Goal: Task Accomplishment & Management: Use online tool/utility

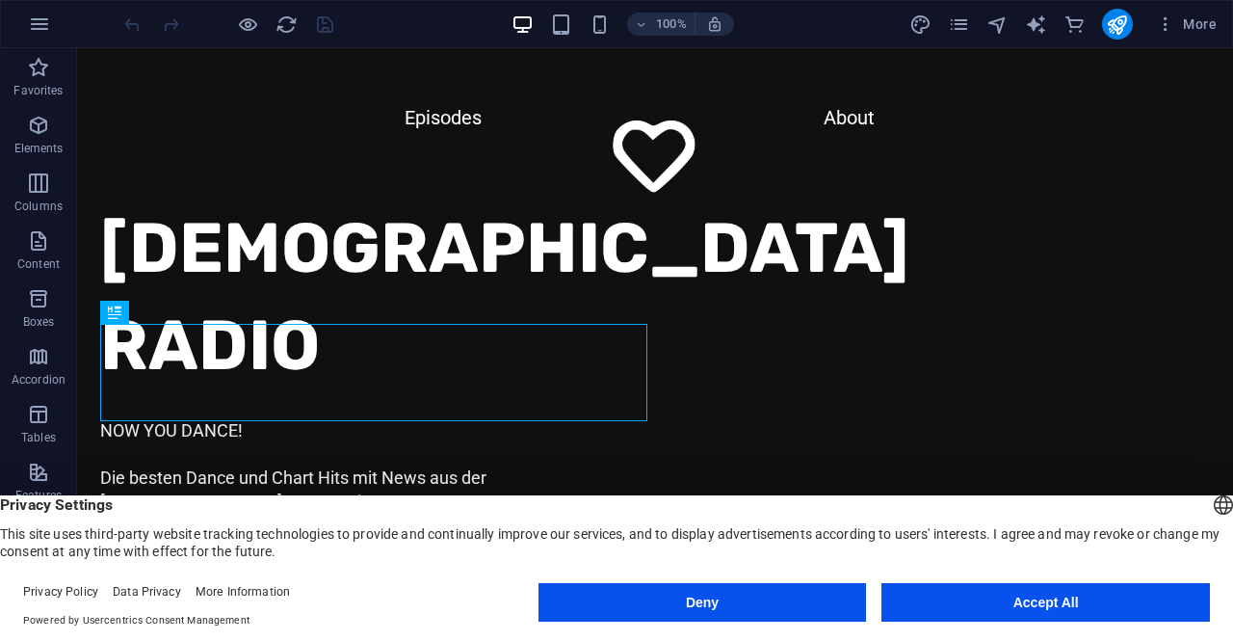
click at [1023, 596] on button "Accept All" at bounding box center [1046, 602] width 329 height 39
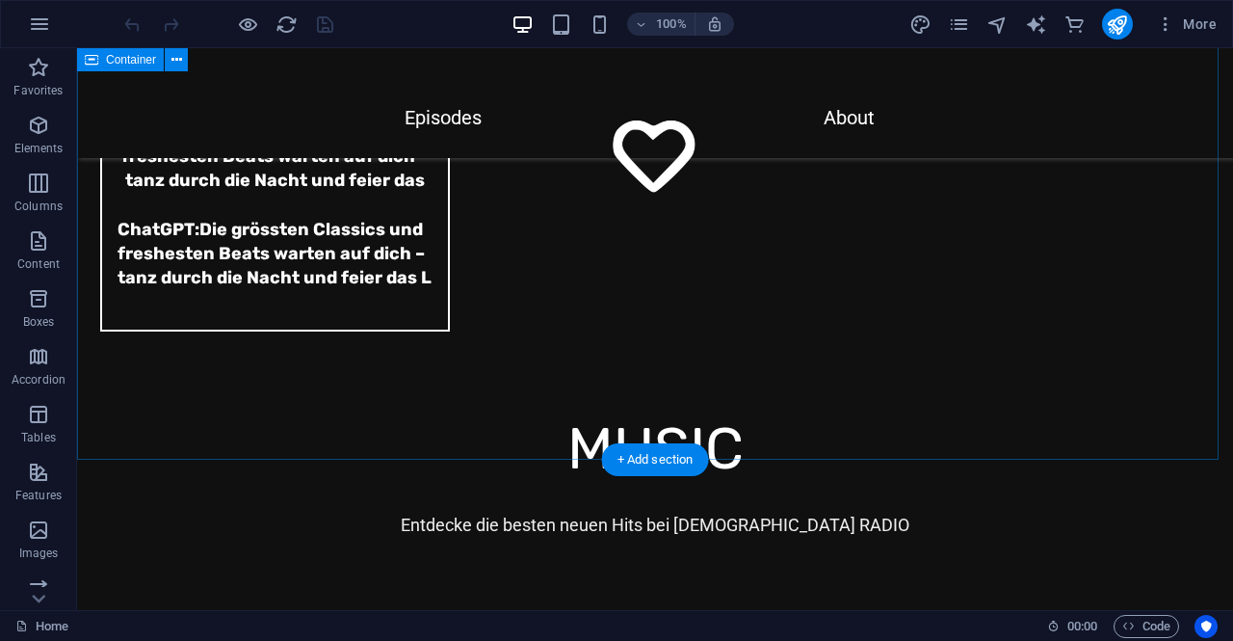
scroll to position [6618, 0]
click at [44, 130] on icon "button" at bounding box center [38, 125] width 23 height 23
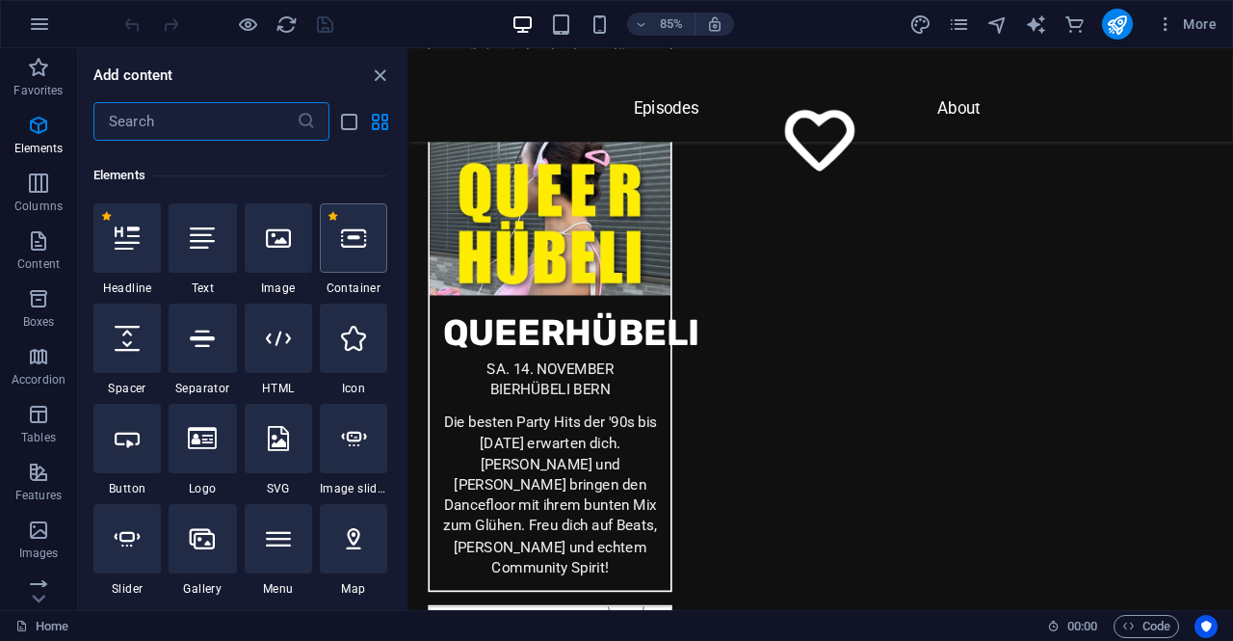
scroll to position [205, 0]
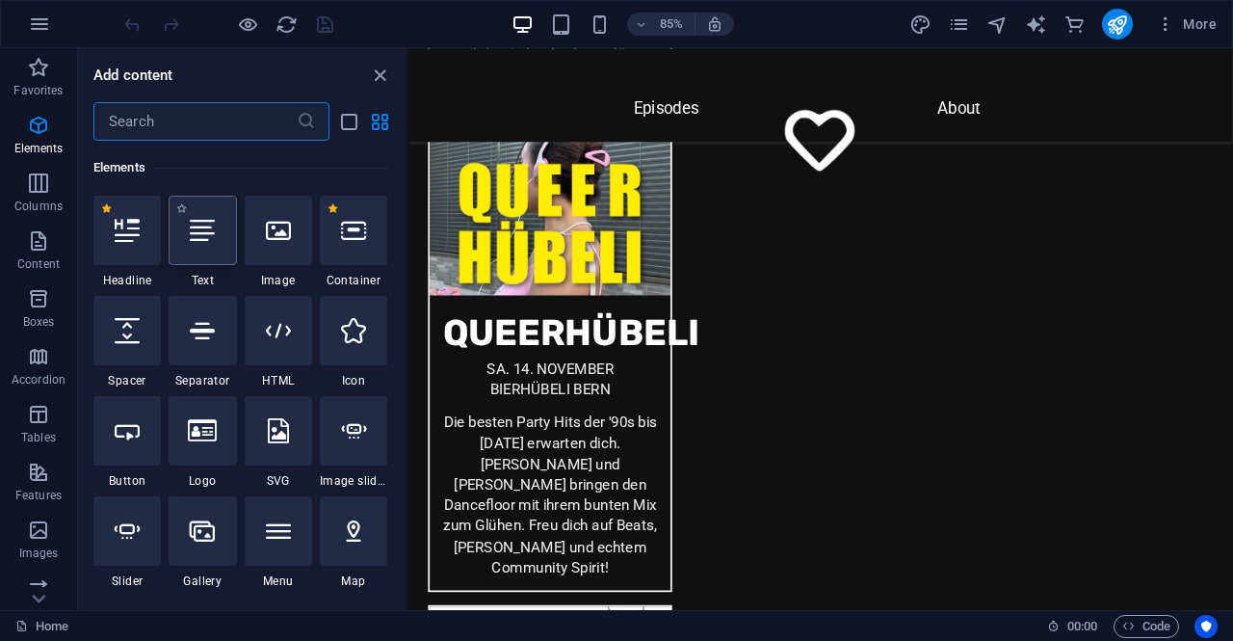
click at [210, 239] on icon at bounding box center [202, 230] width 25 height 25
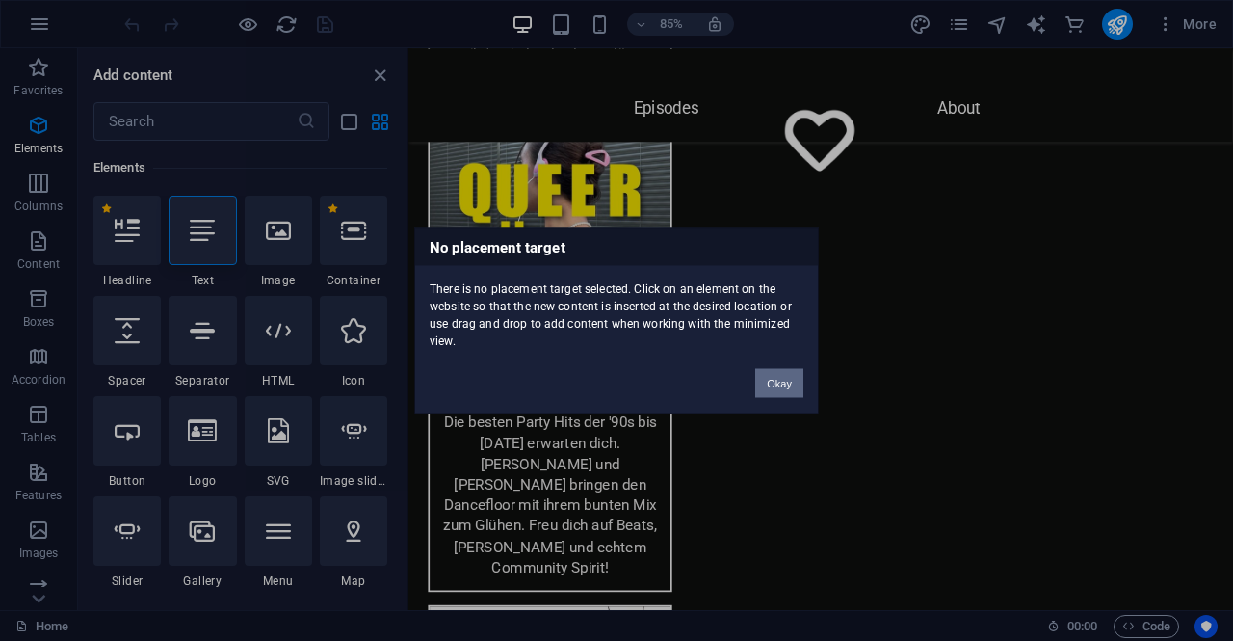
click at [775, 381] on button "Okay" at bounding box center [779, 382] width 48 height 29
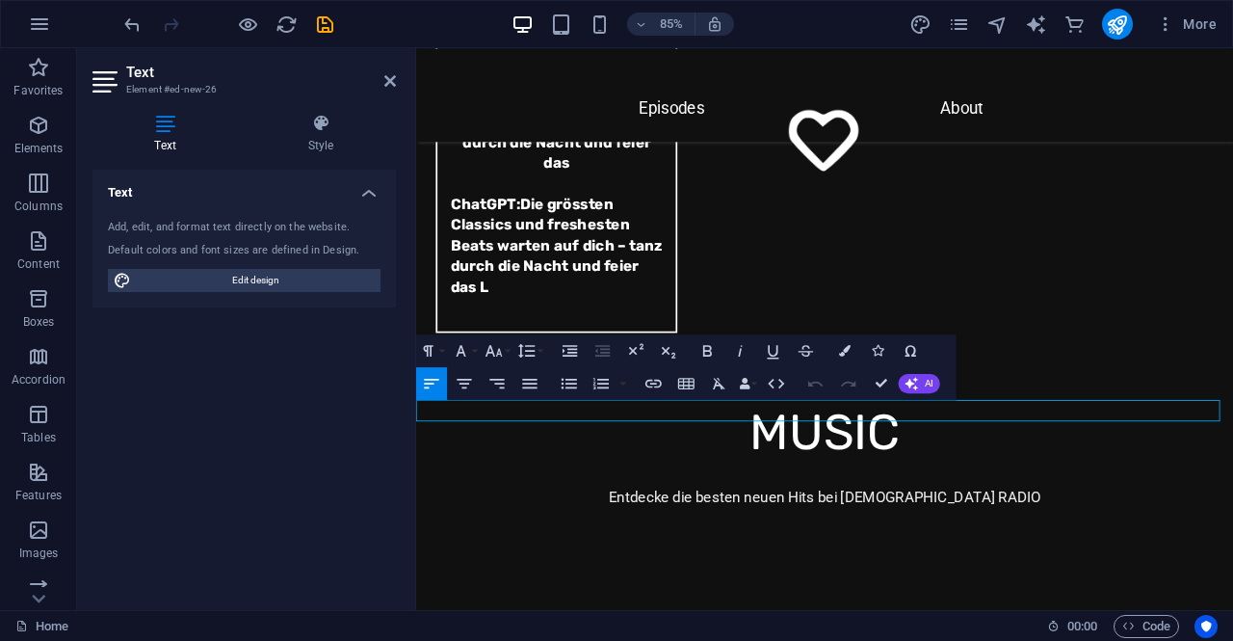
scroll to position [6452, 0]
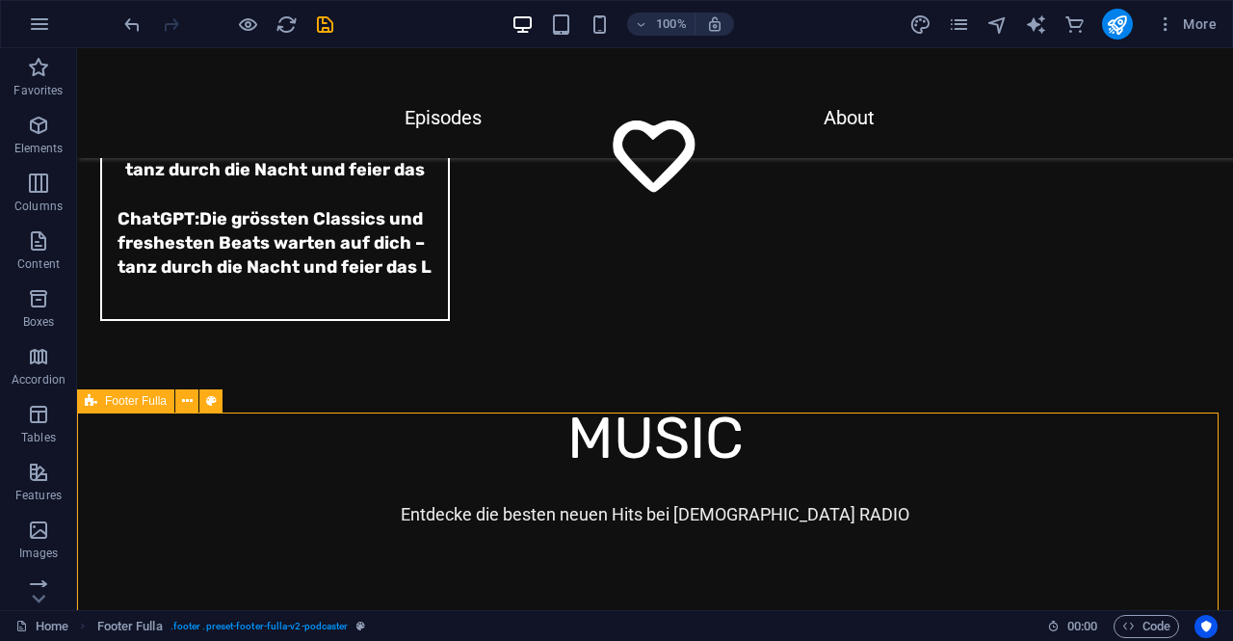
scroll to position [6642, 0]
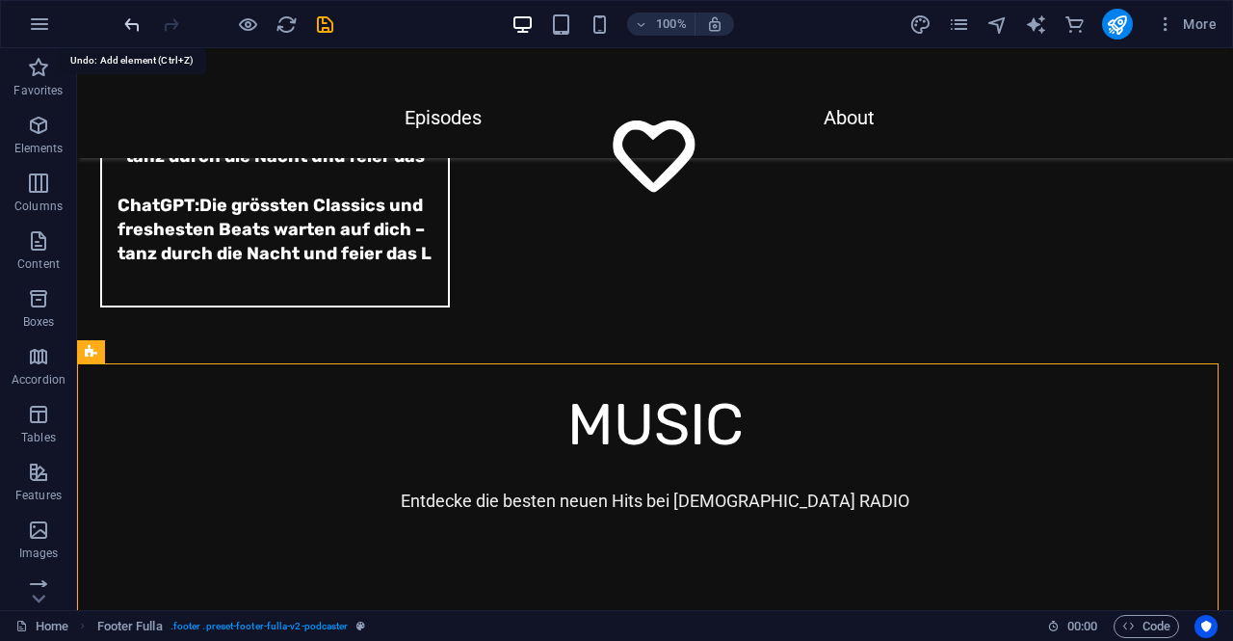
click at [134, 21] on icon "undo" at bounding box center [132, 24] width 22 height 22
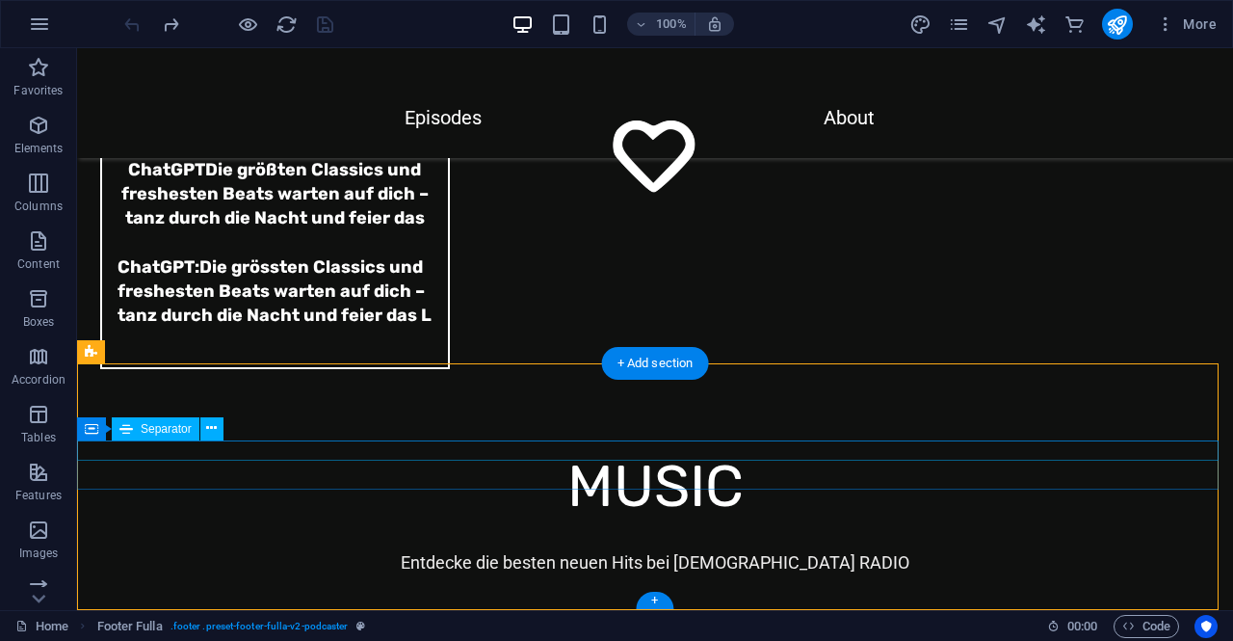
scroll to position [6618, 0]
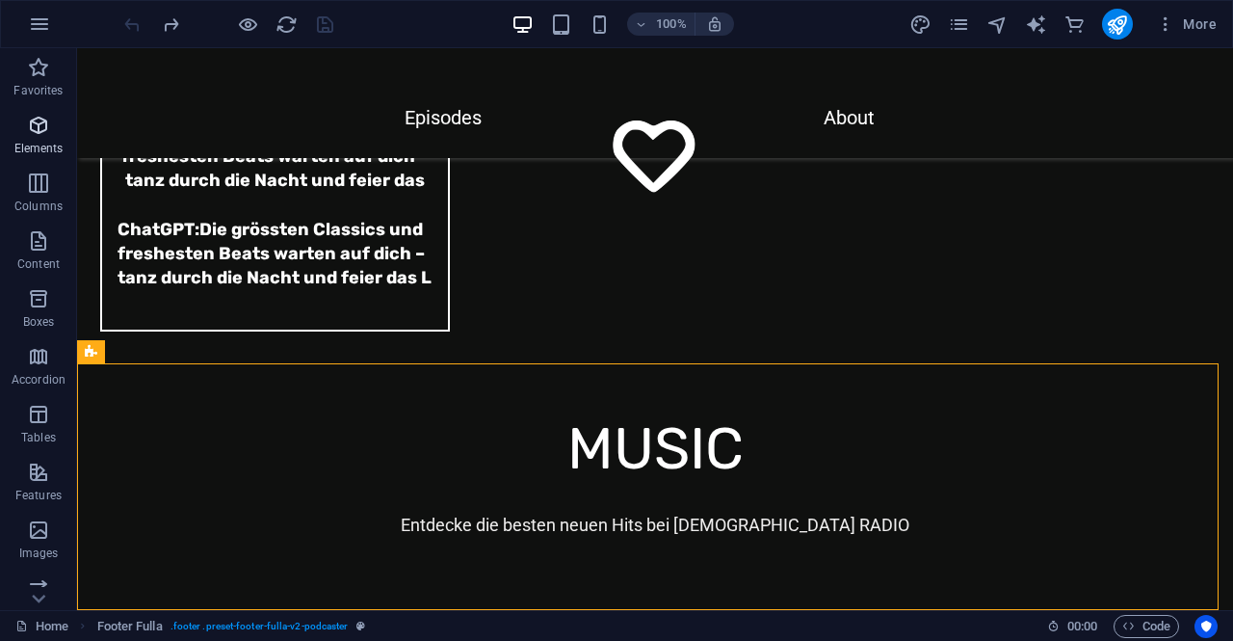
click at [51, 126] on span "Elements" at bounding box center [38, 137] width 77 height 46
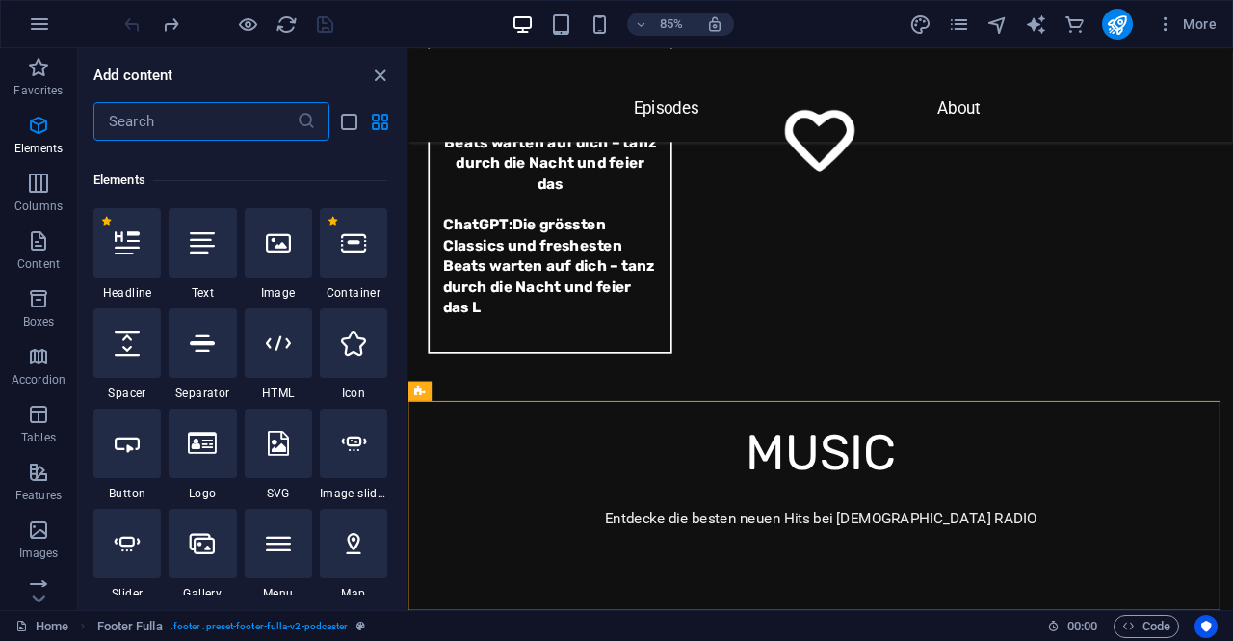
scroll to position [205, 0]
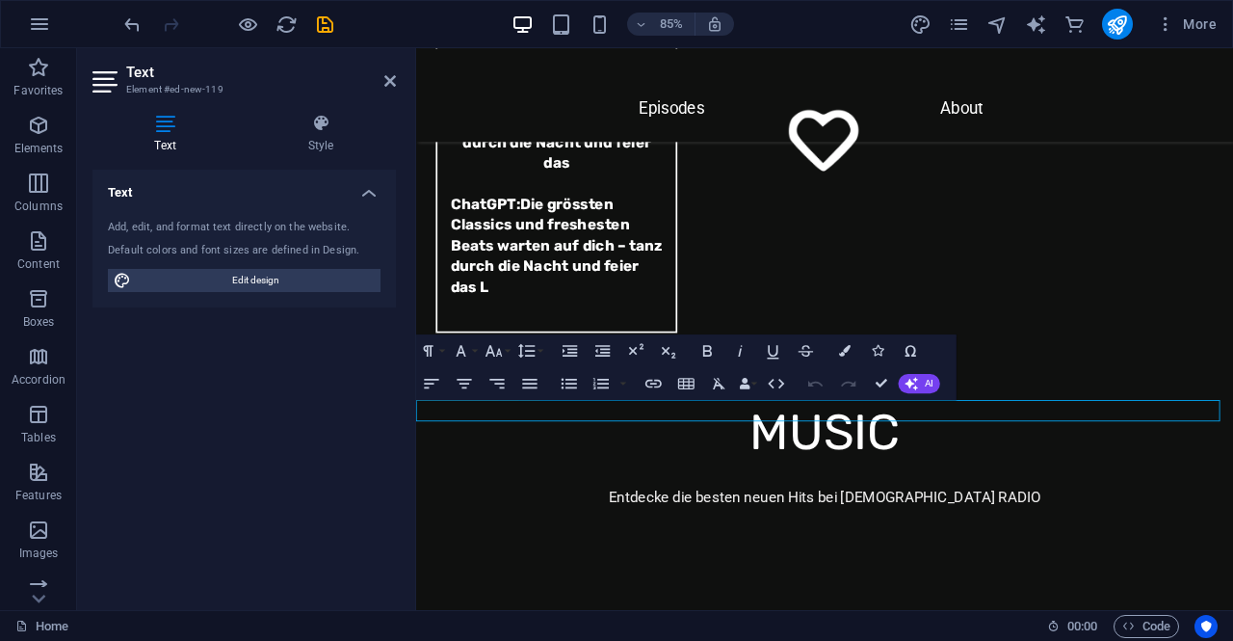
scroll to position [6452, 0]
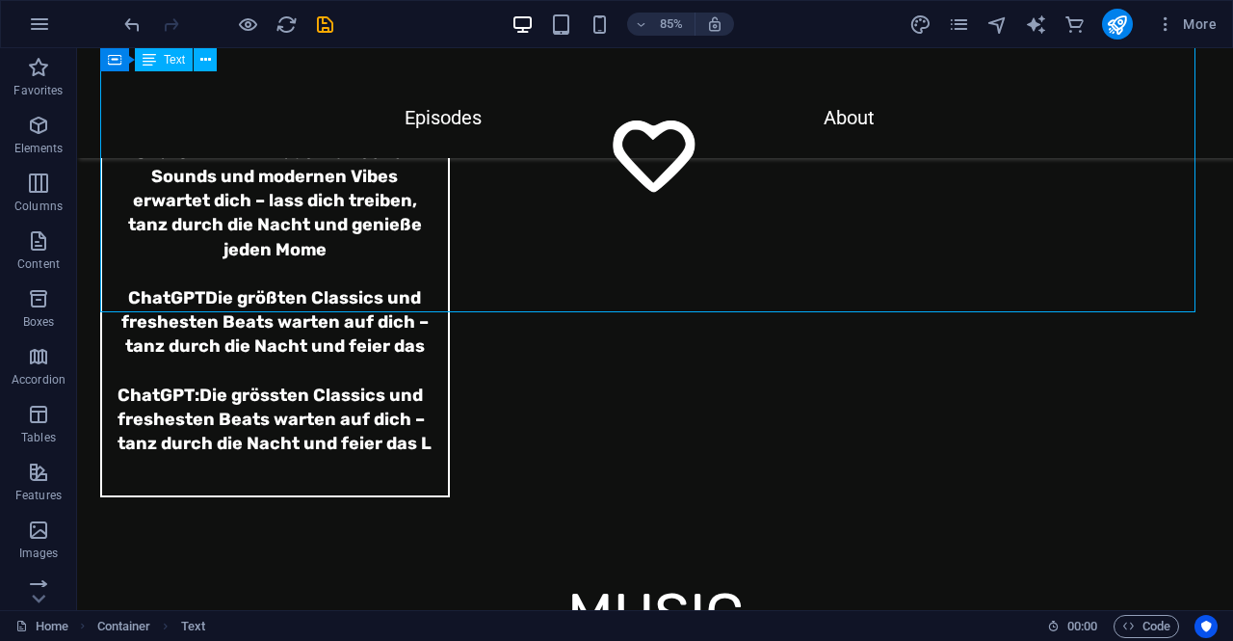
scroll to position [6593, 0]
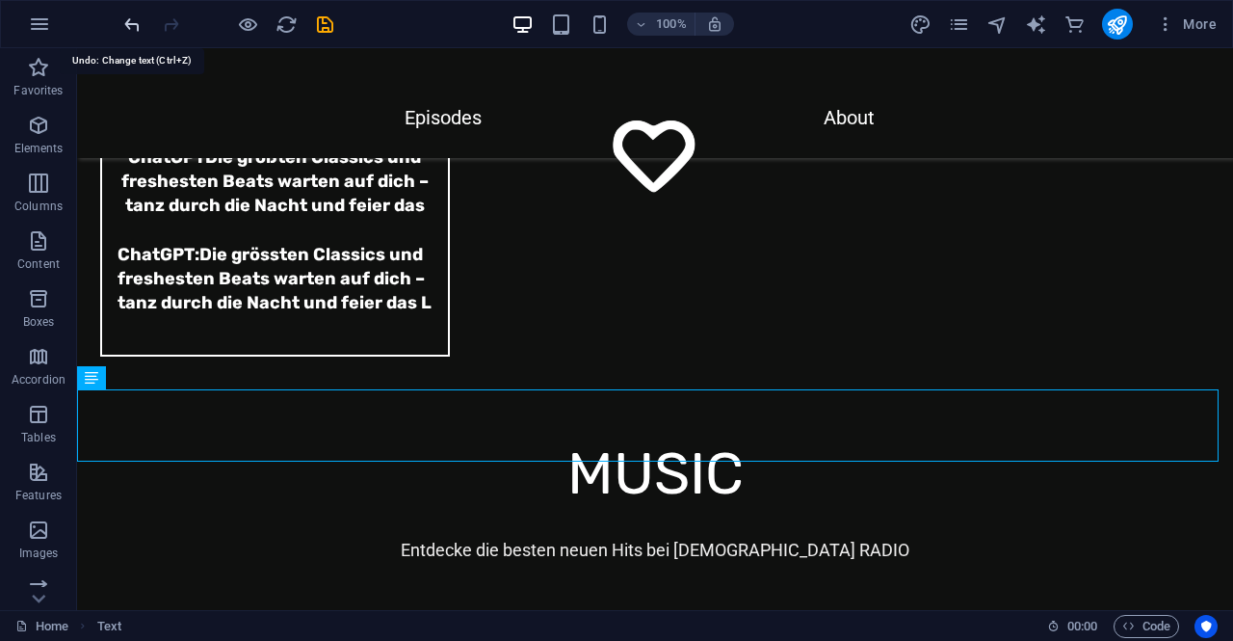
click at [133, 27] on icon "undo" at bounding box center [132, 24] width 22 height 22
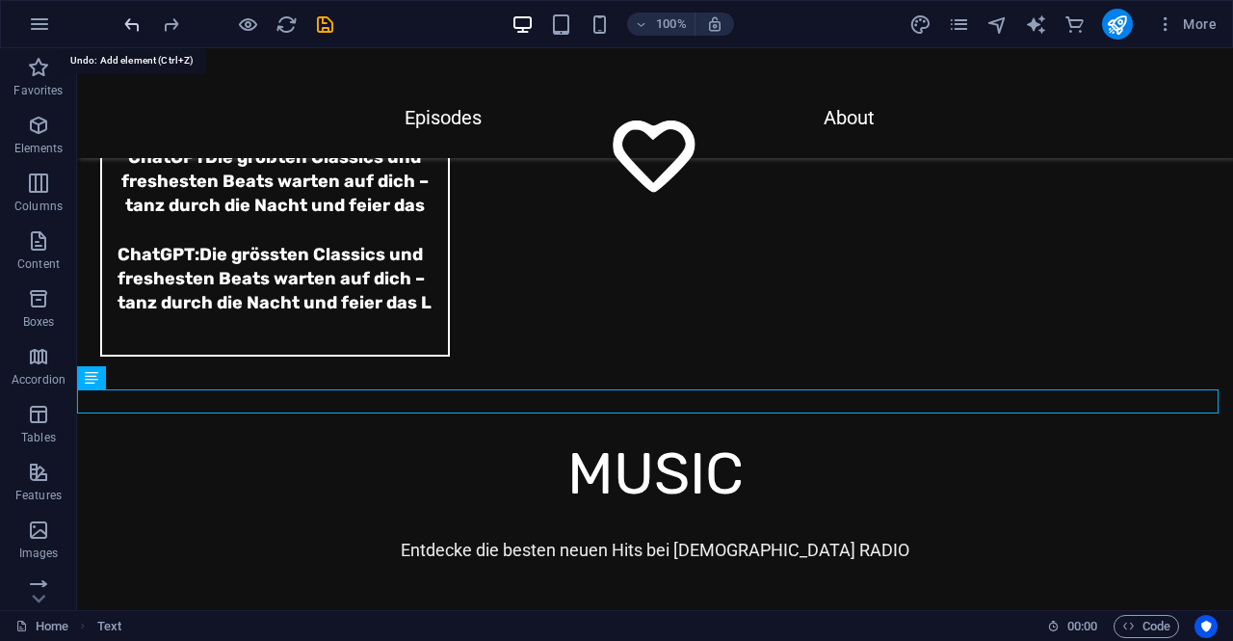
click at [134, 25] on icon "undo" at bounding box center [132, 24] width 22 height 22
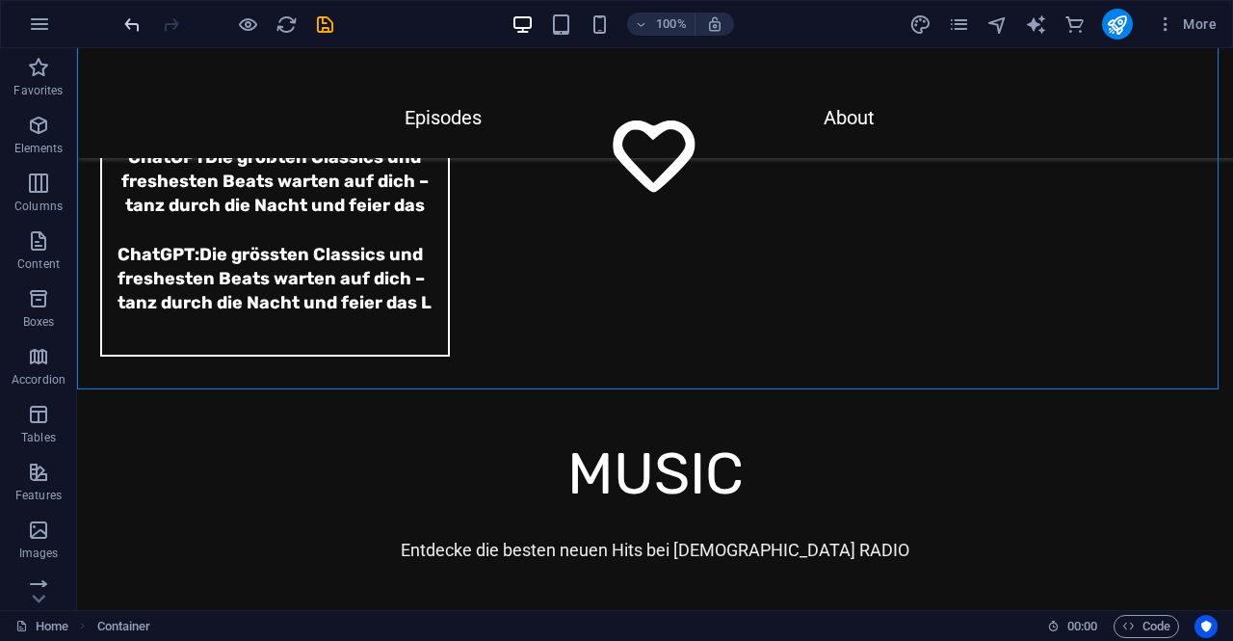
click at [134, 20] on icon "undo" at bounding box center [132, 24] width 22 height 22
click at [134, 21] on div at bounding box center [228, 24] width 216 height 31
click at [29, 137] on span "Elements" at bounding box center [38, 137] width 77 height 46
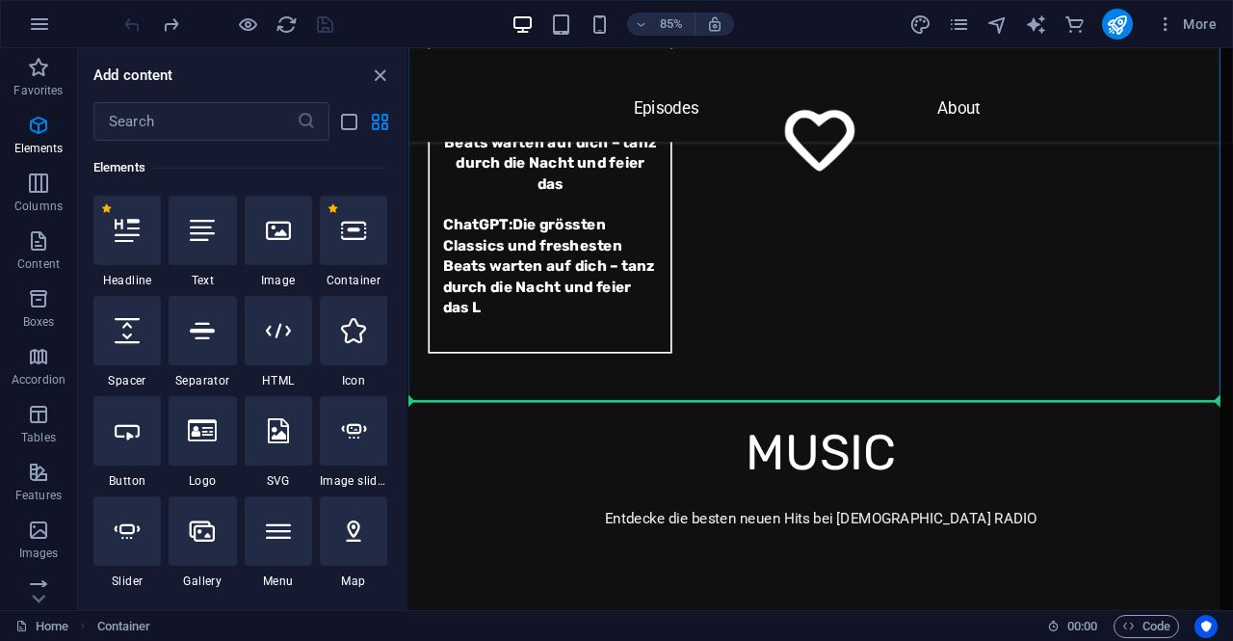
scroll to position [6452, 0]
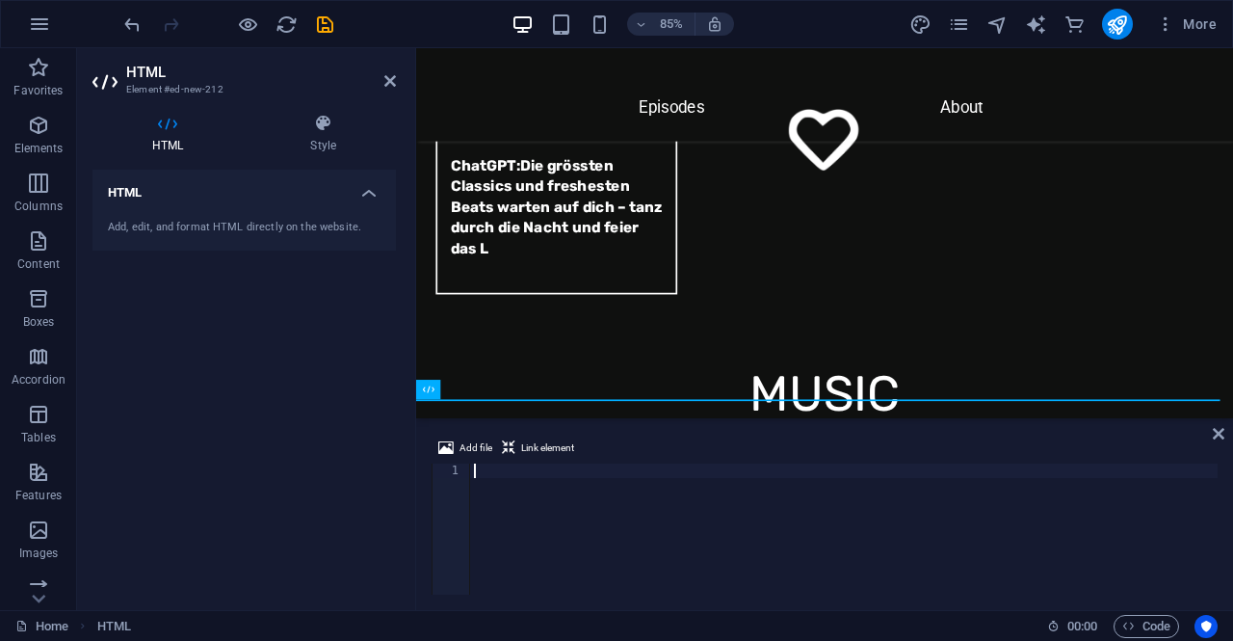
type textarea "https://players.dedicateware.com/engine/fixed_bottom.php?soco=%23FFFFFF&stana=%…"
click at [634, 538] on div "https://players.dedicateware.com/engine/fixed_bottom.php?soco=%23FFFFFF&stana=%…" at bounding box center [334, 541] width 1767 height 156
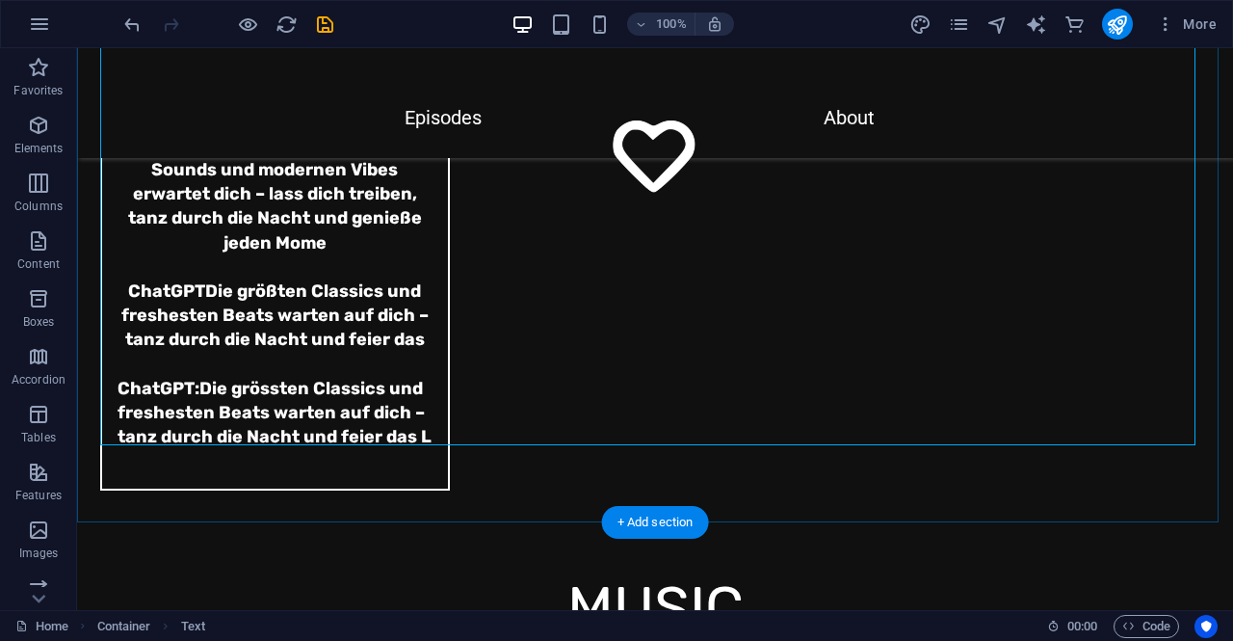
scroll to position [6706, 0]
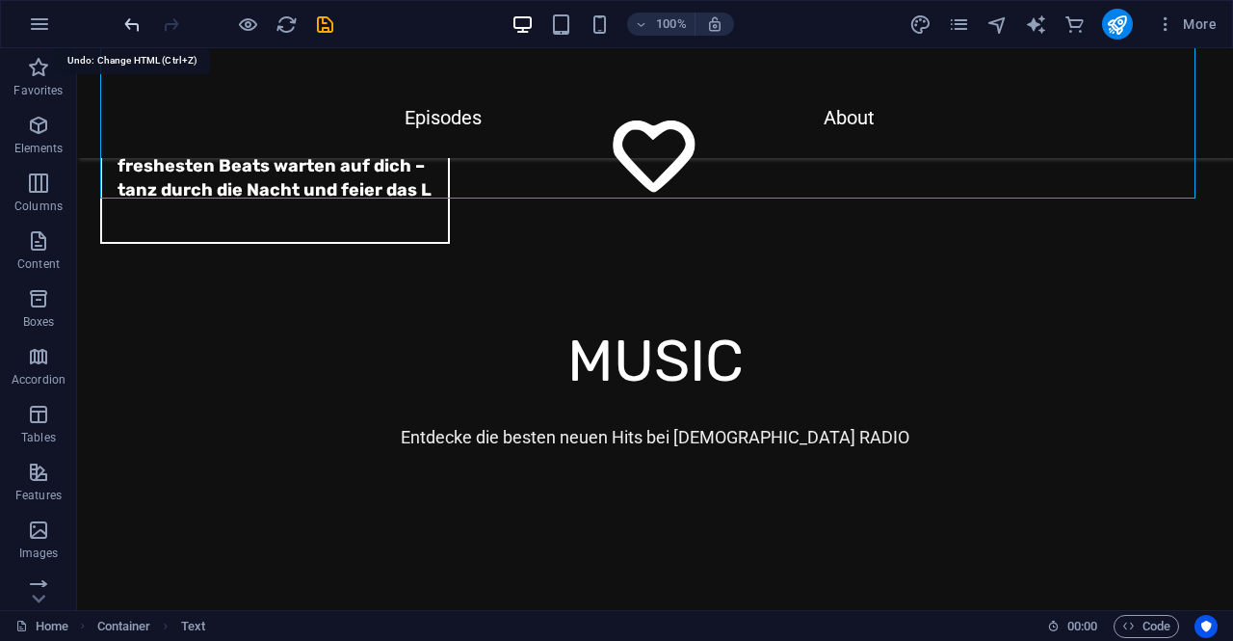
click at [125, 19] on icon "undo" at bounding box center [132, 24] width 22 height 22
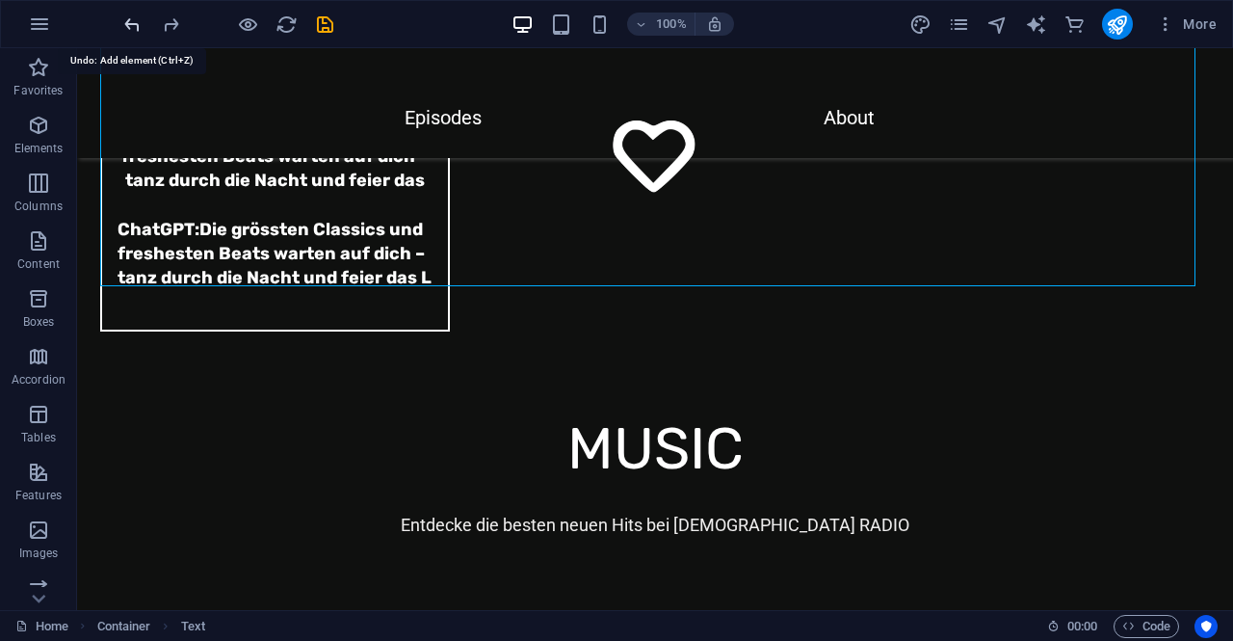
click at [125, 19] on icon "undo" at bounding box center [132, 24] width 22 height 22
click at [49, 133] on icon "button" at bounding box center [38, 125] width 23 height 23
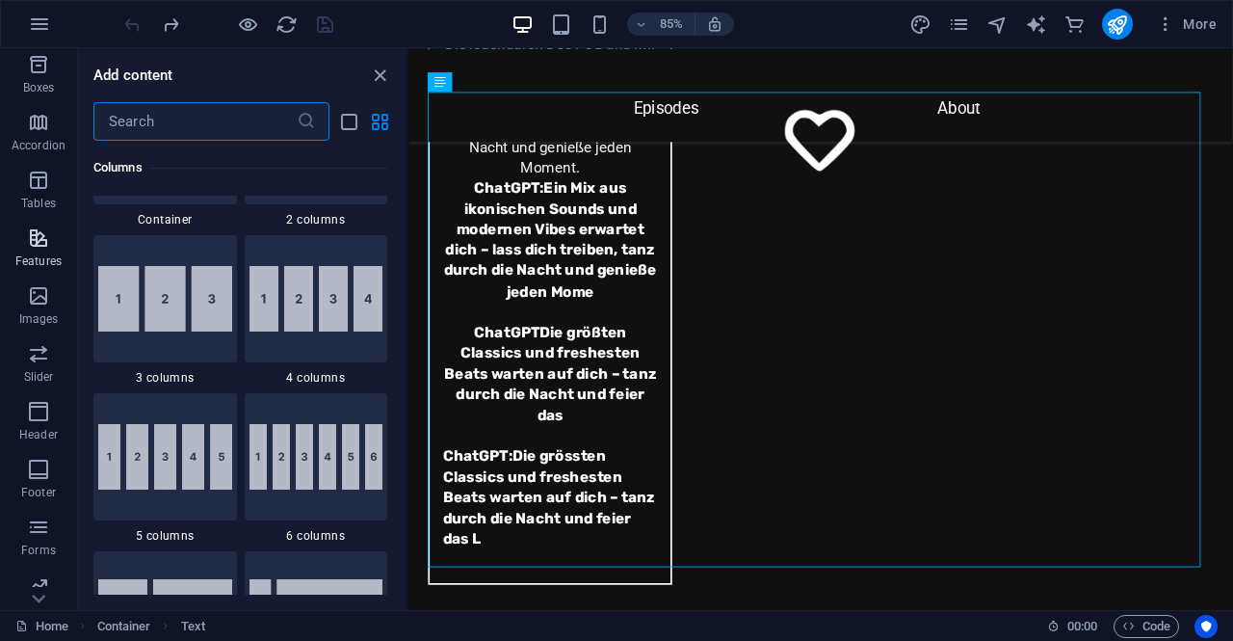
scroll to position [362, 0]
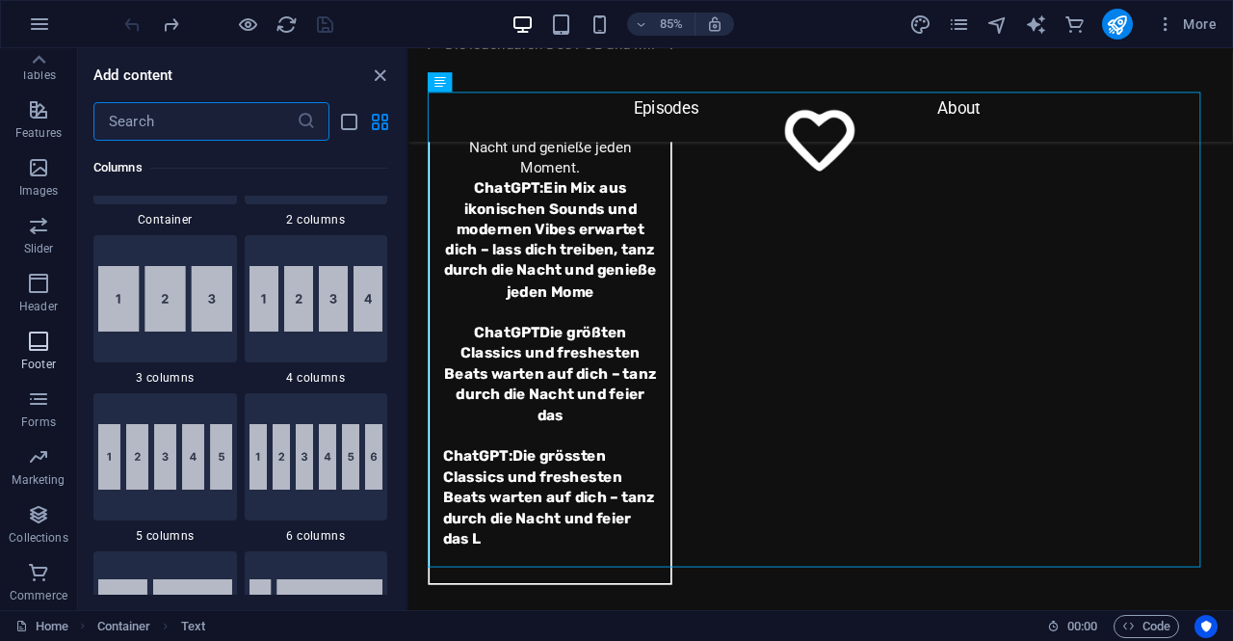
click at [25, 348] on span "Footer" at bounding box center [38, 353] width 77 height 46
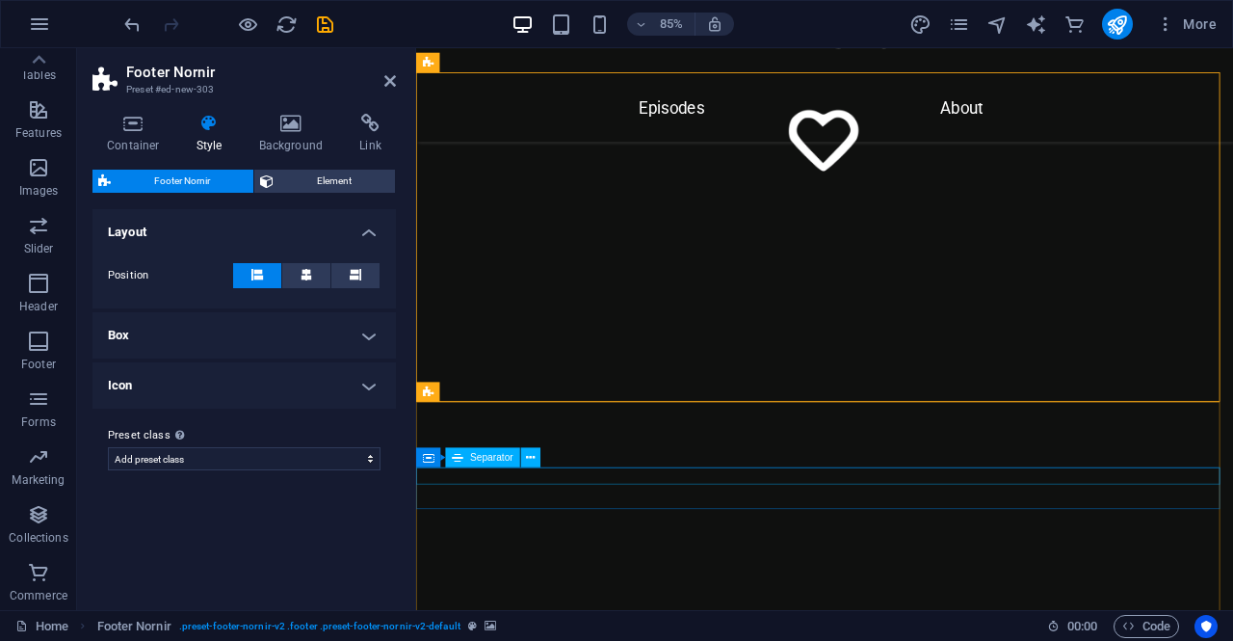
scroll to position [6645, 0]
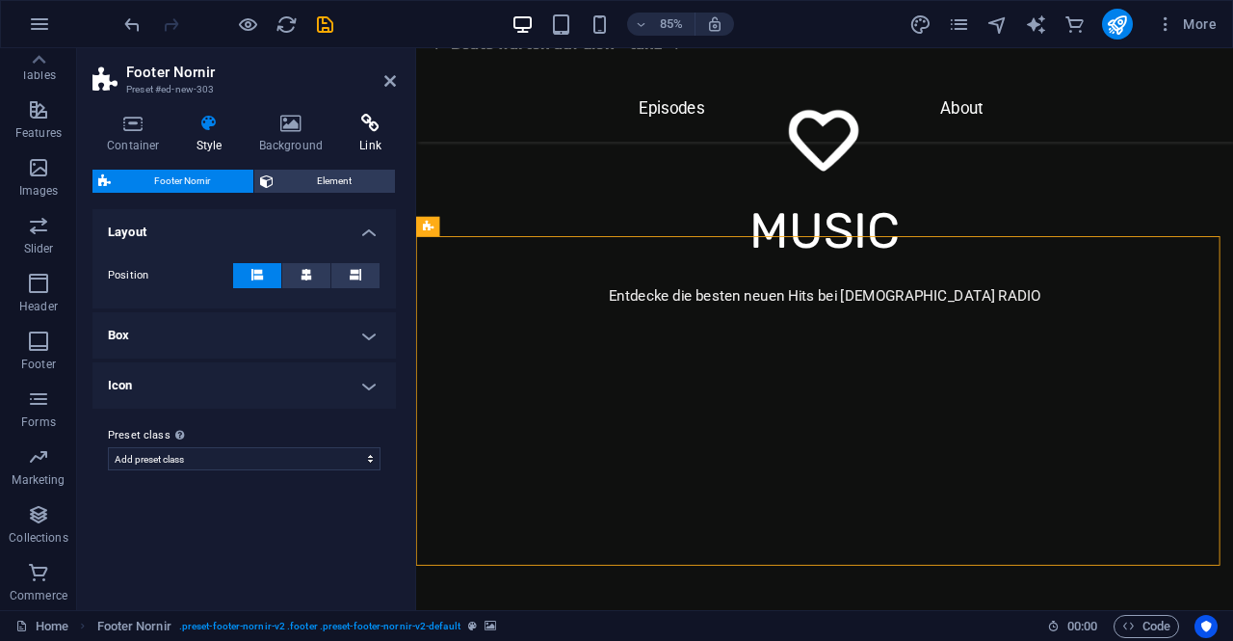
click at [370, 130] on icon at bounding box center [370, 123] width 51 height 19
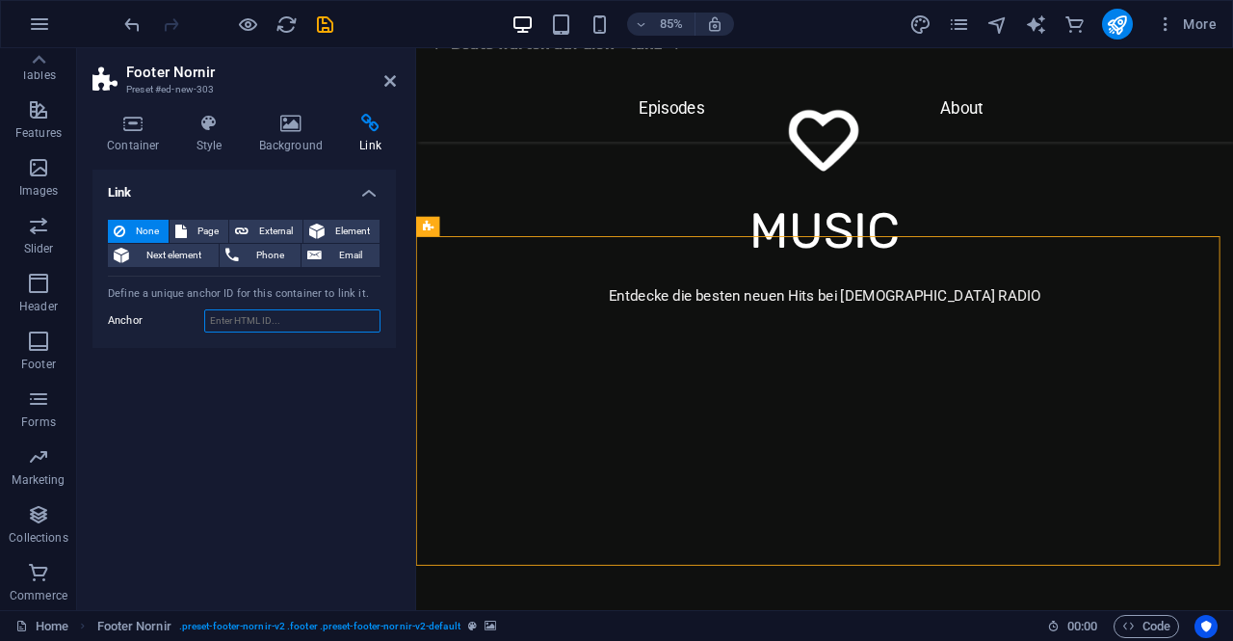
click at [291, 322] on input "Anchor" at bounding box center [292, 320] width 176 height 23
paste input "https://players.dedicateware.com/engine/fixed_bottom.php?soco=%23FFFFFF&stana=%…"
click at [310, 394] on div "Link None Page External Element Next element Phone Email Page Home Legal Notice…" at bounding box center [245, 382] width 304 height 425
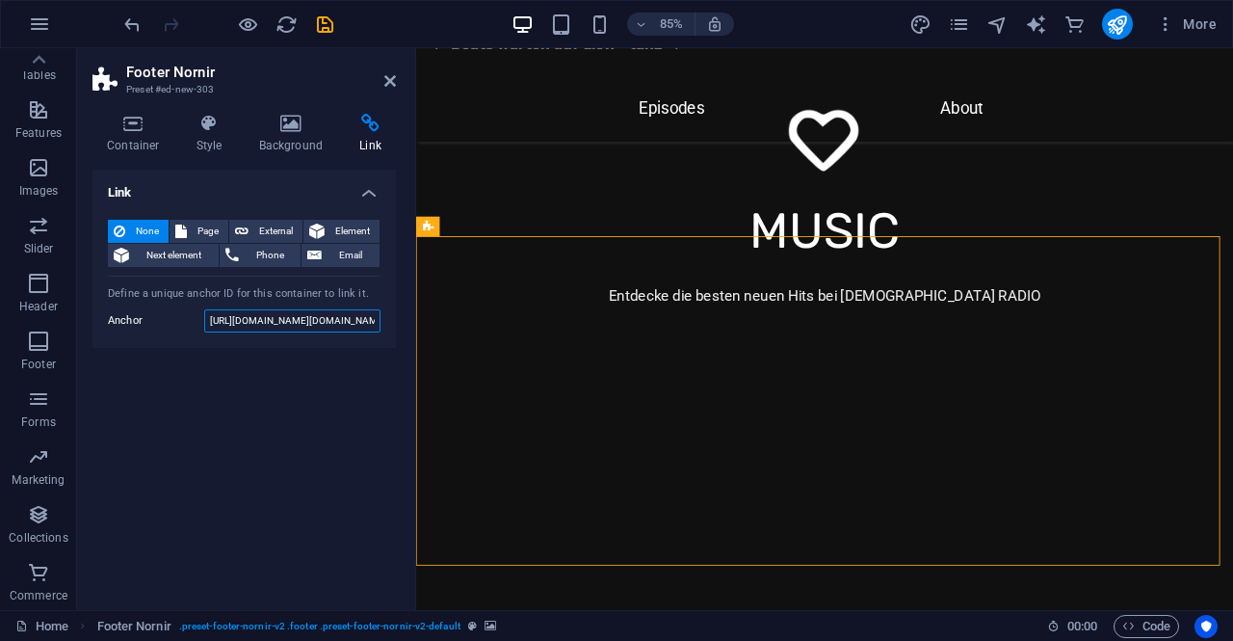
drag, startPoint x: 321, startPoint y: 327, endPoint x: 173, endPoint y: 324, distance: 147.5
click at [173, 324] on div "Anchor https://players.dedicateware.com/engine/fixed_bottom.php?soco=%23FFFFFF&…" at bounding box center [244, 320] width 273 height 23
drag, startPoint x: 180, startPoint y: 322, endPoint x: 75, endPoint y: 322, distance: 105.0
click at [75, 322] on section "Favorites Elements Columns Content Boxes Accordion Tables Features Images Slide…" at bounding box center [616, 329] width 1233 height 562
drag, startPoint x: 366, startPoint y: 319, endPoint x: 0, endPoint y: 287, distance: 367.5
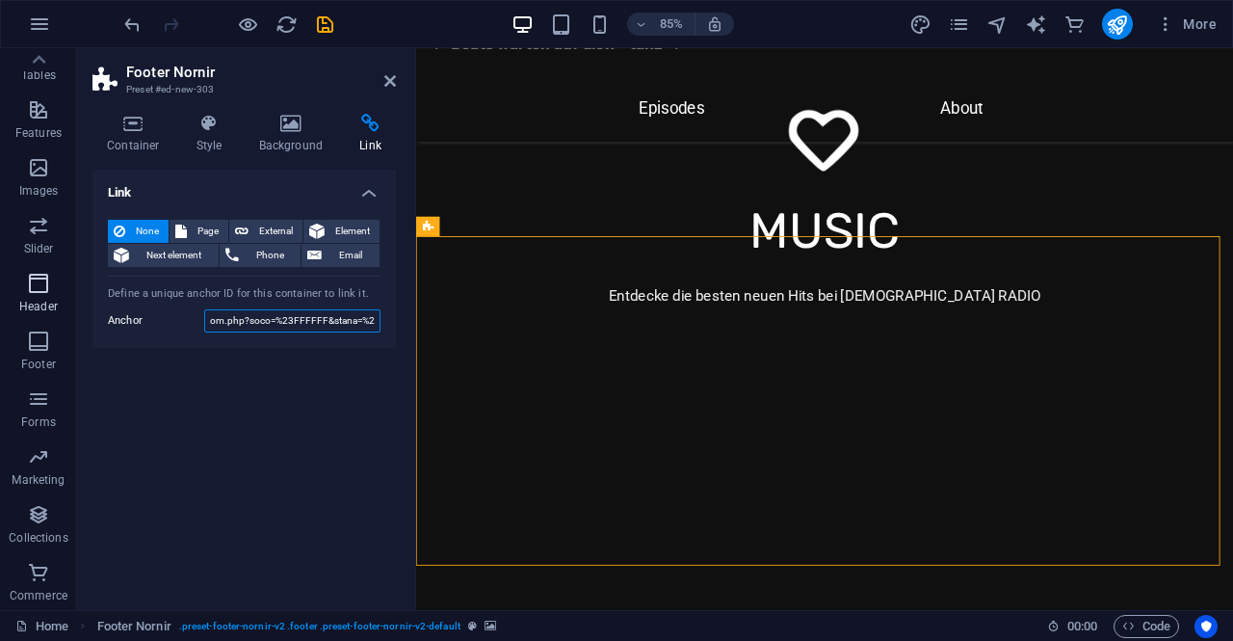
click at [0, 287] on section "Favorites Elements Columns Content Boxes Accordion Tables Features Images Slide…" at bounding box center [616, 329] width 1233 height 562
drag, startPoint x: 376, startPoint y: 316, endPoint x: 89, endPoint y: 316, distance: 287.1
click at [73, 316] on section "Favorites Elements Columns Content Boxes Accordion Tables Features Images Slide…" at bounding box center [616, 329] width 1233 height 562
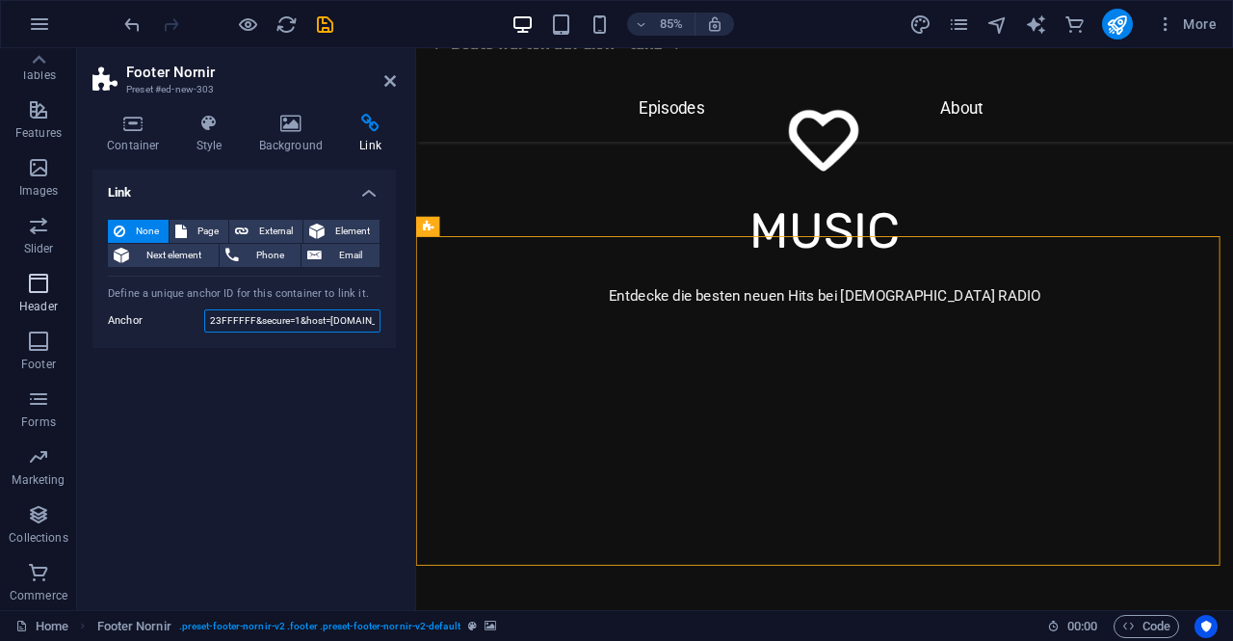
drag, startPoint x: 376, startPoint y: 320, endPoint x: 0, endPoint y: 300, distance: 376.3
click at [0, 300] on section "Favorites Elements Columns Content Boxes Accordion Tables Features Images Slide…" at bounding box center [616, 329] width 1233 height 562
drag, startPoint x: 338, startPoint y: 321, endPoint x: 62, endPoint y: 304, distance: 277.0
click at [62, 304] on section "Favorites Elements Columns Content Boxes Accordion Tables Features Images Slide…" at bounding box center [616, 329] width 1233 height 562
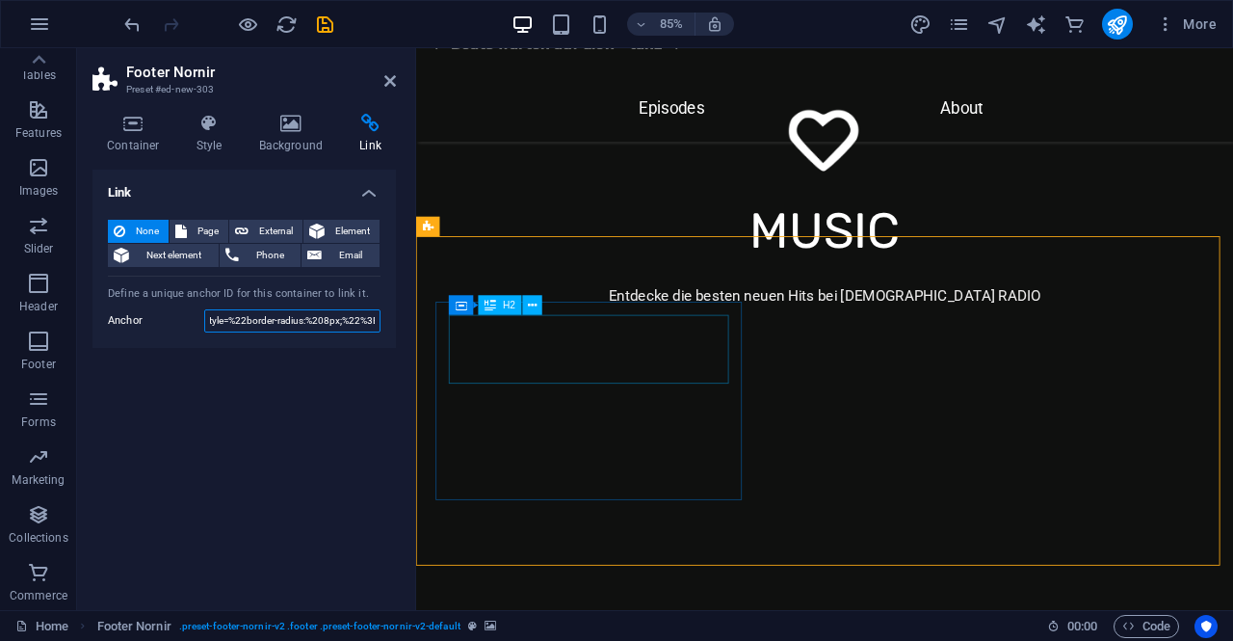
drag, startPoint x: 624, startPoint y: 369, endPoint x: 552, endPoint y: 369, distance: 72.3
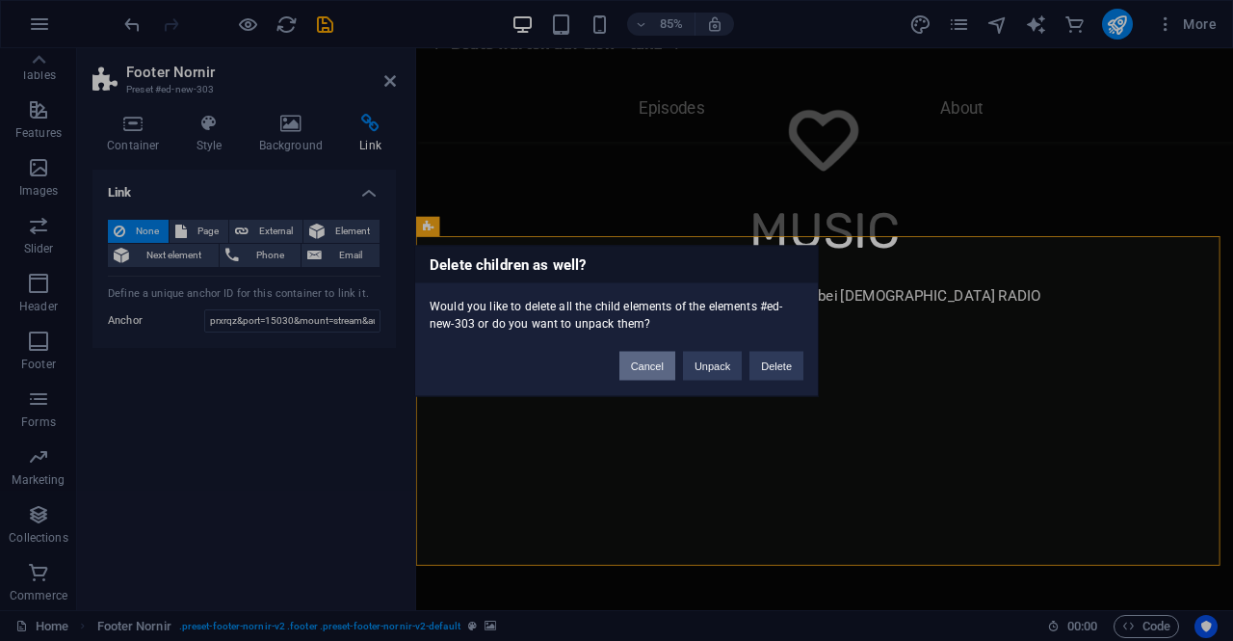
click at [655, 362] on button "Cancel" at bounding box center [648, 365] width 56 height 29
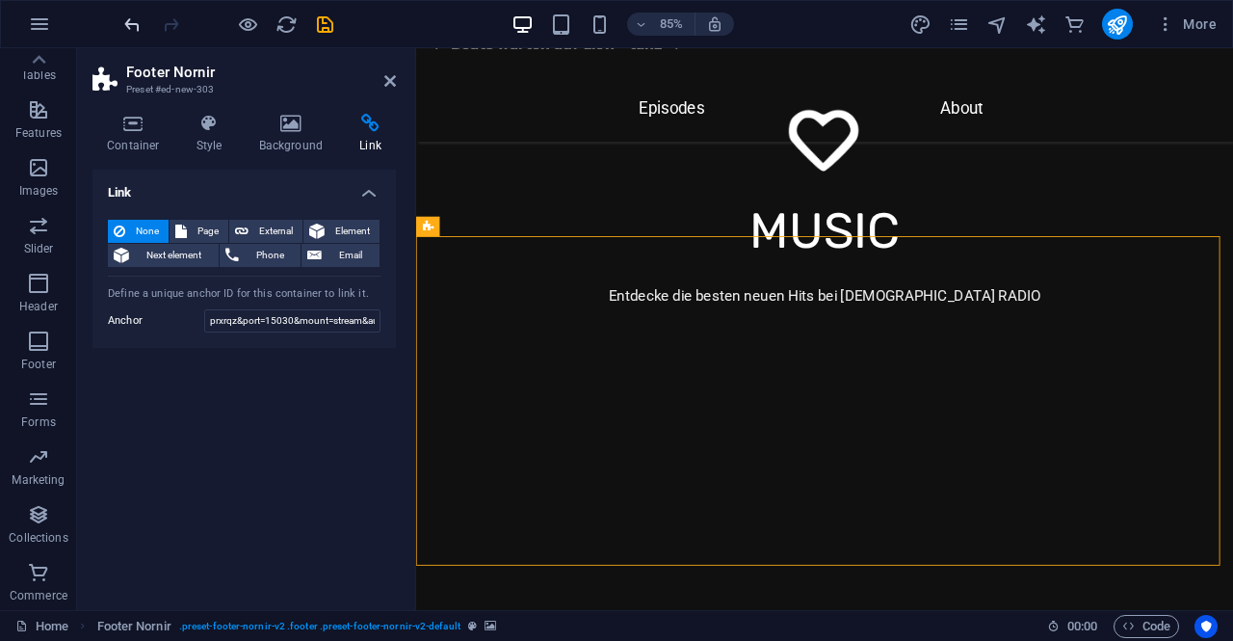
click at [136, 24] on icon "undo" at bounding box center [132, 24] width 22 height 22
click at [135, 24] on icon "undo" at bounding box center [132, 24] width 22 height 22
click at [129, 24] on icon "undo" at bounding box center [132, 24] width 22 height 22
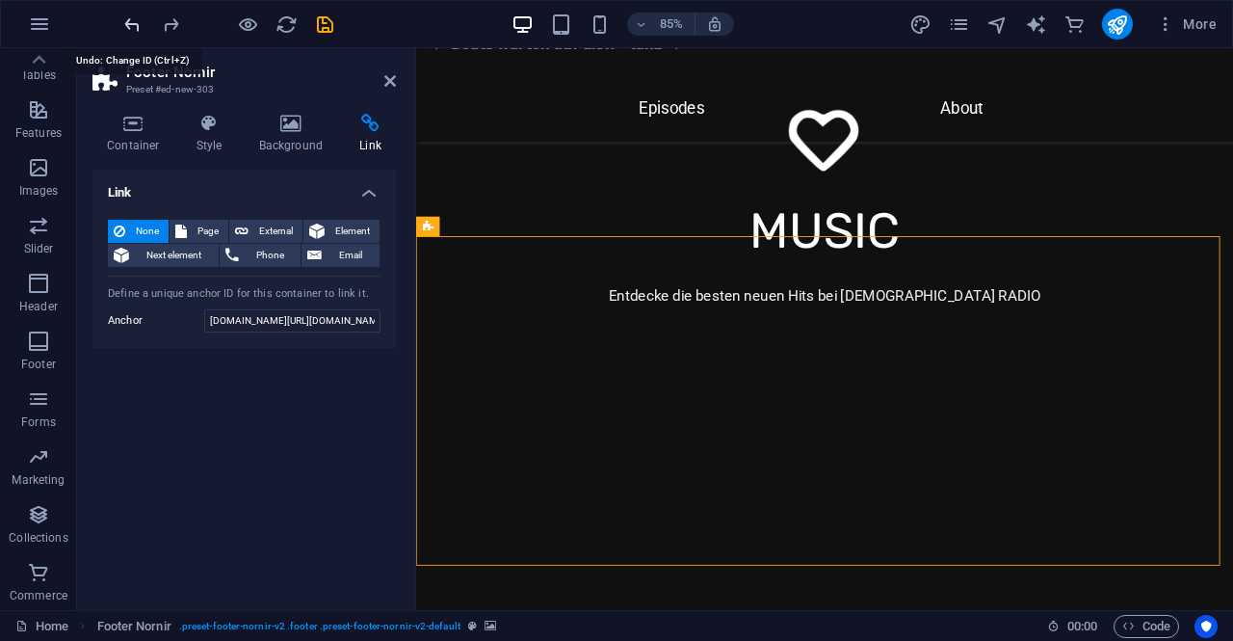
click at [129, 24] on icon "undo" at bounding box center [132, 24] width 22 height 22
type input "https://players.dedicateware.com/engine/fixed_bottom.php?soco=%23FFFFFF&stana=%…"
click at [129, 24] on icon "undo" at bounding box center [132, 24] width 22 height 22
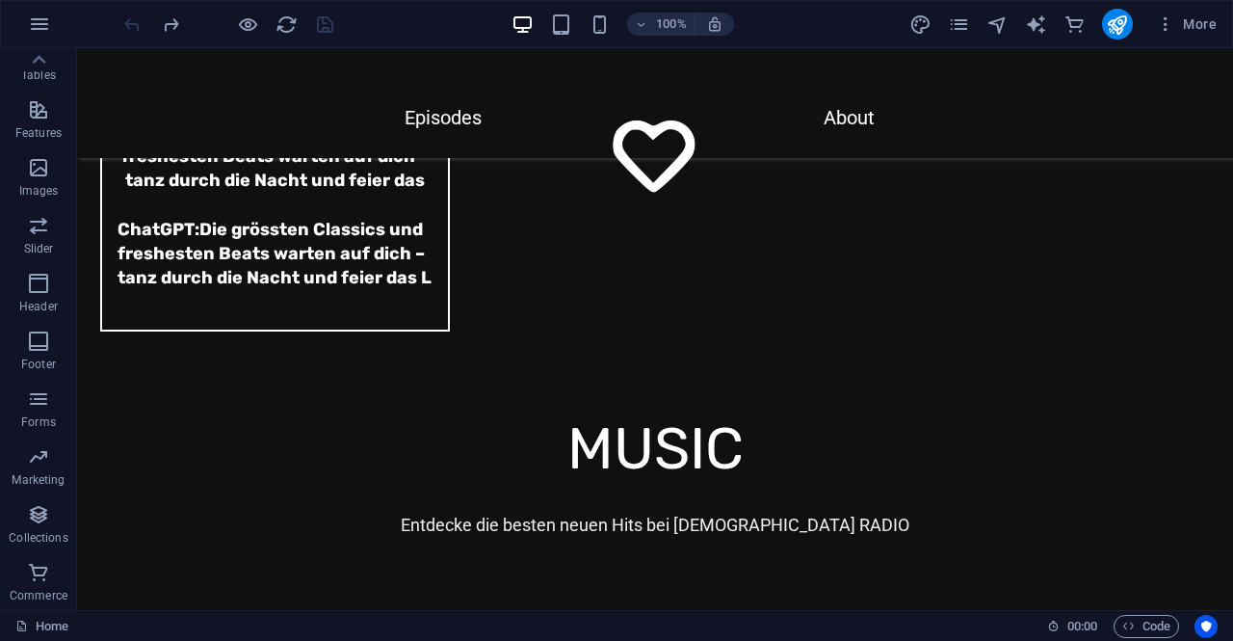
click at [129, 24] on div at bounding box center [228, 24] width 216 height 31
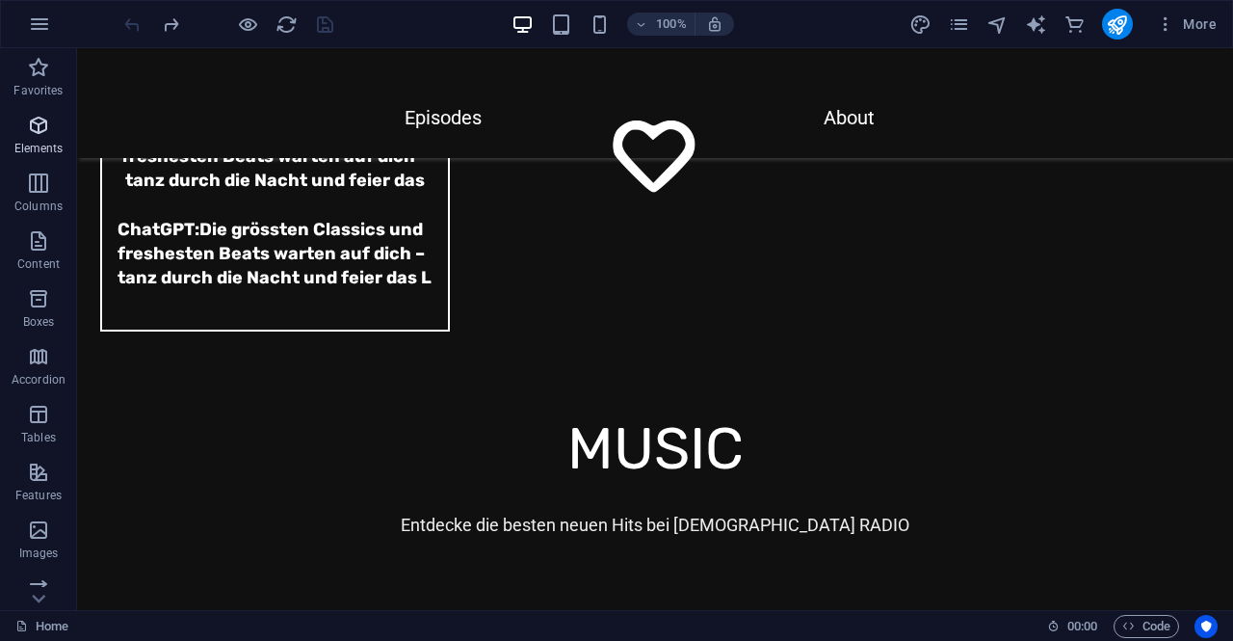
click at [39, 132] on icon "button" at bounding box center [38, 125] width 23 height 23
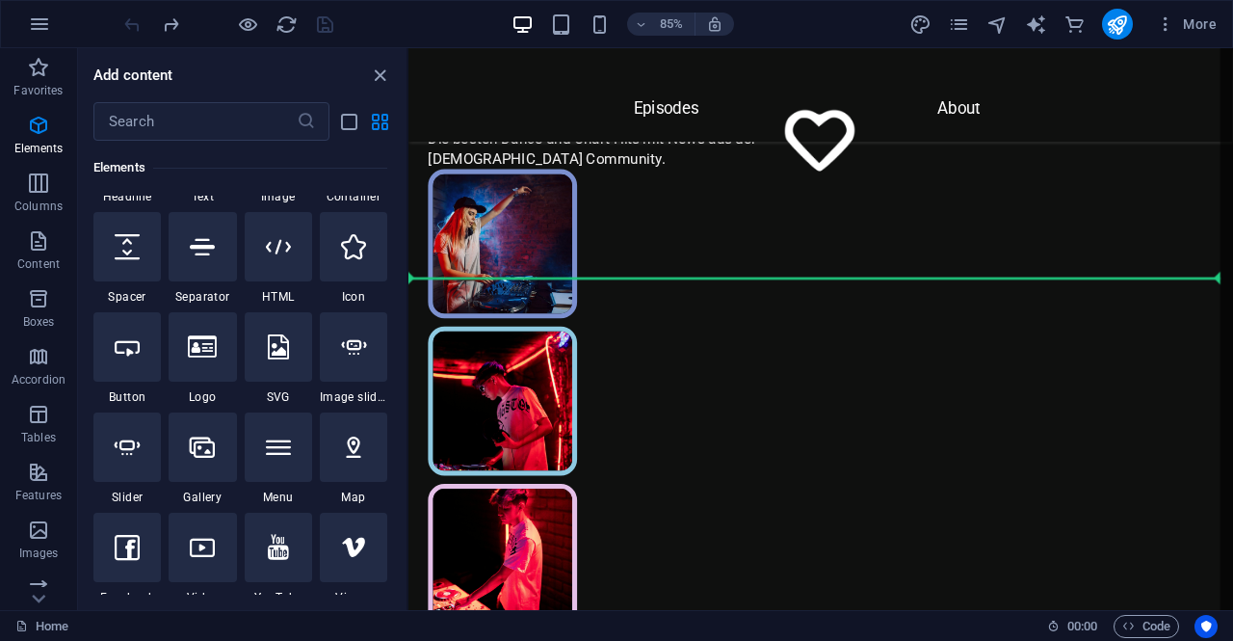
scroll to position [322, 0]
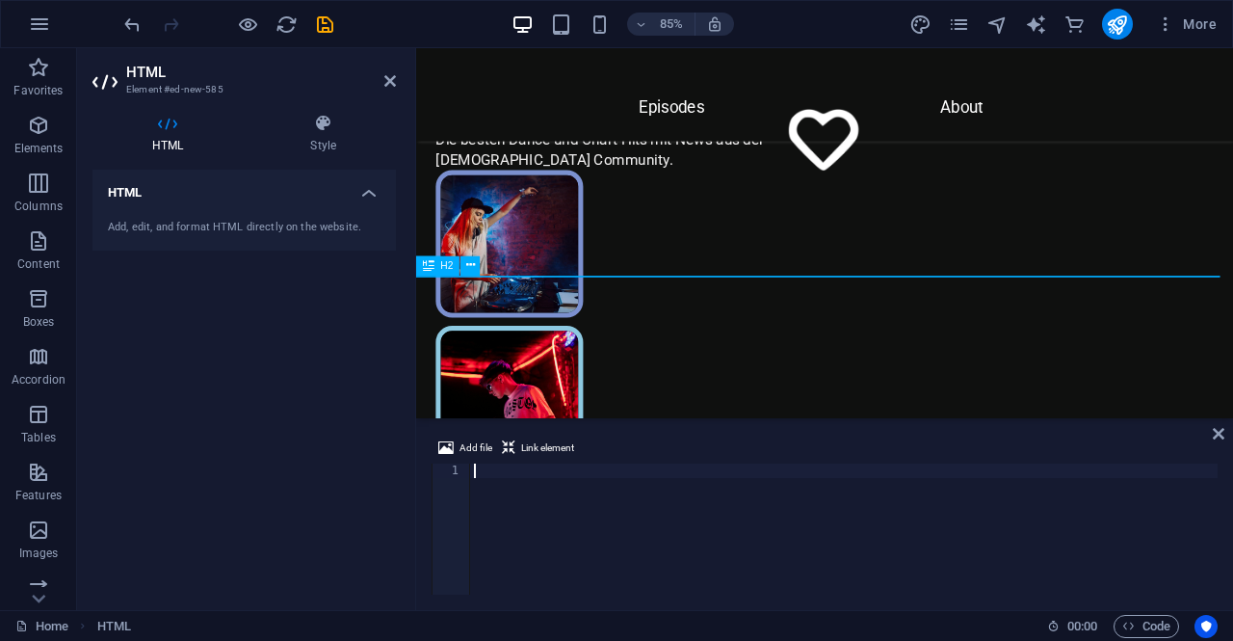
type textarea "<iframe src="https://players.dedicateware.com/engine/fixed_bottom.php?soco=%23F…"
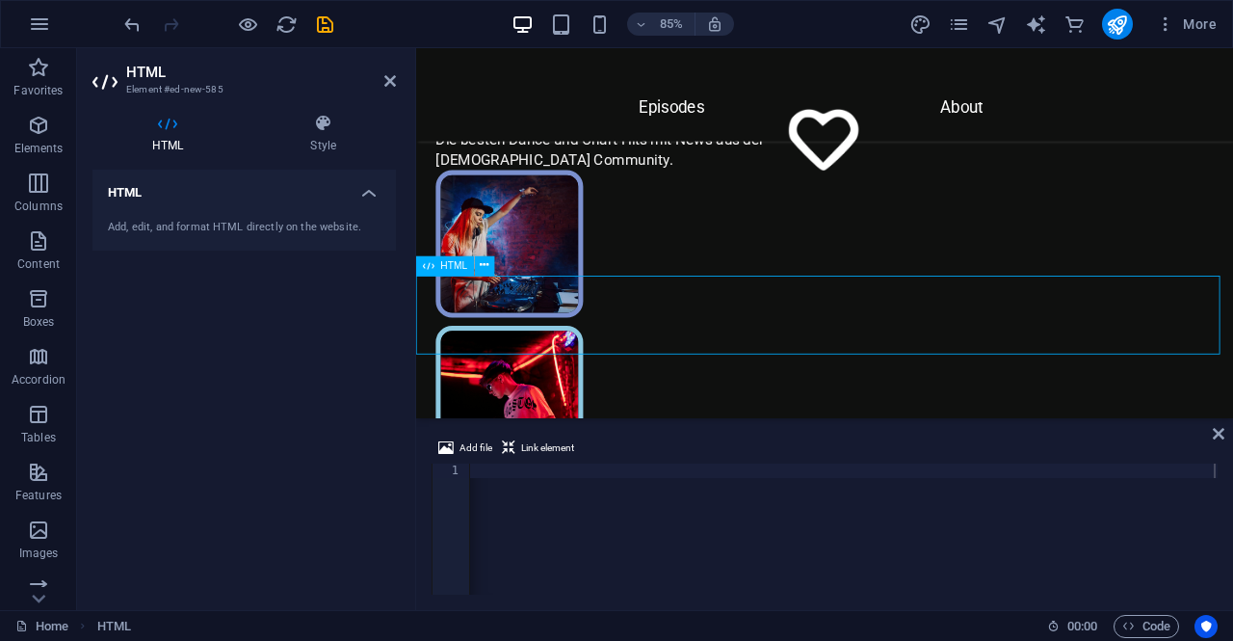
click at [391, 82] on icon at bounding box center [390, 80] width 12 height 15
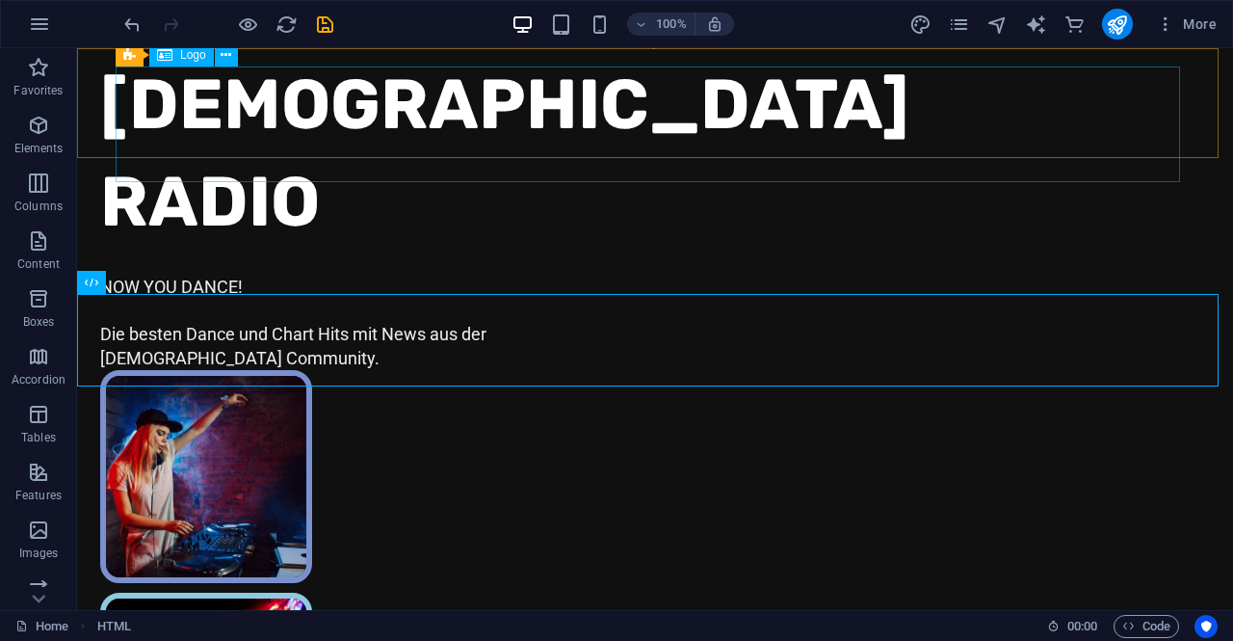
scroll to position [0, 0]
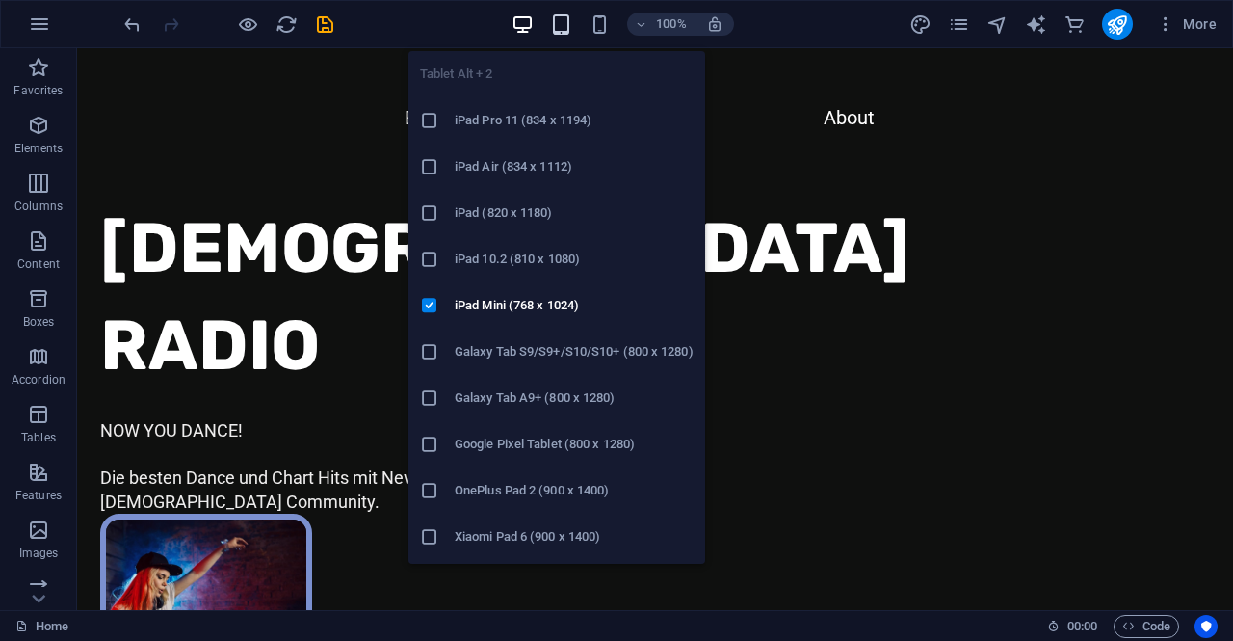
click at [553, 30] on icon "button" at bounding box center [561, 24] width 22 height 22
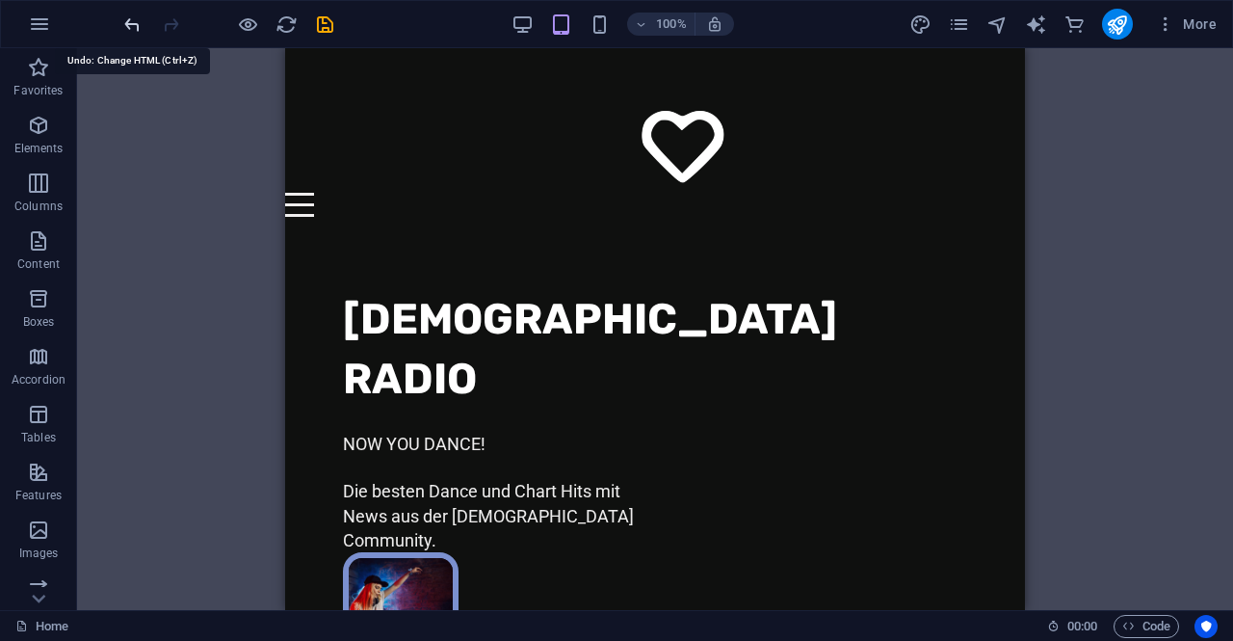
click at [124, 23] on icon "undo" at bounding box center [132, 24] width 22 height 22
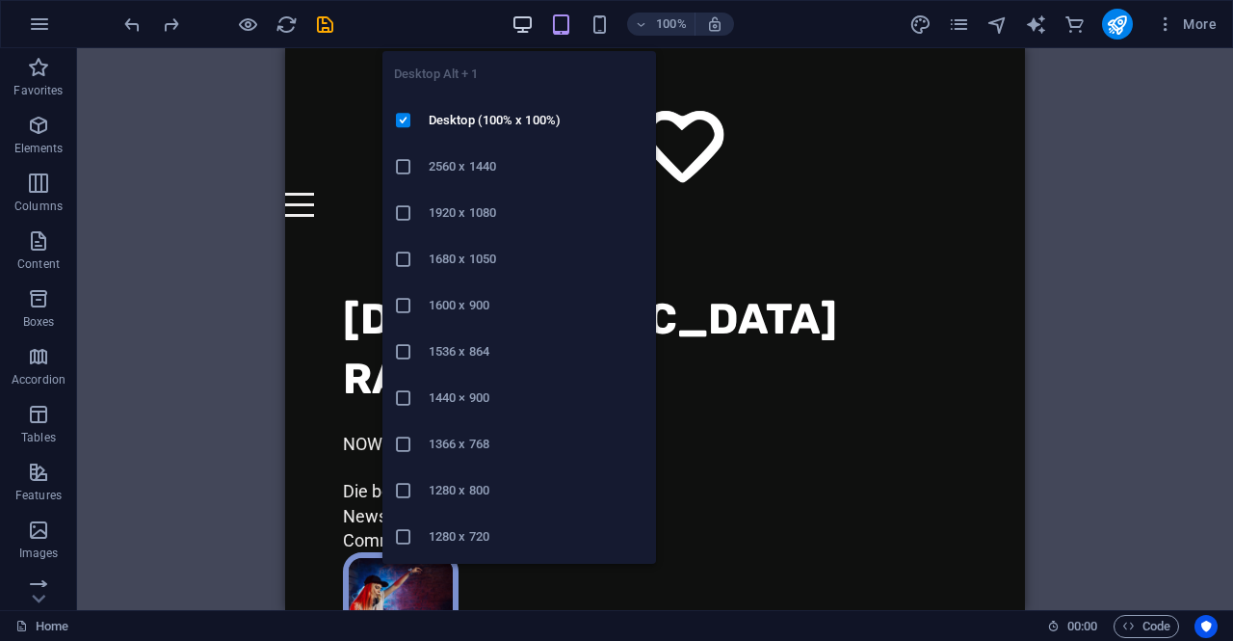
click at [528, 24] on icon "button" at bounding box center [523, 24] width 22 height 22
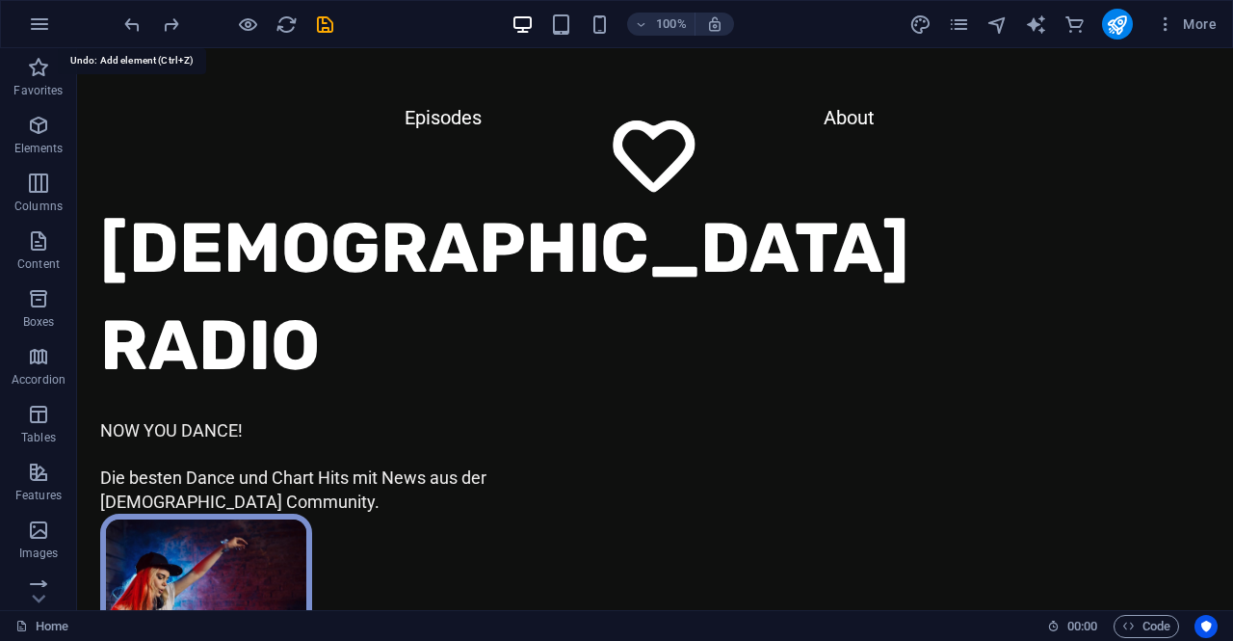
click at [123, 20] on icon "undo" at bounding box center [132, 24] width 22 height 22
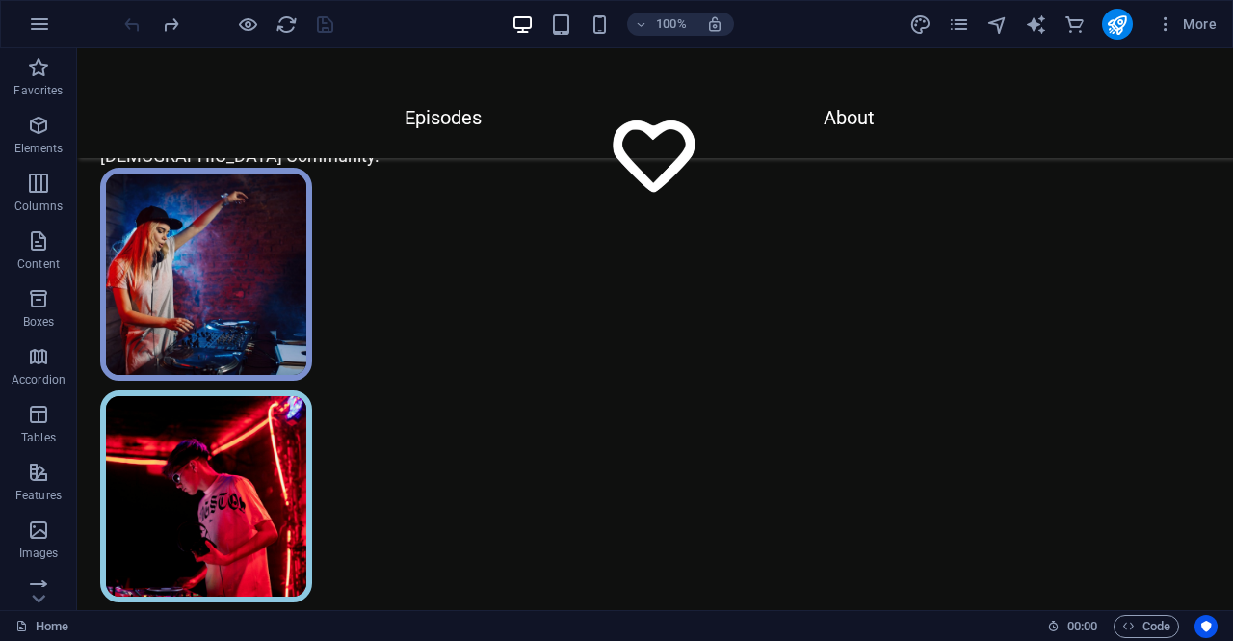
scroll to position [386, 0]
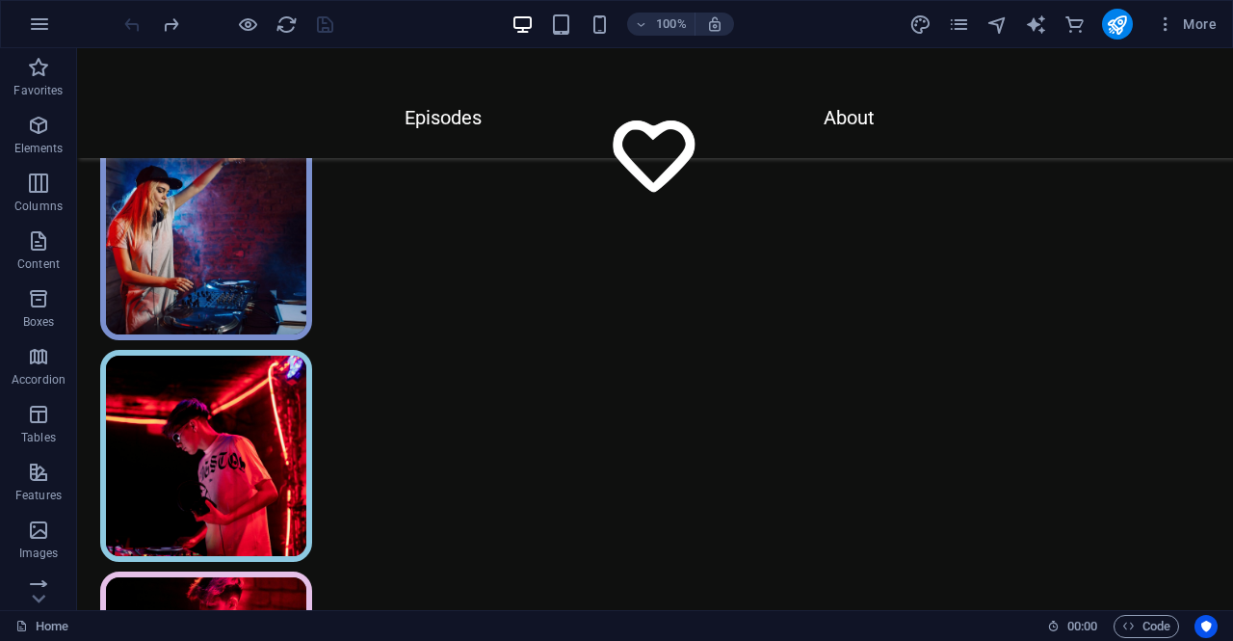
click at [123, 20] on div at bounding box center [228, 24] width 216 height 31
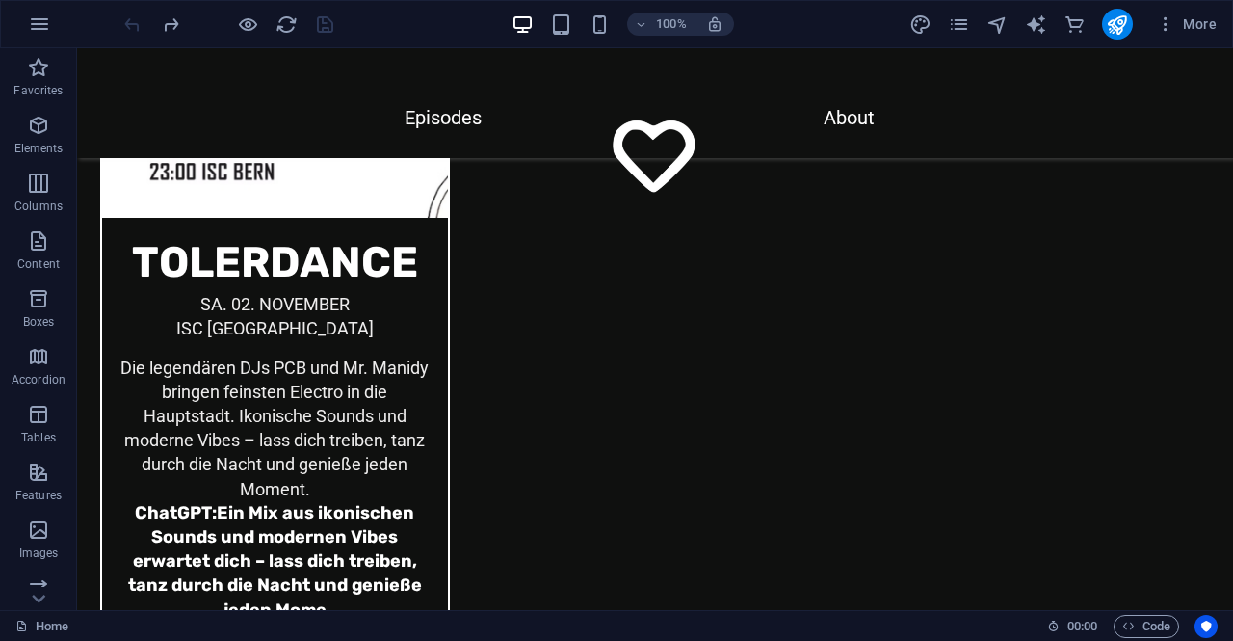
scroll to position [6618, 0]
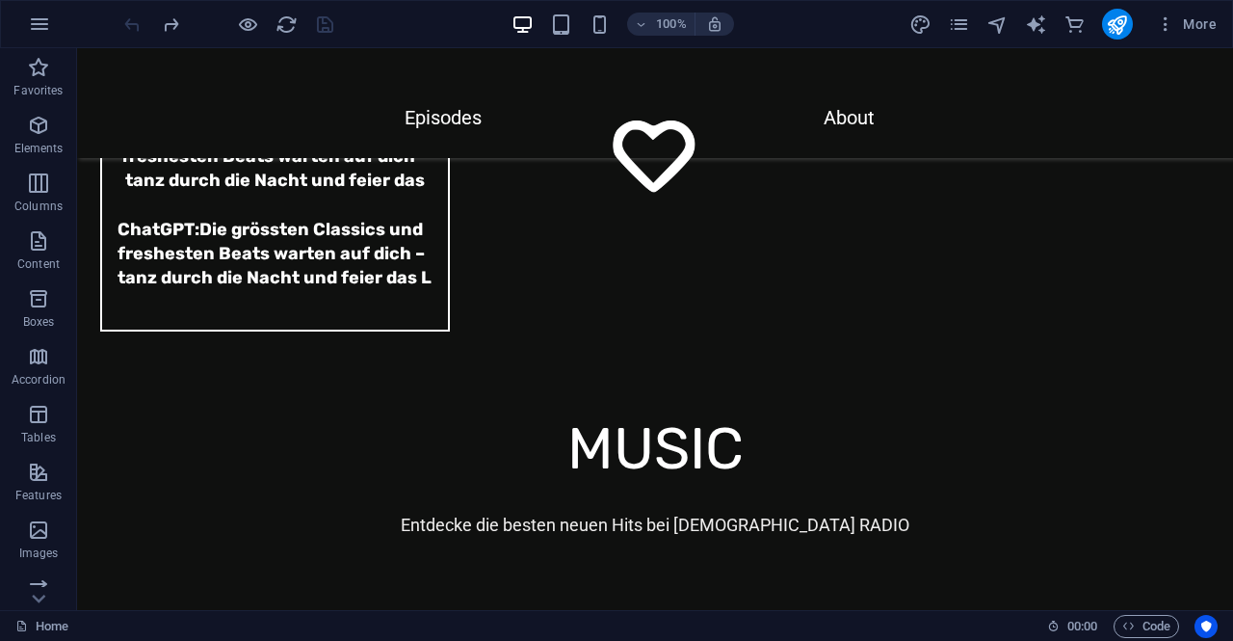
drag, startPoint x: 1224, startPoint y: 114, endPoint x: 1293, endPoint y: 664, distance: 554.6
click at [642, 365] on div "+ Add section" at bounding box center [655, 363] width 107 height 33
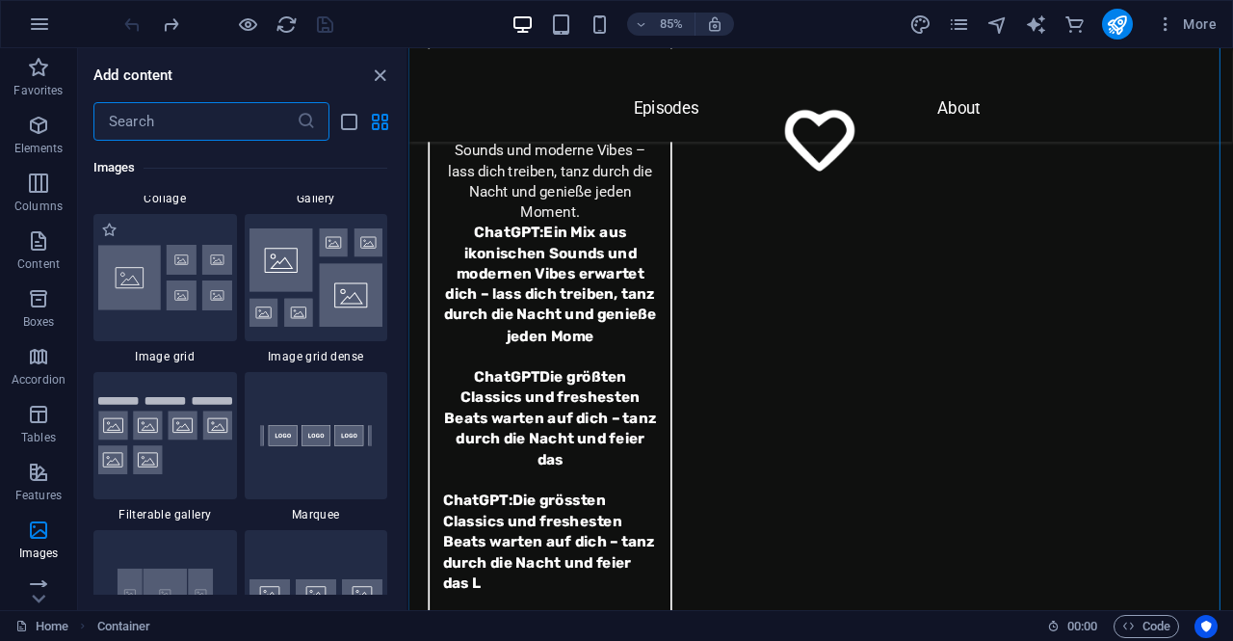
scroll to position [10309, 0]
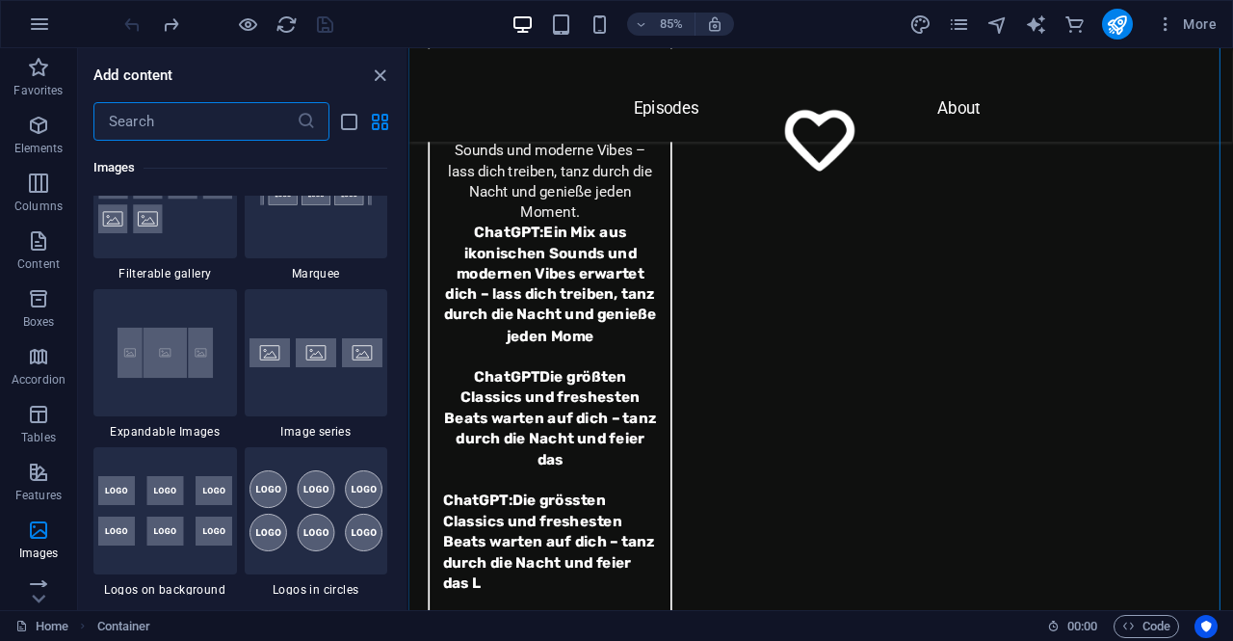
click at [193, 131] on input "text" at bounding box center [194, 121] width 203 height 39
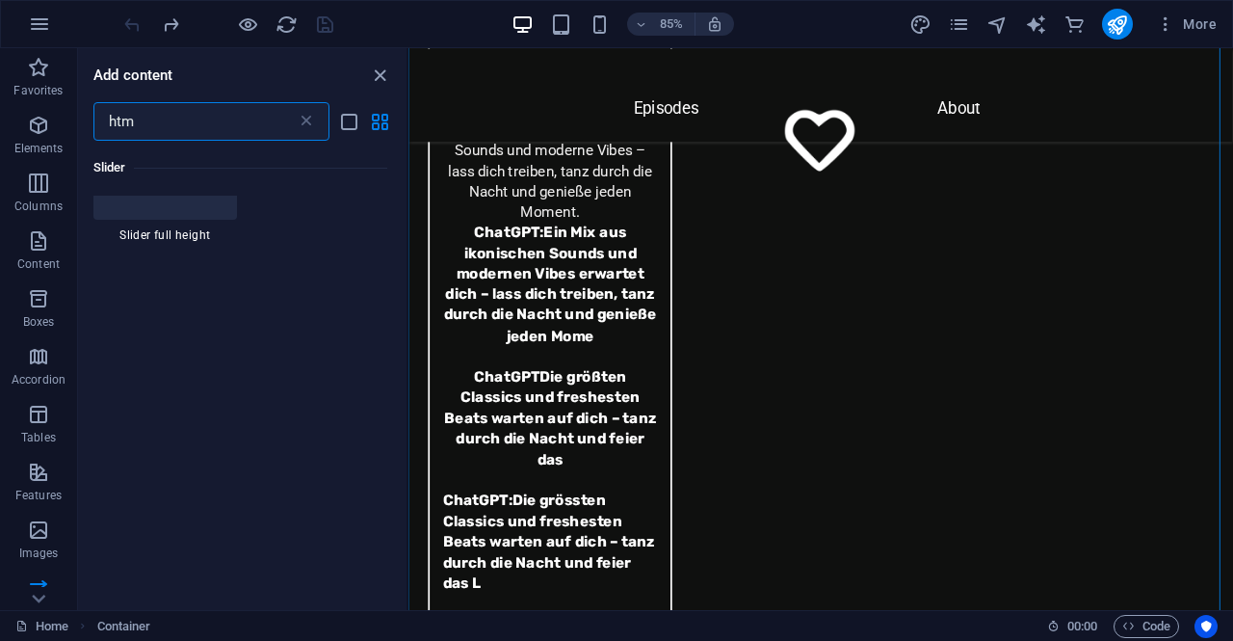
type input "html"
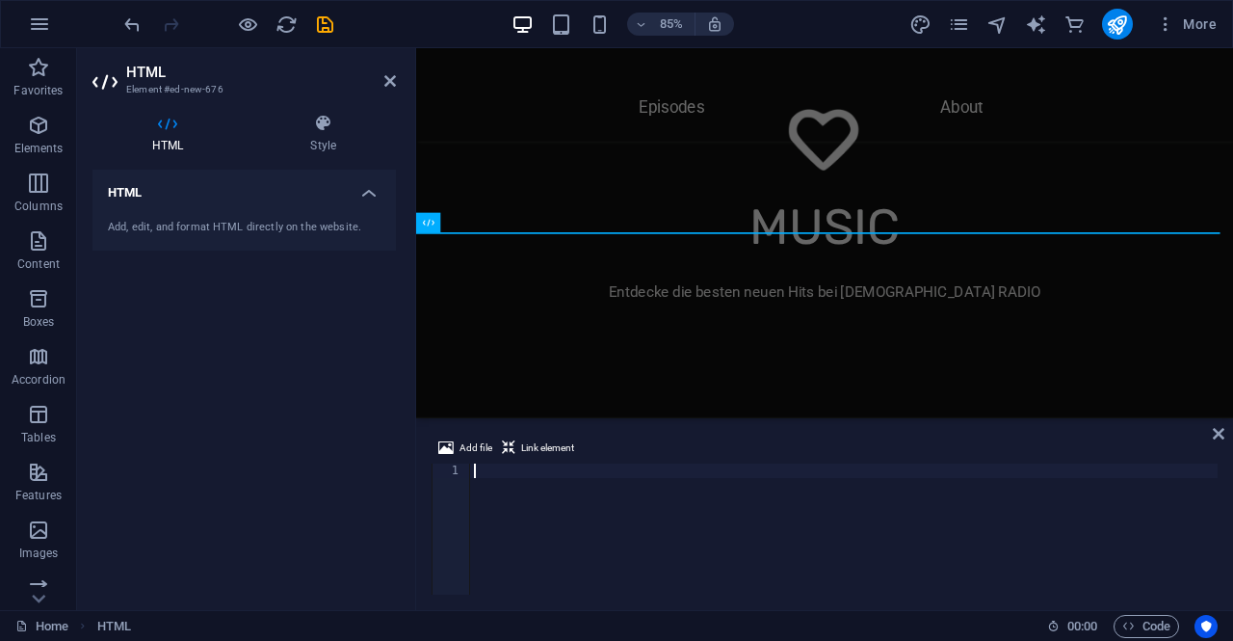
click at [545, 472] on div at bounding box center [844, 543] width 748 height 160
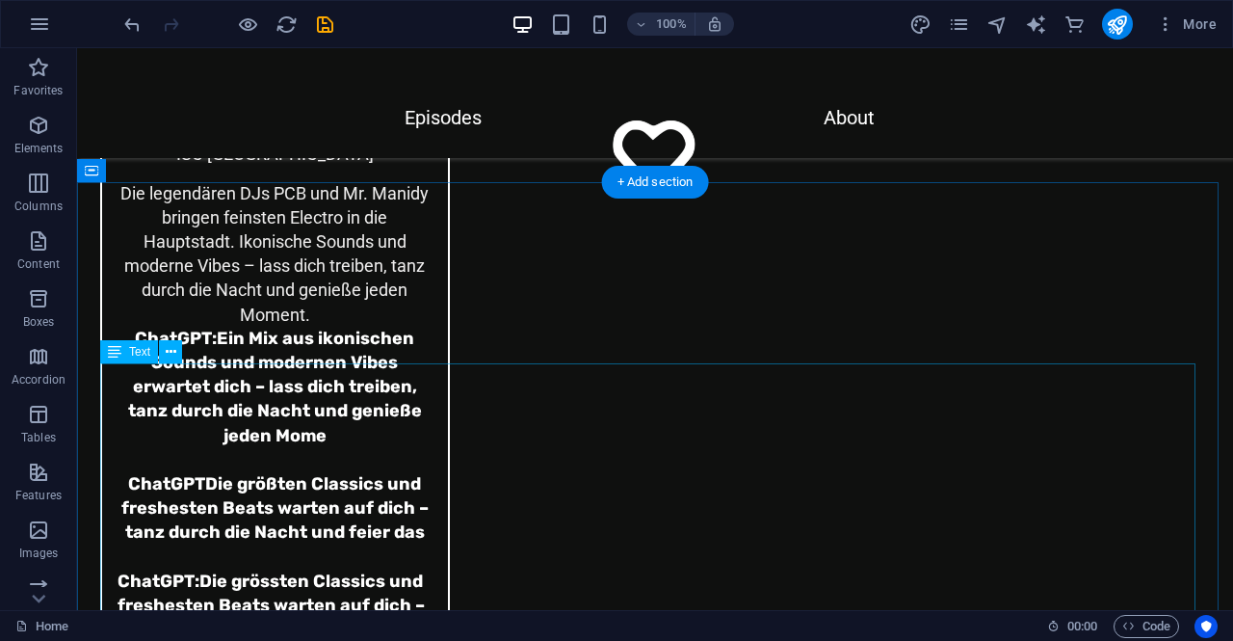
scroll to position [6618, 0]
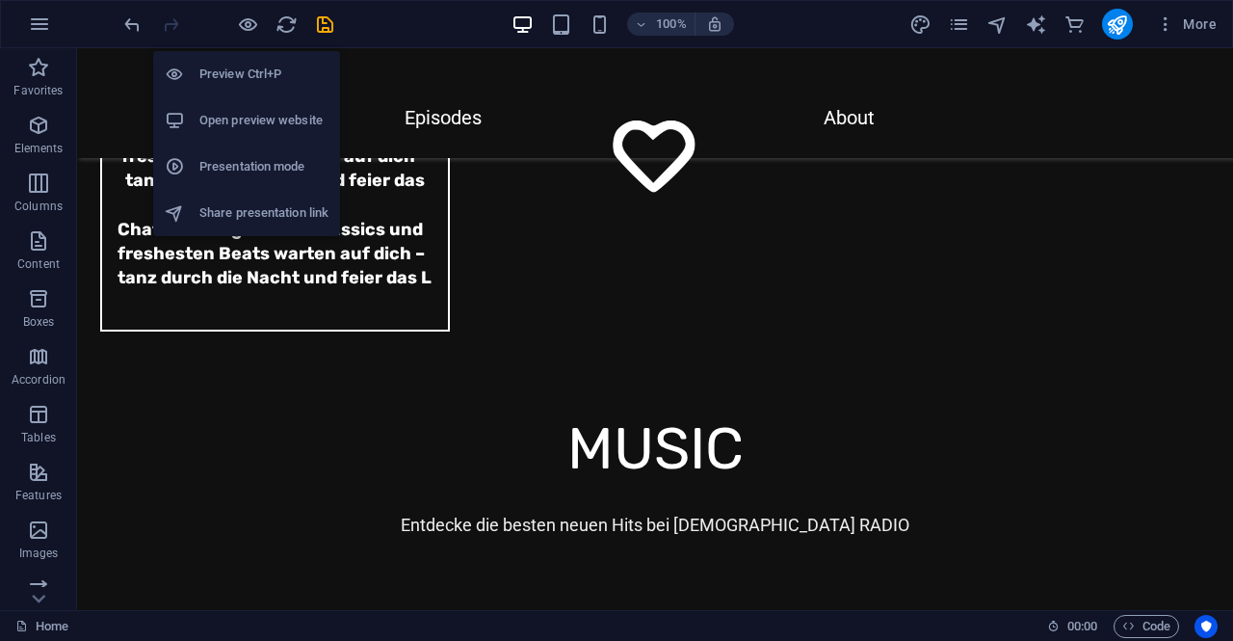
click at [222, 72] on h6 "Preview Ctrl+P" at bounding box center [263, 74] width 129 height 23
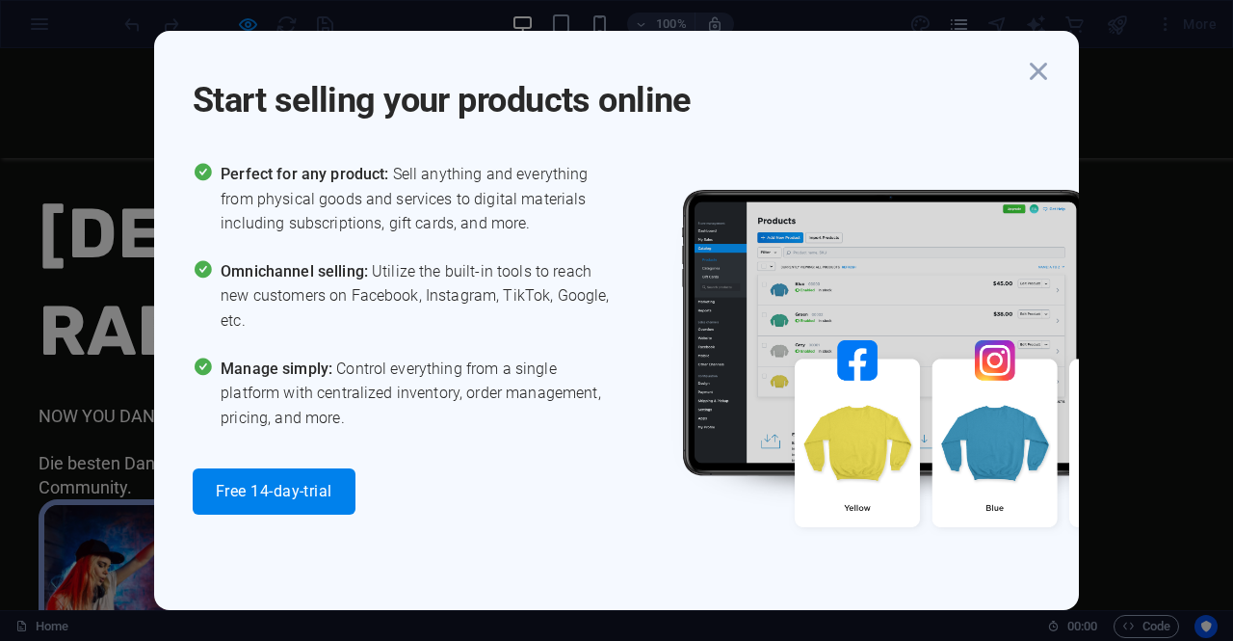
scroll to position [0, 0]
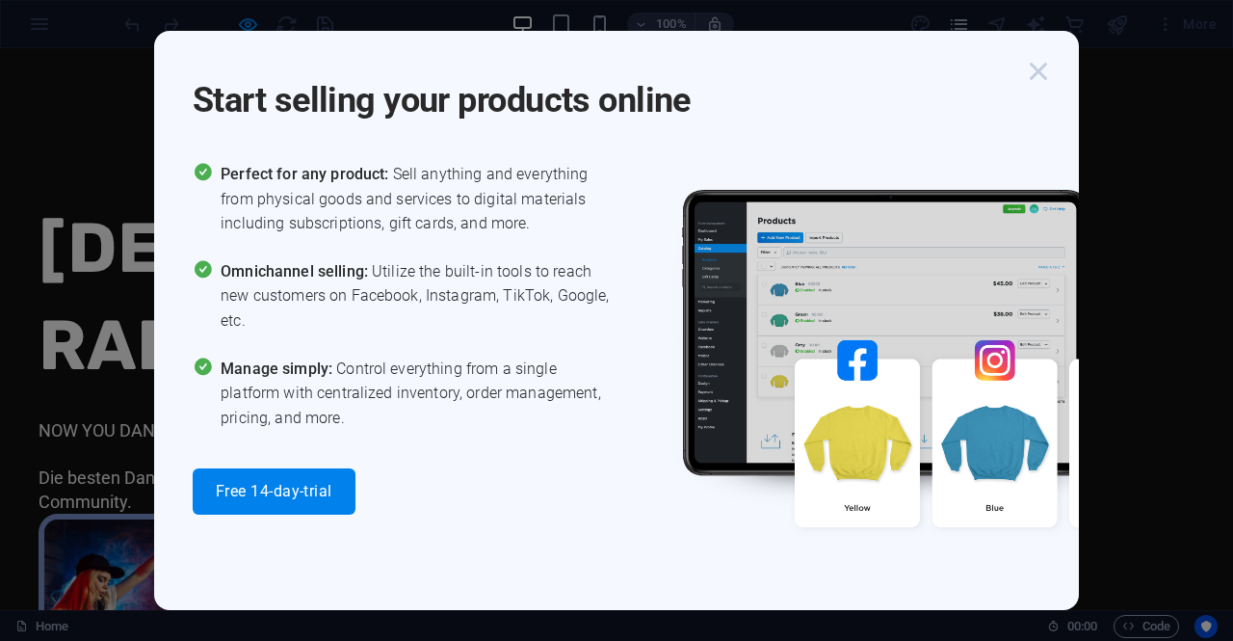
click at [1033, 69] on icon "button" at bounding box center [1038, 71] width 35 height 35
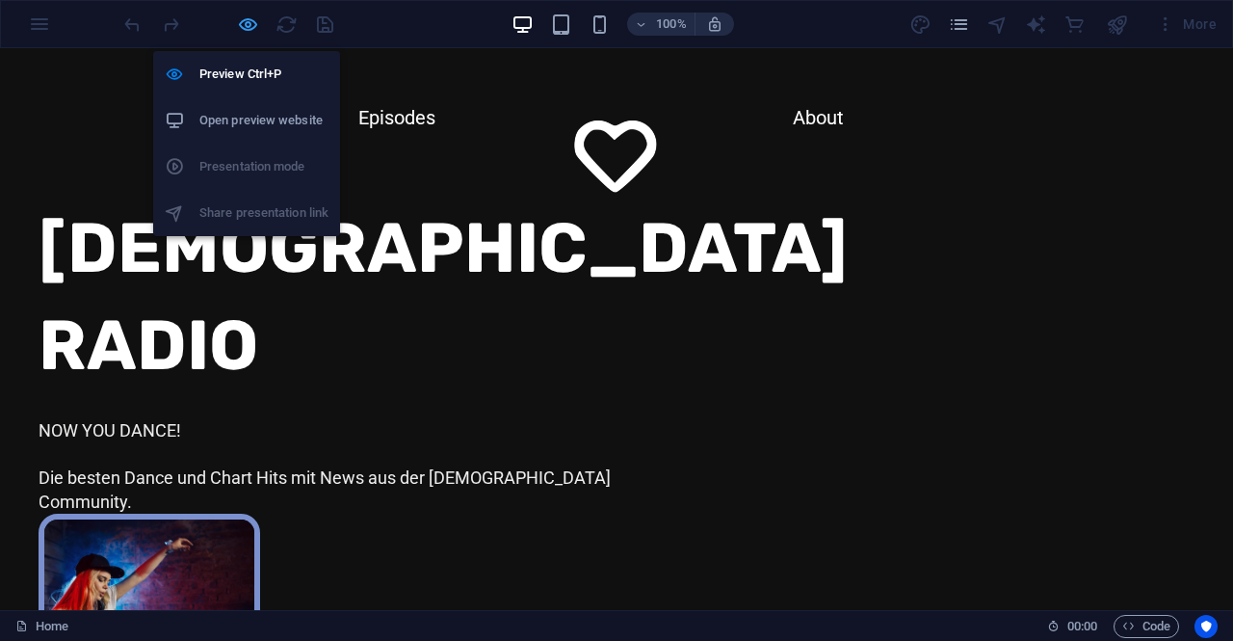
click at [251, 24] on icon "button" at bounding box center [248, 24] width 22 height 22
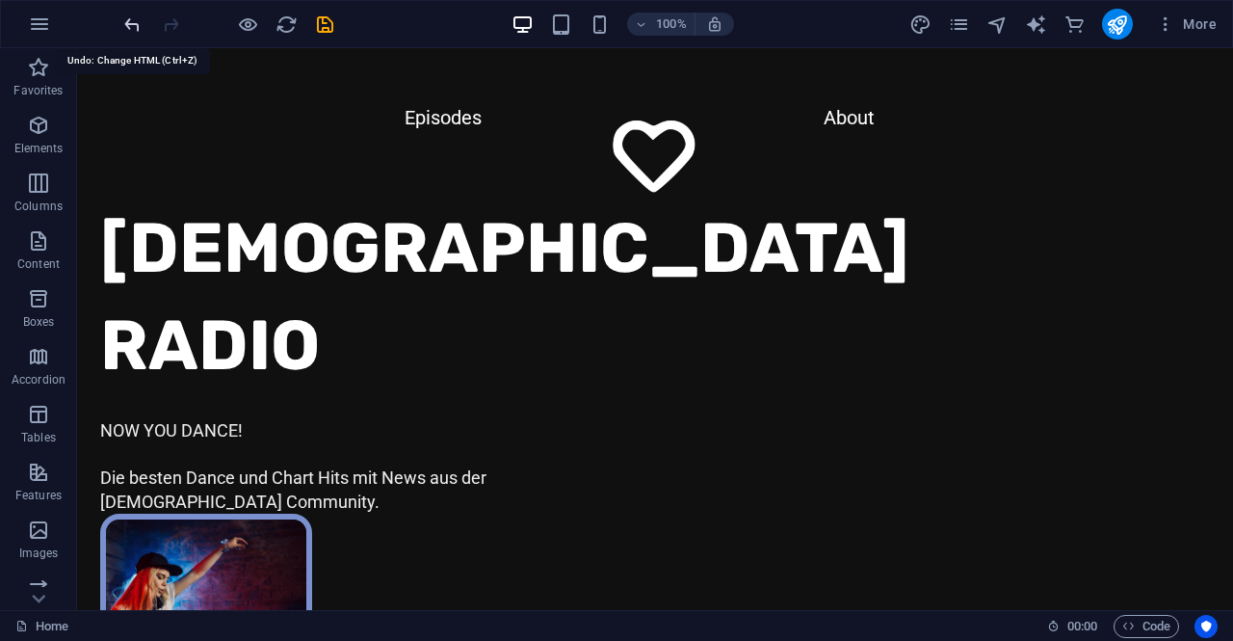
click at [132, 19] on icon "undo" at bounding box center [132, 24] width 22 height 22
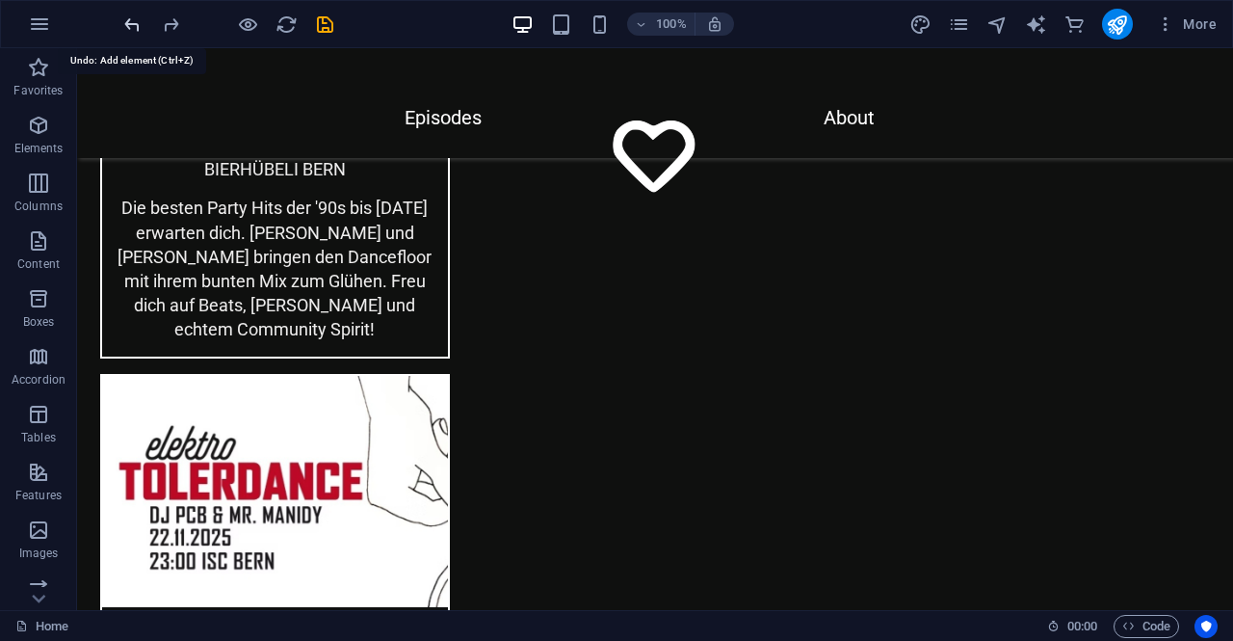
scroll to position [6618, 0]
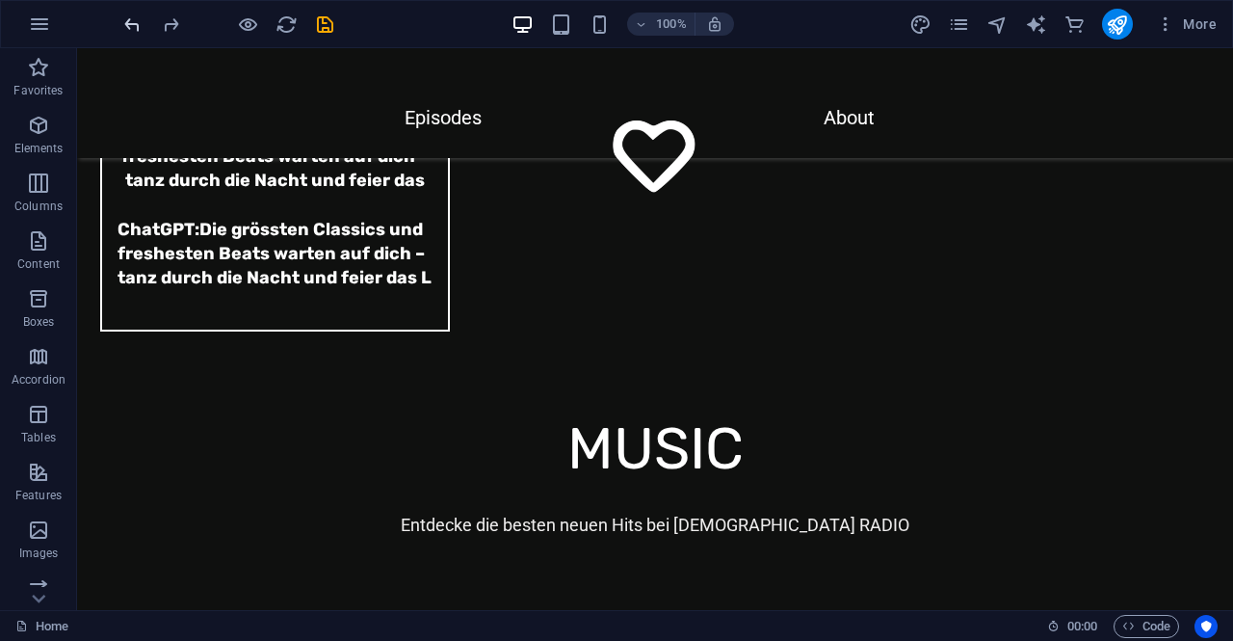
click at [136, 22] on icon "undo" at bounding box center [132, 24] width 22 height 22
click at [653, 600] on div "+" at bounding box center [655, 600] width 38 height 17
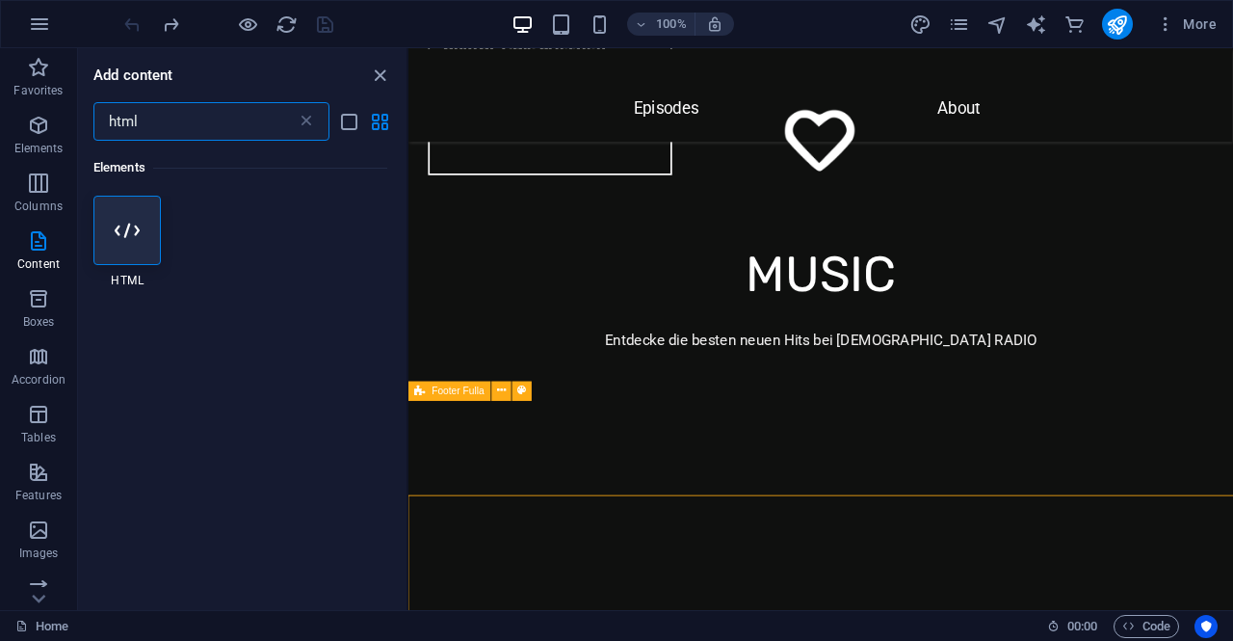
scroll to position [6408, 0]
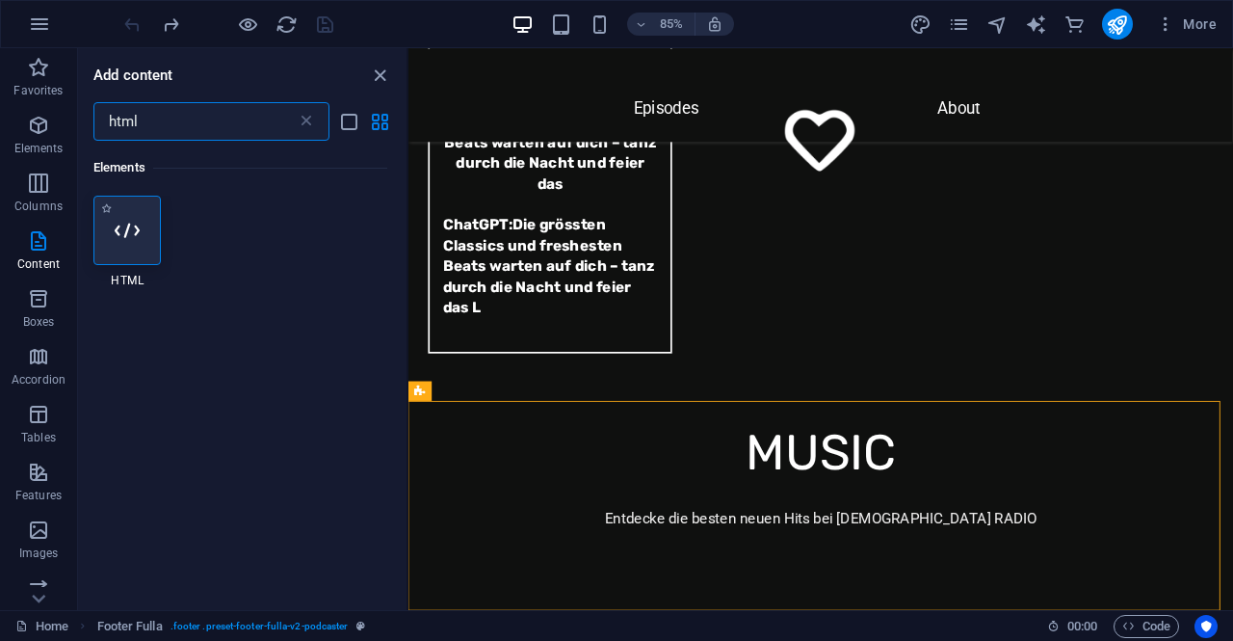
click at [123, 233] on icon at bounding box center [127, 230] width 25 height 25
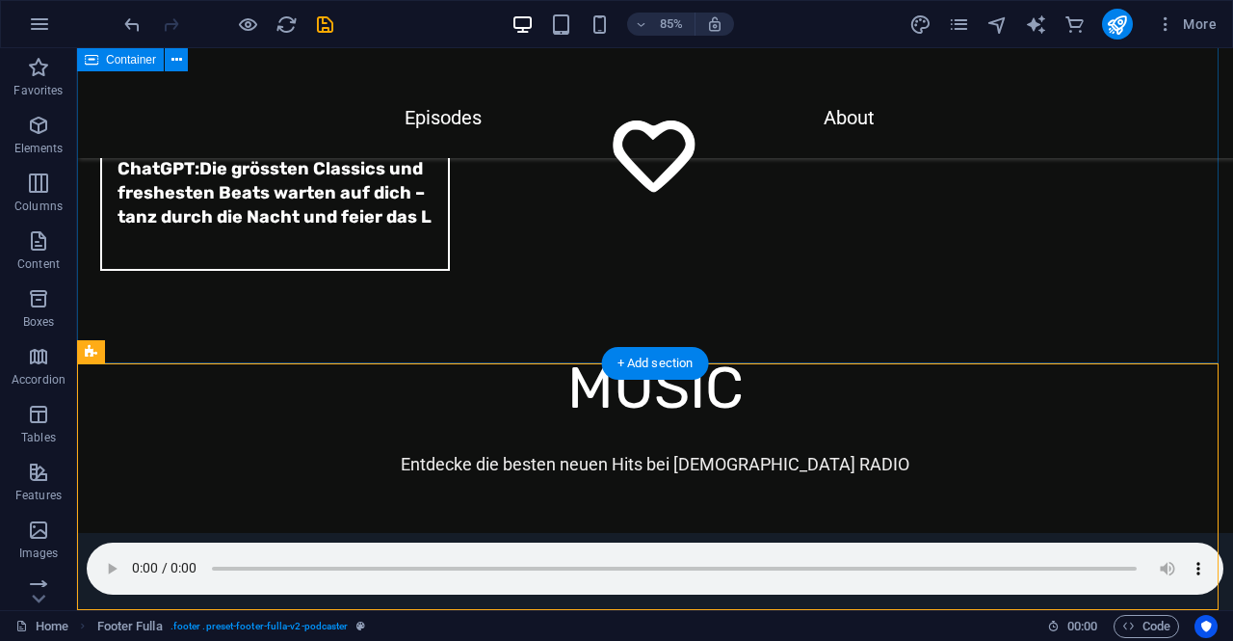
scroll to position [6618, 0]
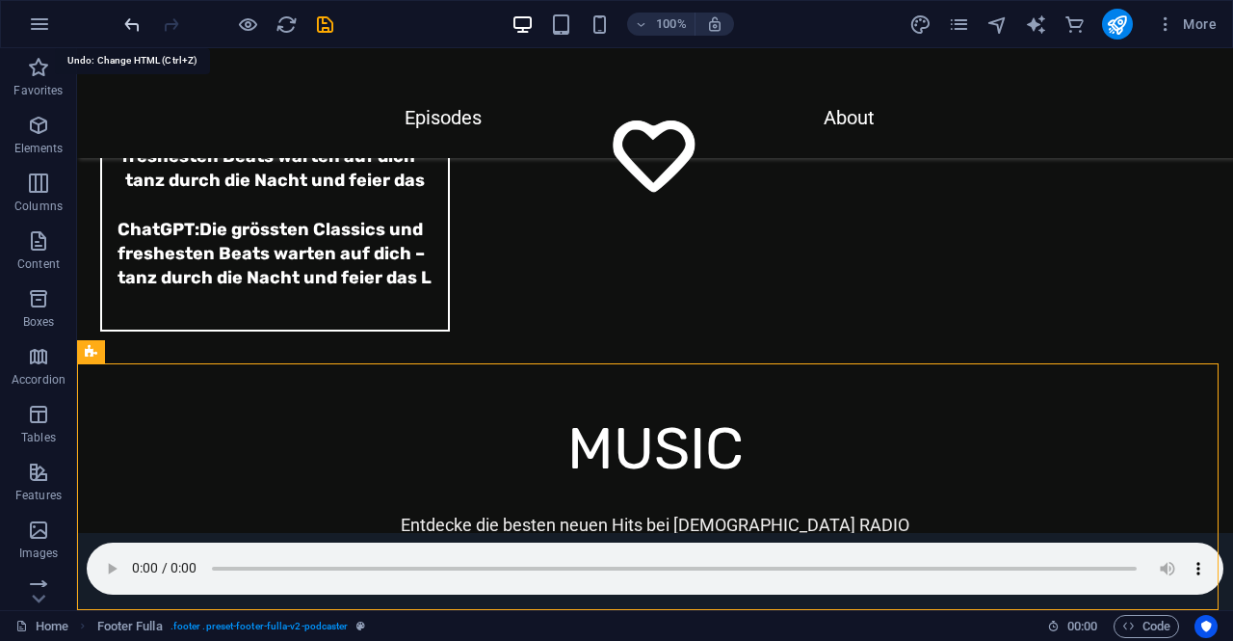
click at [126, 26] on icon "undo" at bounding box center [132, 24] width 22 height 22
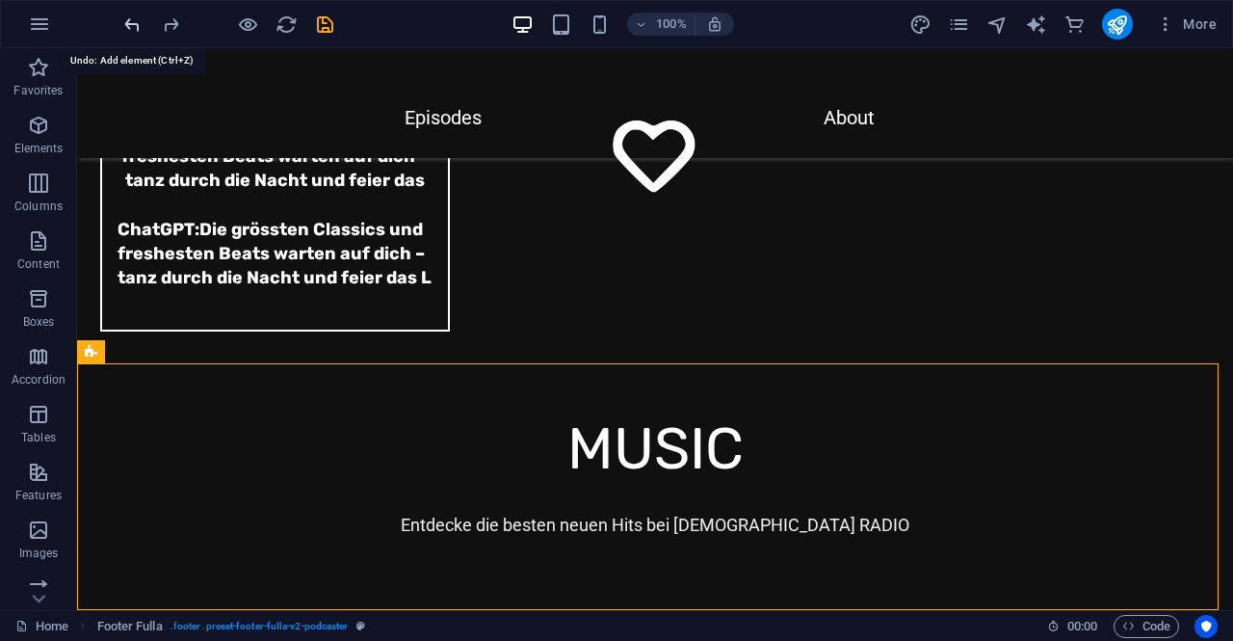
click at [126, 26] on icon "undo" at bounding box center [132, 24] width 22 height 22
click at [126, 26] on div at bounding box center [228, 24] width 216 height 31
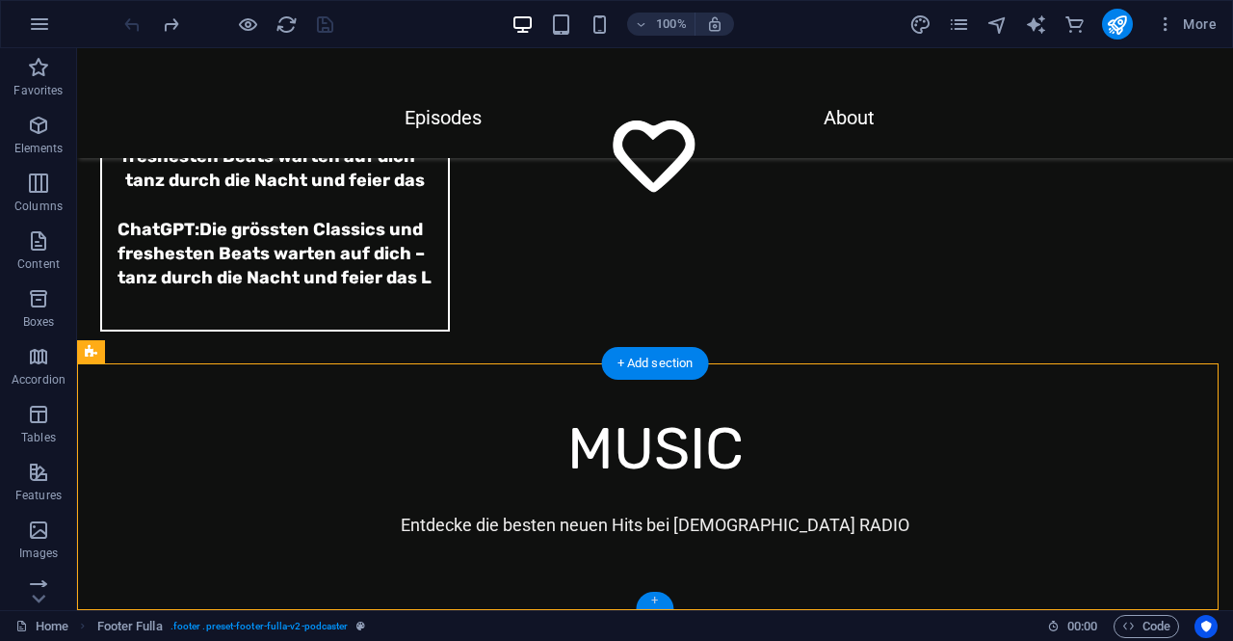
click at [655, 600] on div "+" at bounding box center [655, 600] width 38 height 17
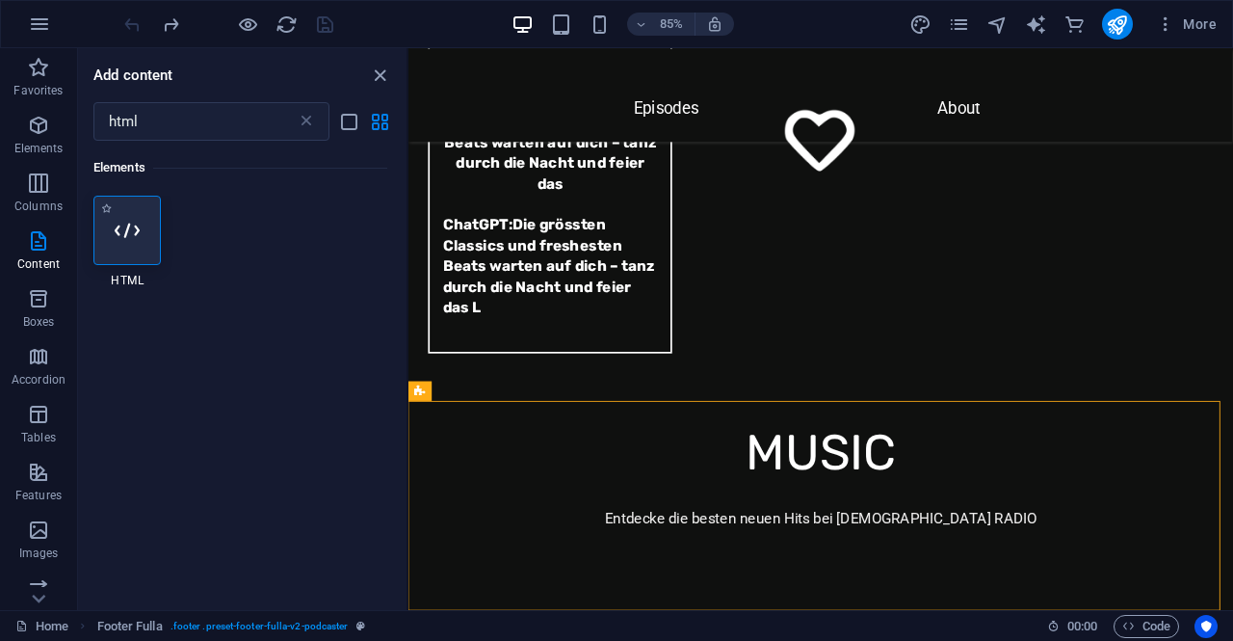
click at [136, 218] on icon at bounding box center [127, 230] width 25 height 25
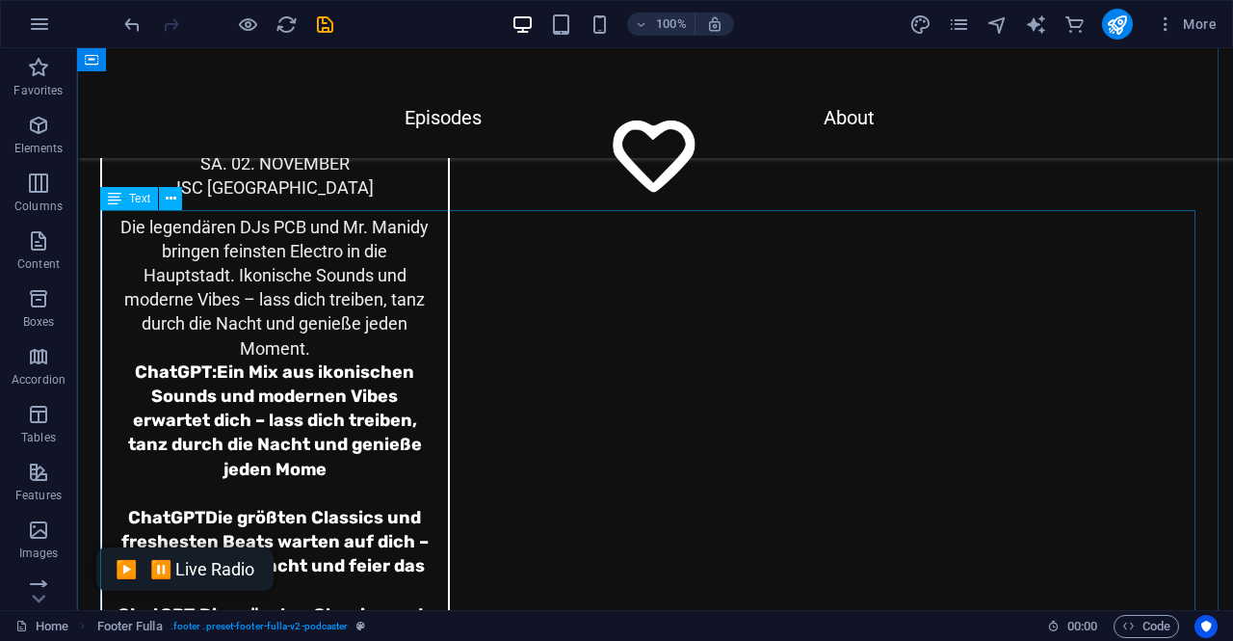
scroll to position [6618, 0]
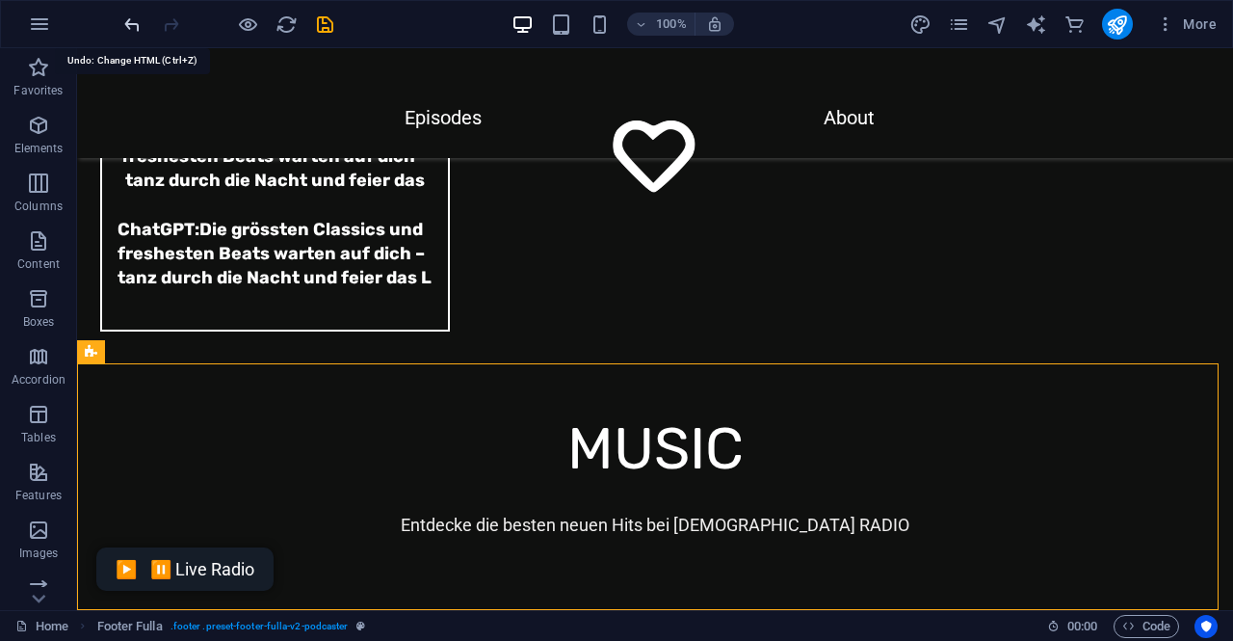
click at [137, 21] on icon "undo" at bounding box center [132, 24] width 22 height 22
click at [129, 20] on icon "undo" at bounding box center [132, 24] width 22 height 22
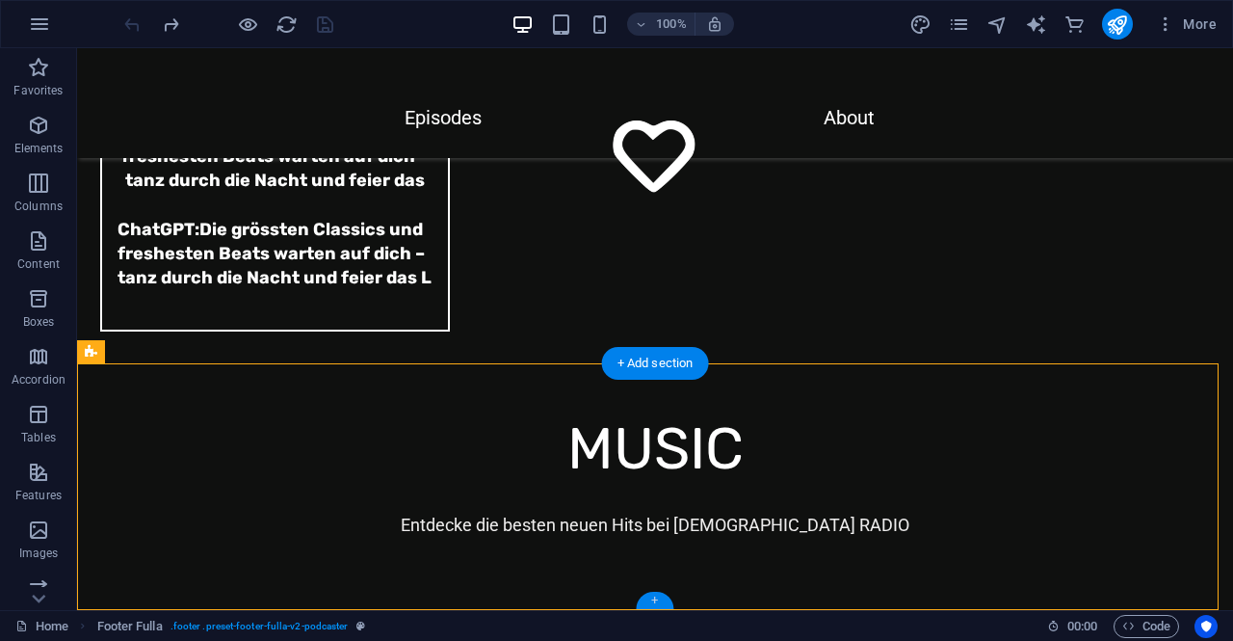
click at [652, 602] on div "+" at bounding box center [655, 600] width 38 height 17
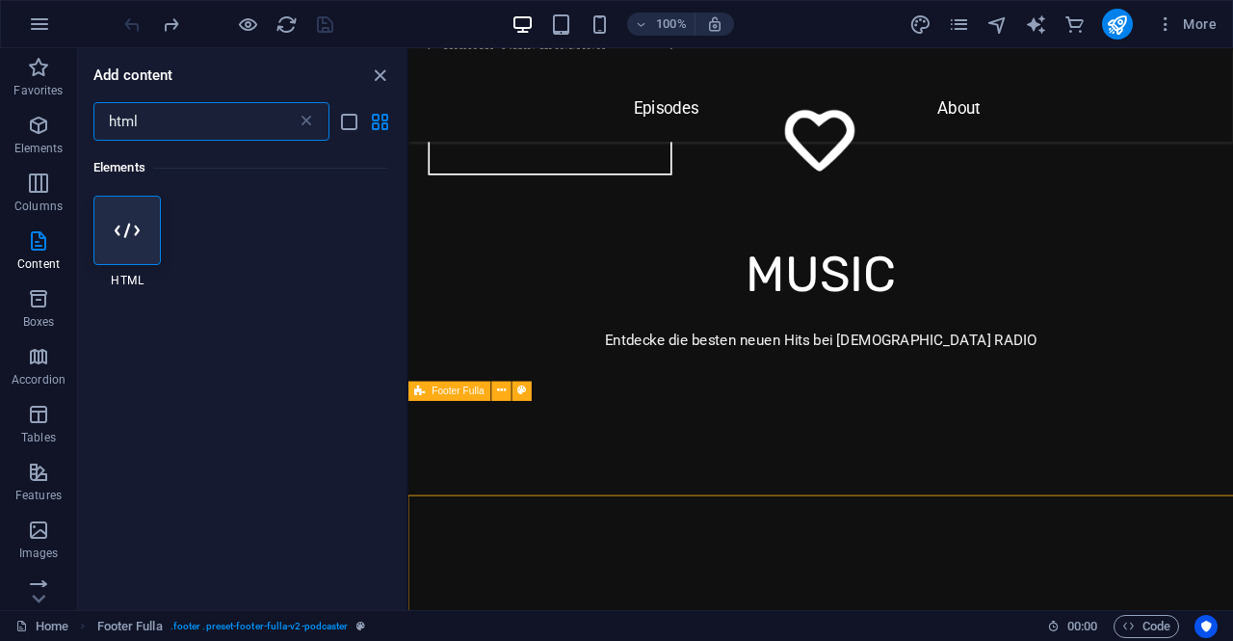
scroll to position [6408, 0]
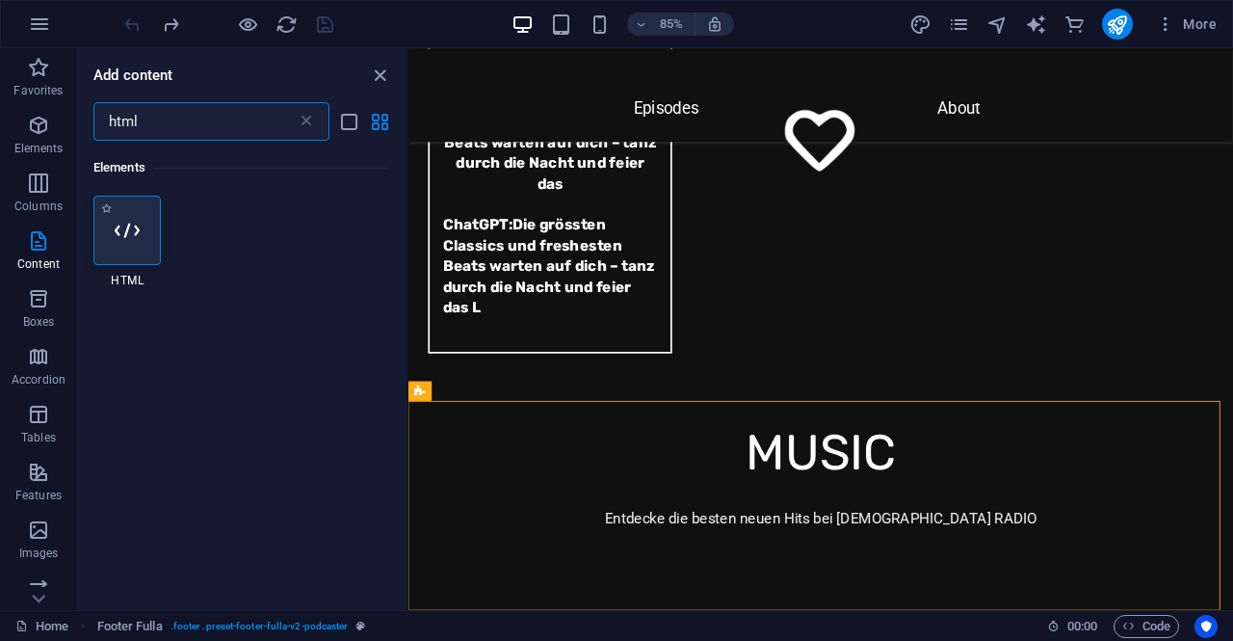
click at [125, 224] on icon at bounding box center [127, 230] width 25 height 25
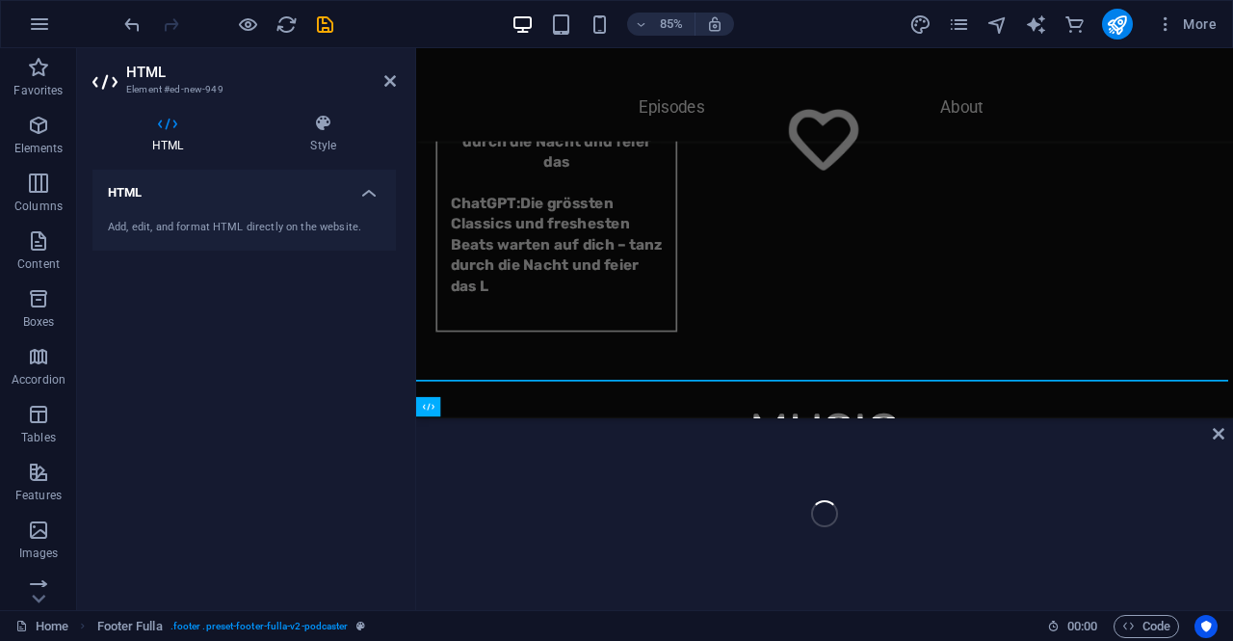
scroll to position [6679, 0]
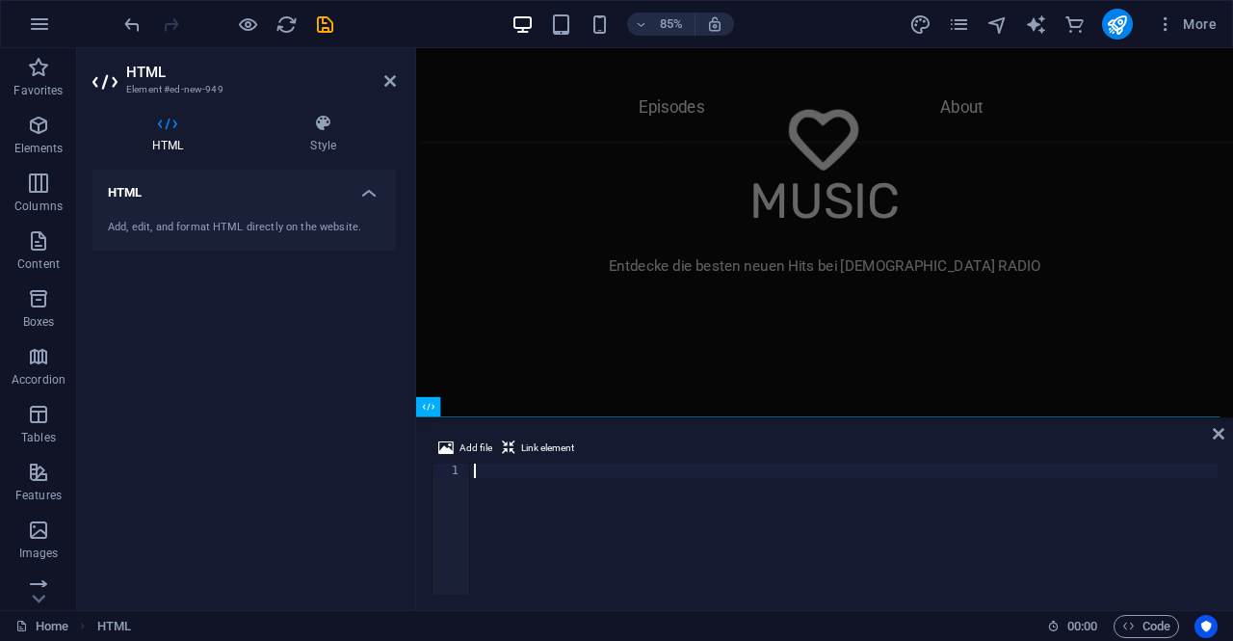
click at [566, 472] on div at bounding box center [844, 543] width 748 height 160
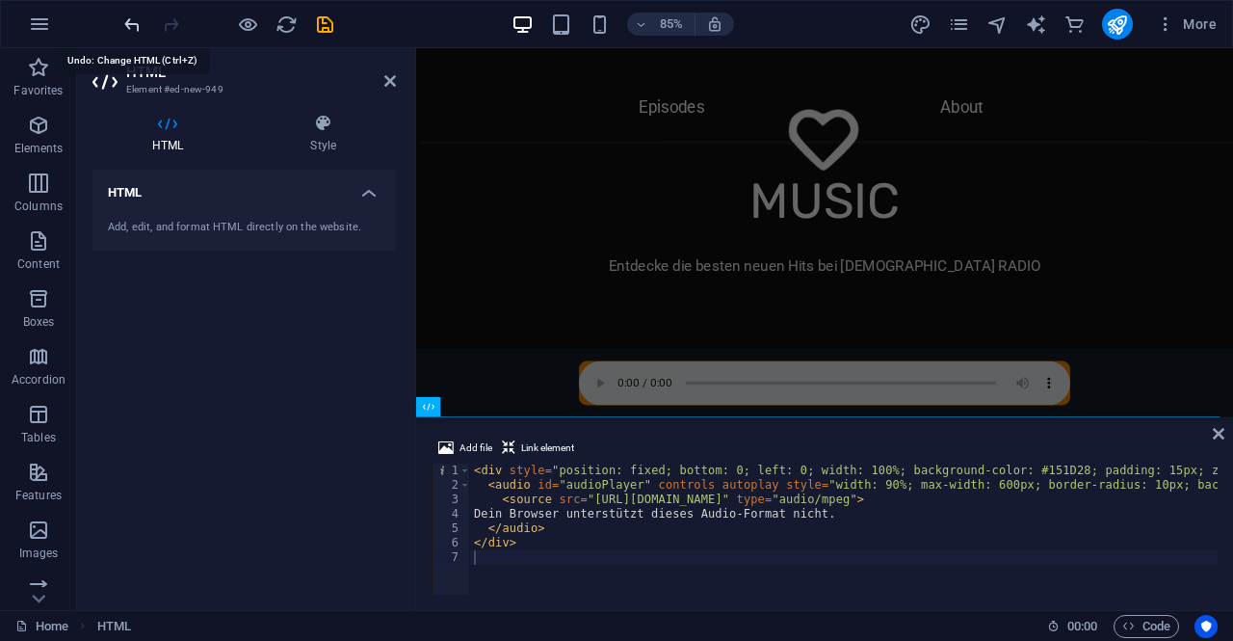
click at [135, 26] on icon "undo" at bounding box center [132, 24] width 22 height 22
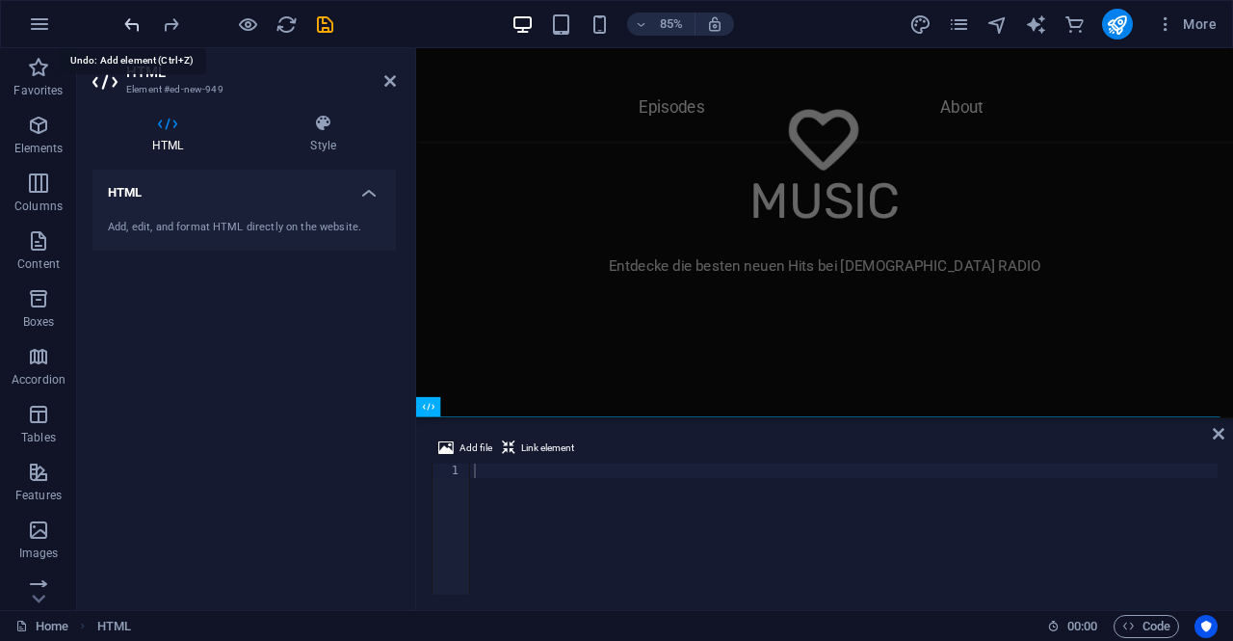
click at [135, 26] on icon "undo" at bounding box center [132, 24] width 22 height 22
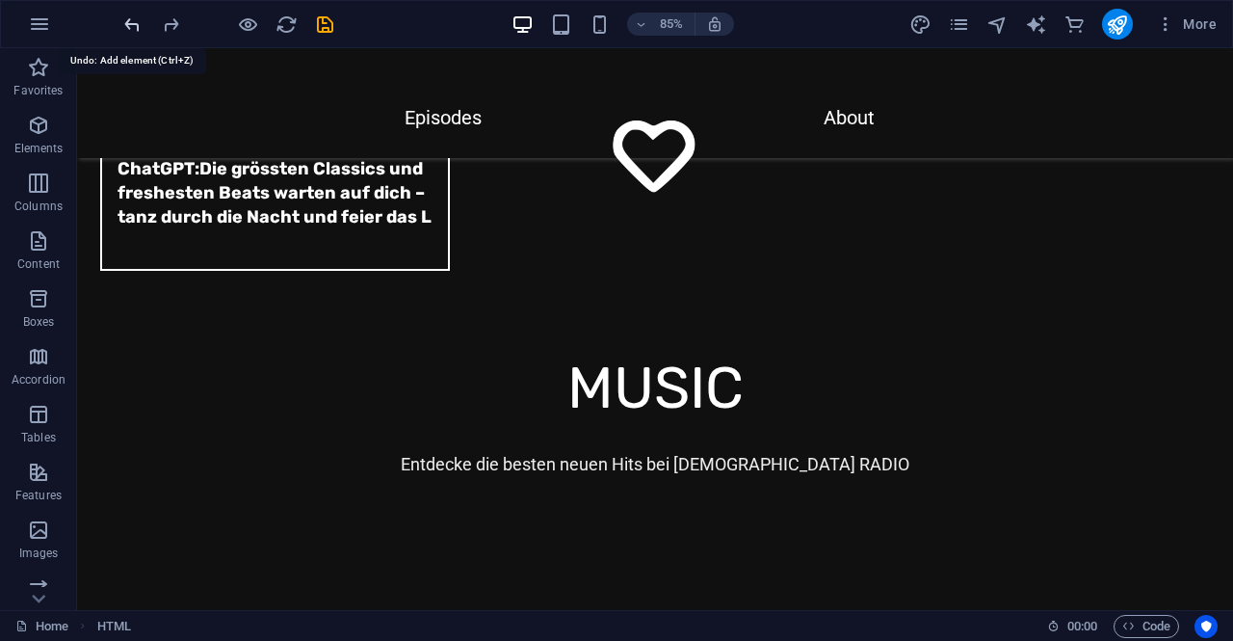
scroll to position [6618, 0]
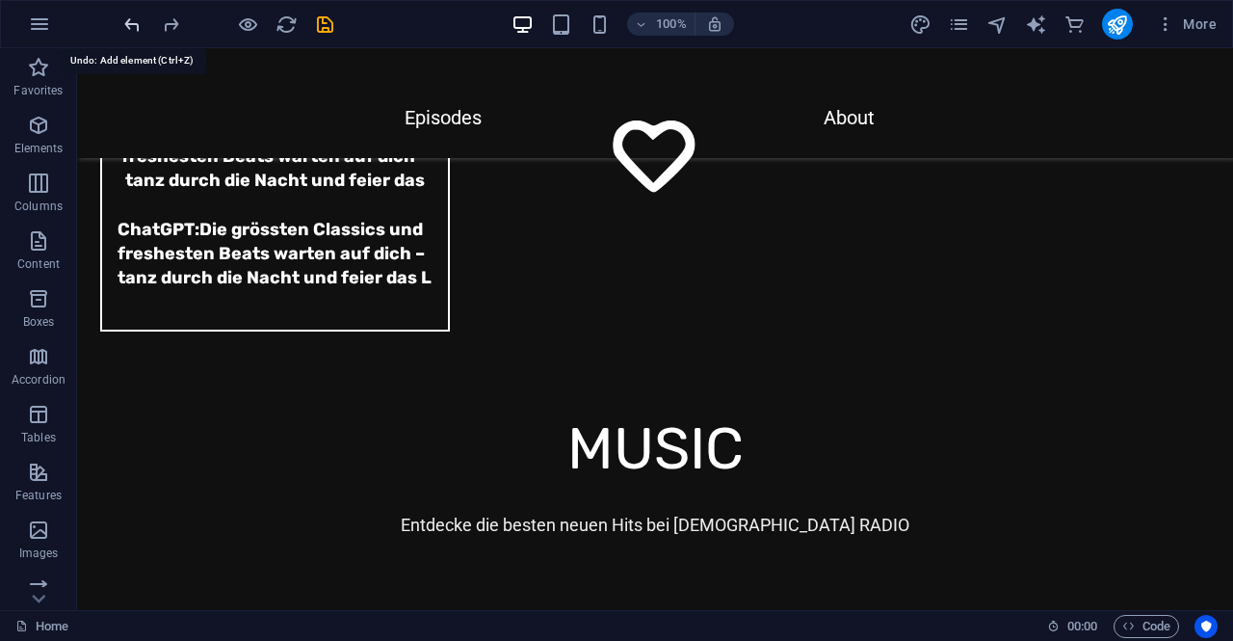
click at [135, 26] on icon "undo" at bounding box center [132, 24] width 22 height 22
click at [126, 20] on div at bounding box center [228, 24] width 216 height 31
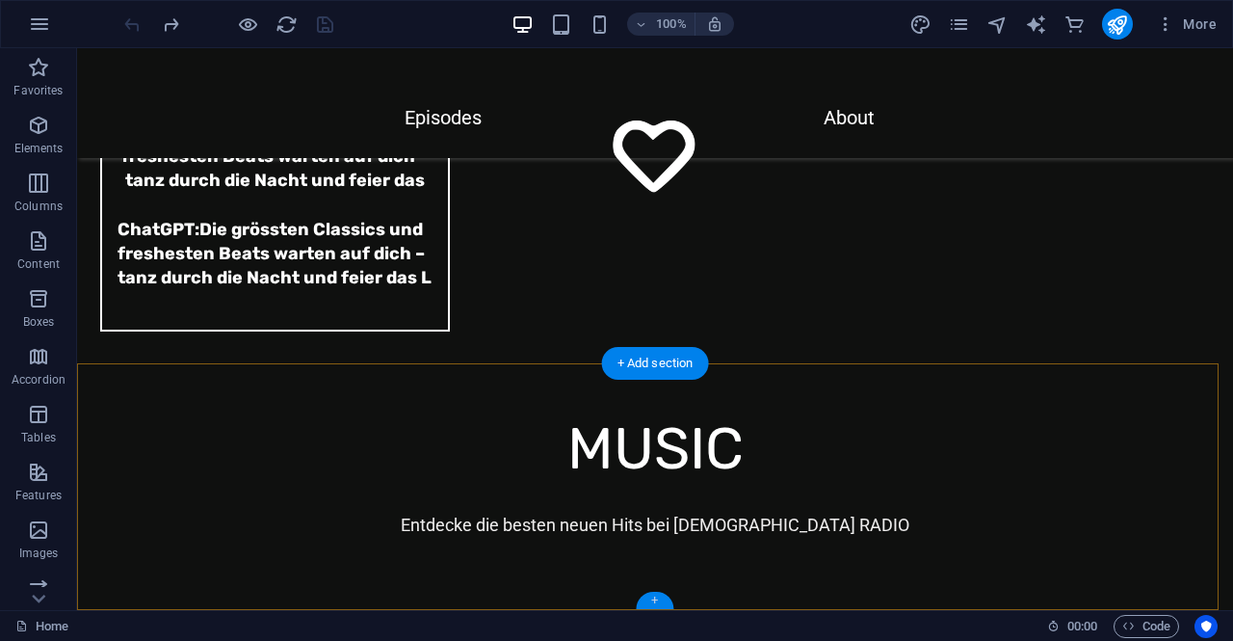
click at [655, 598] on div "+" at bounding box center [655, 600] width 38 height 17
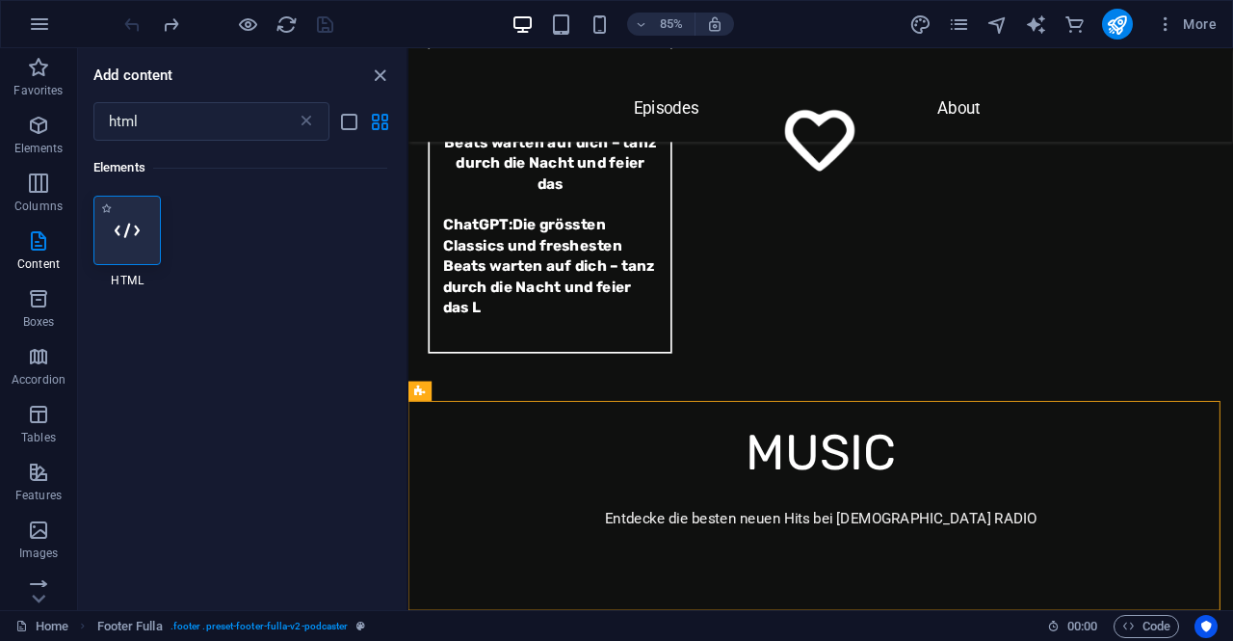
click at [110, 219] on div at bounding box center [126, 230] width 67 height 69
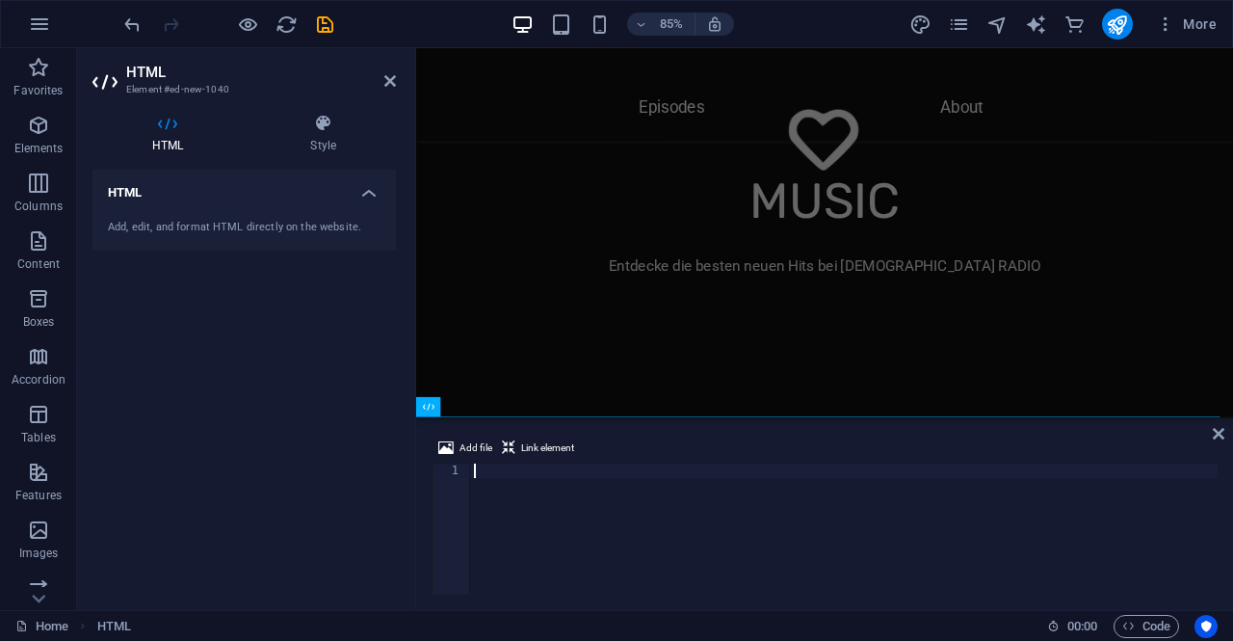
scroll to position [1170, 0]
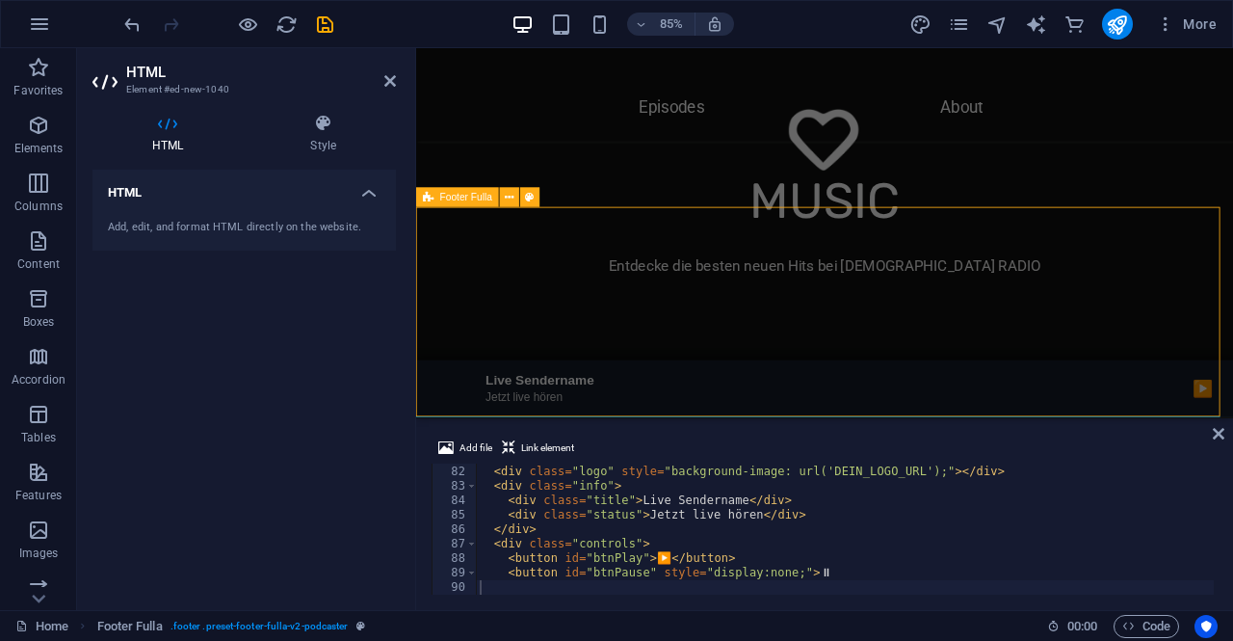
scroll to position [6618, 0]
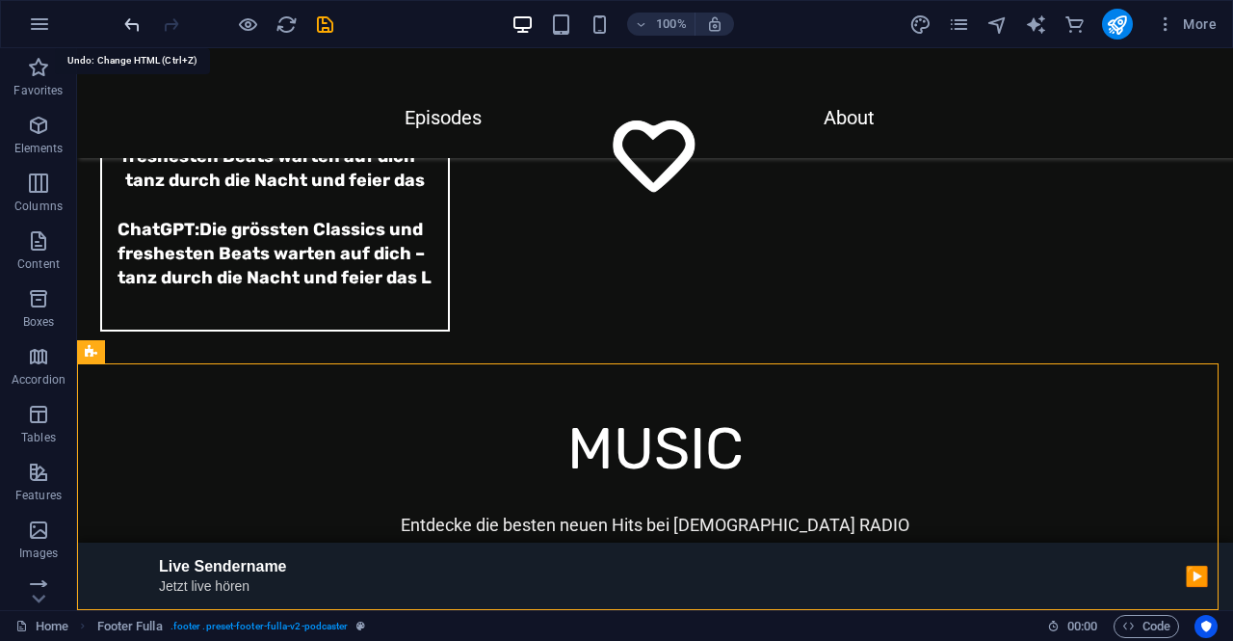
click at [132, 18] on icon "undo" at bounding box center [132, 24] width 22 height 22
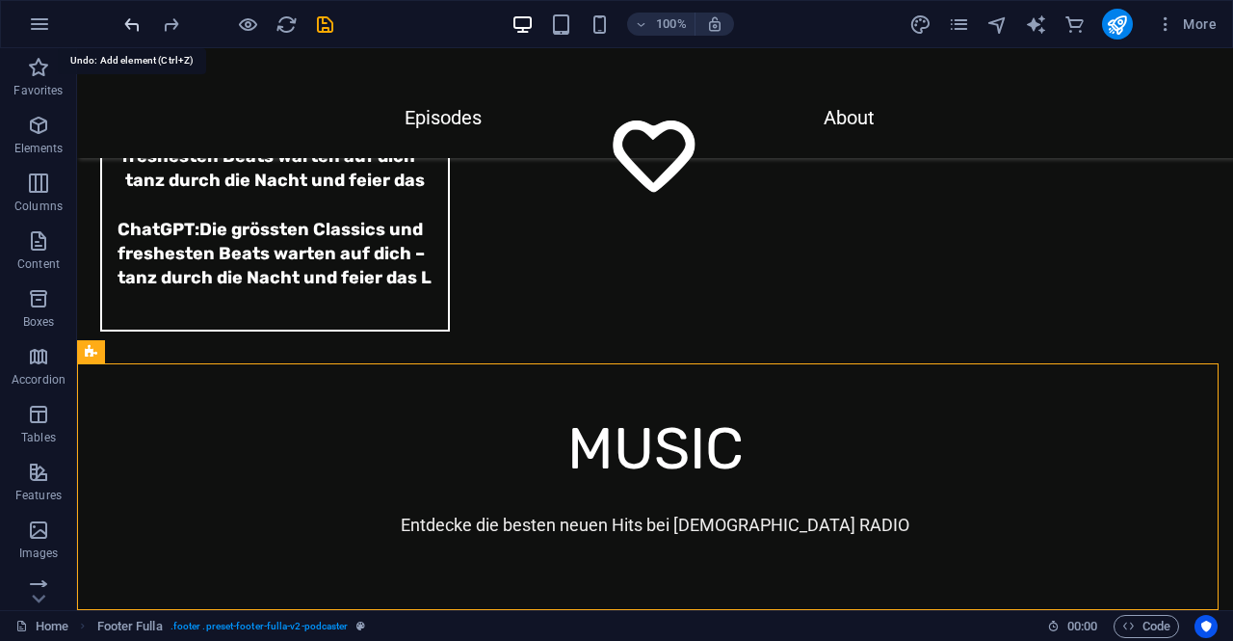
click at [132, 18] on icon "undo" at bounding box center [132, 24] width 22 height 22
click at [132, 18] on div at bounding box center [228, 24] width 216 height 31
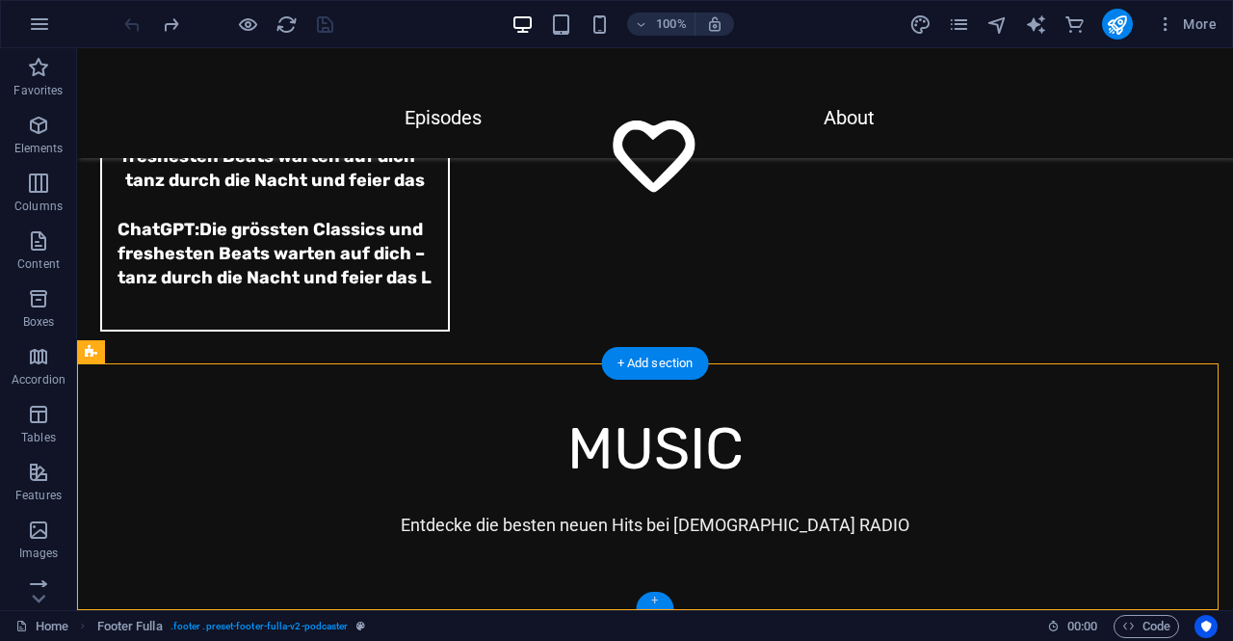
click at [653, 595] on div "+" at bounding box center [655, 600] width 38 height 17
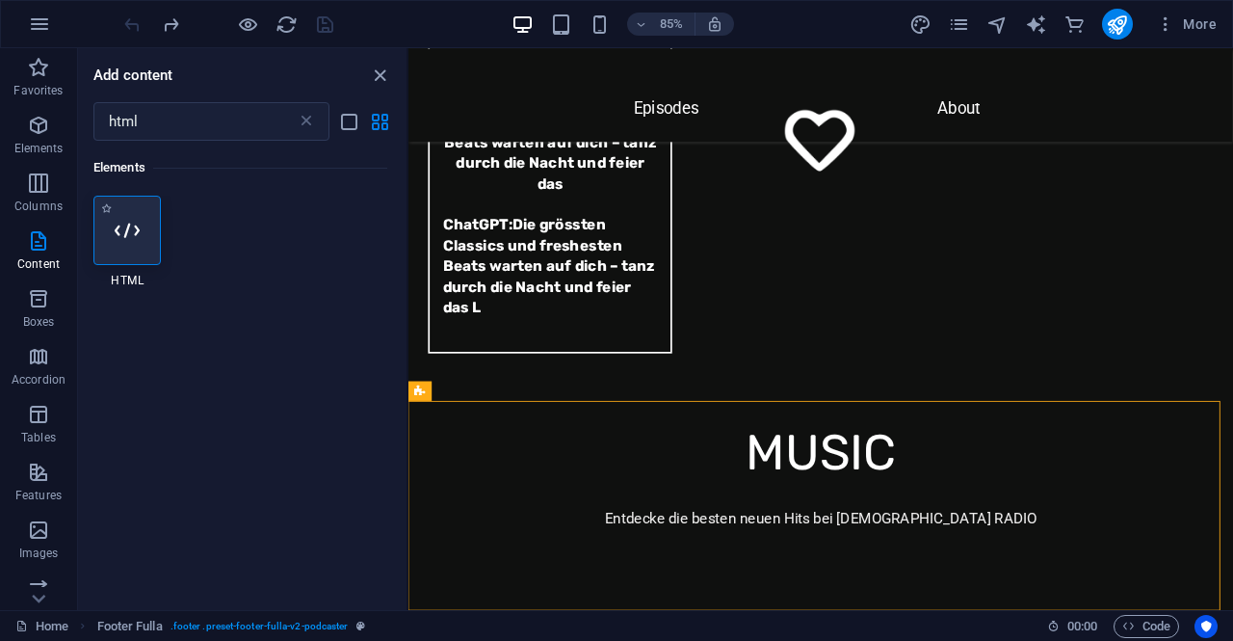
click at [139, 226] on icon at bounding box center [127, 230] width 25 height 25
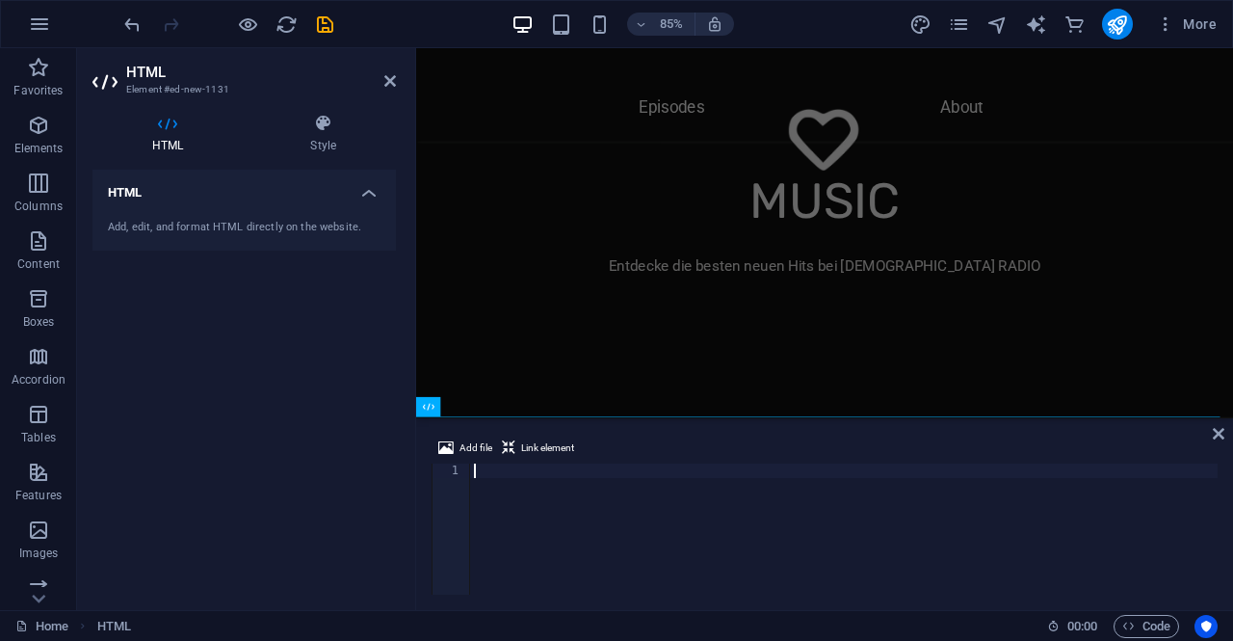
click at [561, 477] on div at bounding box center [844, 543] width 748 height 160
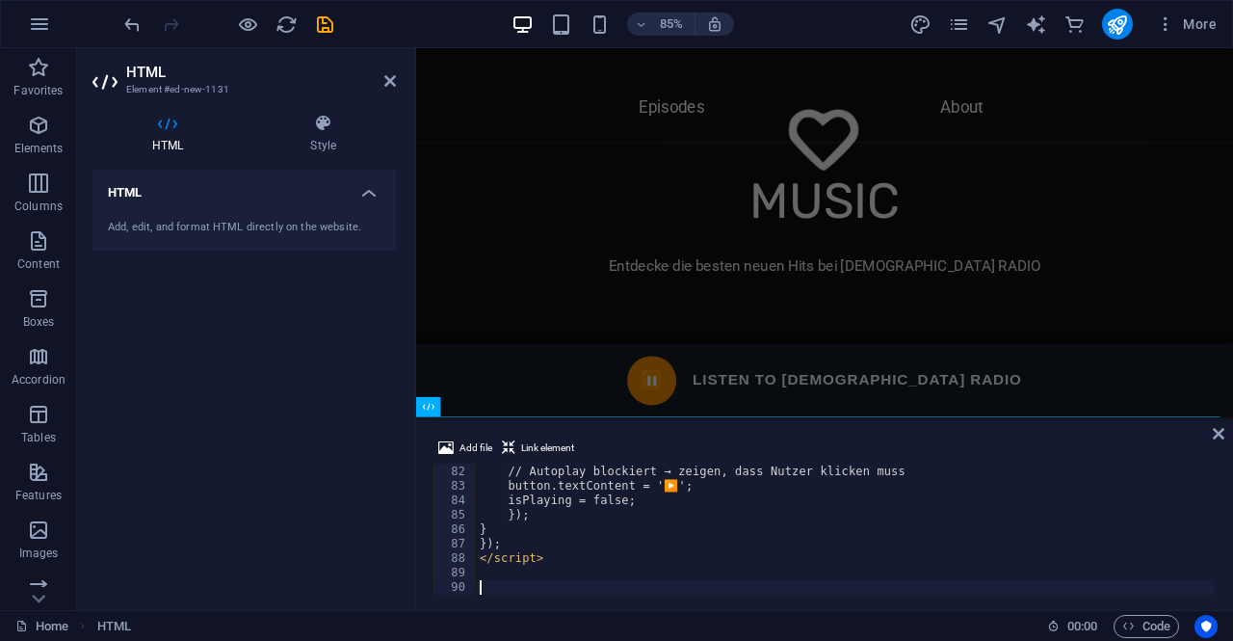
scroll to position [1170, 0]
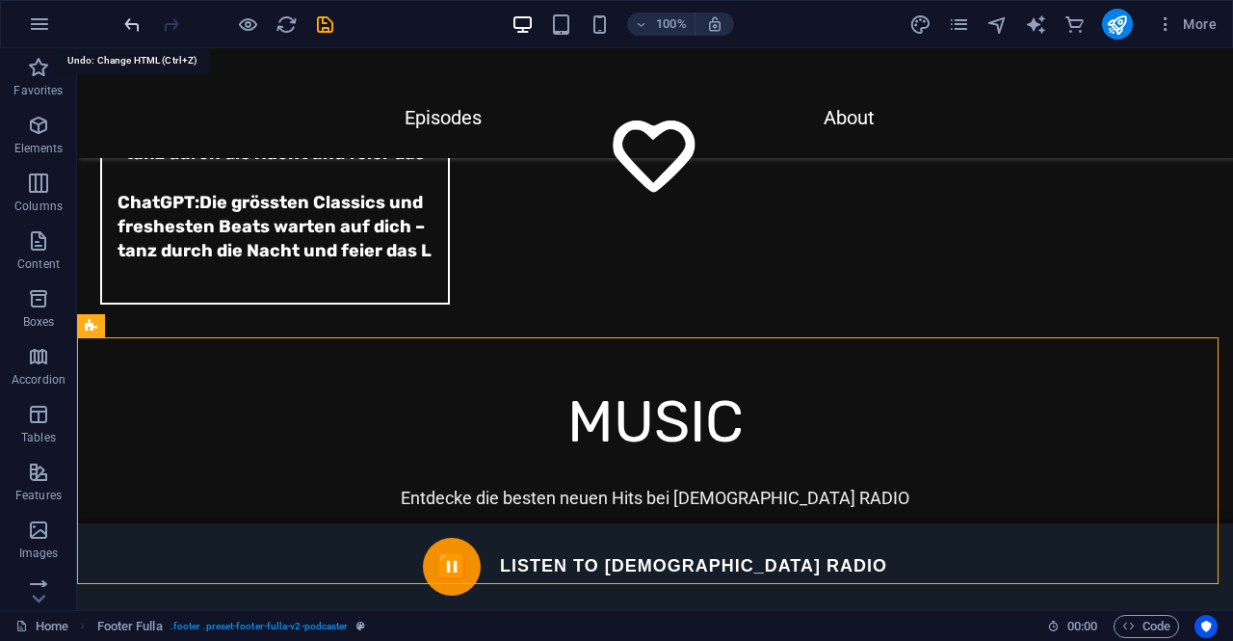
click at [130, 28] on icon "undo" at bounding box center [132, 24] width 22 height 22
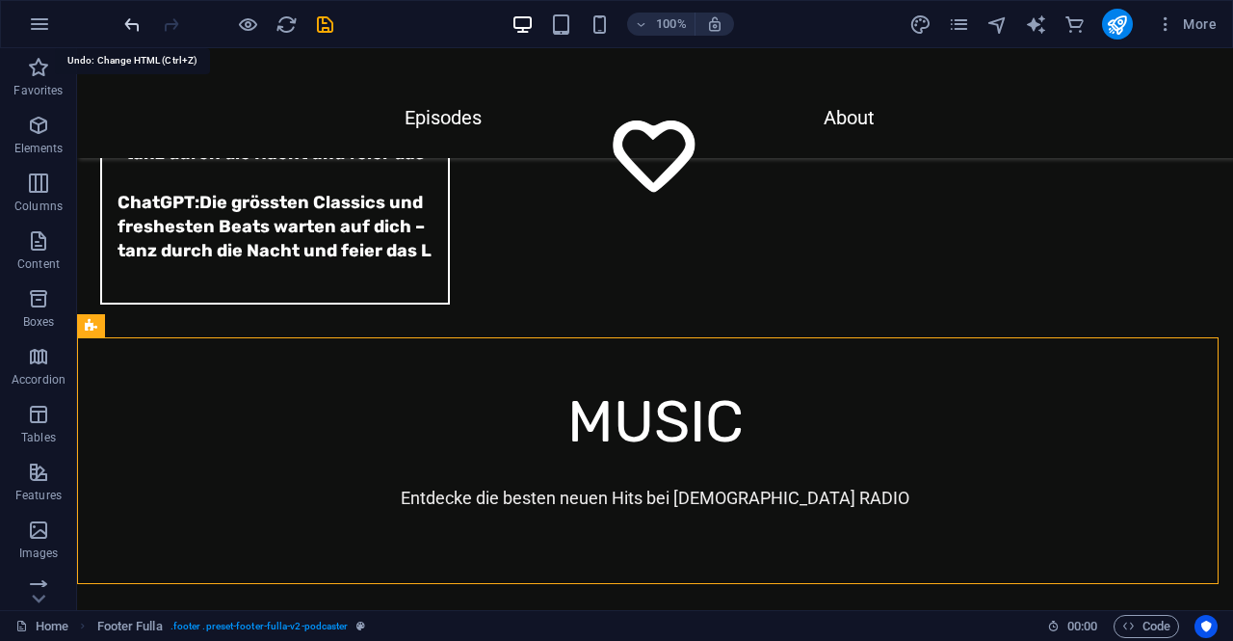
scroll to position [6618, 0]
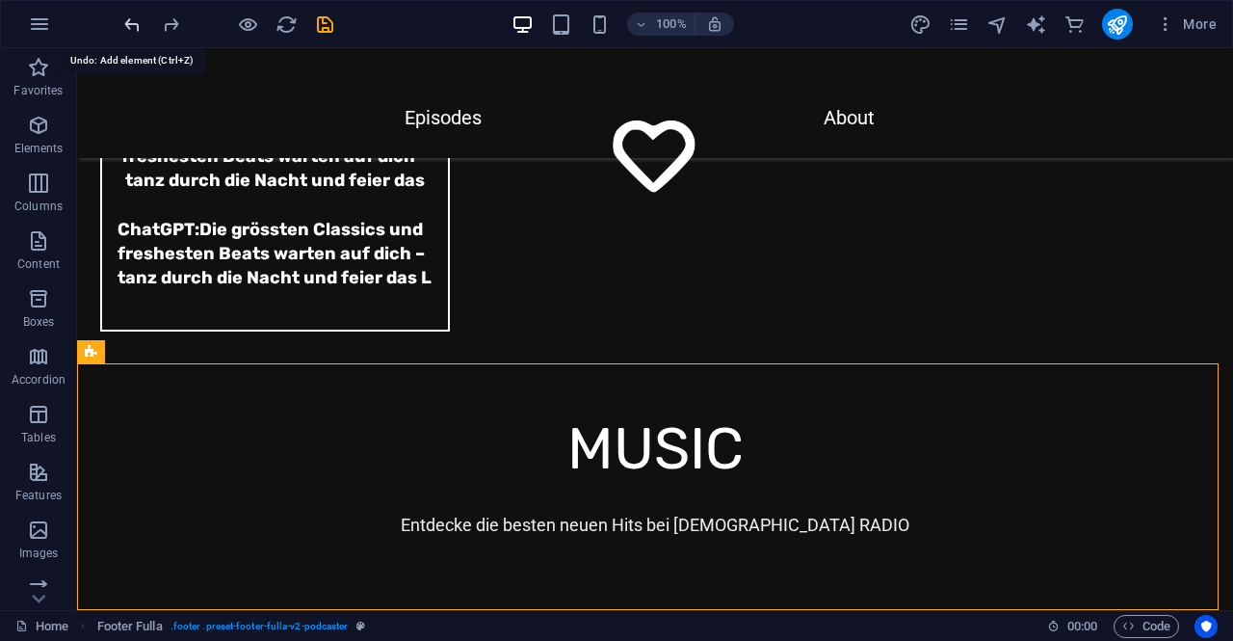
click at [129, 26] on icon "undo" at bounding box center [132, 24] width 22 height 22
click at [129, 26] on div at bounding box center [228, 24] width 216 height 31
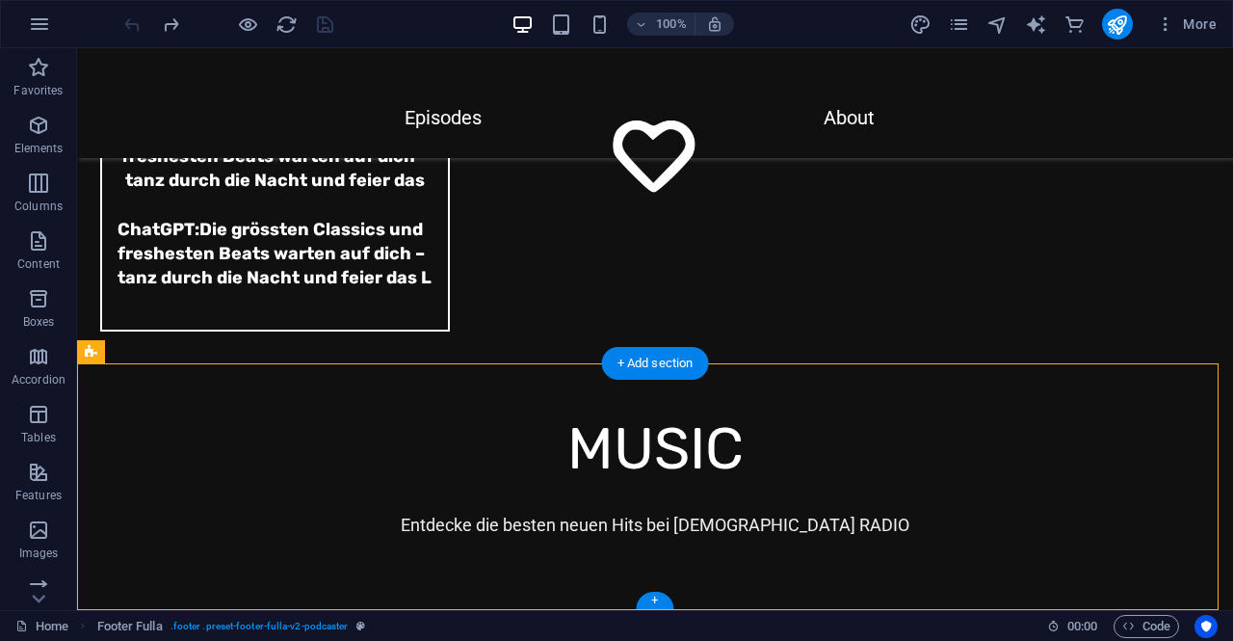
click at [653, 602] on div "+" at bounding box center [655, 600] width 38 height 17
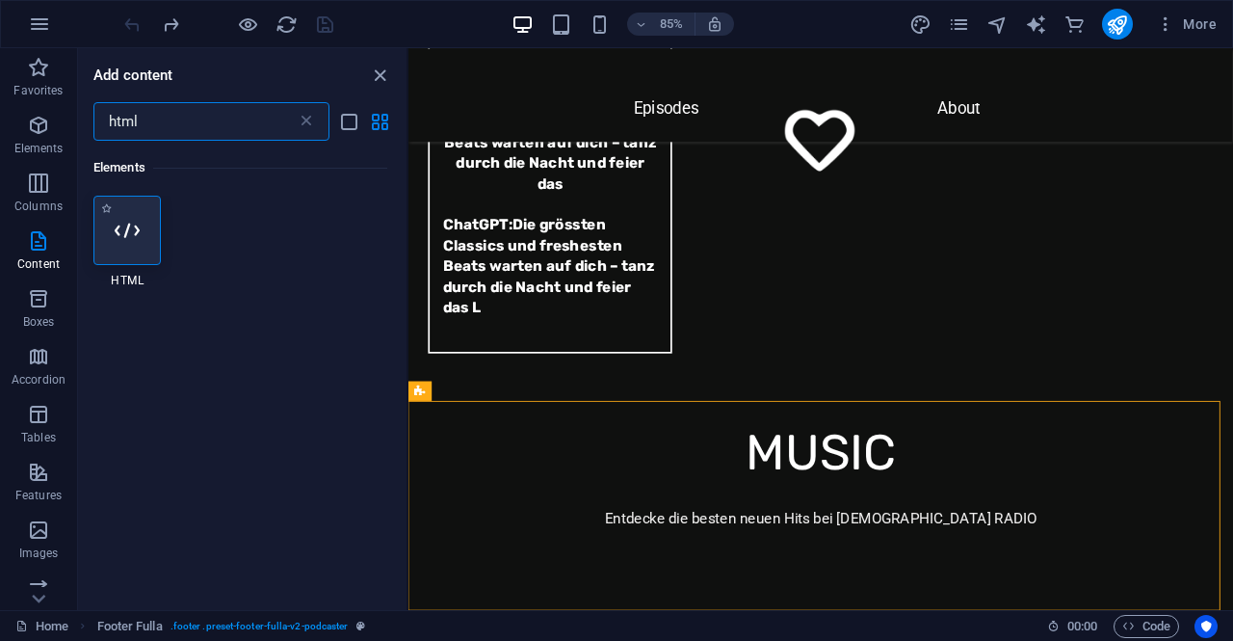
click at [125, 230] on icon at bounding box center [127, 230] width 25 height 25
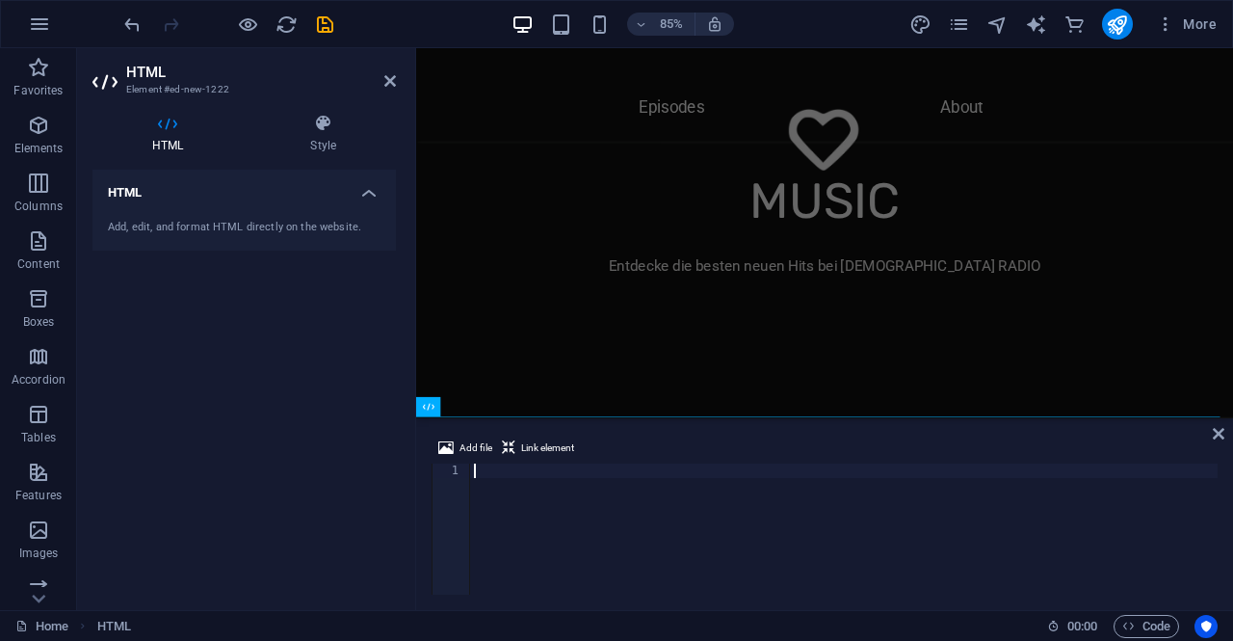
scroll to position [1054, 0]
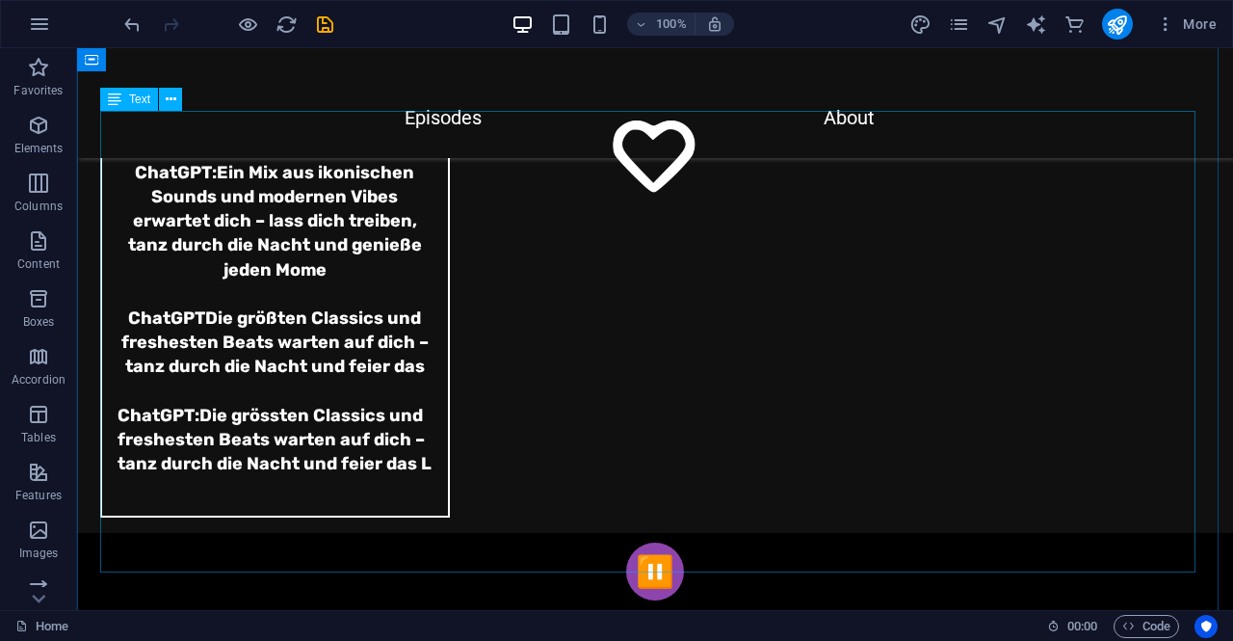
scroll to position [6645, 0]
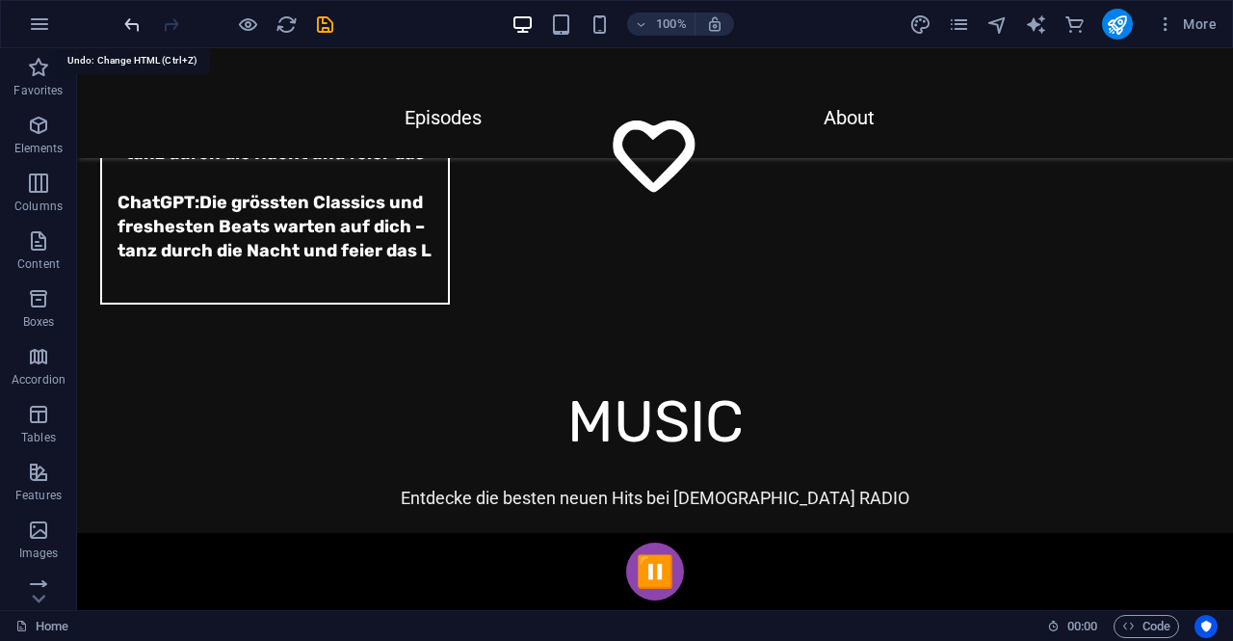
click at [135, 22] on icon "undo" at bounding box center [132, 24] width 22 height 22
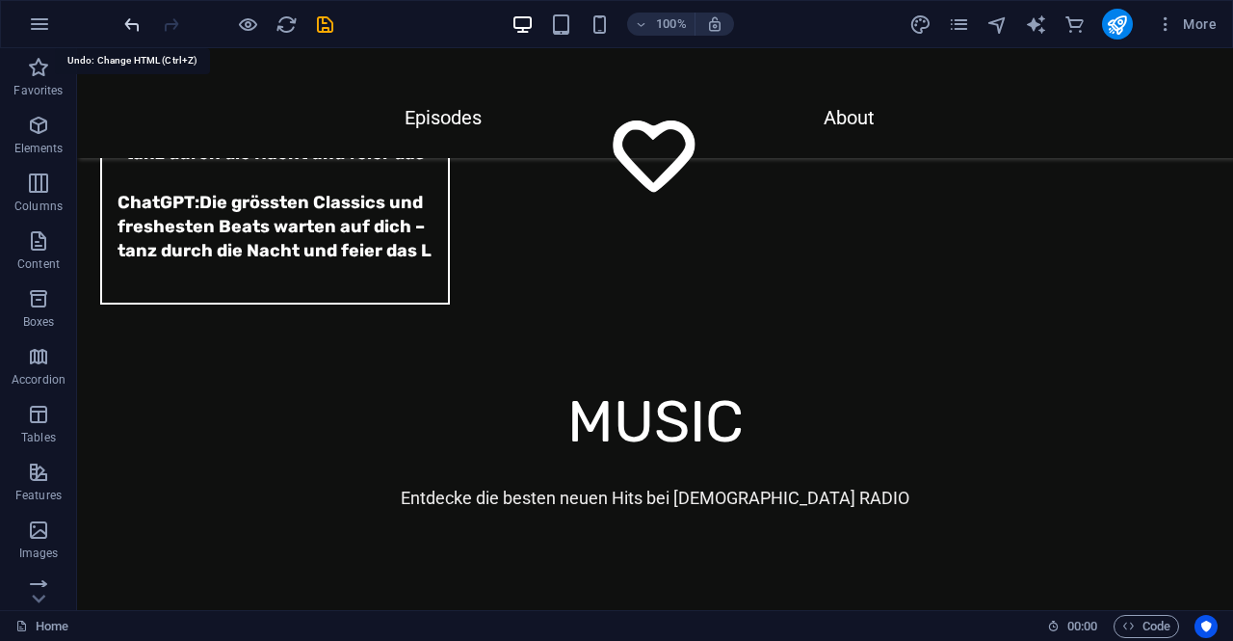
scroll to position [6618, 0]
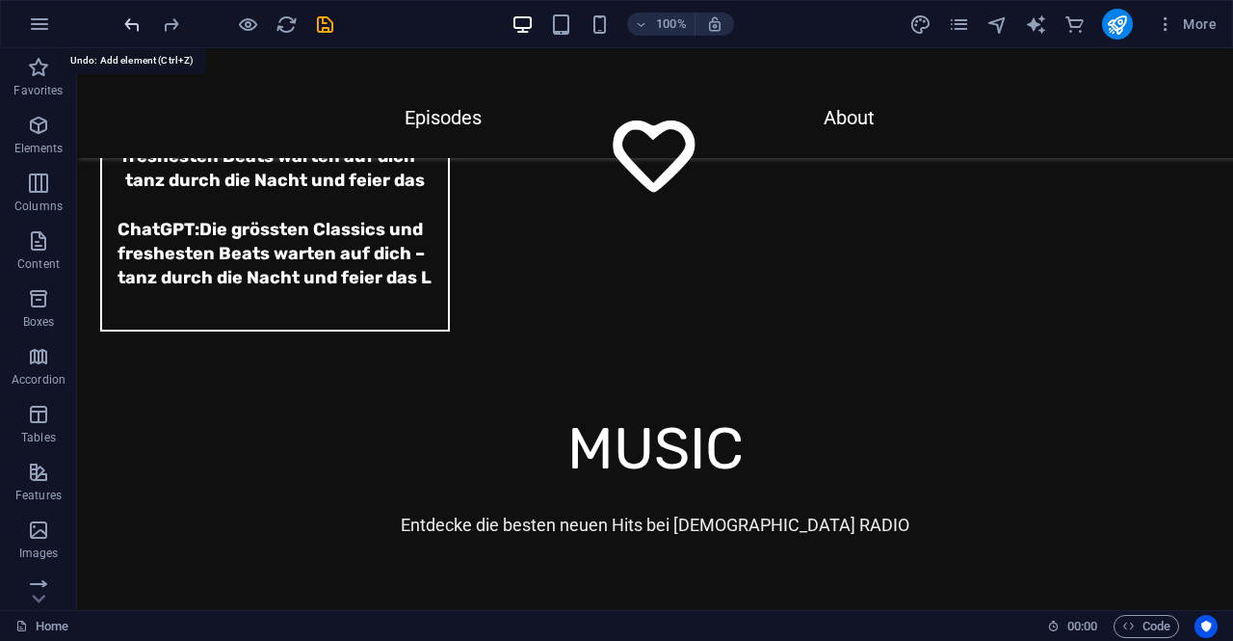
click at [135, 22] on icon "undo" at bounding box center [132, 24] width 22 height 22
click at [134, 22] on div at bounding box center [228, 24] width 216 height 31
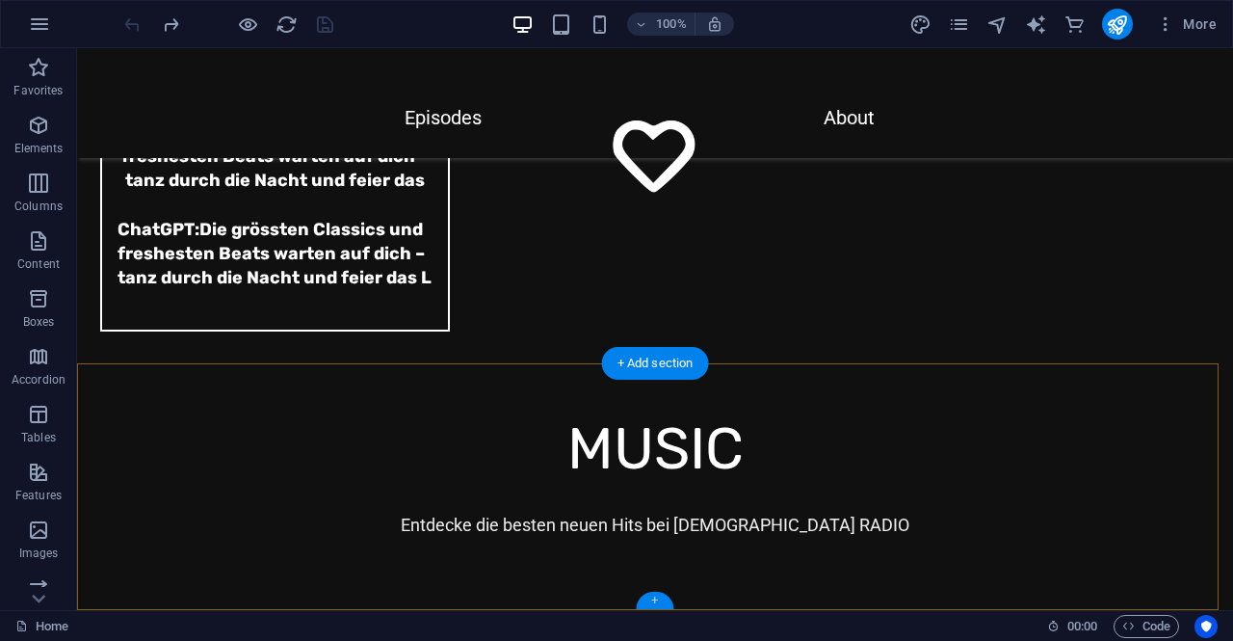
click at [651, 599] on div "+" at bounding box center [655, 600] width 38 height 17
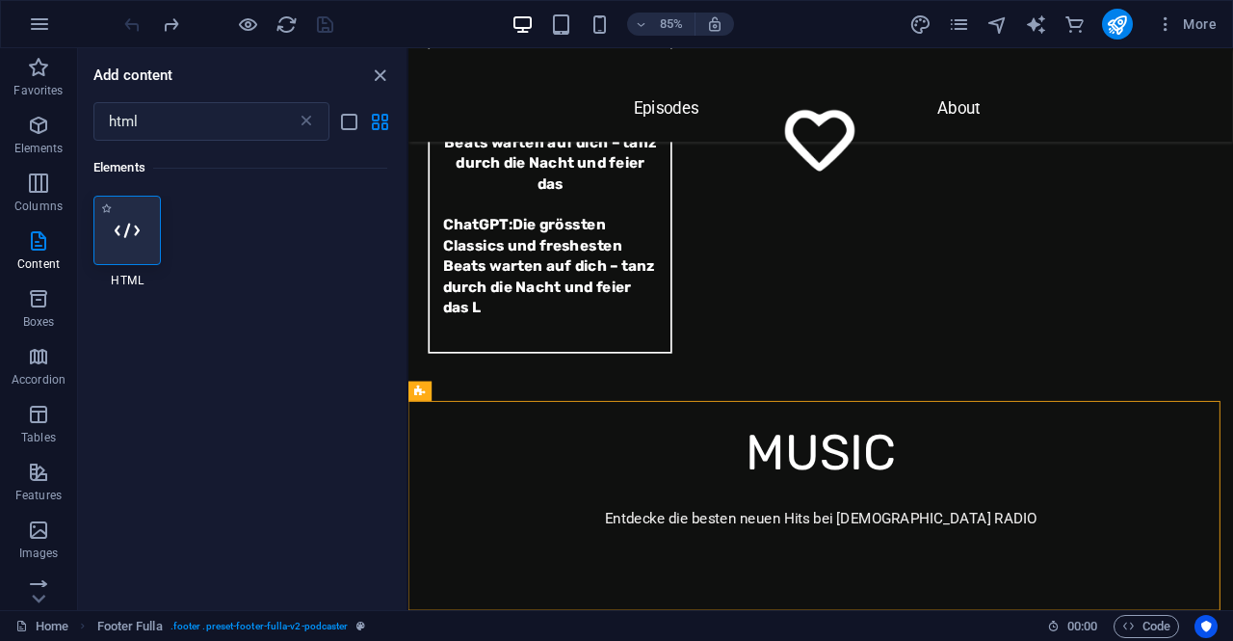
click at [138, 242] on icon at bounding box center [127, 230] width 25 height 25
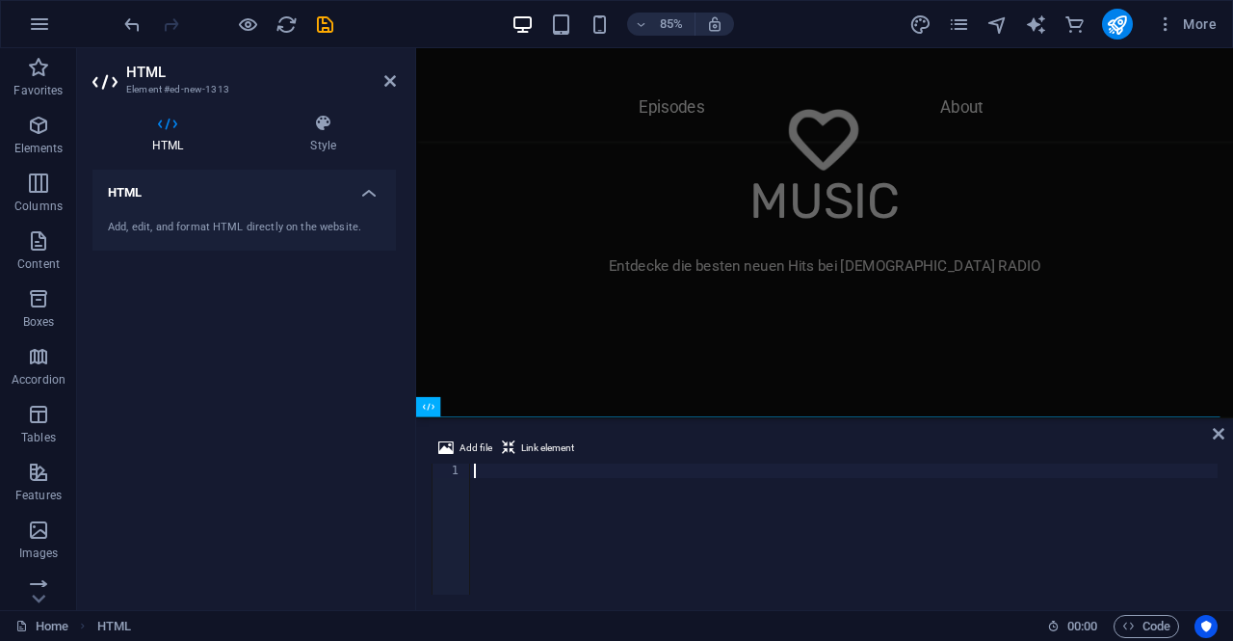
click at [527, 475] on div at bounding box center [844, 543] width 748 height 160
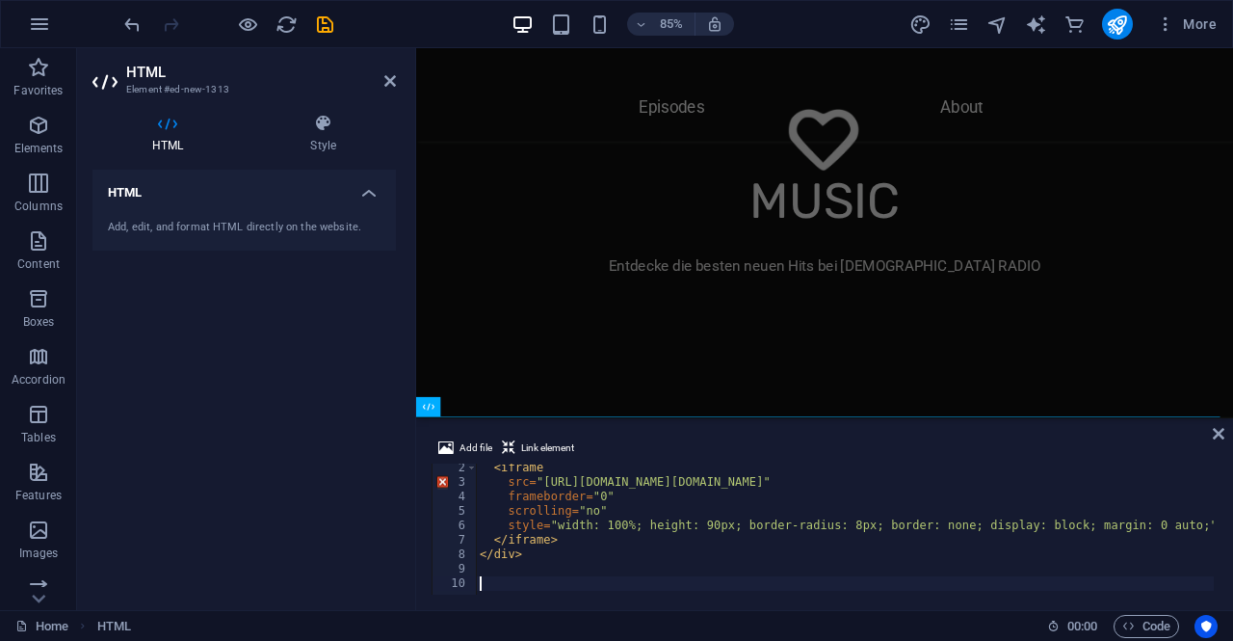
scroll to position [3, 0]
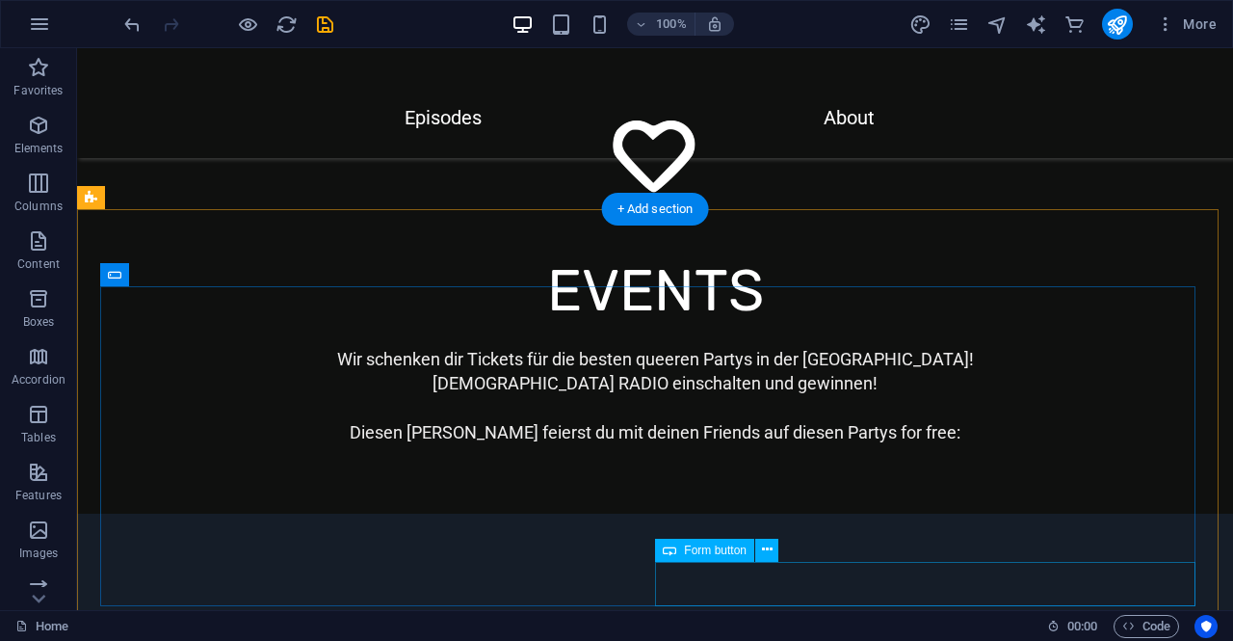
scroll to position [4305, 0]
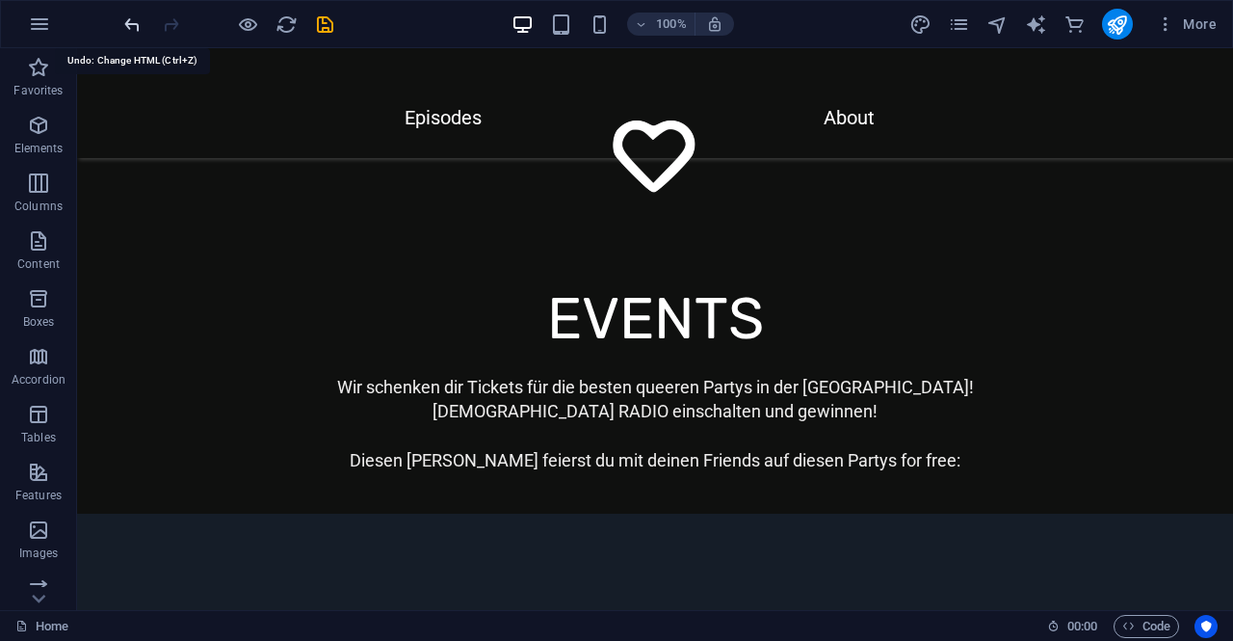
click at [132, 24] on icon "undo" at bounding box center [132, 24] width 22 height 22
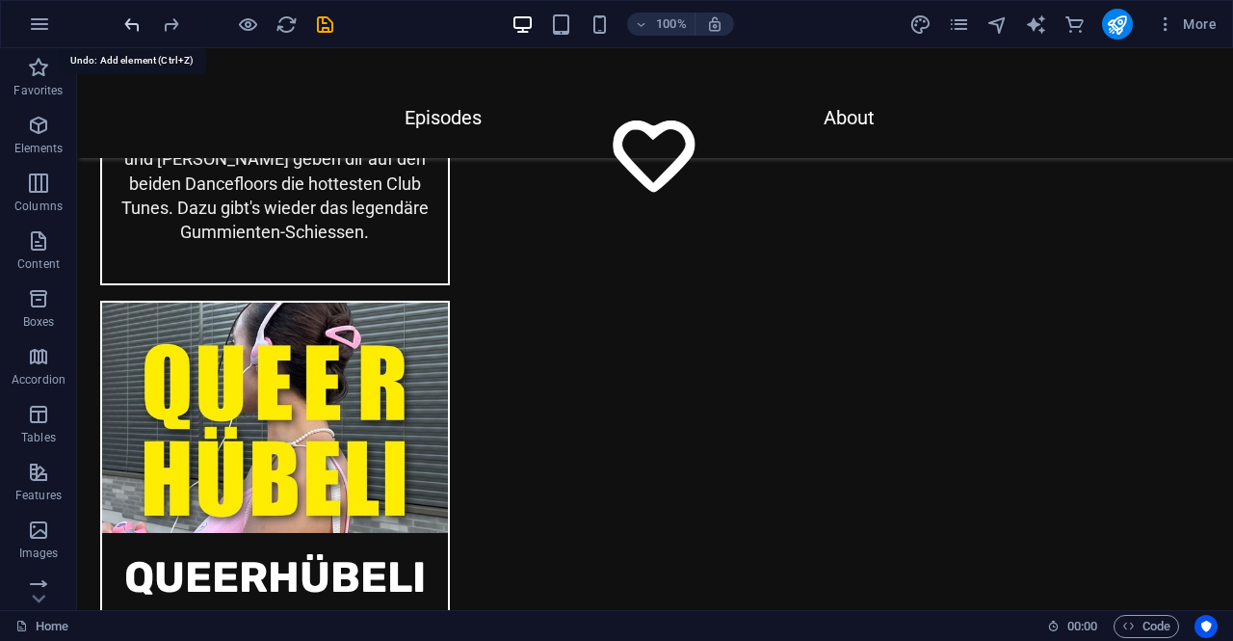
scroll to position [6618, 0]
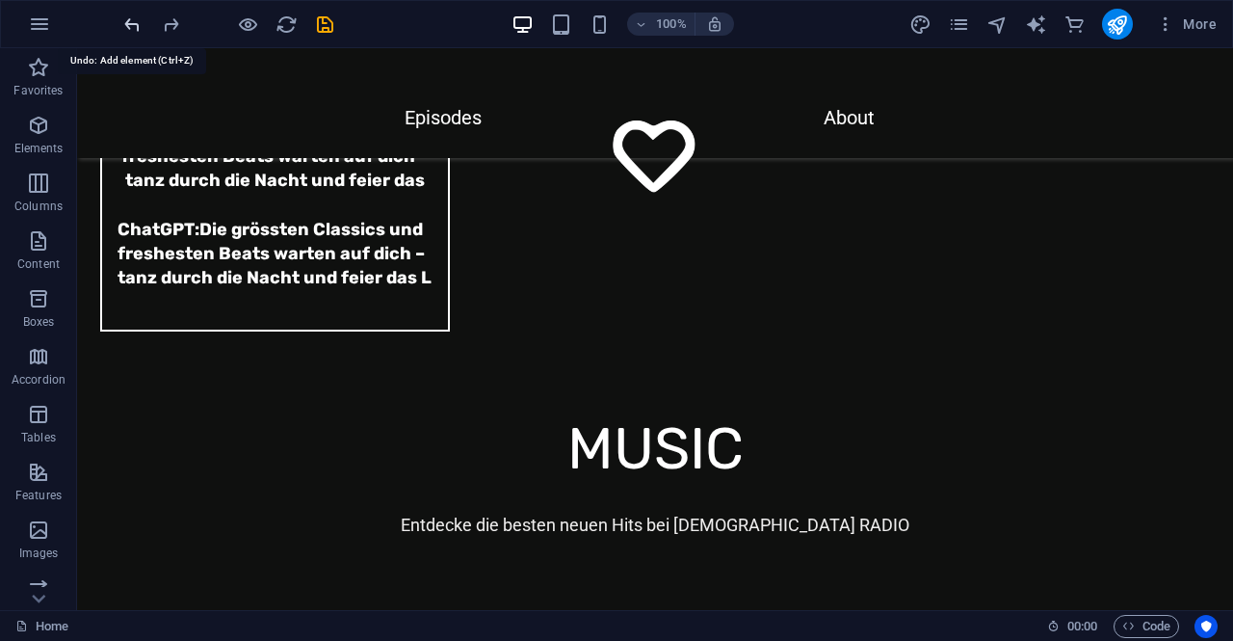
click at [132, 24] on icon "undo" at bounding box center [132, 24] width 22 height 22
click at [132, 24] on div at bounding box center [228, 24] width 216 height 31
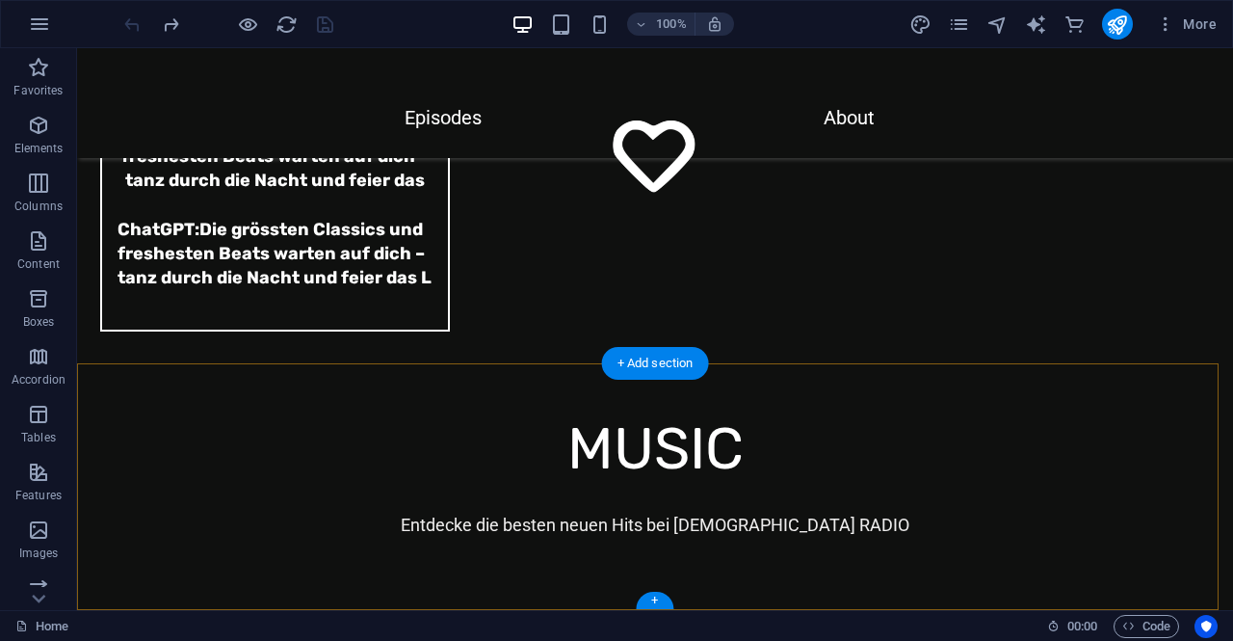
click at [653, 602] on div "+" at bounding box center [655, 600] width 38 height 17
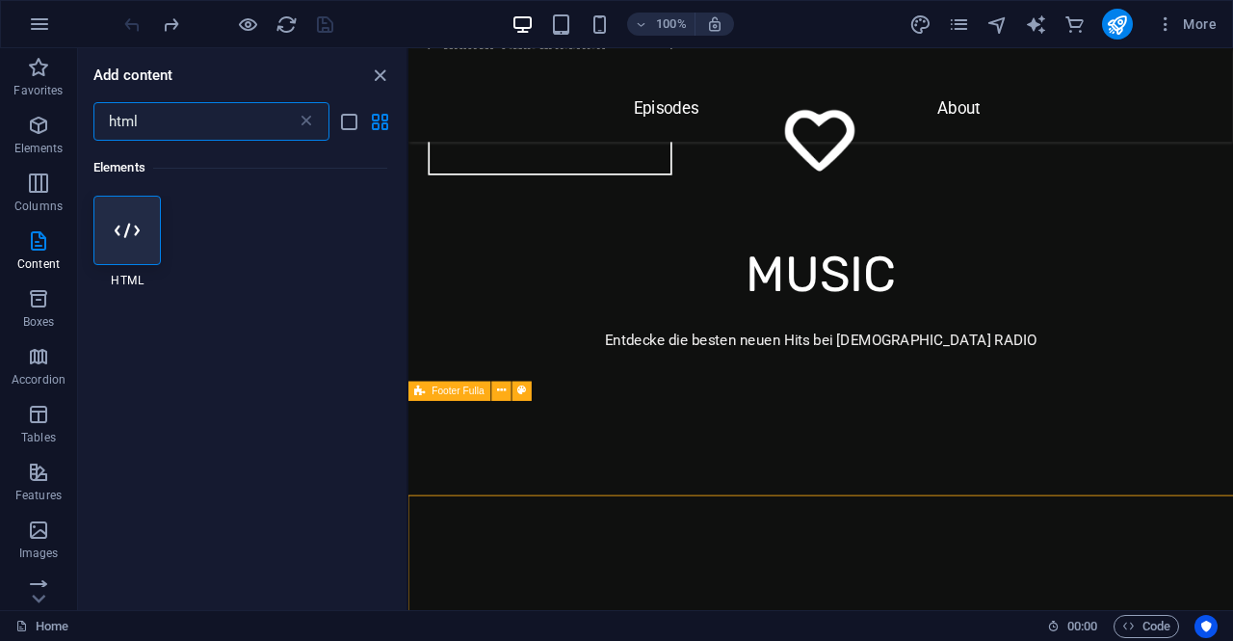
scroll to position [6408, 0]
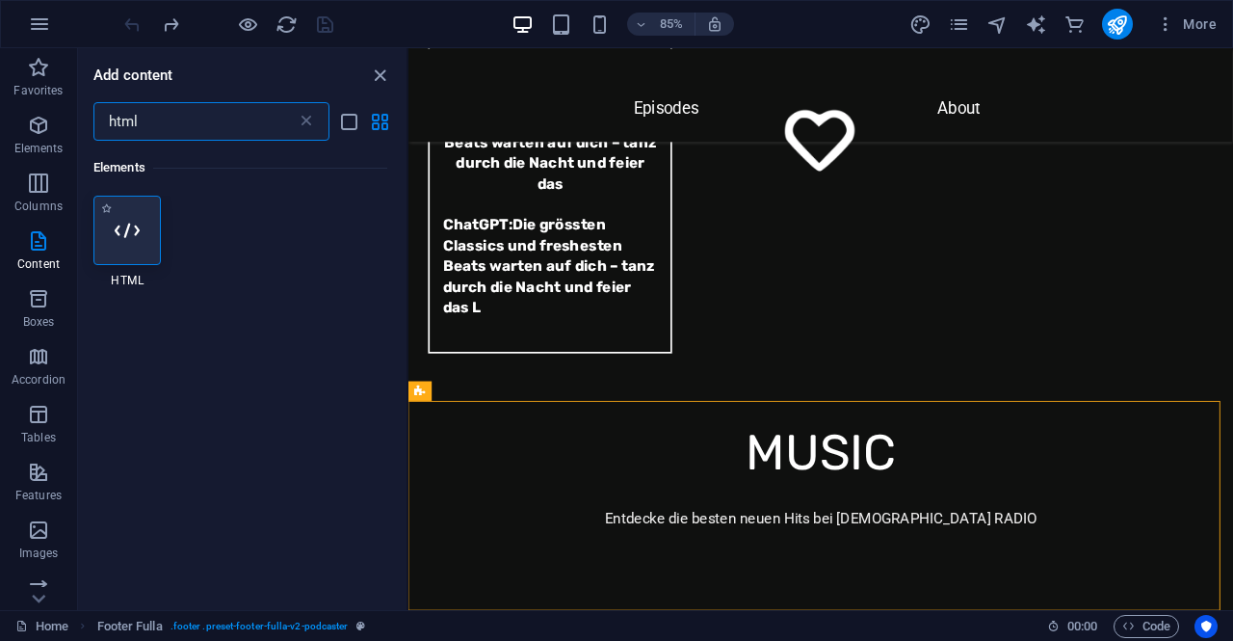
click at [145, 227] on div at bounding box center [126, 230] width 67 height 69
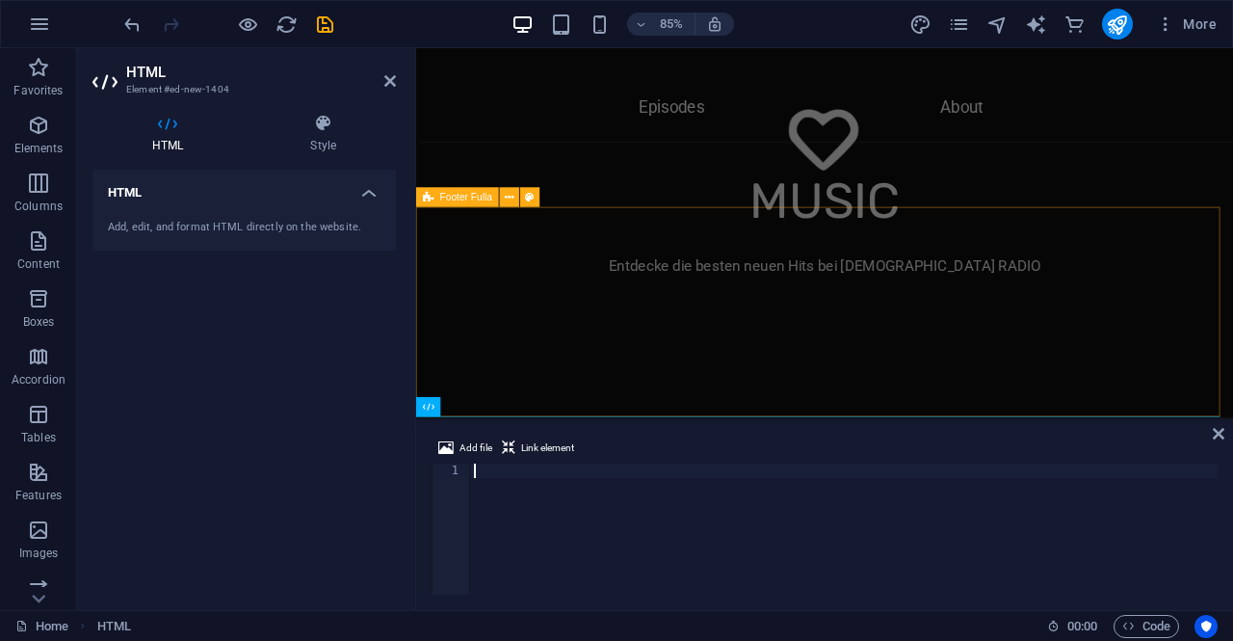
scroll to position [346, 0]
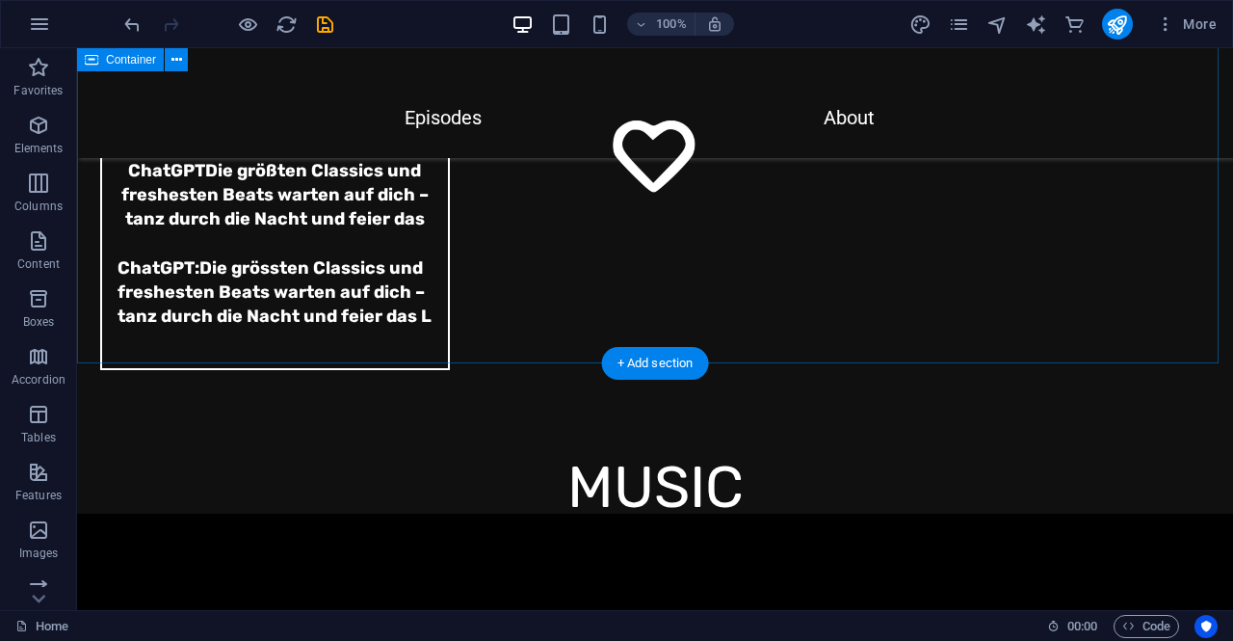
scroll to position [6618, 0]
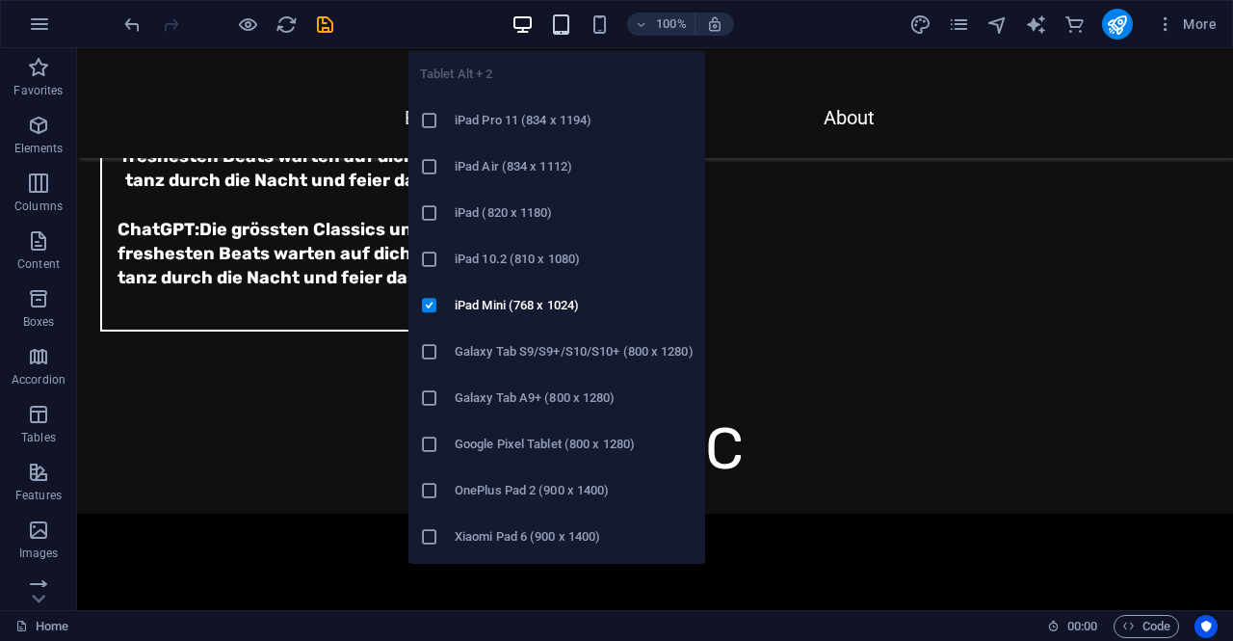
click at [571, 22] on icon "button" at bounding box center [561, 24] width 22 height 22
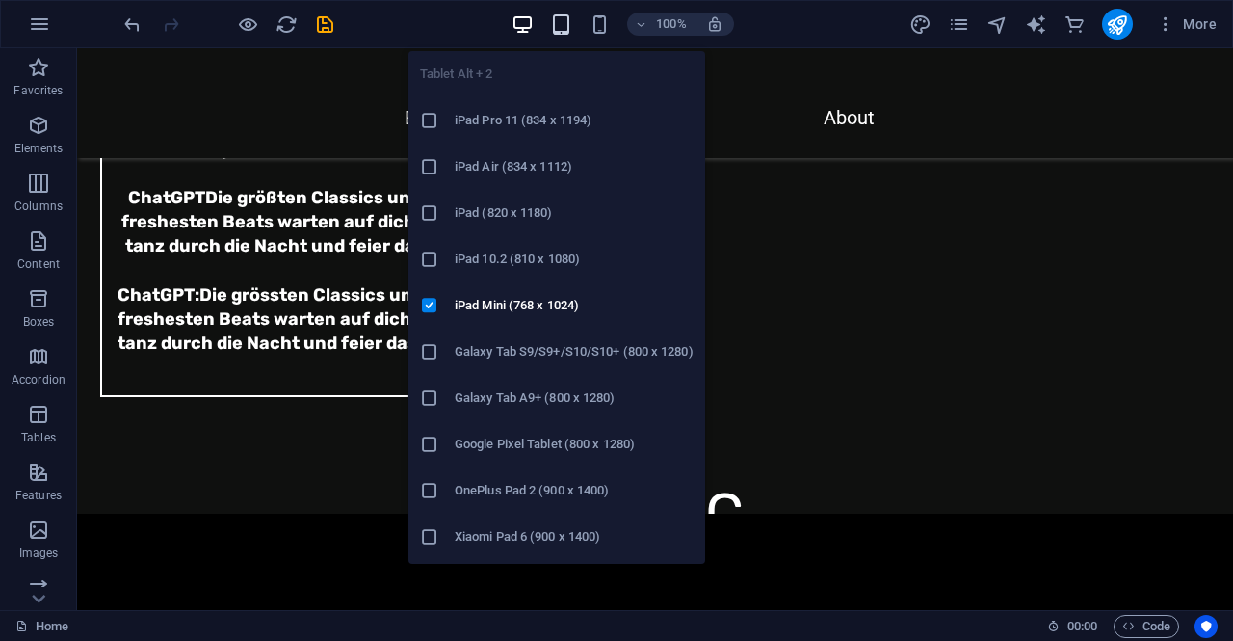
scroll to position [5208, 0]
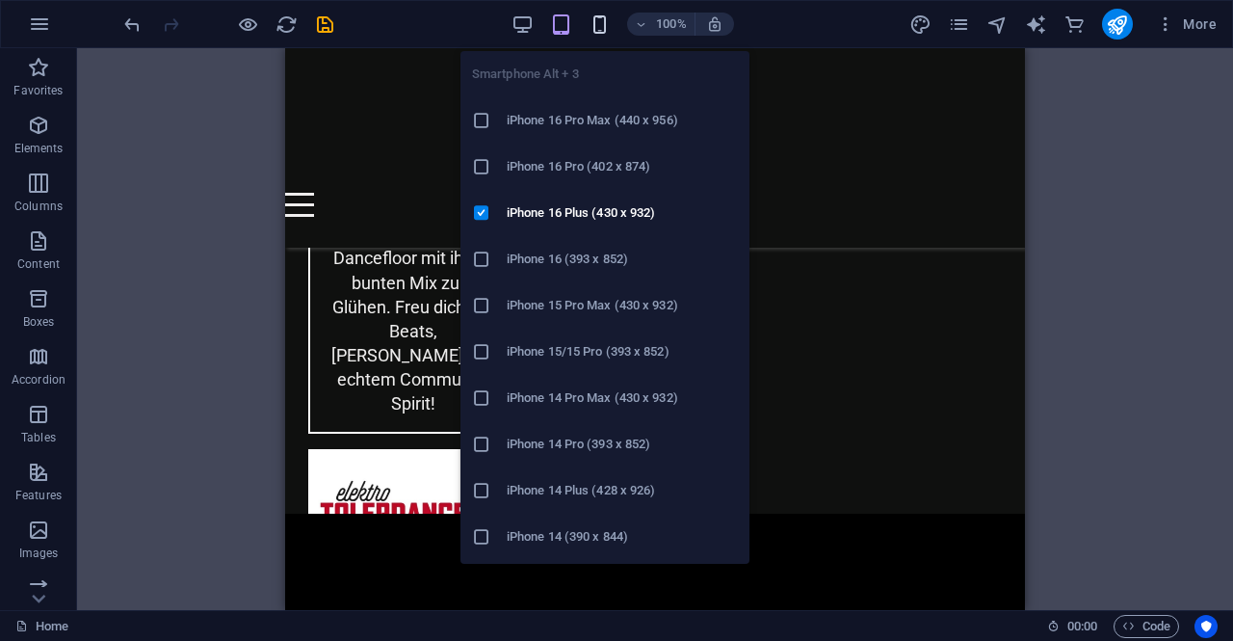
click at [601, 25] on icon "button" at bounding box center [600, 24] width 22 height 22
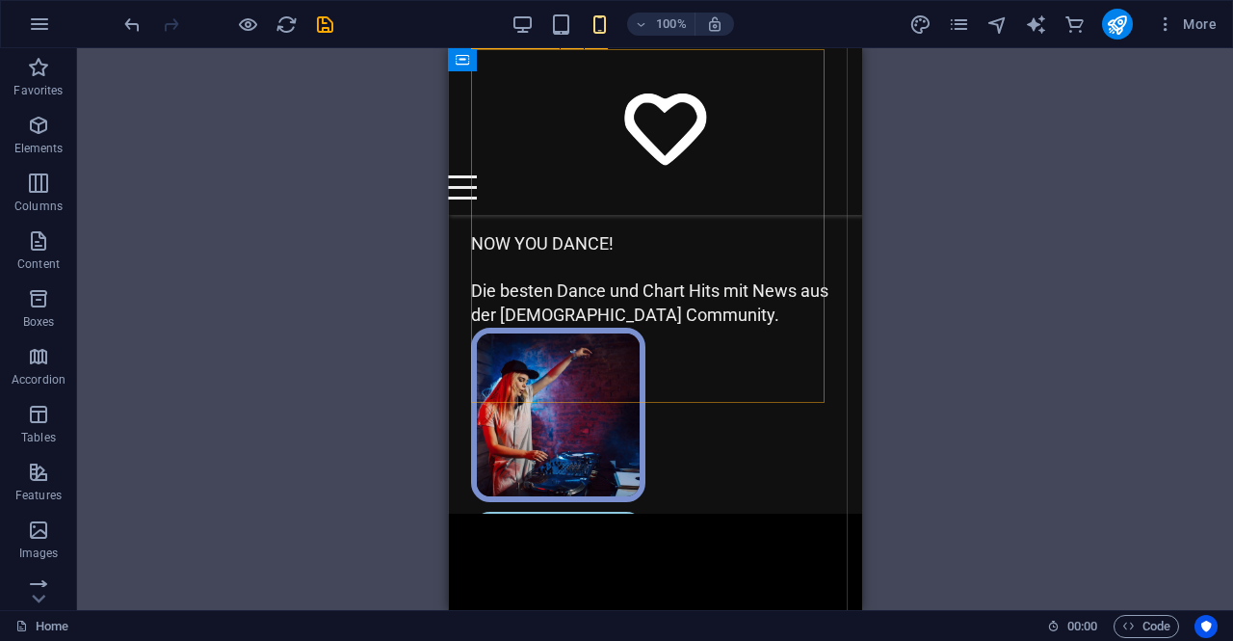
scroll to position [0, 0]
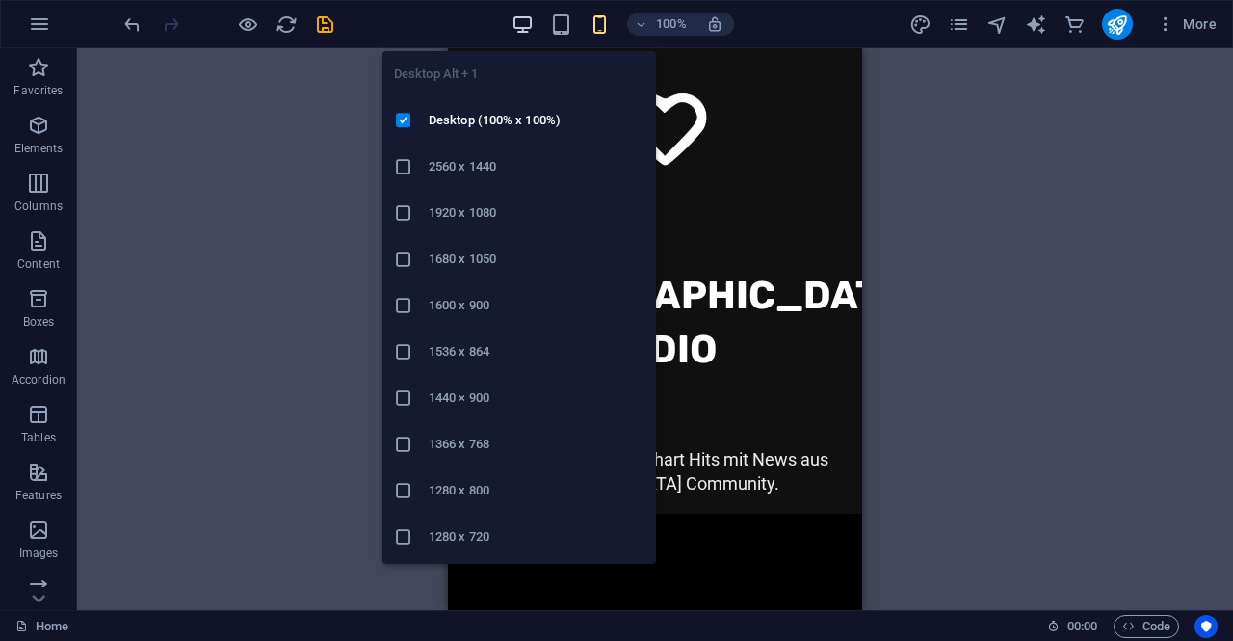
click at [515, 13] on icon "button" at bounding box center [523, 24] width 22 height 22
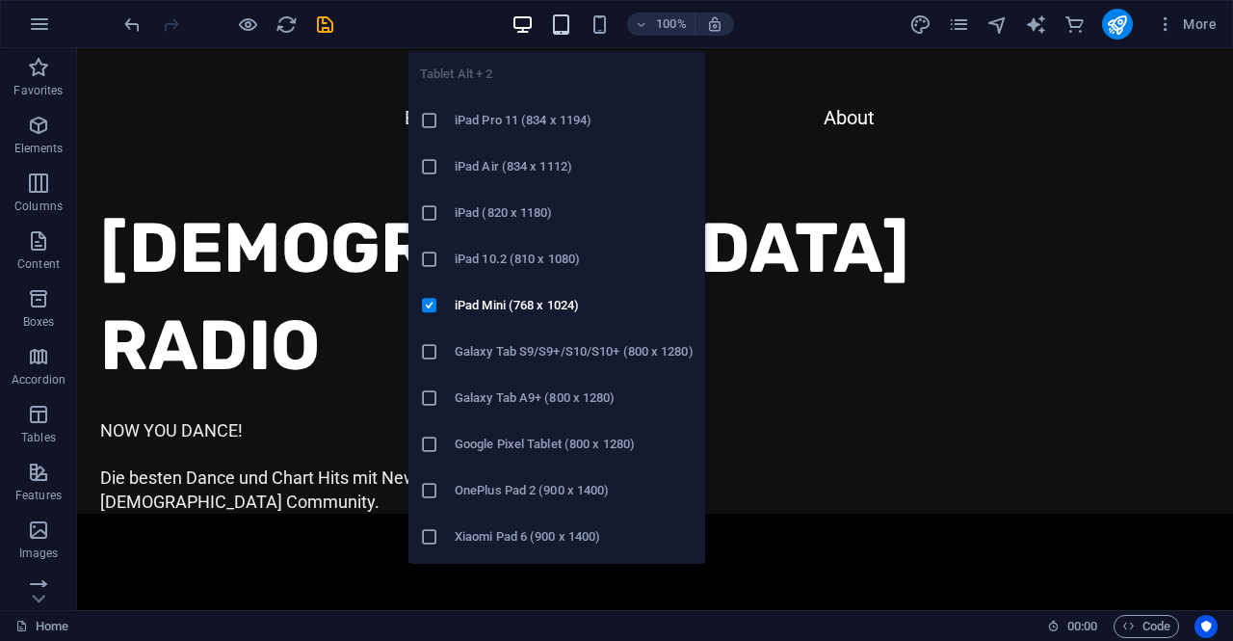
click at [563, 21] on icon "button" at bounding box center [561, 24] width 22 height 22
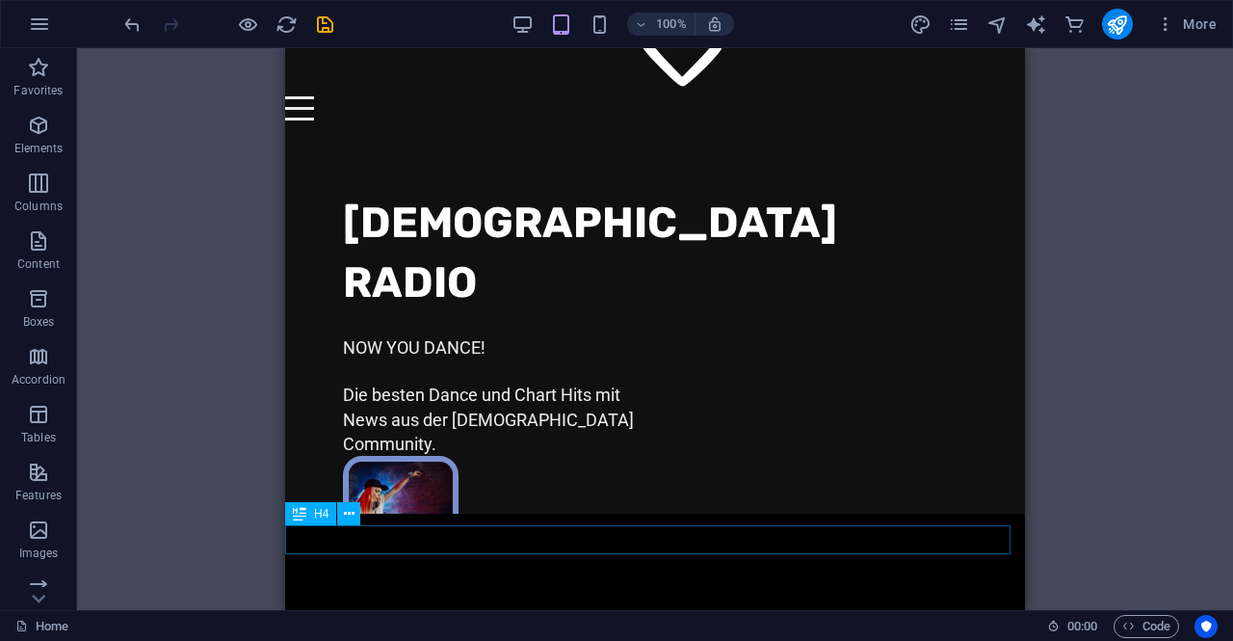
scroll to position [289, 0]
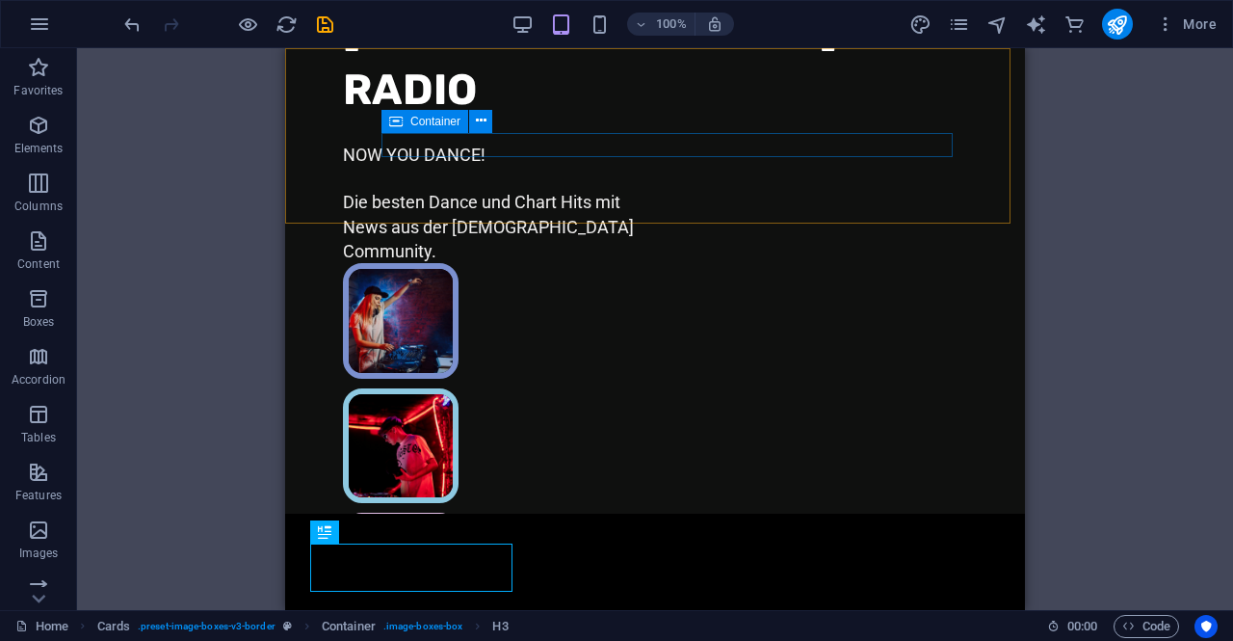
scroll to position [0, 0]
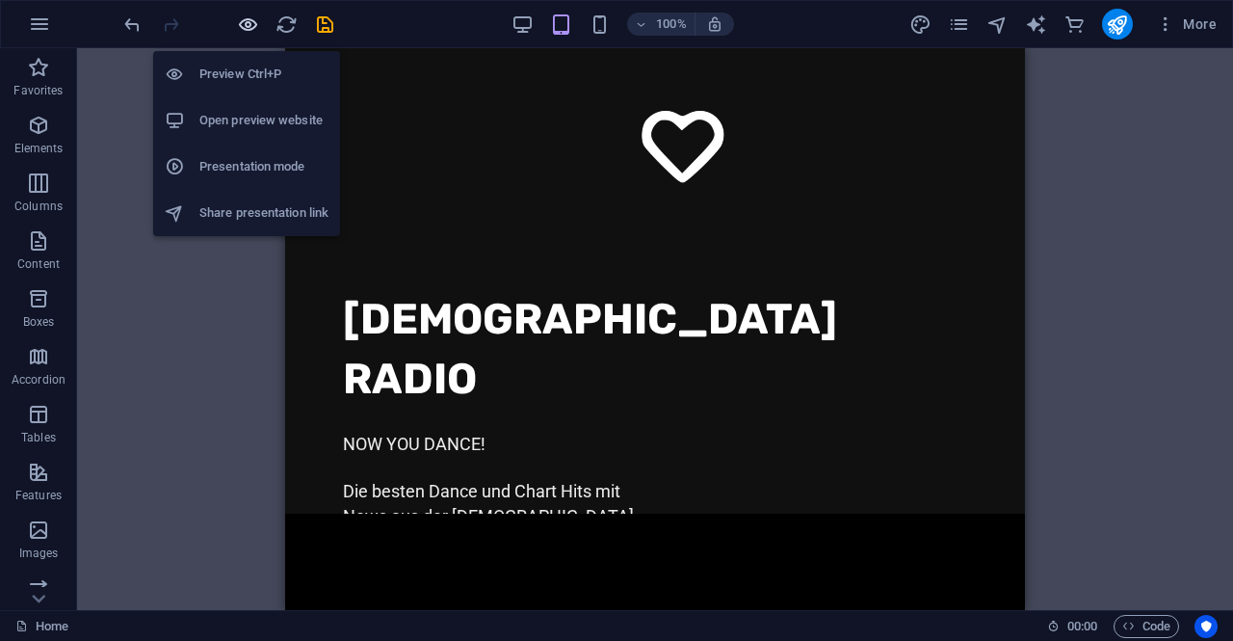
click at [251, 24] on icon "button" at bounding box center [248, 24] width 22 height 22
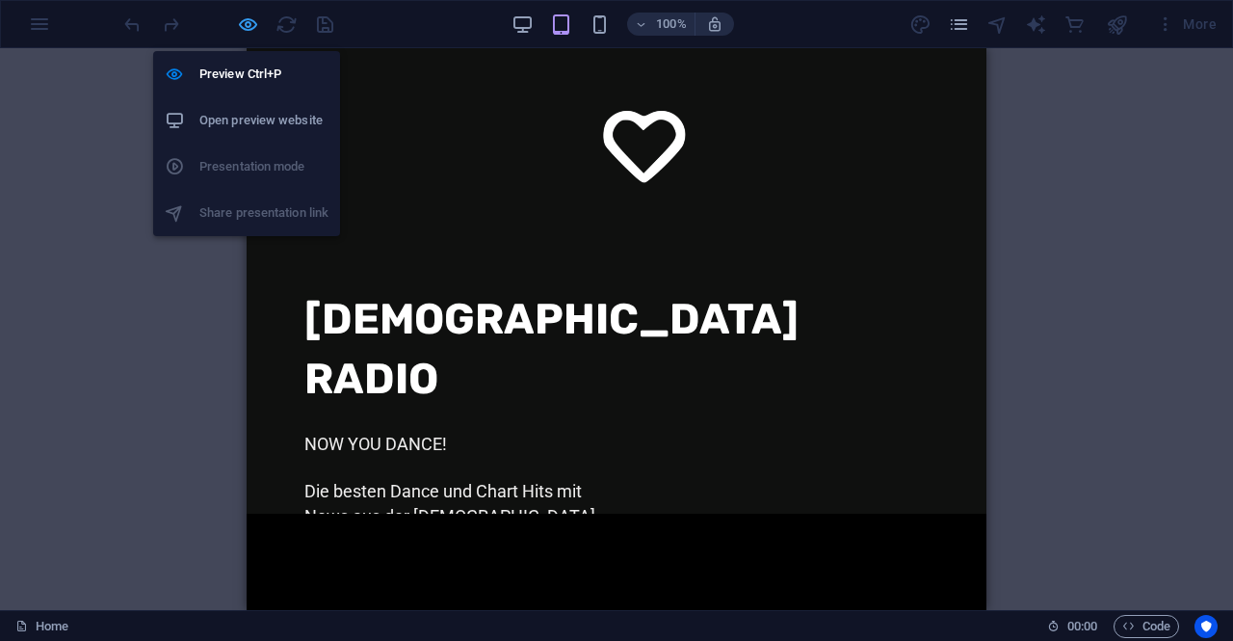
click at [246, 26] on icon "button" at bounding box center [248, 24] width 22 height 22
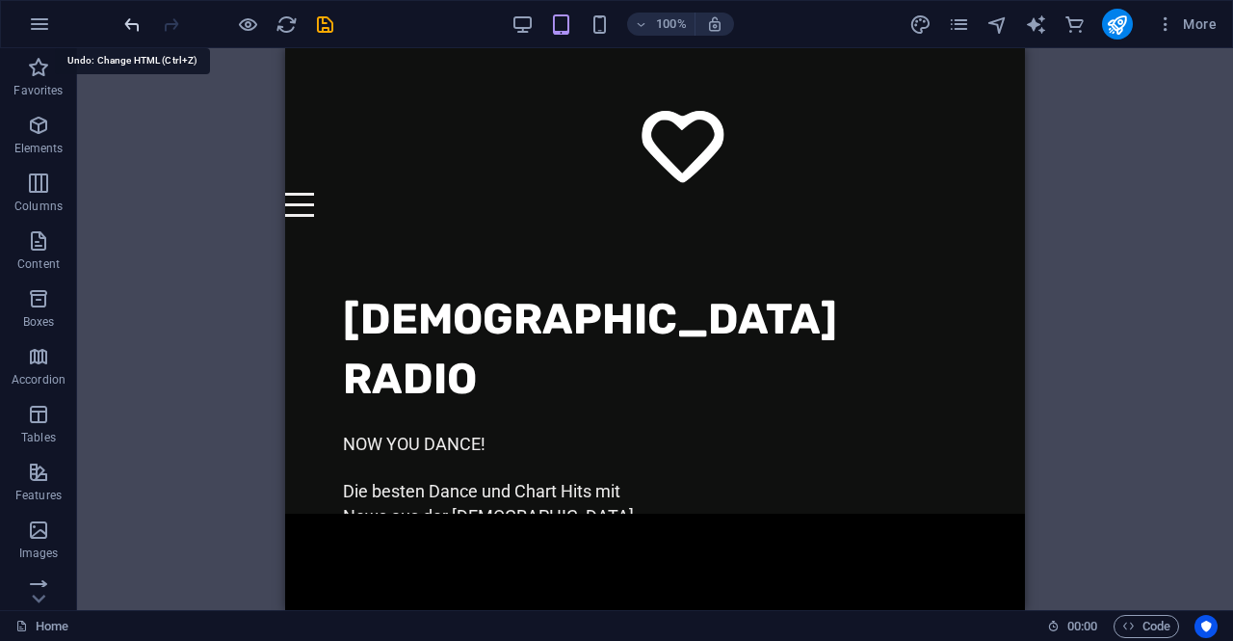
click at [127, 22] on icon "undo" at bounding box center [132, 24] width 22 height 22
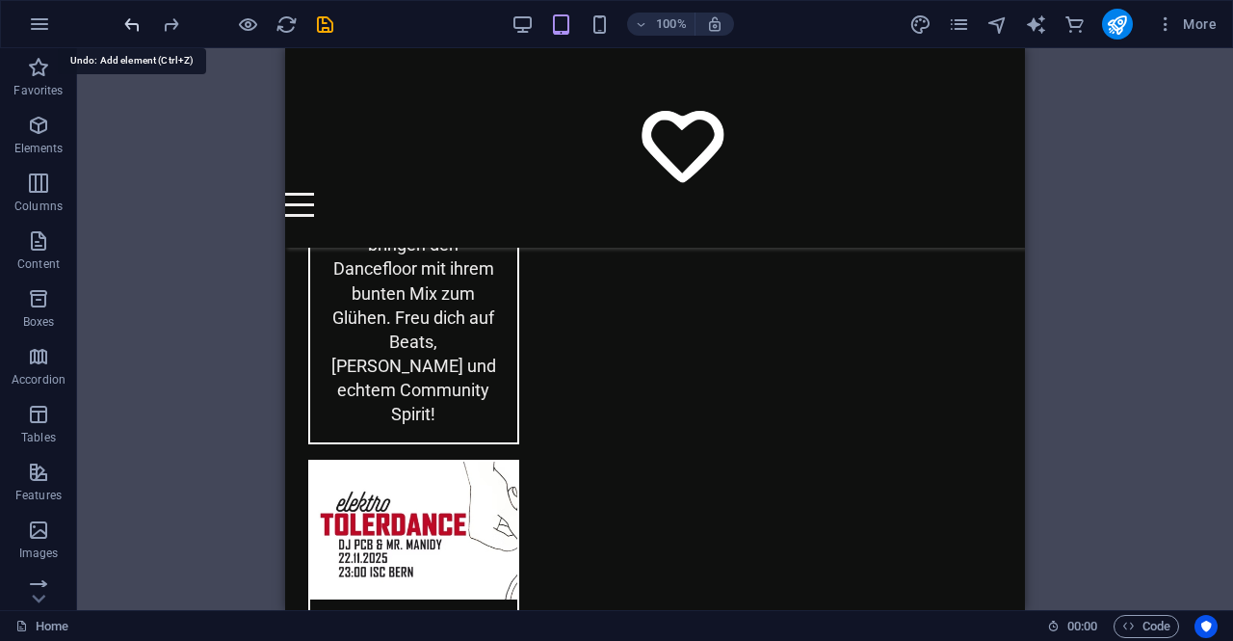
scroll to position [5208, 0]
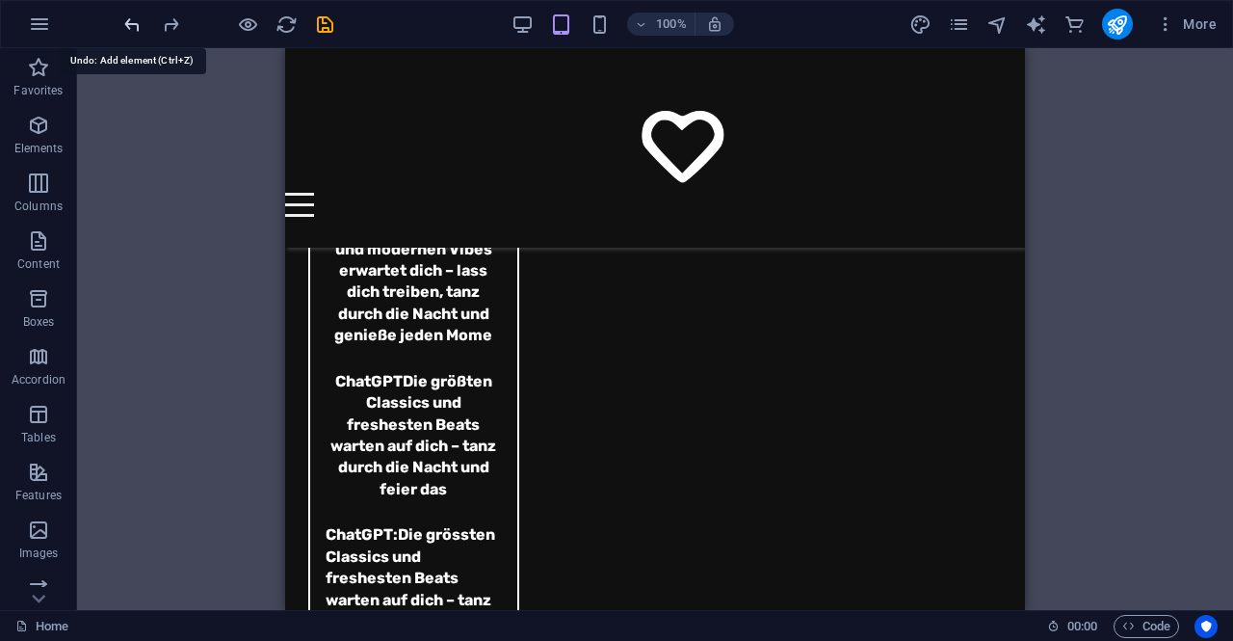
click at [127, 22] on icon "undo" at bounding box center [132, 24] width 22 height 22
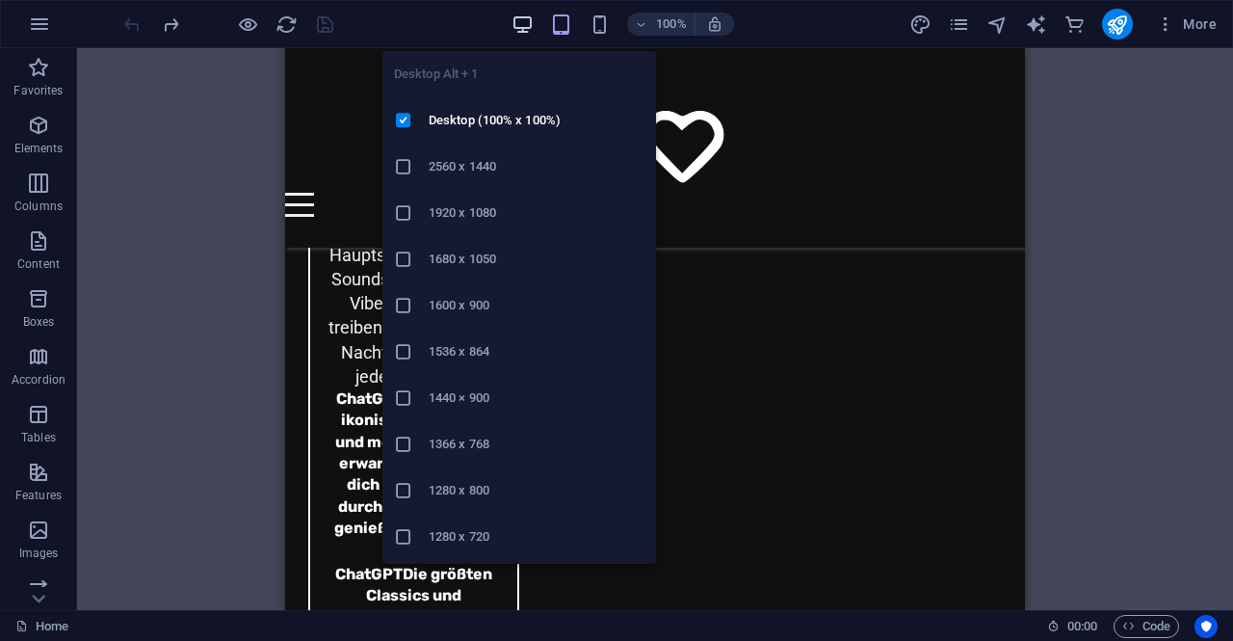
click at [523, 18] on icon "button" at bounding box center [523, 24] width 22 height 22
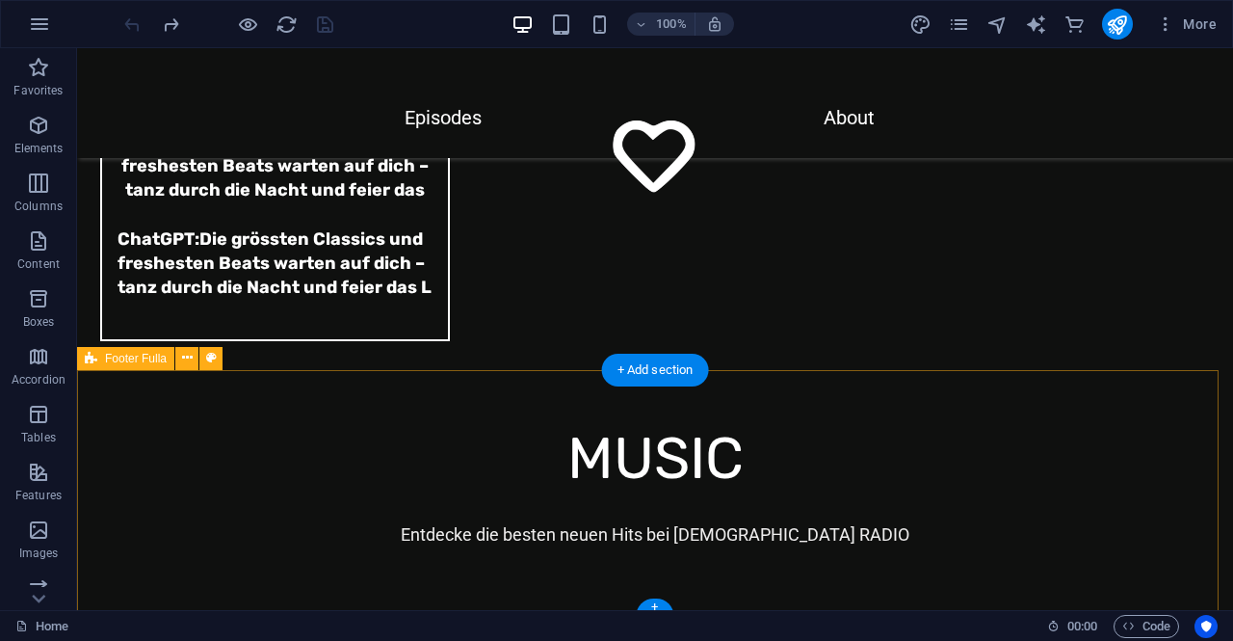
scroll to position [6618, 0]
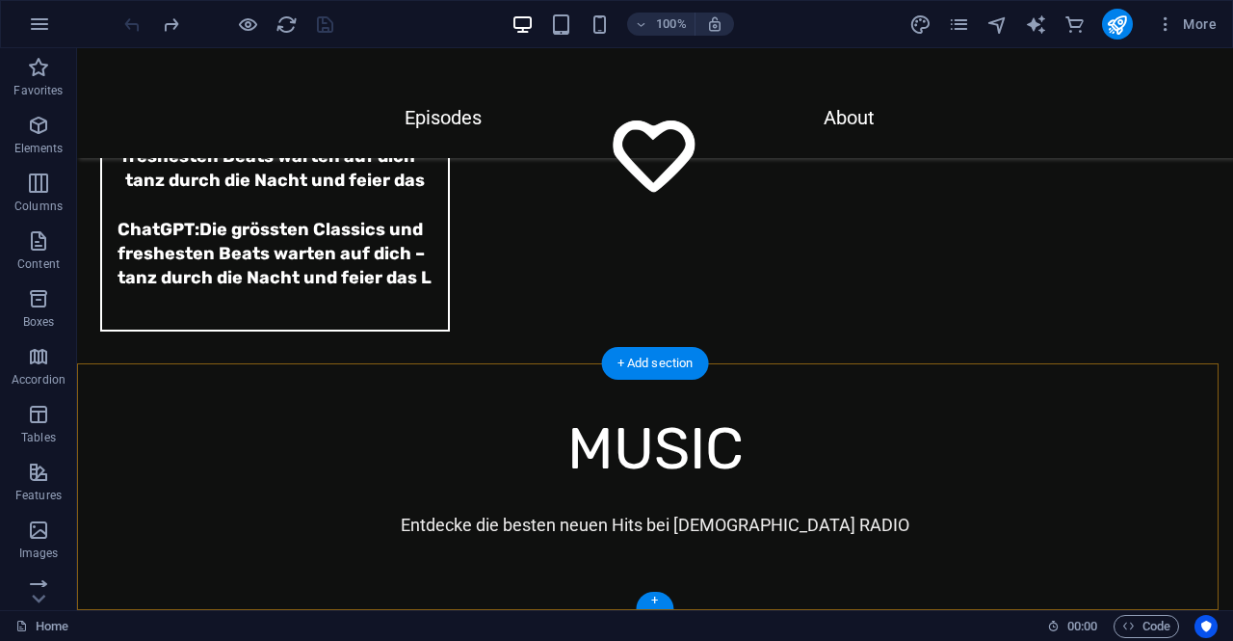
click at [659, 597] on div "+" at bounding box center [655, 600] width 38 height 17
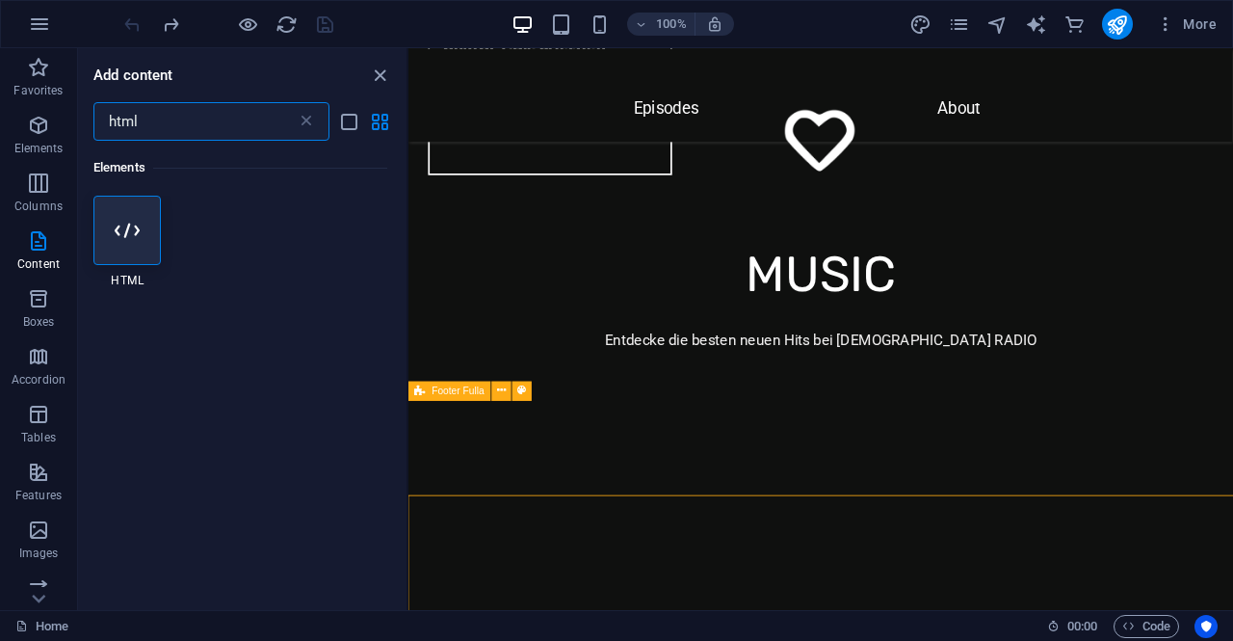
scroll to position [6408, 0]
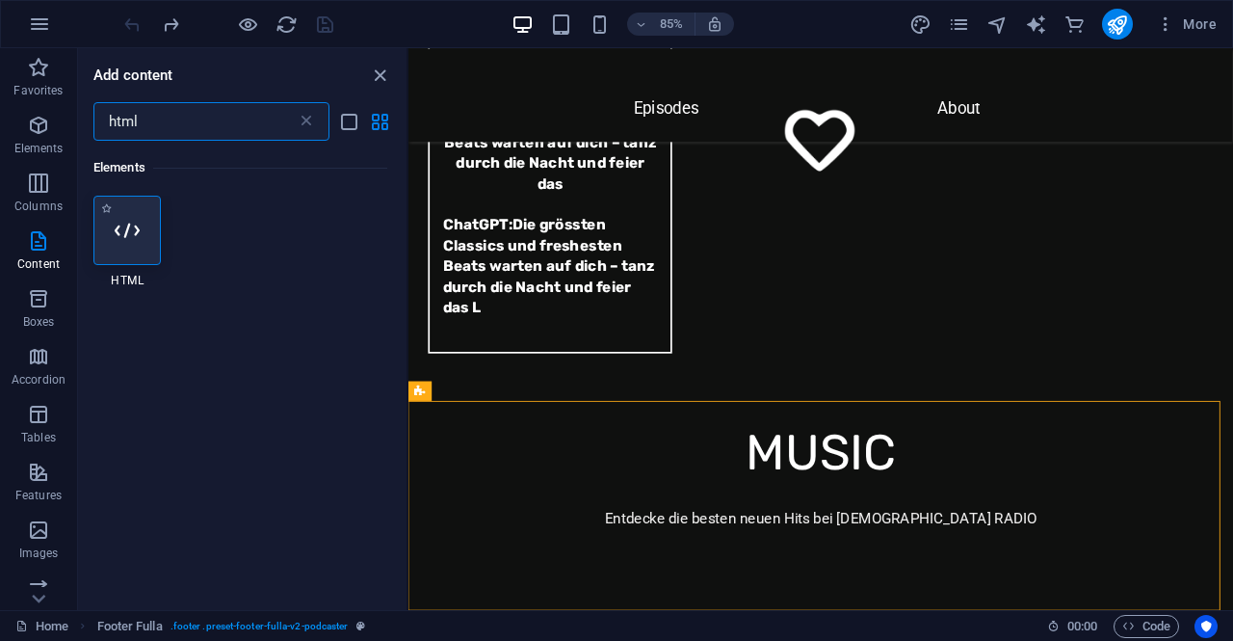
click at [129, 219] on icon at bounding box center [127, 230] width 25 height 25
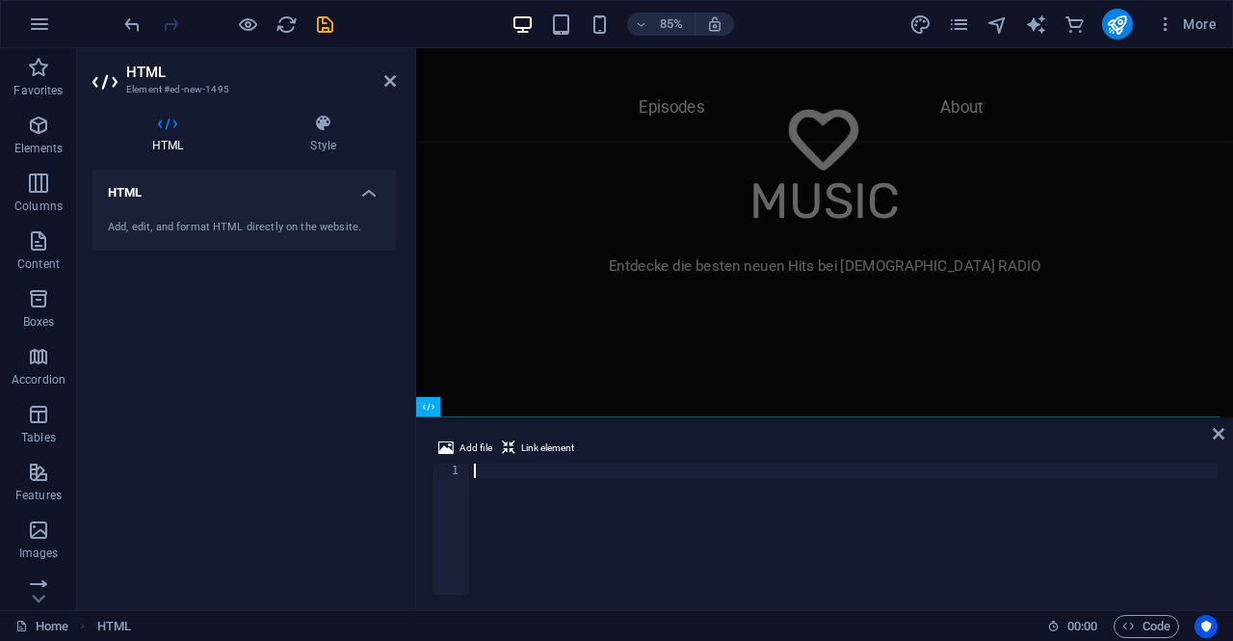
scroll to position [996, 0]
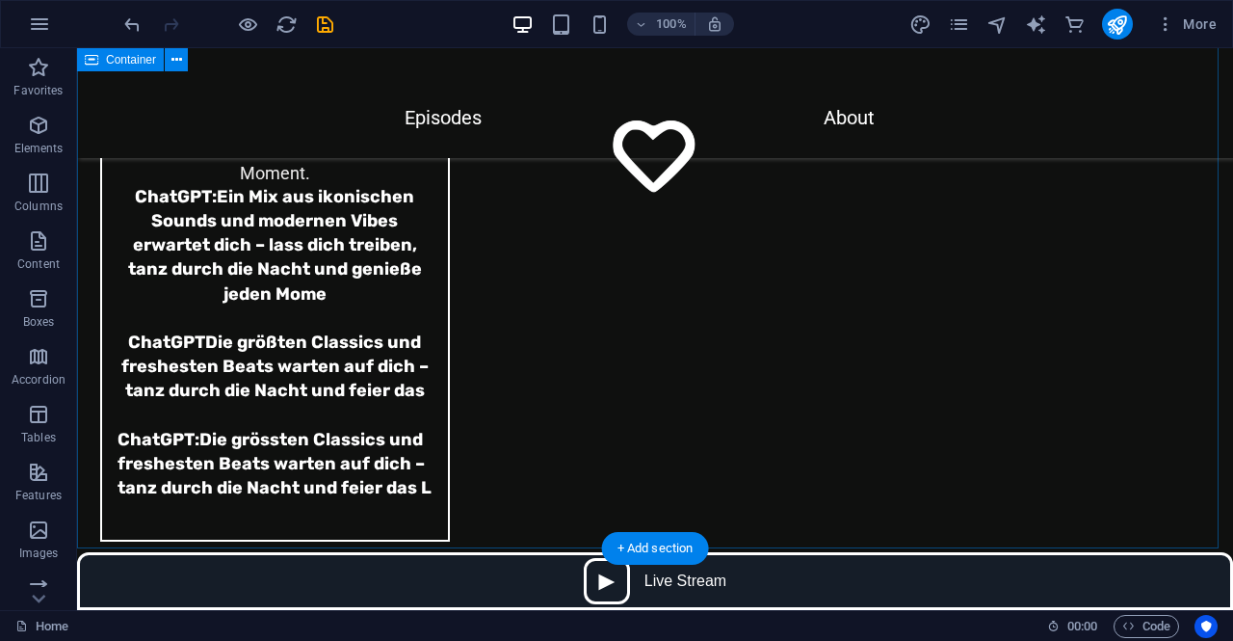
scroll to position [6356, 0]
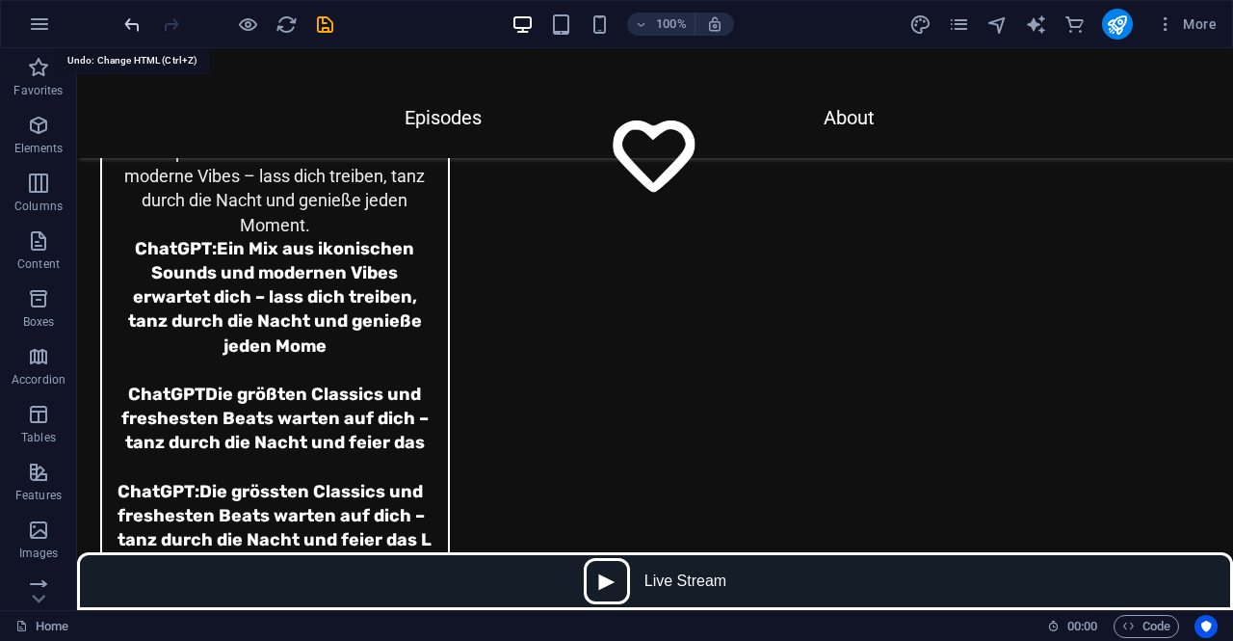
click at [127, 20] on icon "undo" at bounding box center [132, 24] width 22 height 22
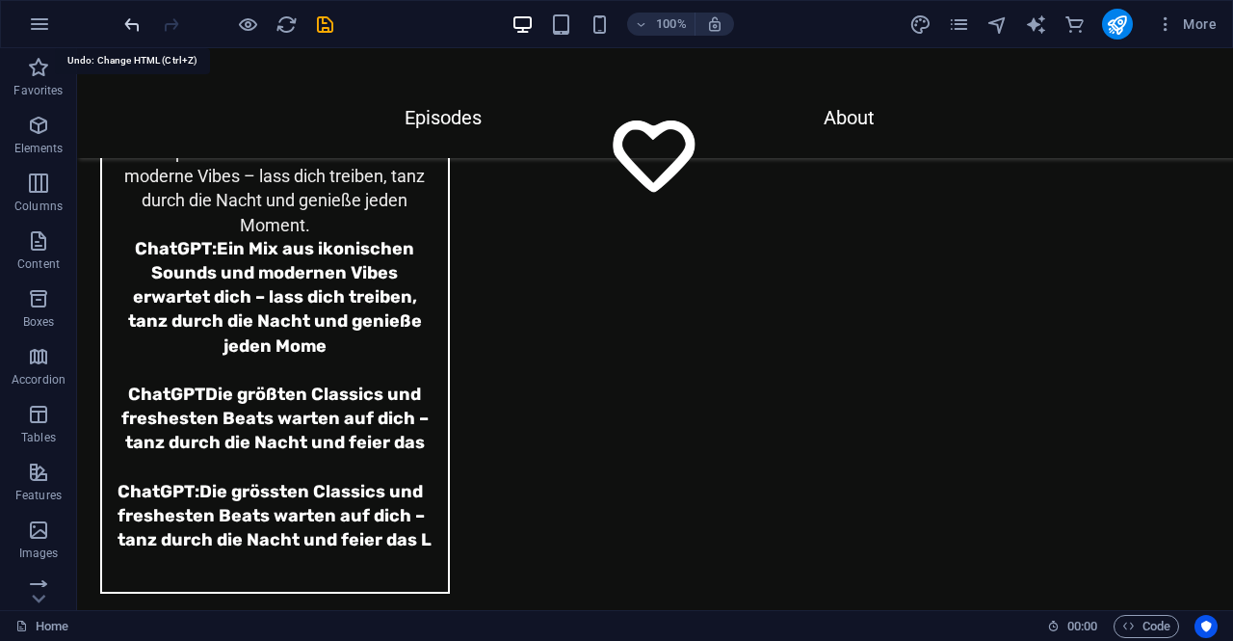
scroll to position [6618, 0]
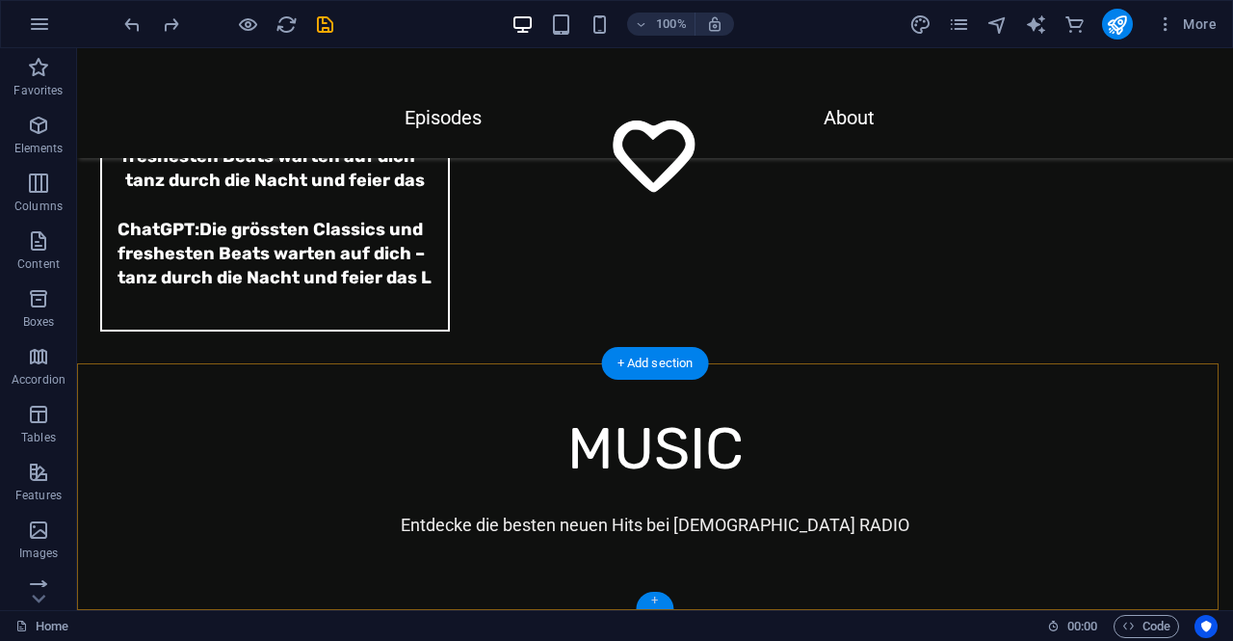
click at [652, 597] on div "+" at bounding box center [655, 600] width 38 height 17
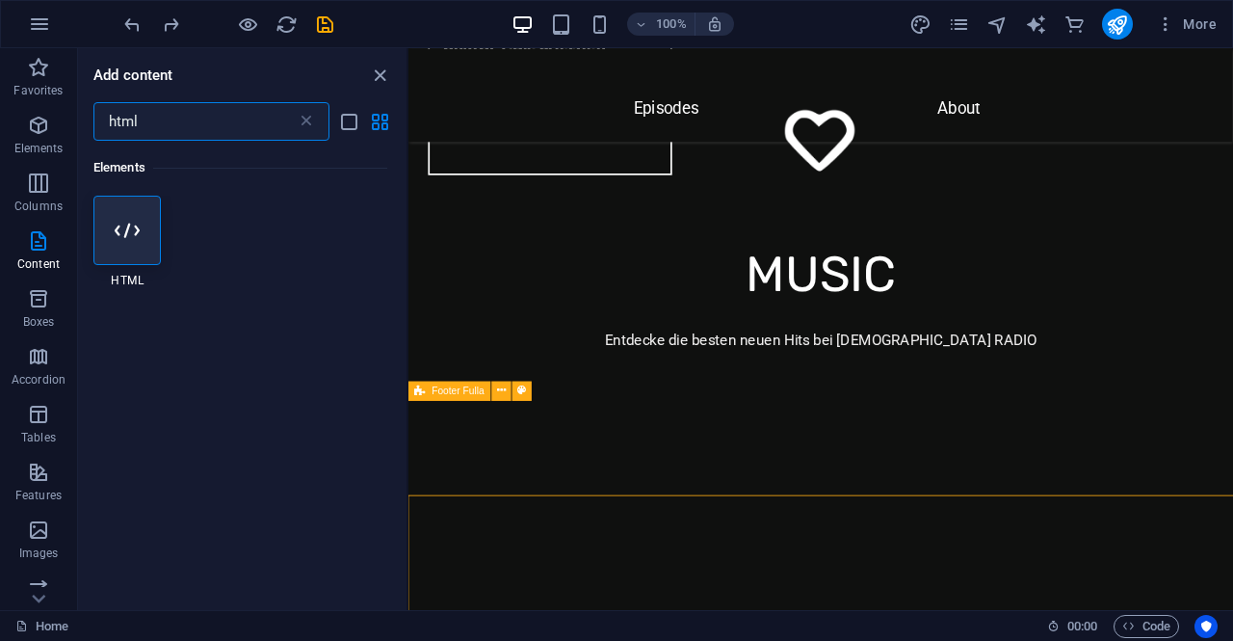
scroll to position [6408, 0]
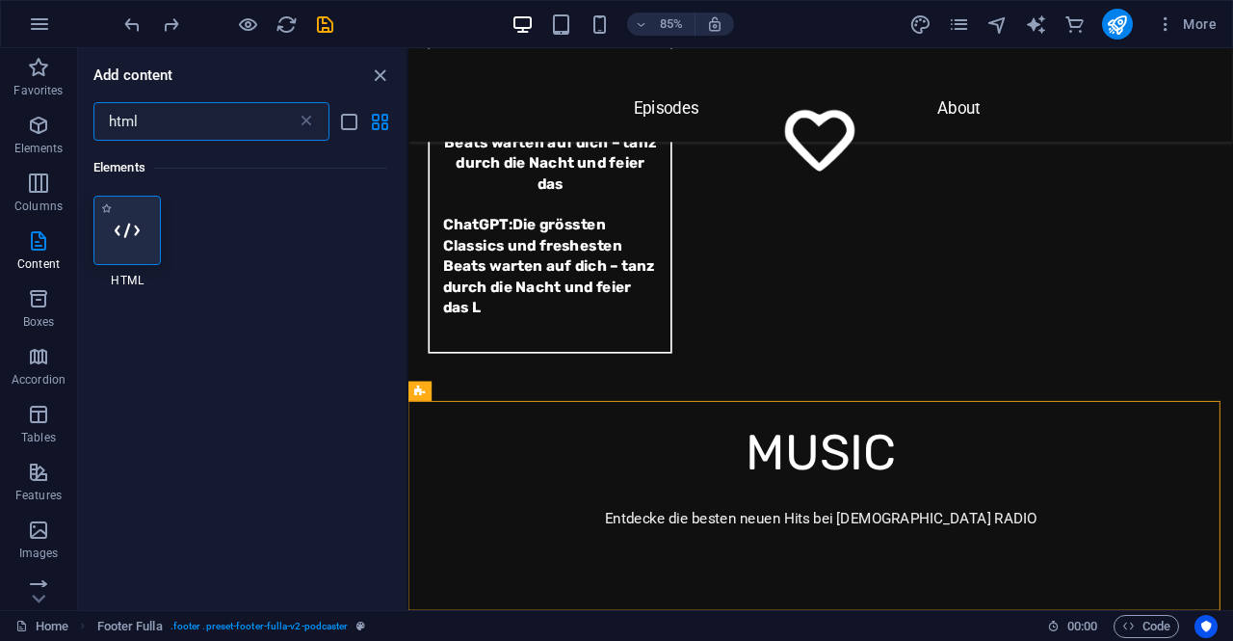
click at [121, 232] on icon at bounding box center [127, 230] width 25 height 25
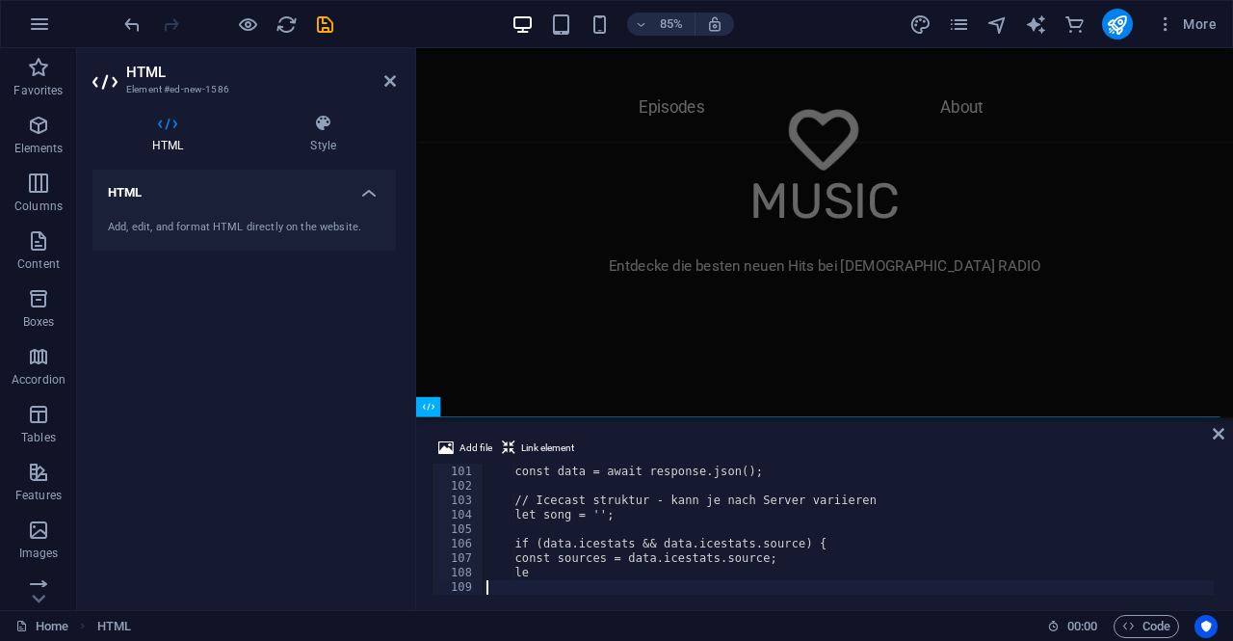
scroll to position [1444, 0]
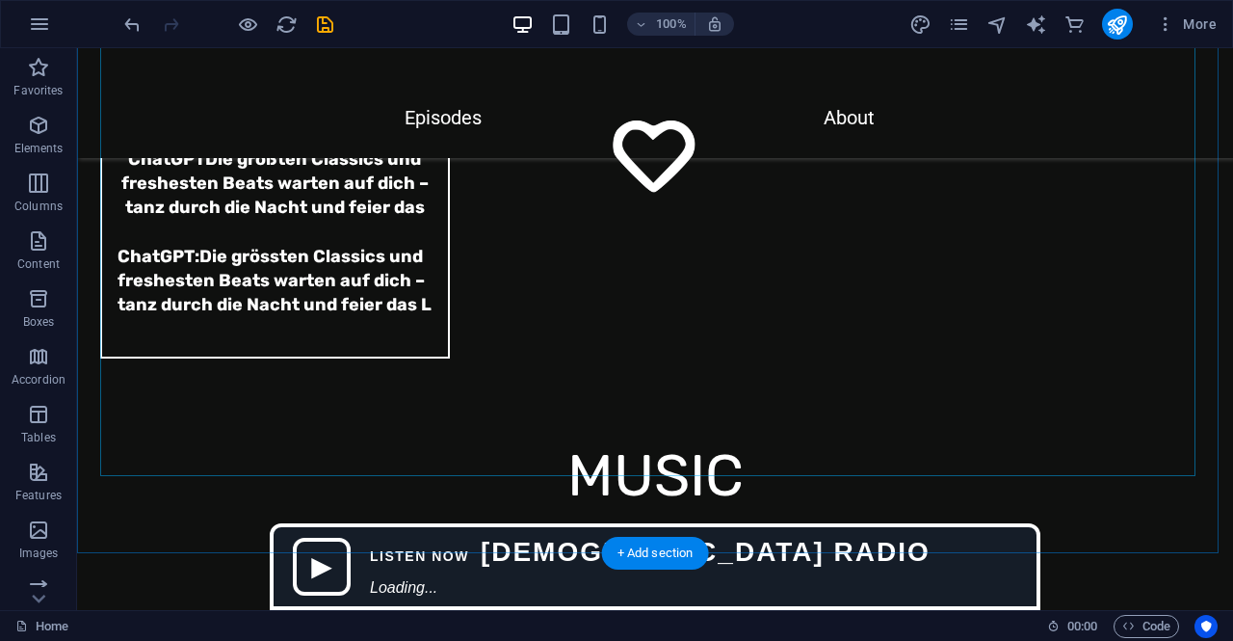
scroll to position [6645, 0]
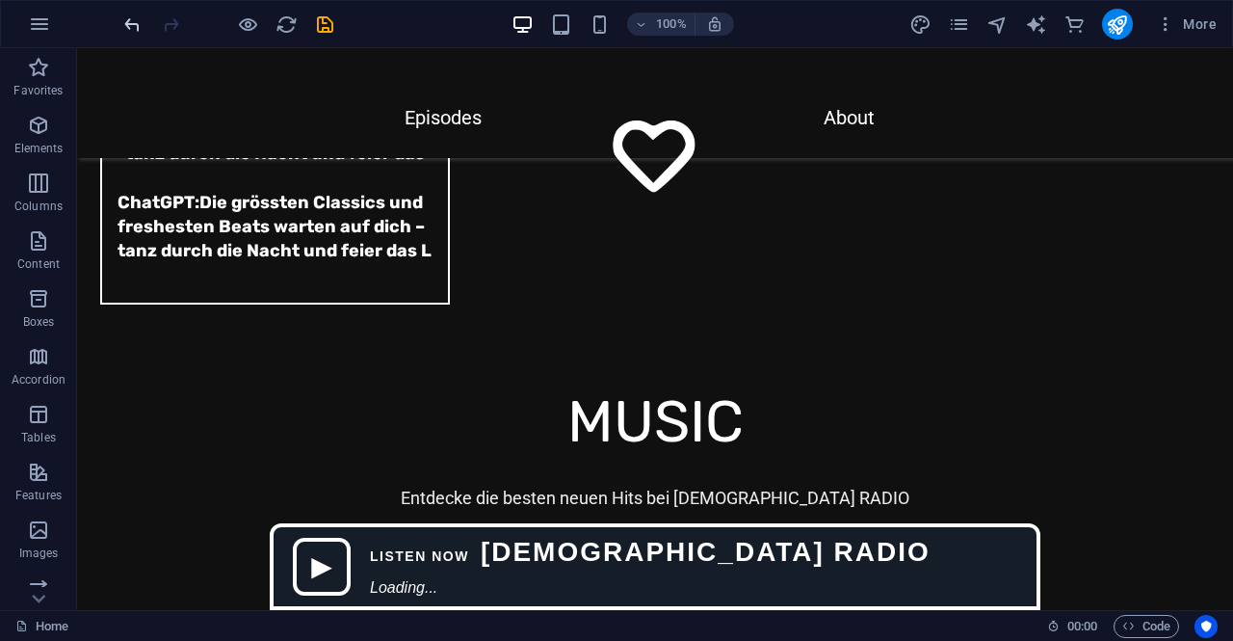
click at [134, 23] on icon "undo" at bounding box center [132, 24] width 22 height 22
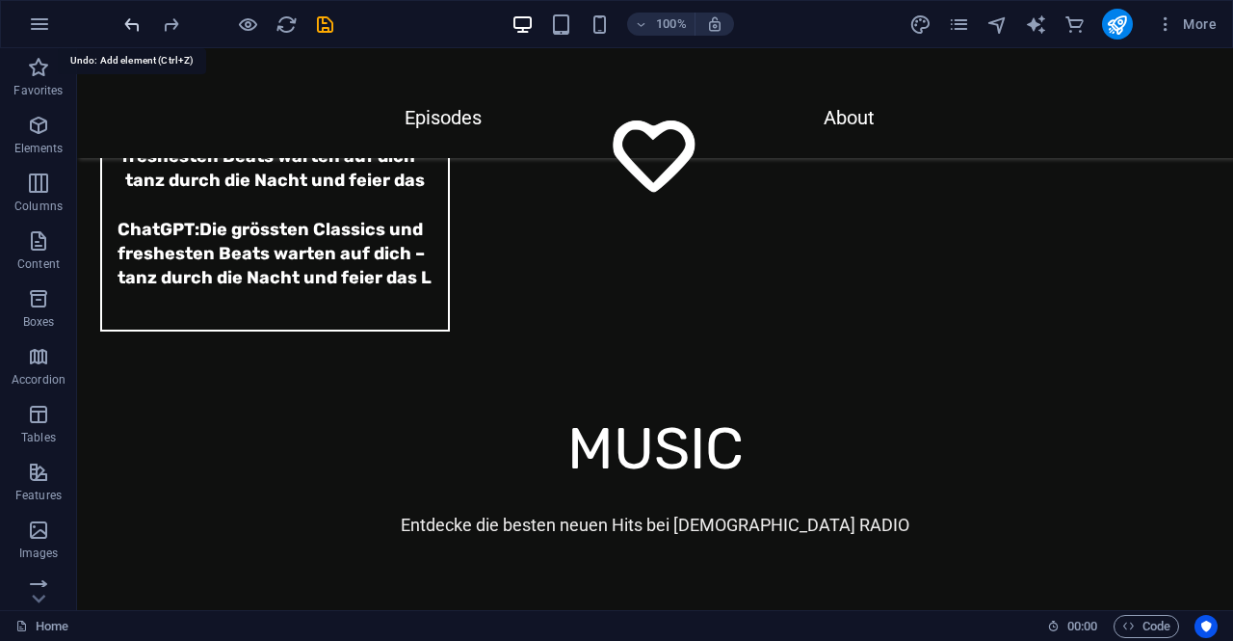
click at [133, 23] on icon "undo" at bounding box center [132, 24] width 22 height 22
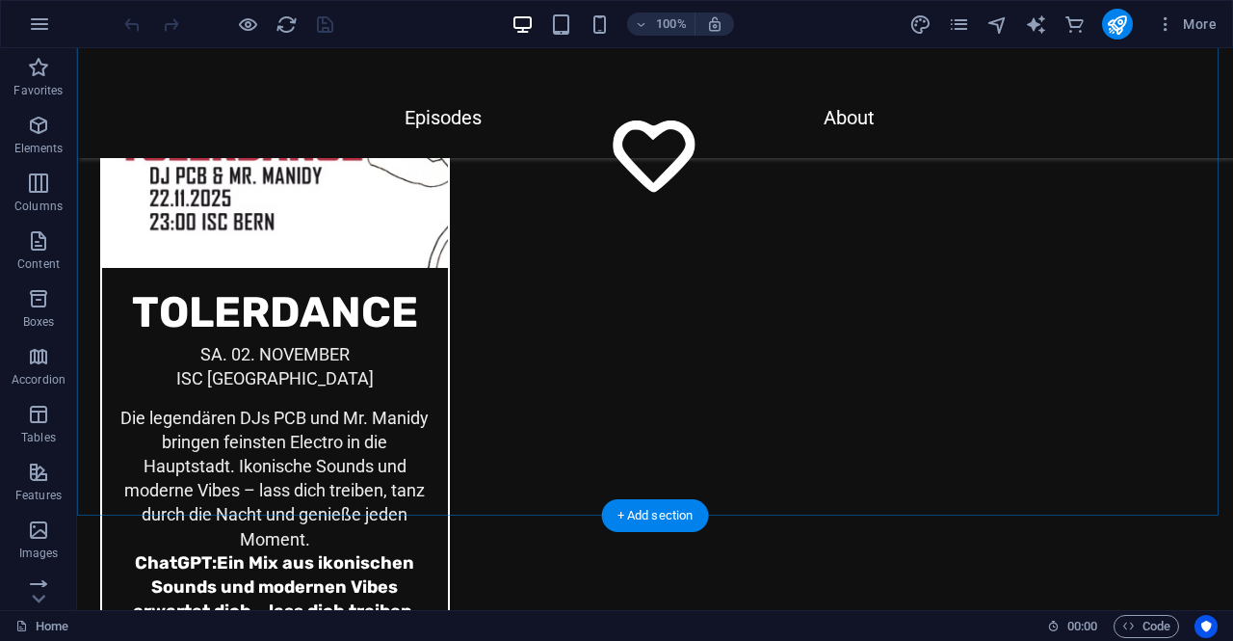
scroll to position [6618, 0]
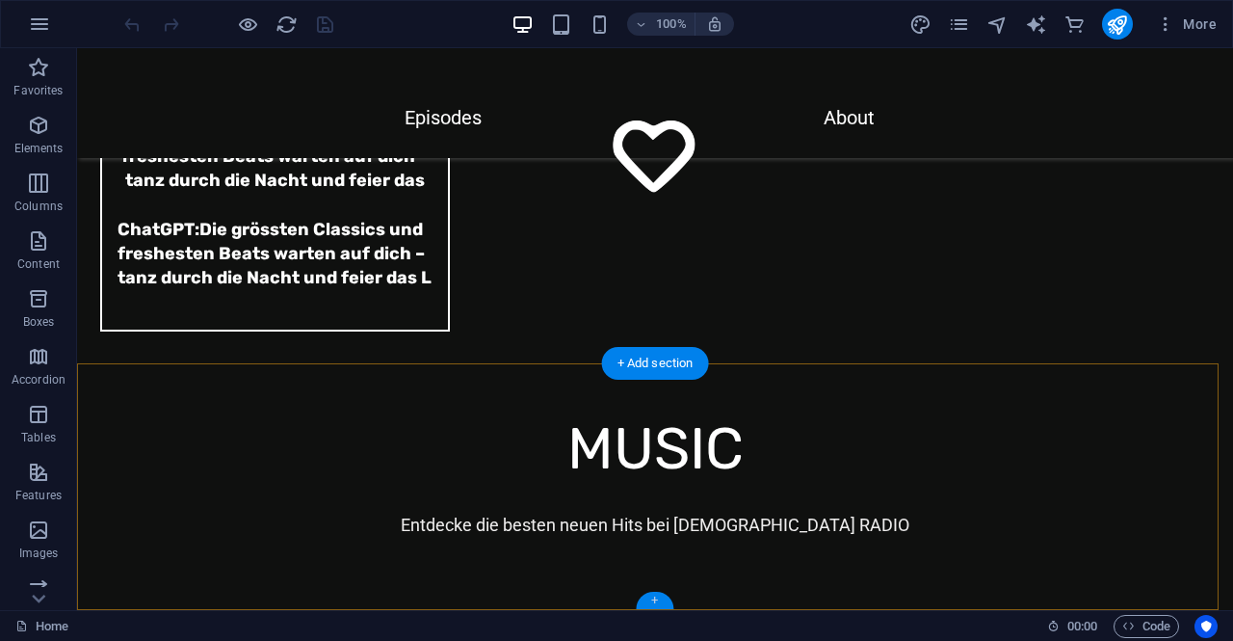
click at [652, 602] on div "+" at bounding box center [655, 600] width 38 height 17
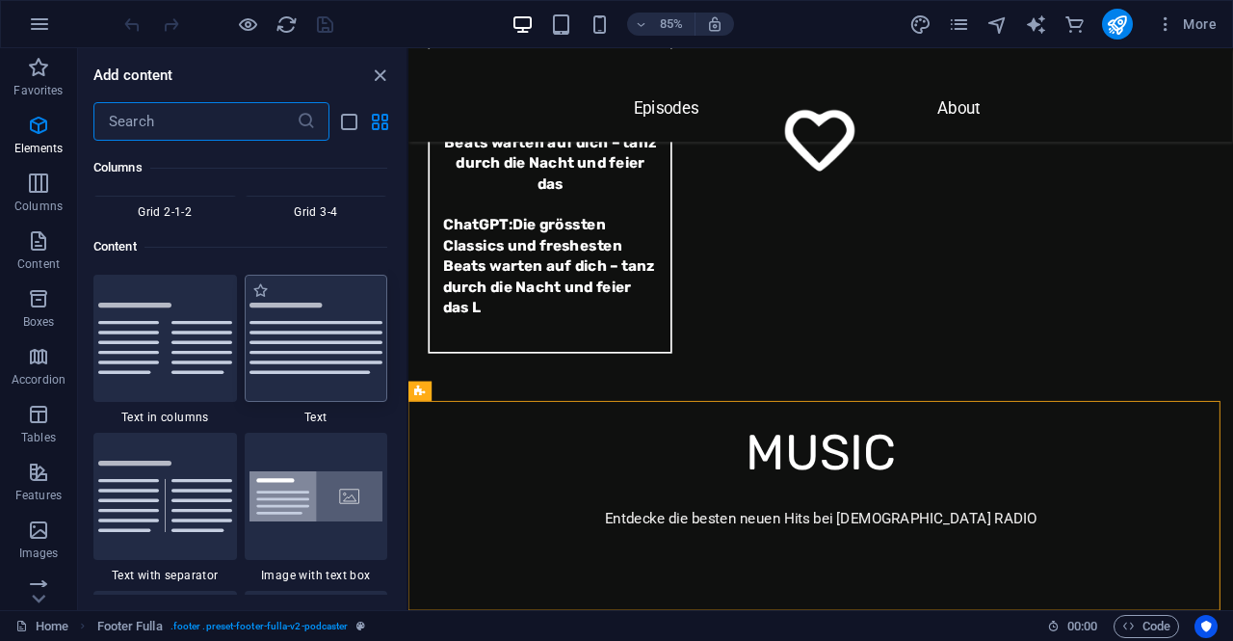
scroll to position [3372, 0]
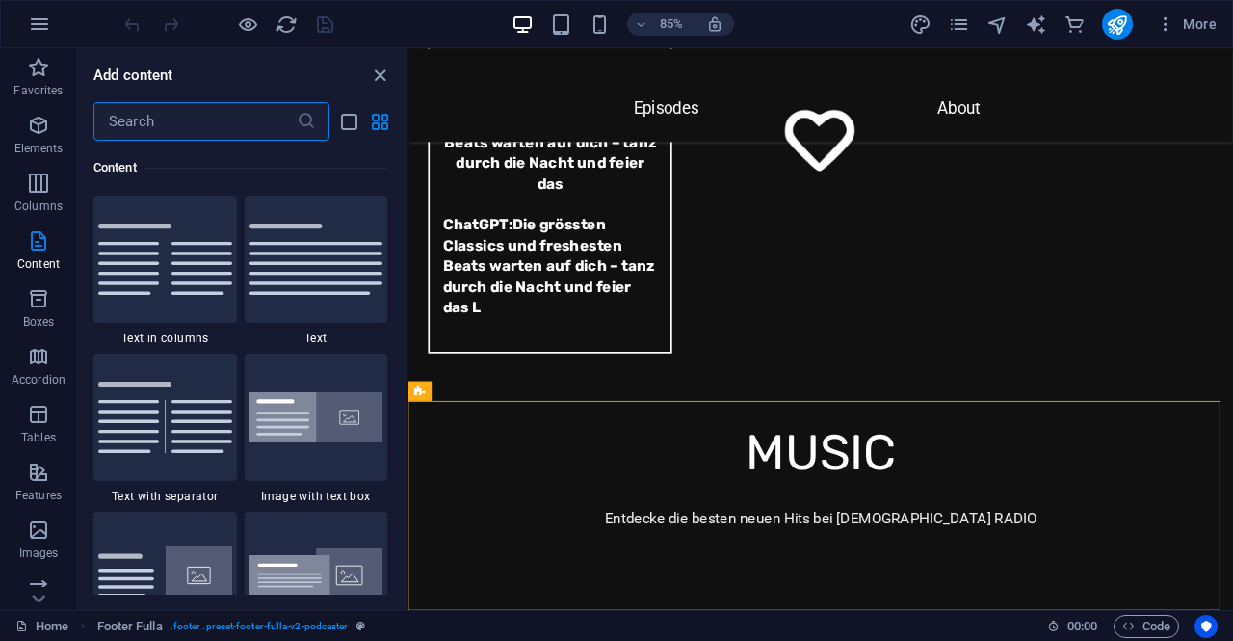
click at [241, 112] on input "text" at bounding box center [194, 121] width 203 height 39
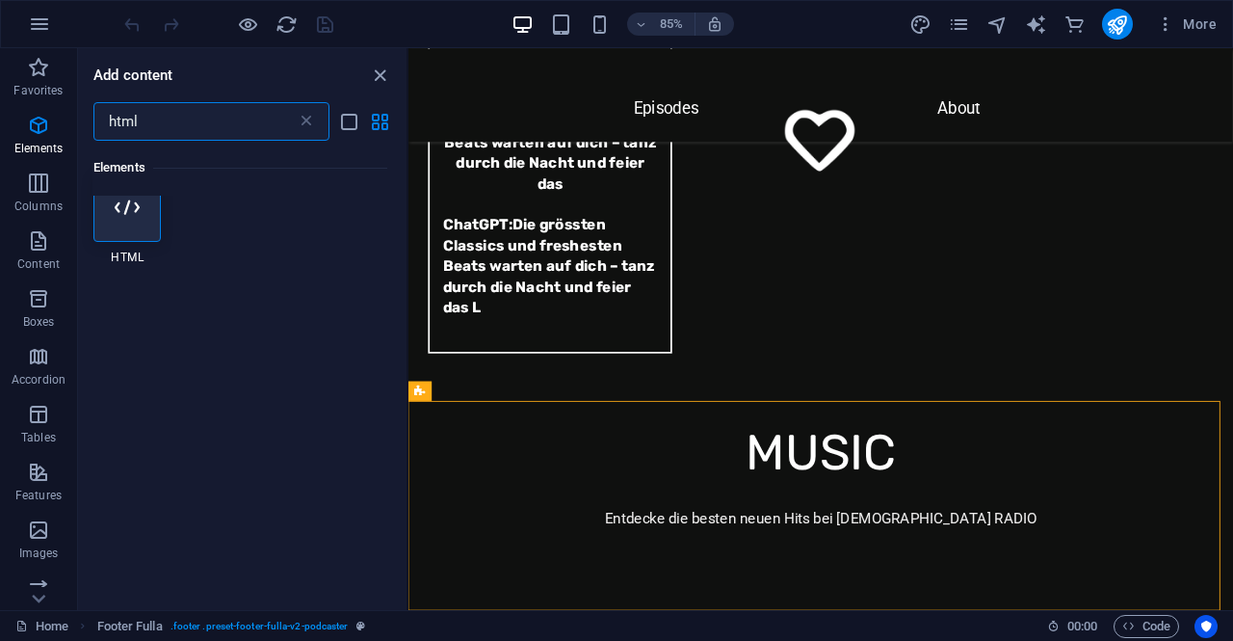
type input "html"
click at [127, 215] on icon at bounding box center [127, 216] width 25 height 25
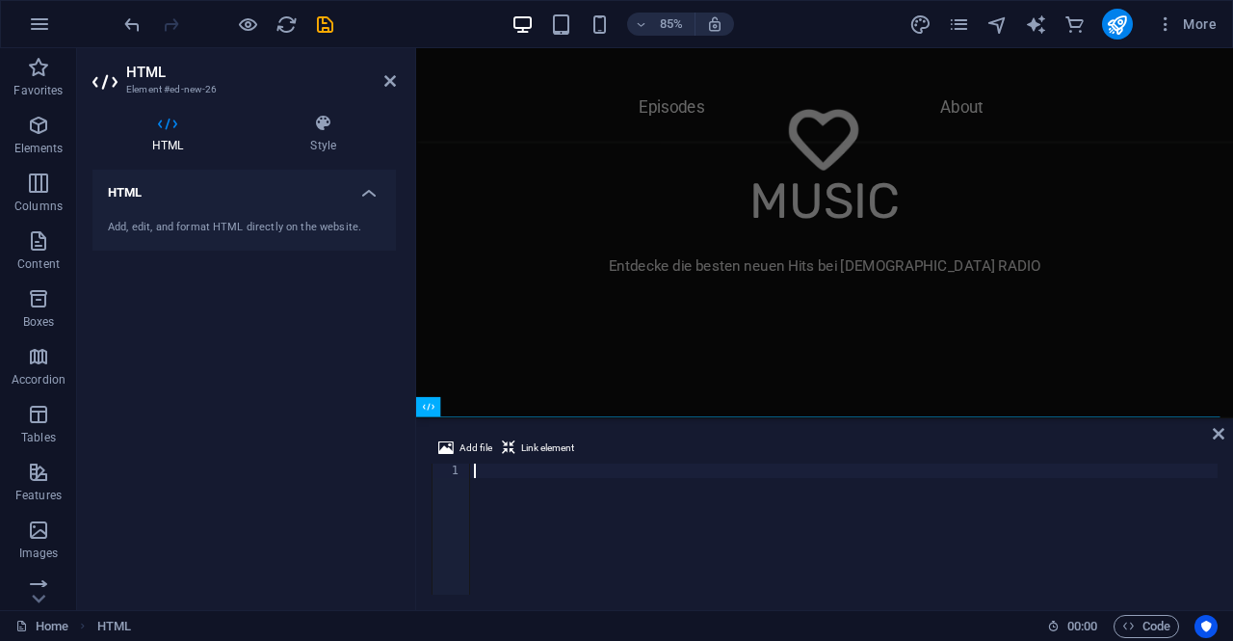
scroll to position [1806, 0]
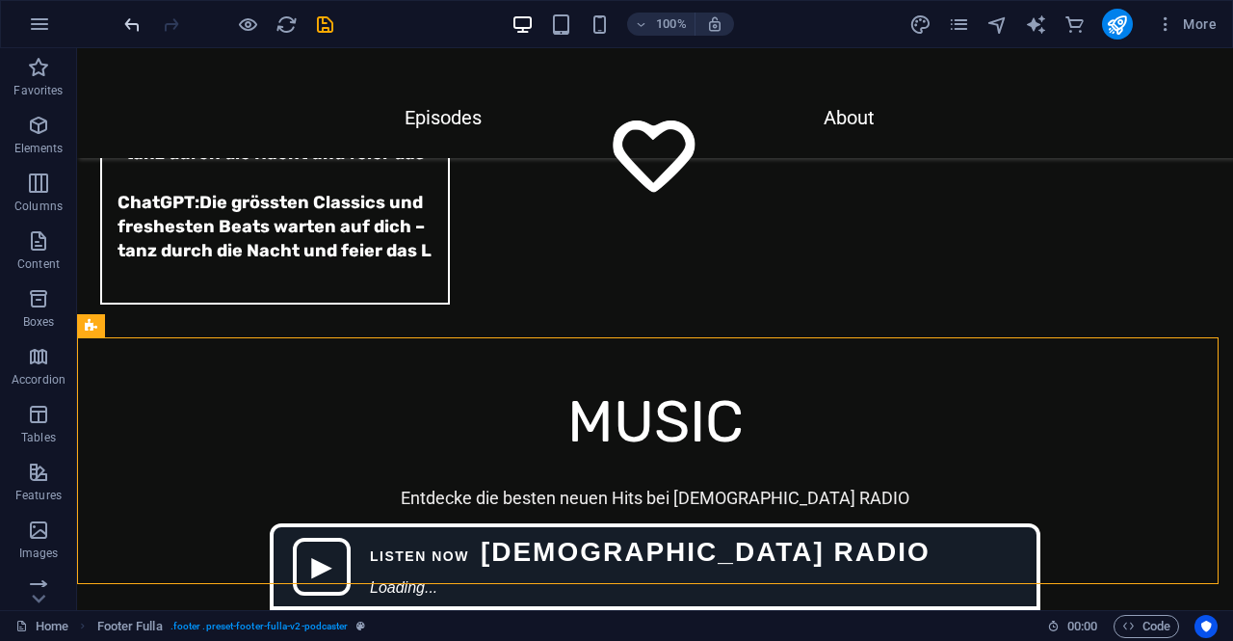
click at [125, 29] on icon "undo" at bounding box center [132, 24] width 22 height 22
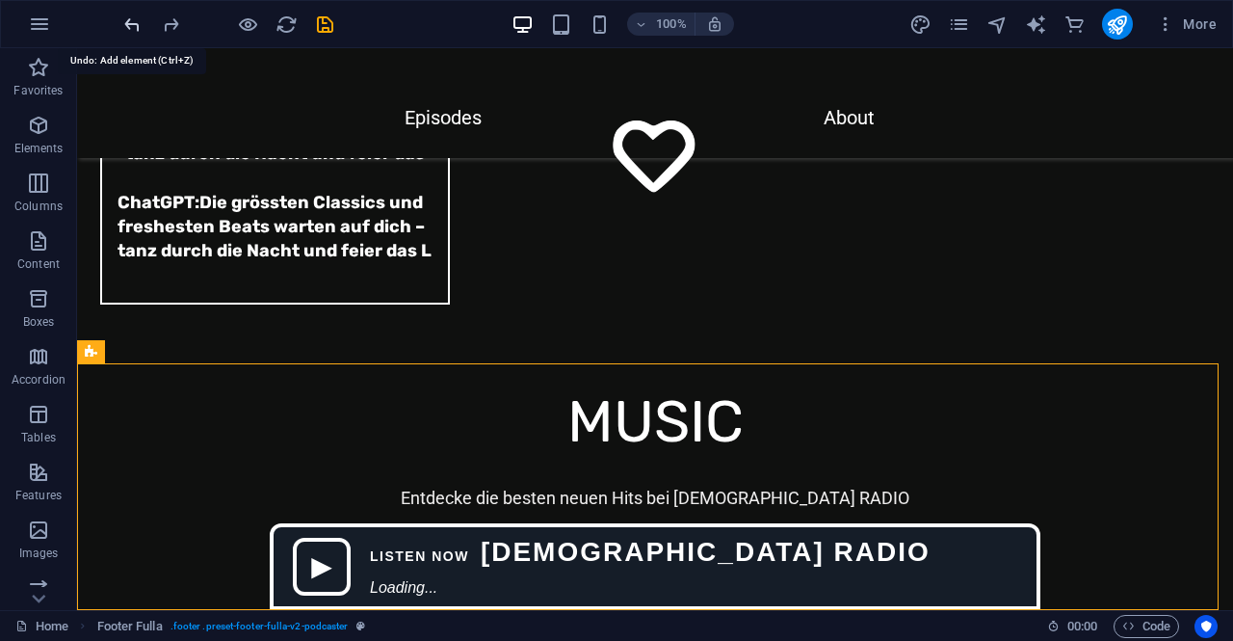
scroll to position [6618, 0]
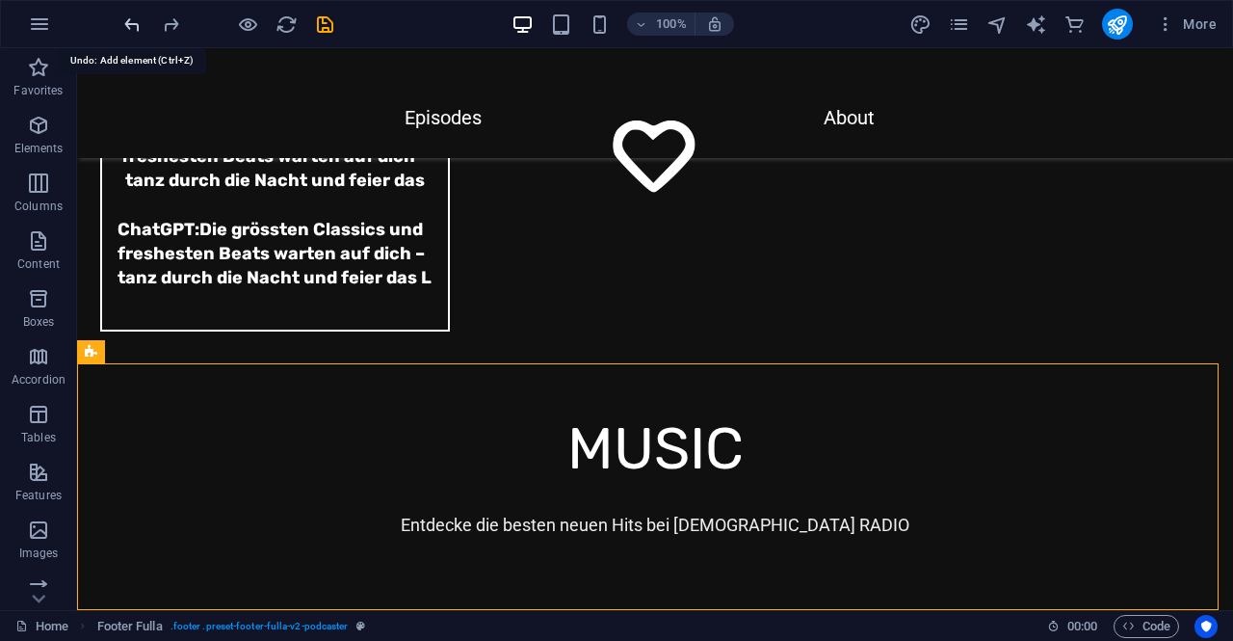
click at [125, 29] on icon "undo" at bounding box center [132, 24] width 22 height 22
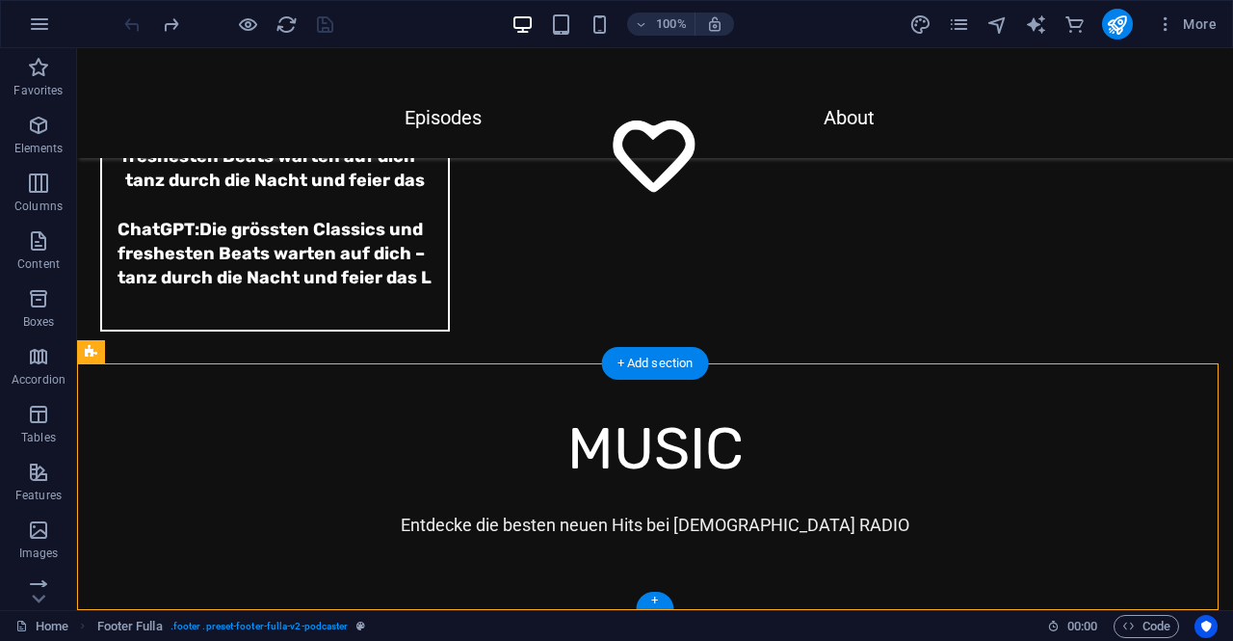
click at [655, 596] on div "+" at bounding box center [655, 600] width 38 height 17
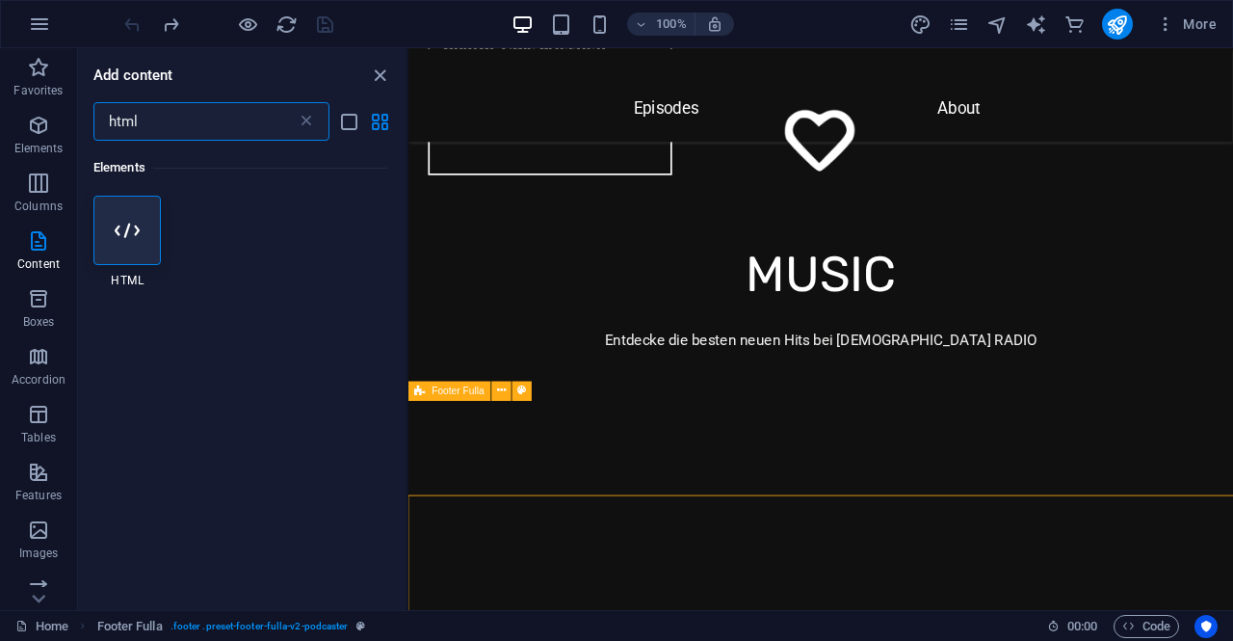
scroll to position [6408, 0]
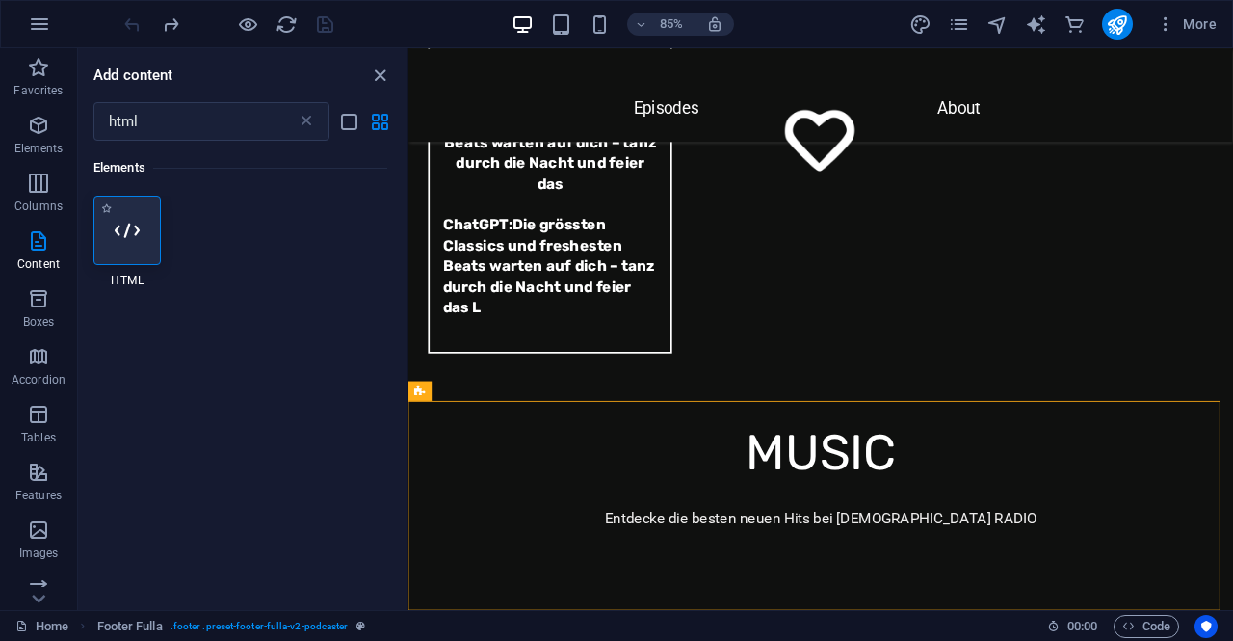
click at [137, 214] on div at bounding box center [126, 230] width 67 height 69
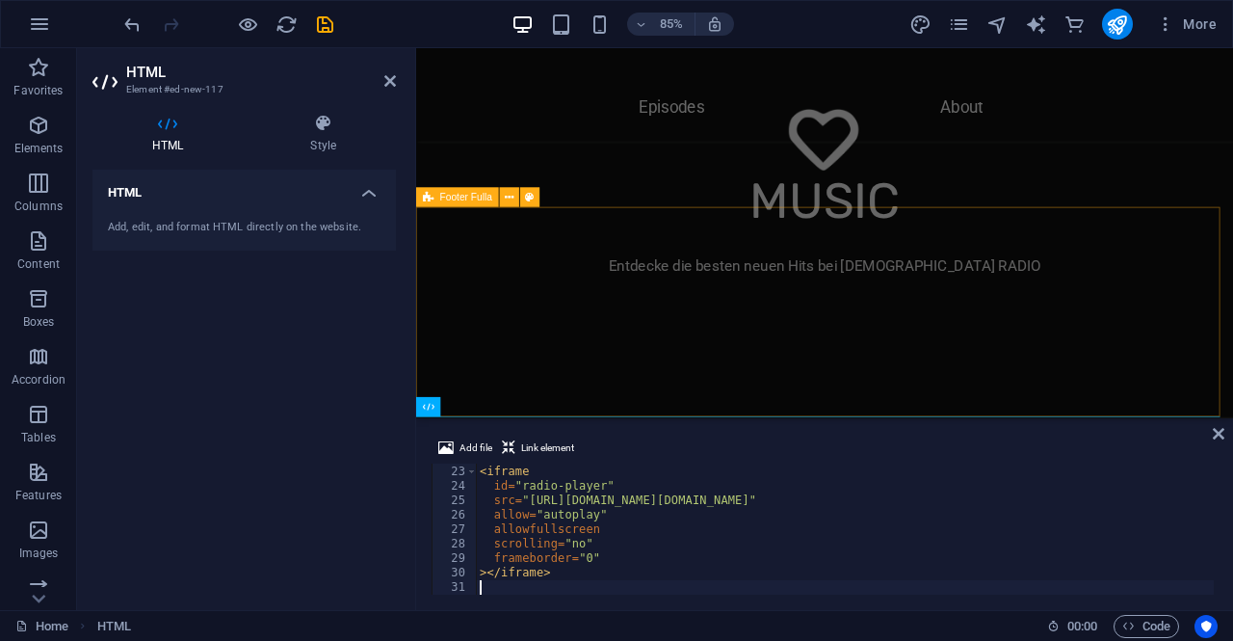
scroll to position [317, 0]
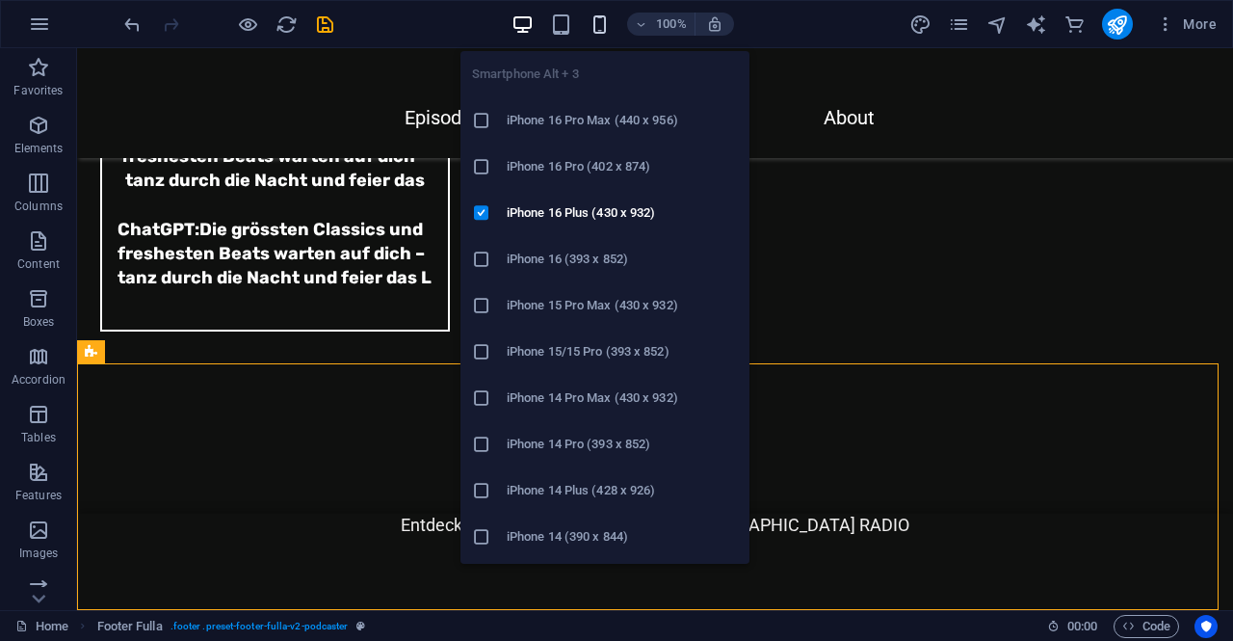
click at [596, 31] on icon "button" at bounding box center [600, 24] width 22 height 22
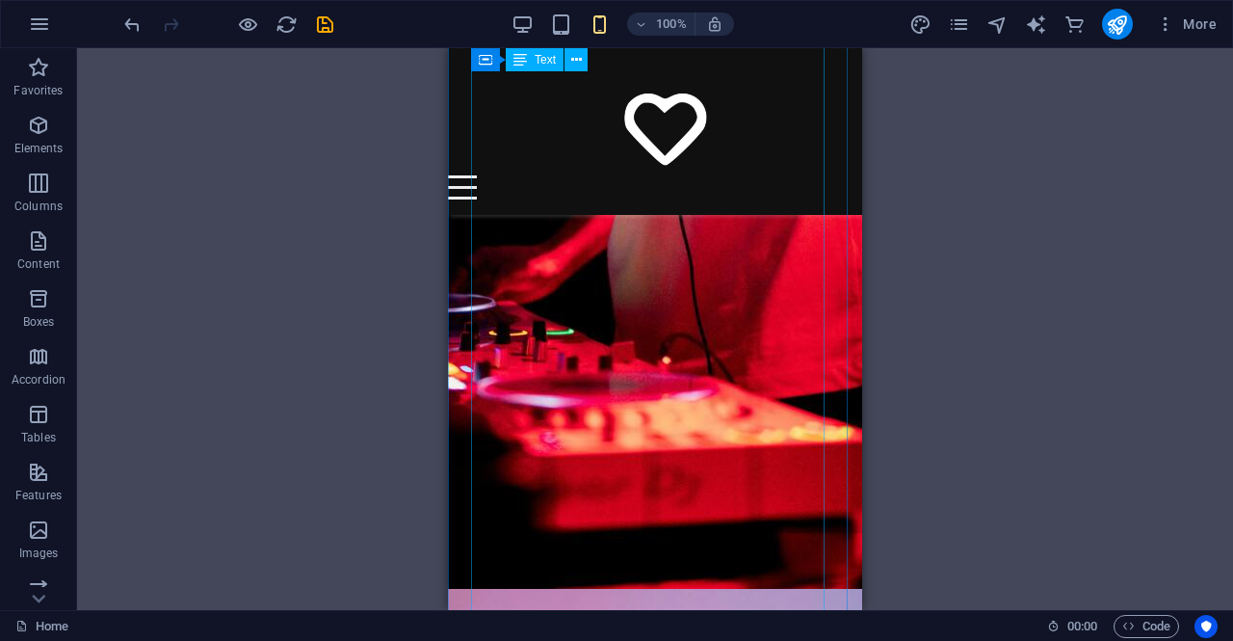
scroll to position [10566, 0]
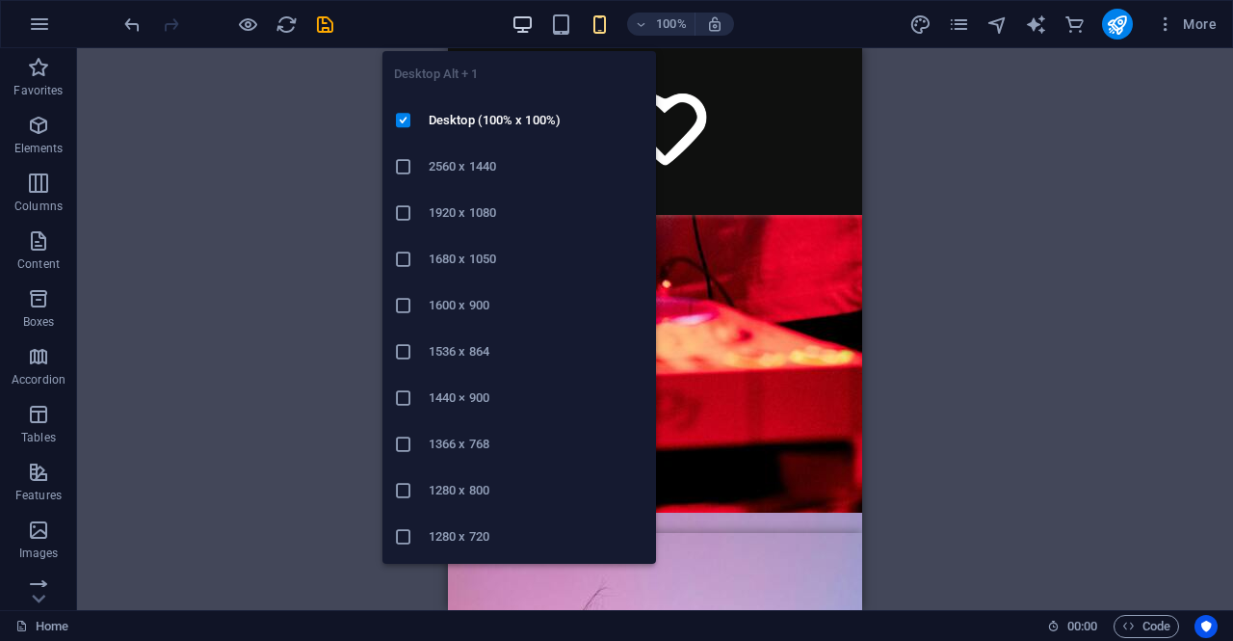
click at [522, 29] on icon "button" at bounding box center [523, 24] width 22 height 22
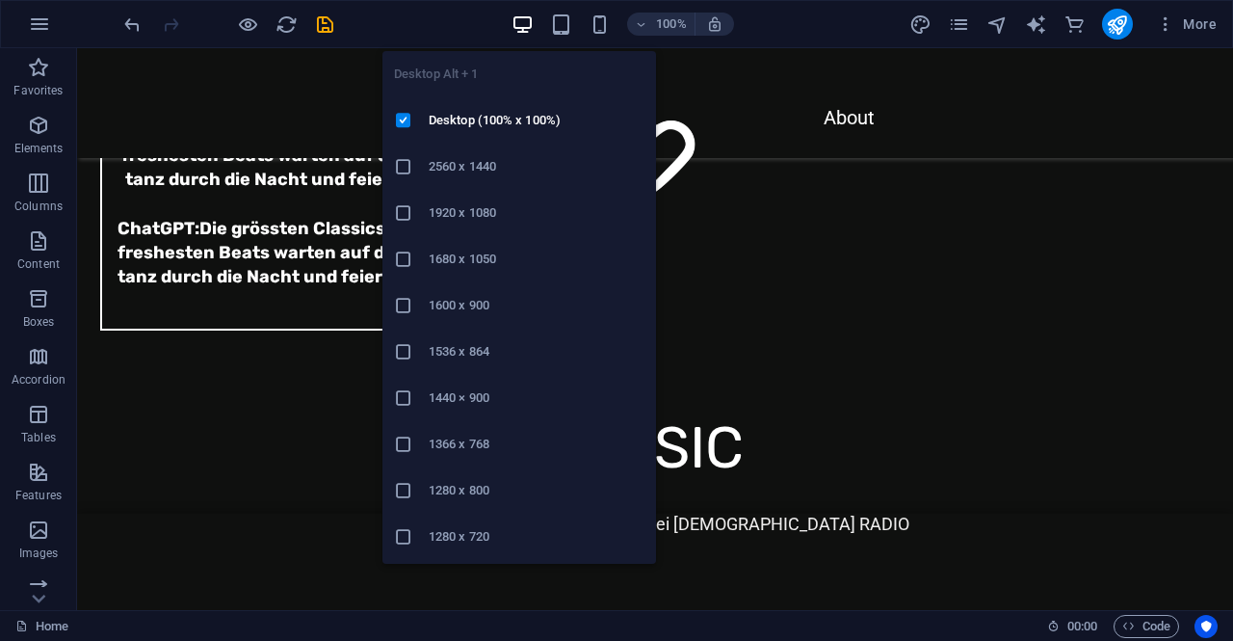
scroll to position [6618, 0]
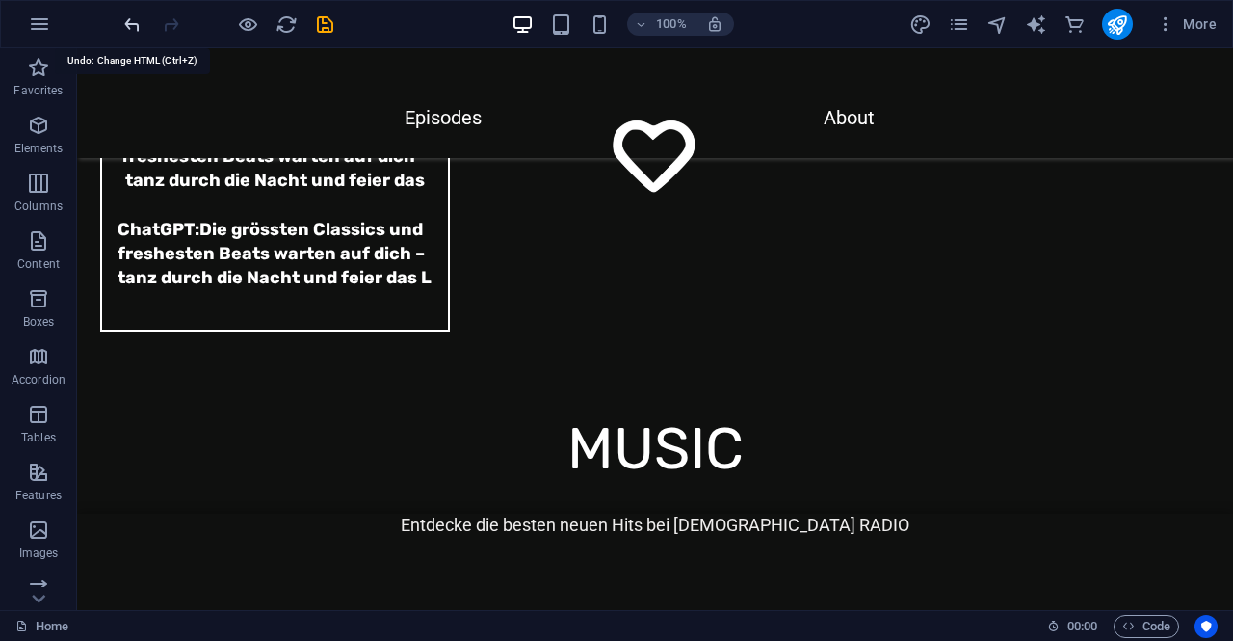
click at [123, 17] on icon "undo" at bounding box center [132, 24] width 22 height 22
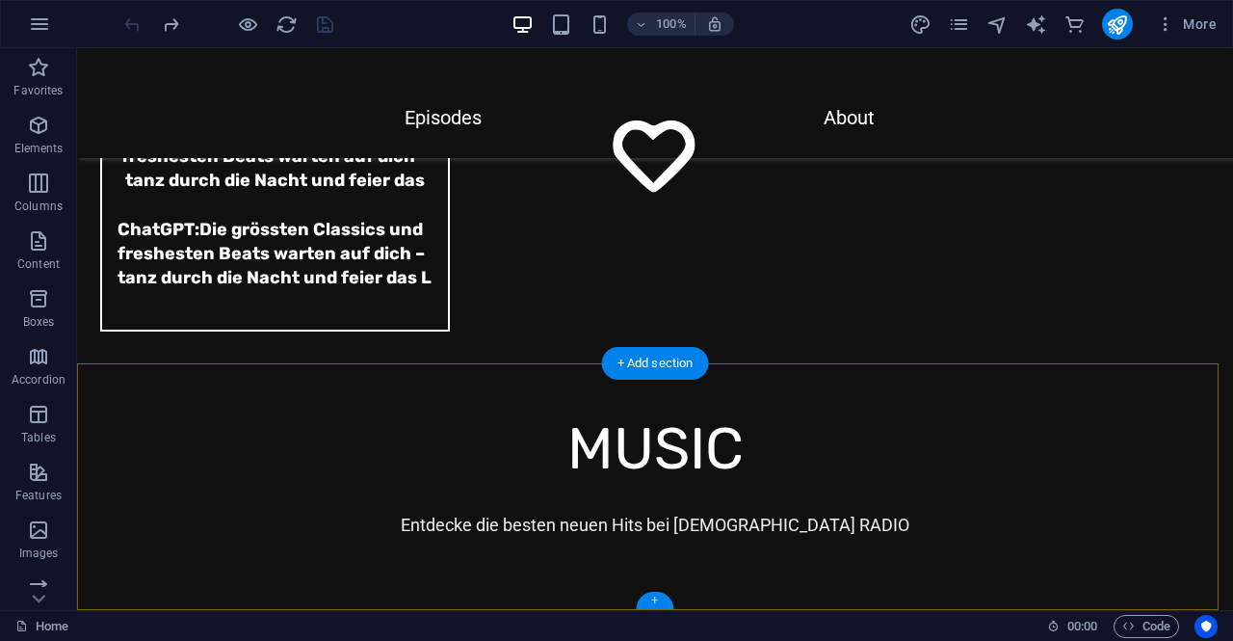
click at [663, 602] on div "+" at bounding box center [655, 600] width 38 height 17
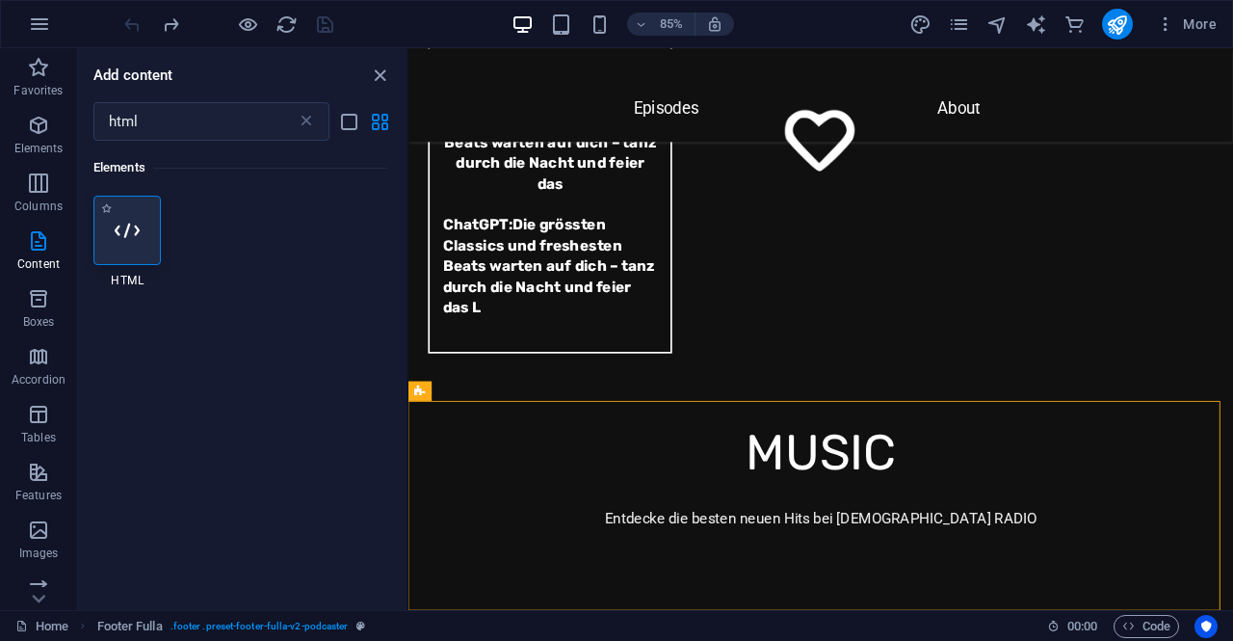
click at [141, 223] on div at bounding box center [126, 230] width 67 height 69
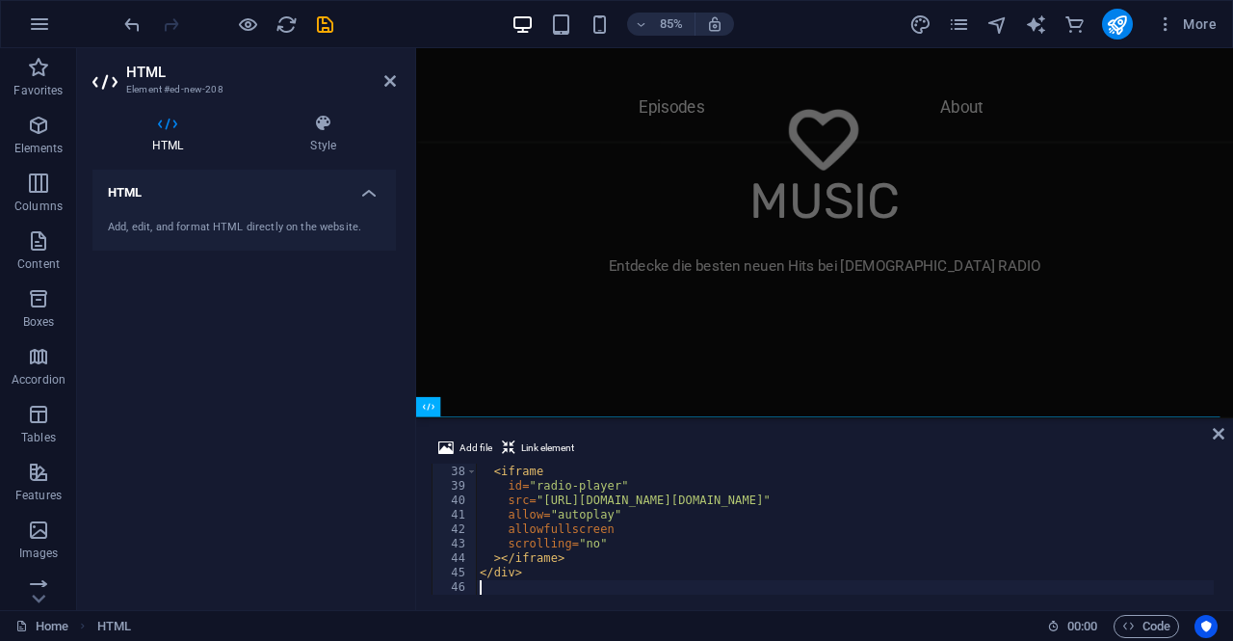
scroll to position [534, 0]
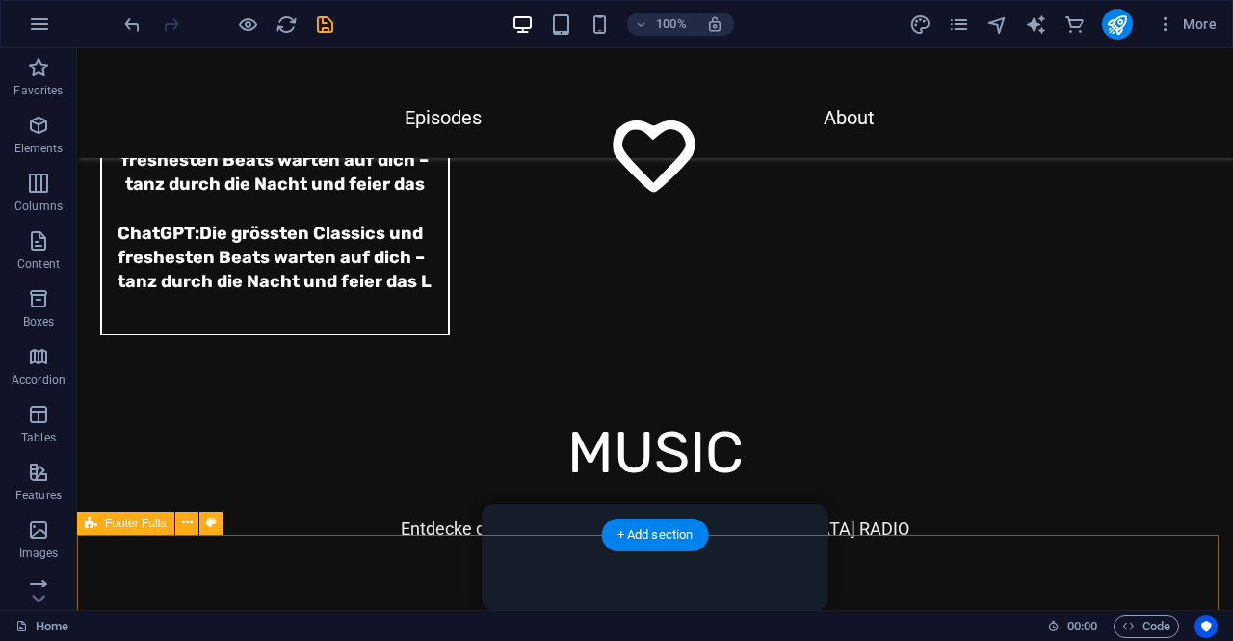
scroll to position [6618, 0]
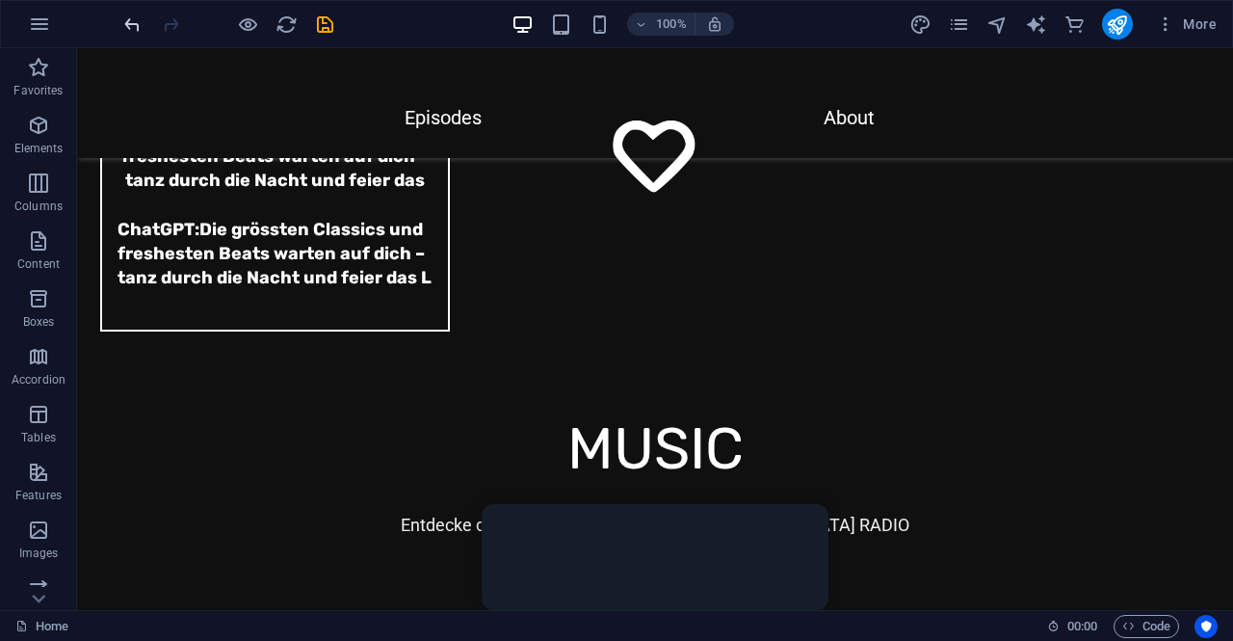
click at [129, 29] on icon "undo" at bounding box center [132, 24] width 22 height 22
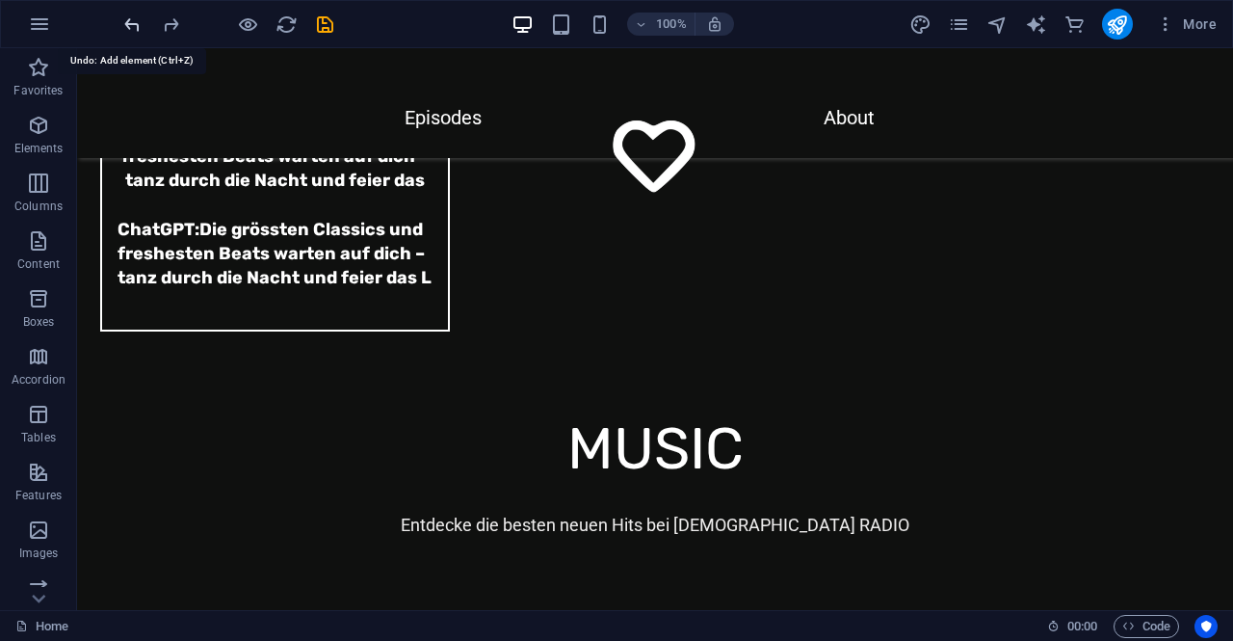
click at [128, 28] on icon "undo" at bounding box center [132, 24] width 22 height 22
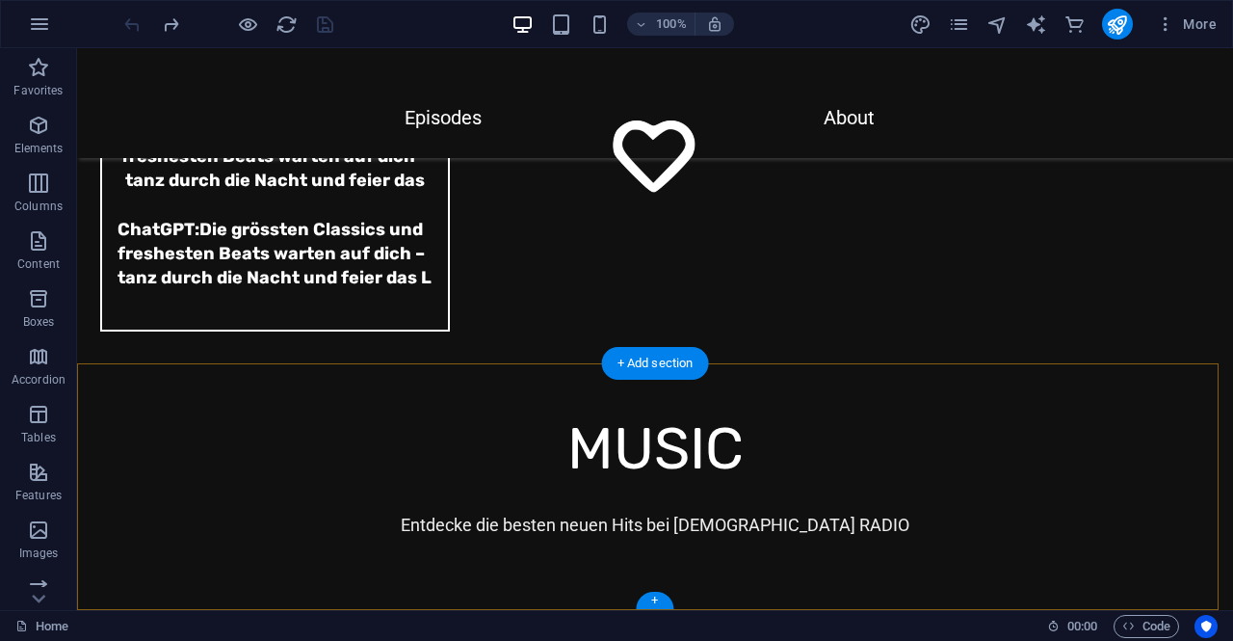
click at [648, 601] on div "+" at bounding box center [655, 600] width 38 height 17
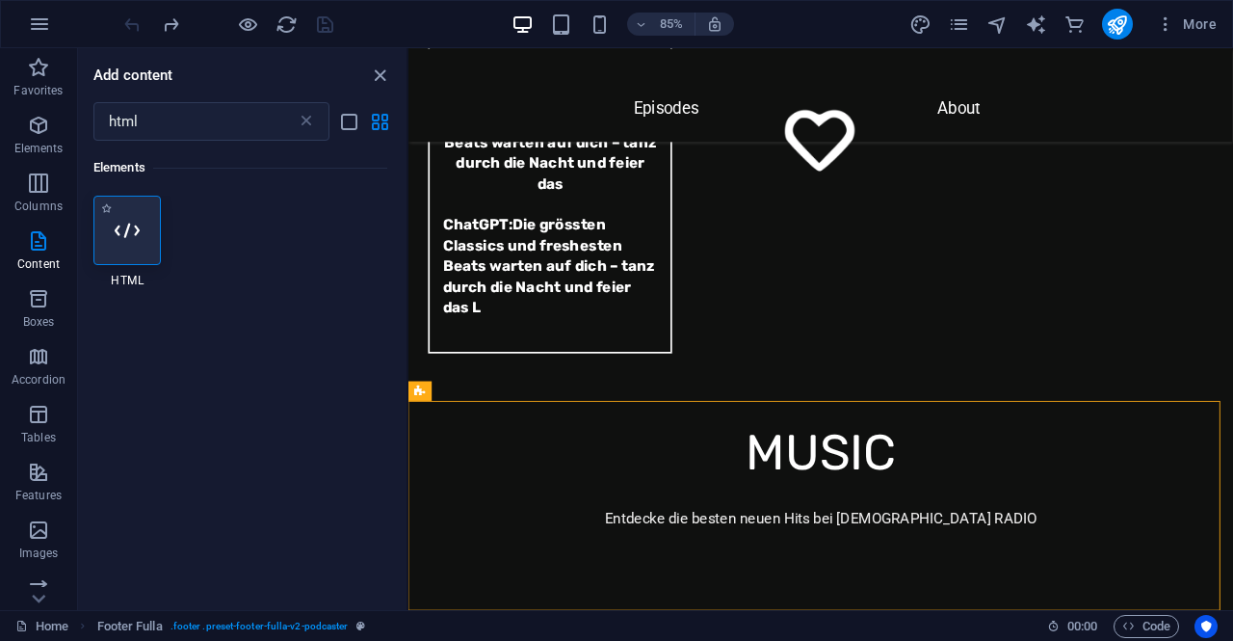
click at [132, 228] on icon at bounding box center [127, 230] width 25 height 25
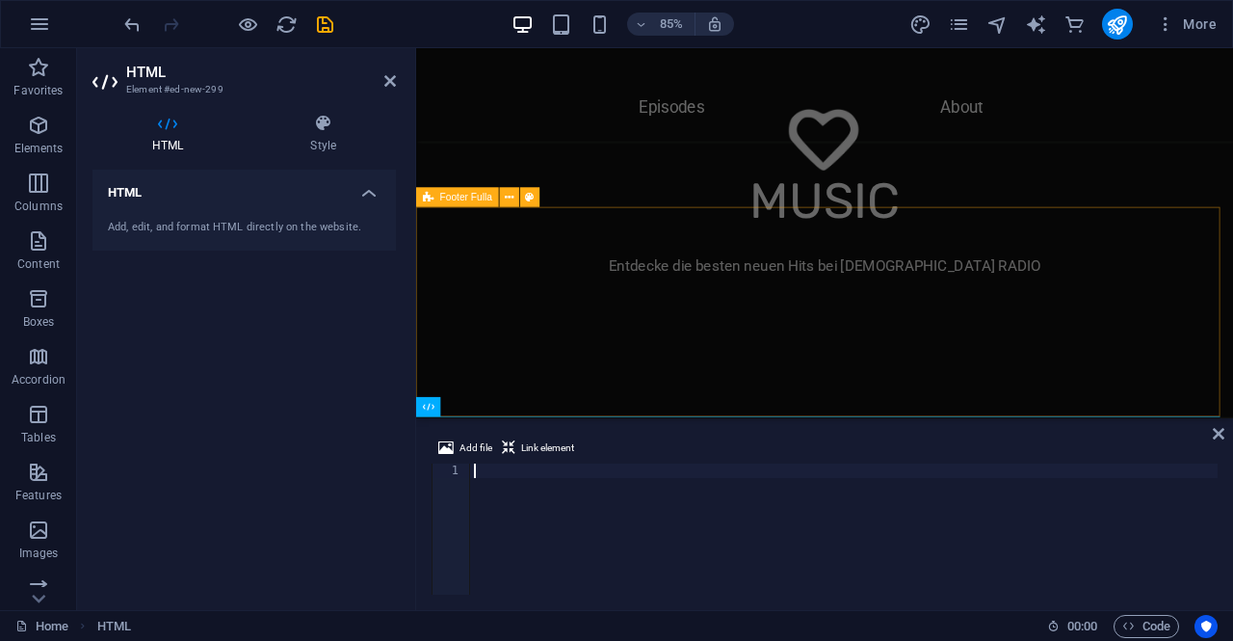
scroll to position [404, 0]
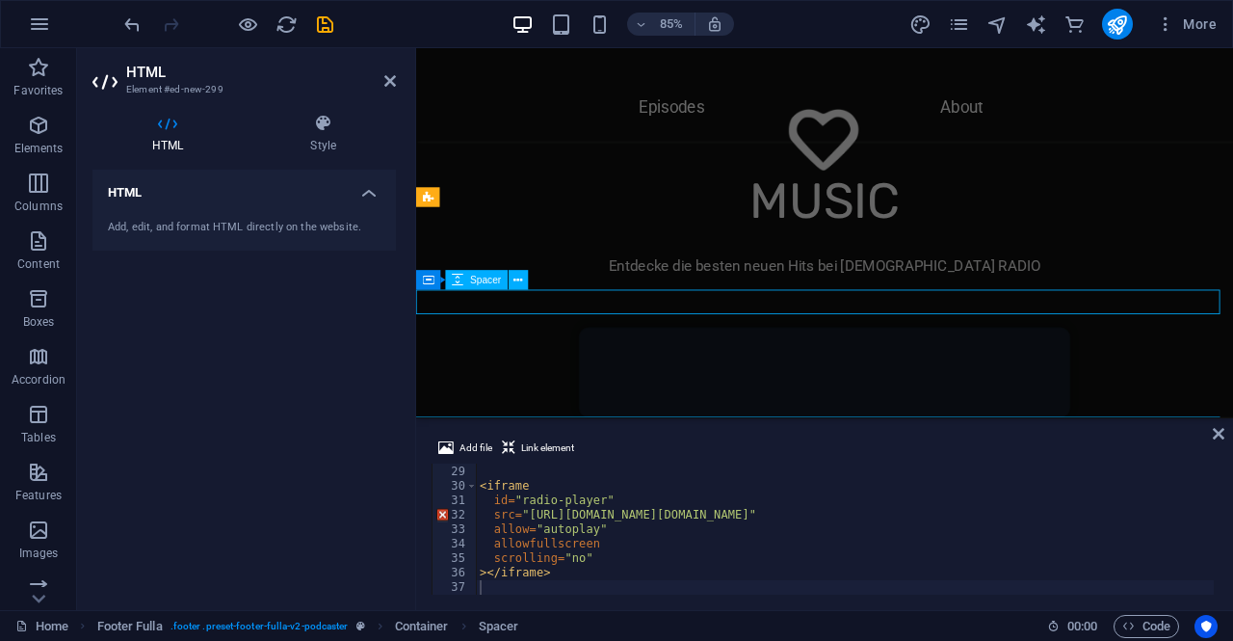
scroll to position [6618, 0]
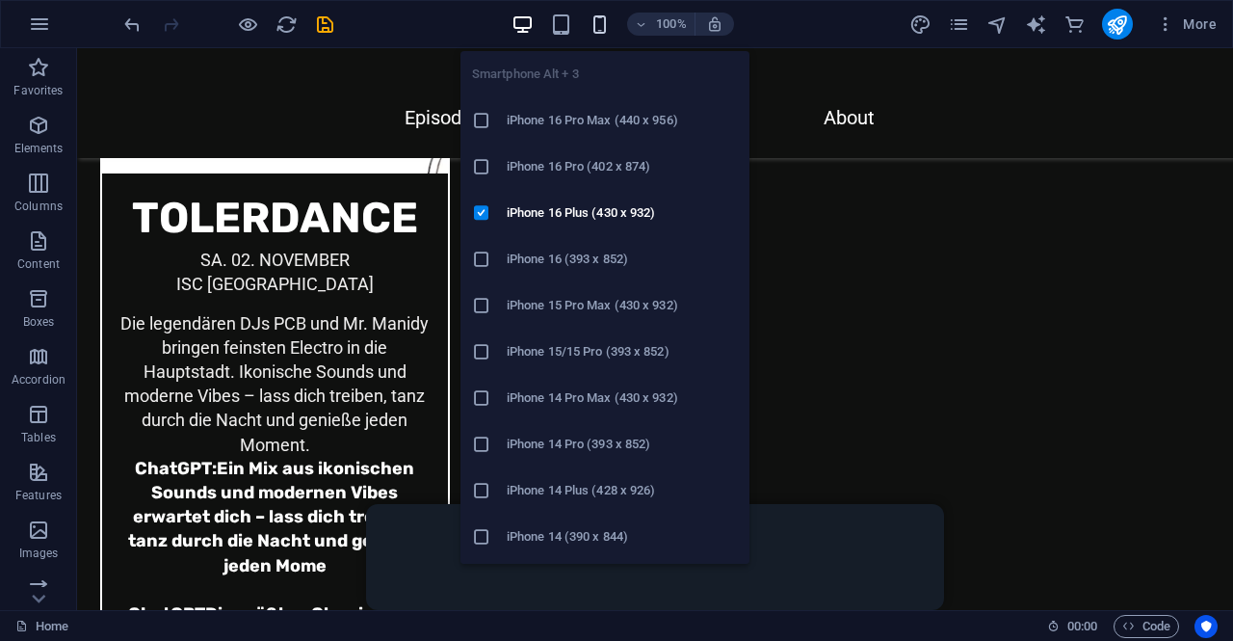
click at [605, 28] on icon "button" at bounding box center [600, 24] width 22 height 22
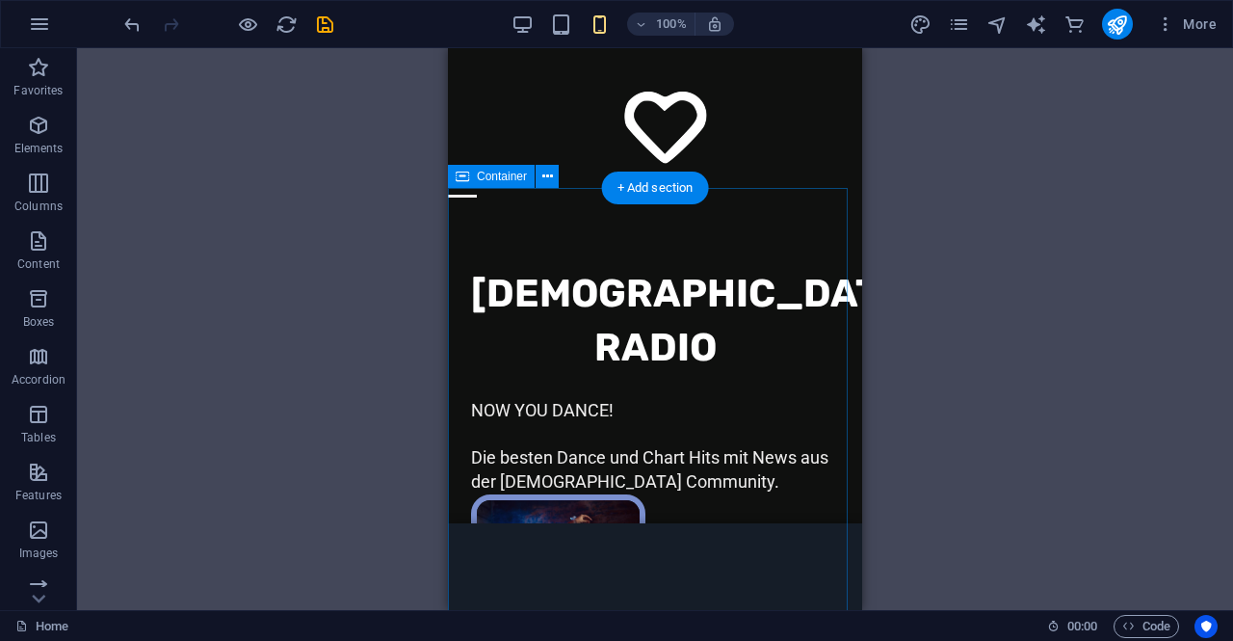
scroll to position [0, 0]
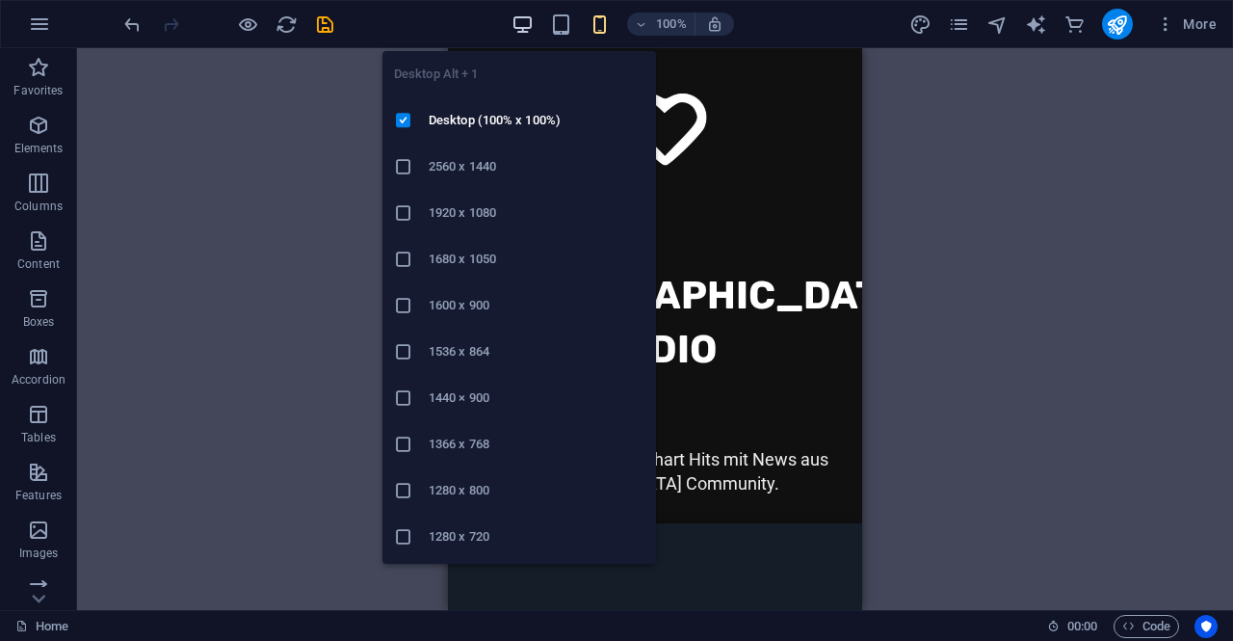
click at [518, 23] on icon "button" at bounding box center [523, 24] width 22 height 22
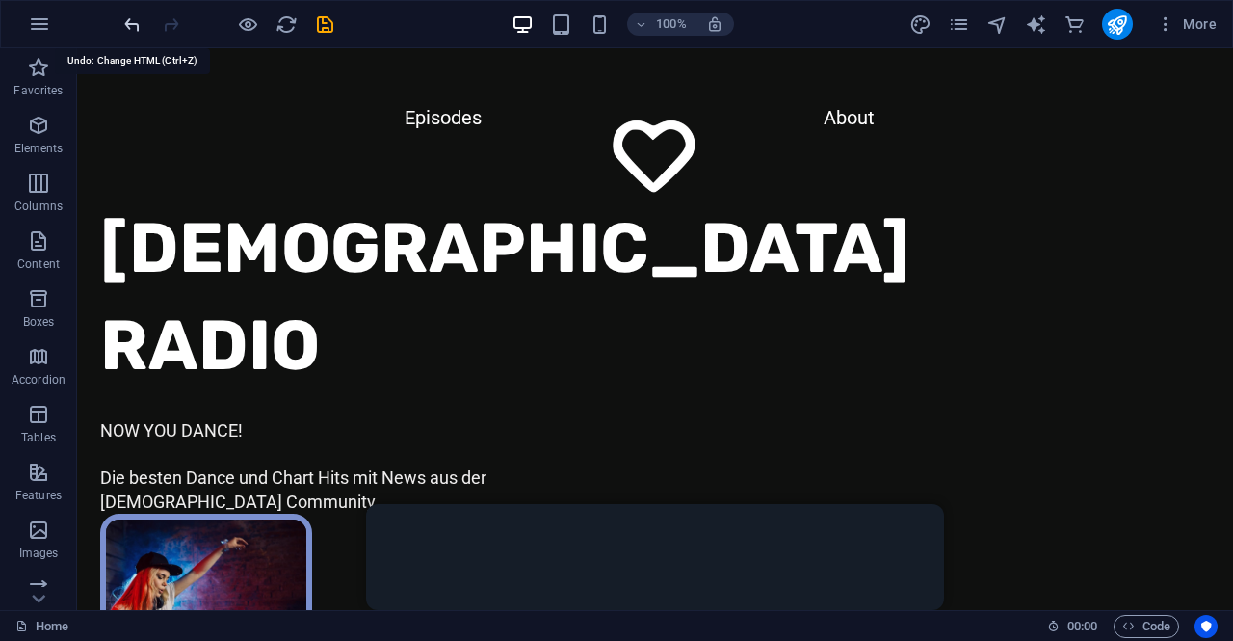
click at [133, 23] on icon "undo" at bounding box center [132, 24] width 22 height 22
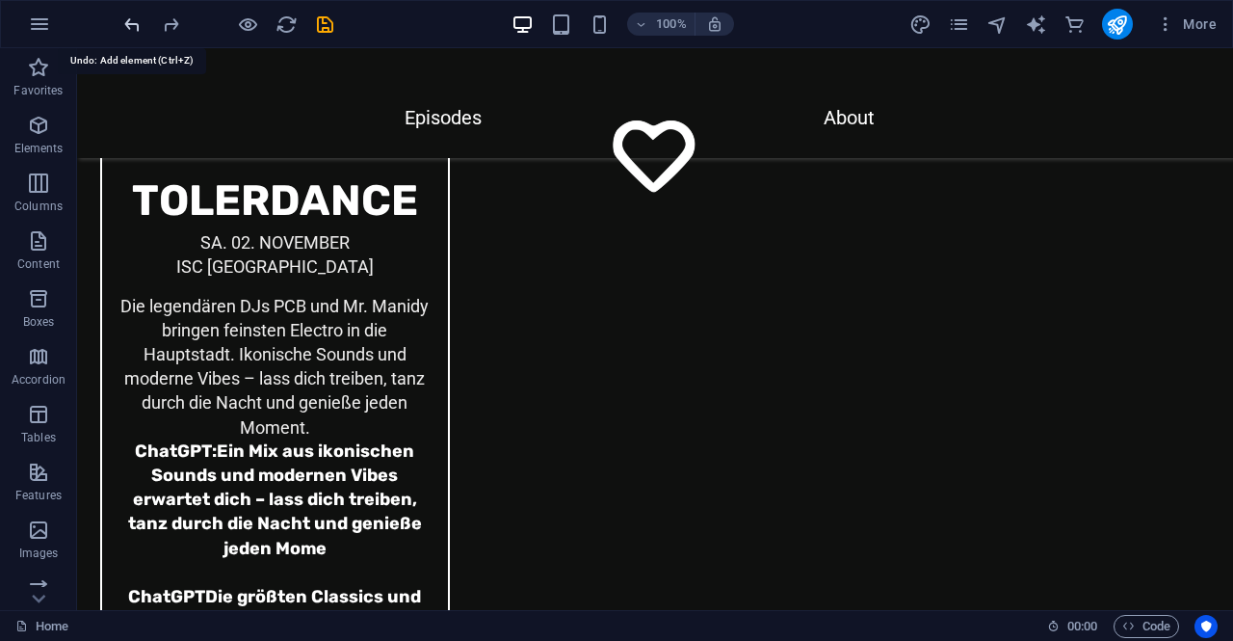
click at [131, 23] on icon "undo" at bounding box center [132, 24] width 22 height 22
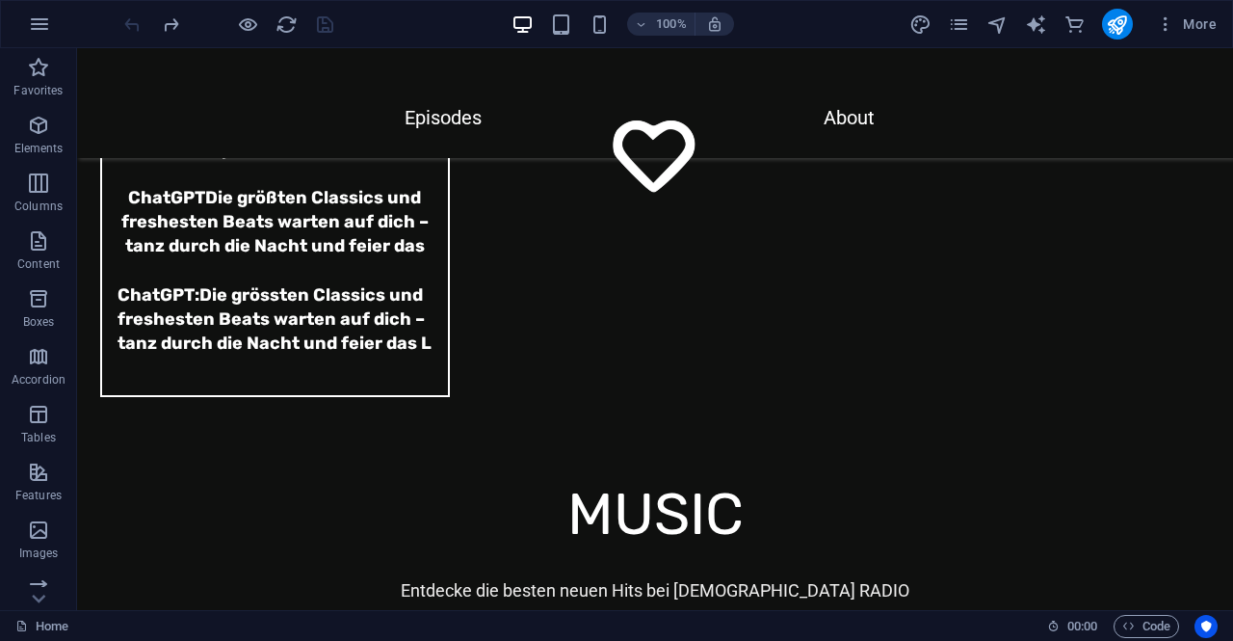
scroll to position [6618, 0]
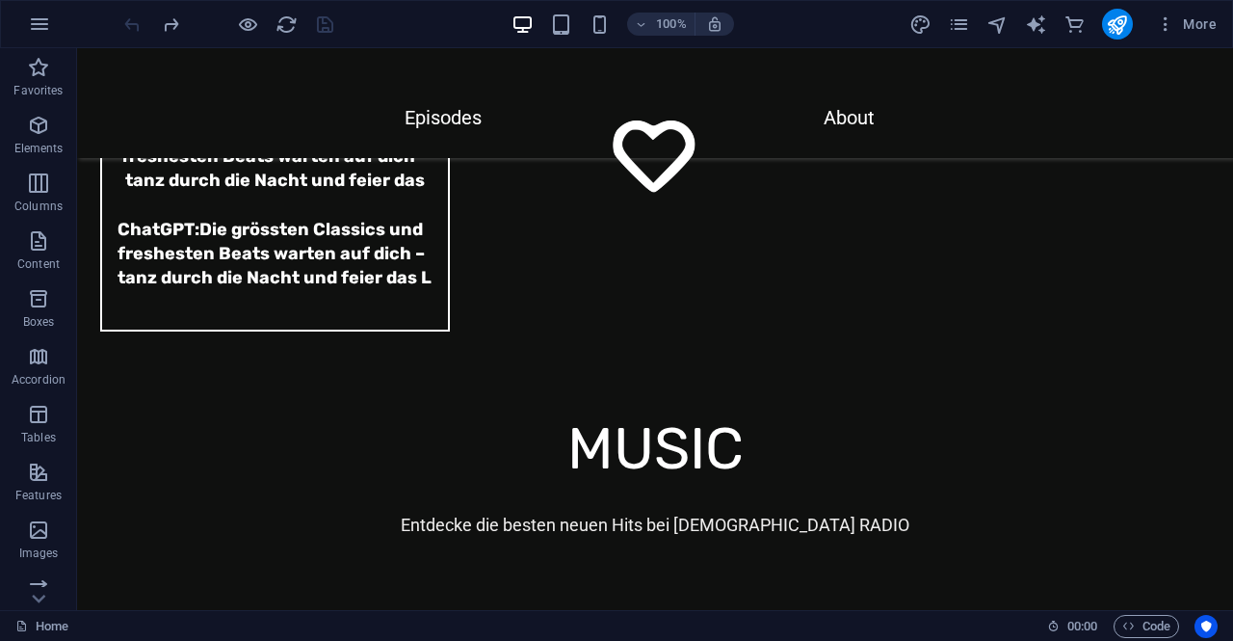
click at [130, 23] on div at bounding box center [228, 24] width 216 height 31
click at [651, 597] on div "+" at bounding box center [655, 600] width 38 height 17
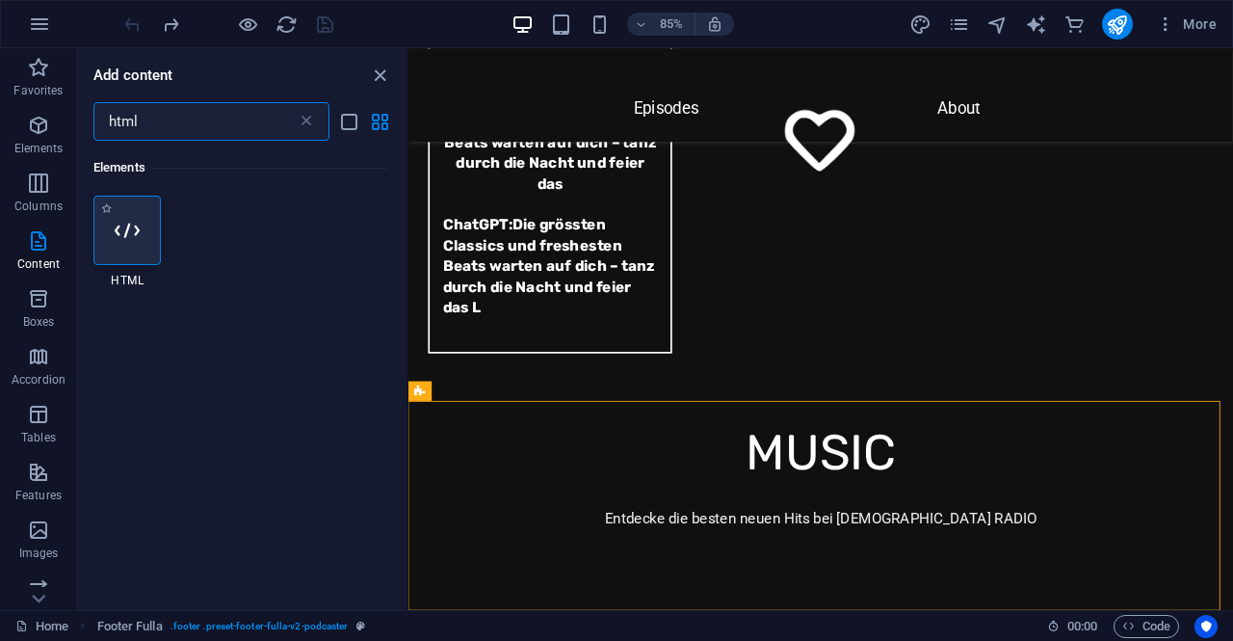
click at [121, 229] on icon at bounding box center [127, 230] width 25 height 25
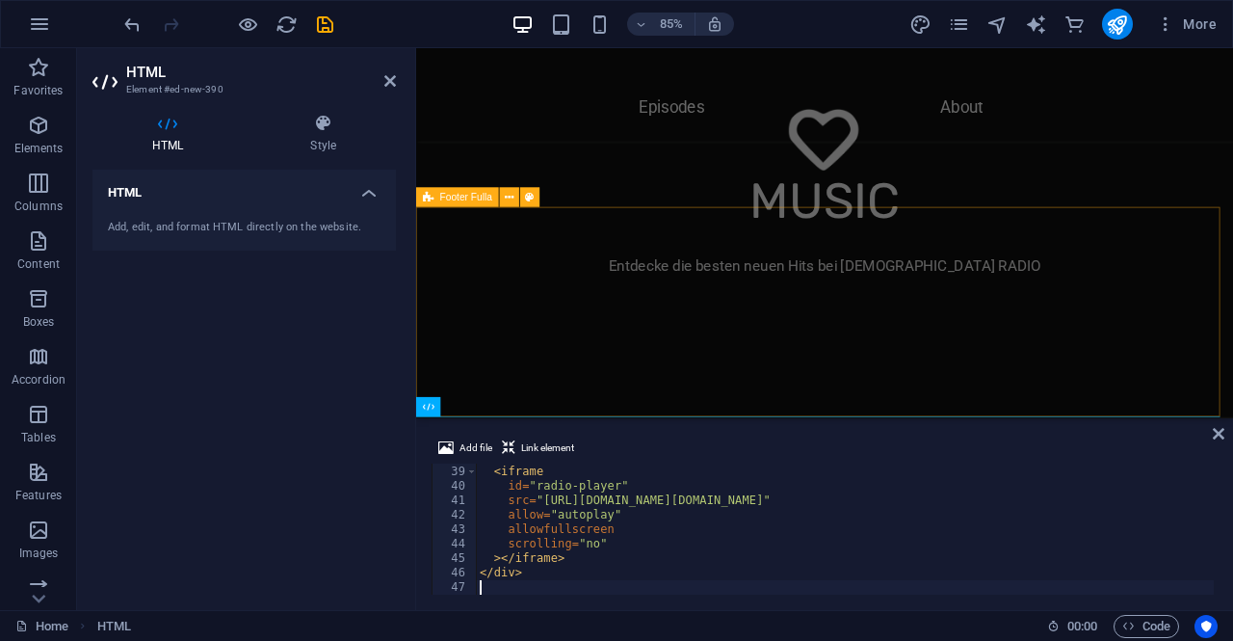
scroll to position [548, 0]
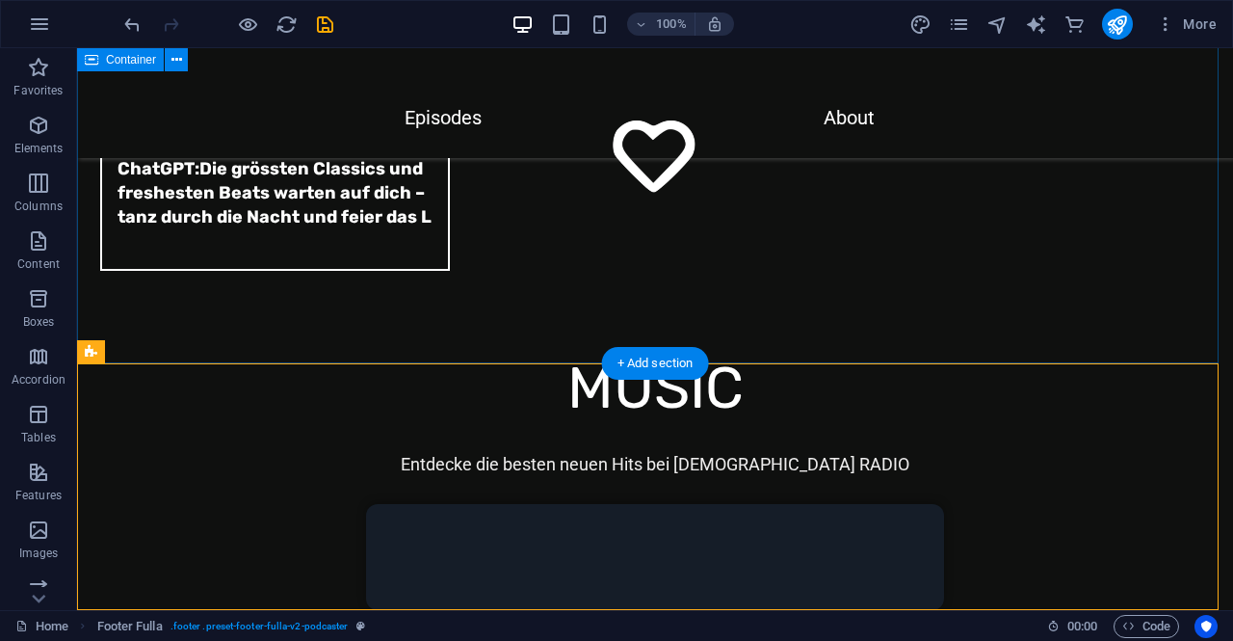
scroll to position [6618, 0]
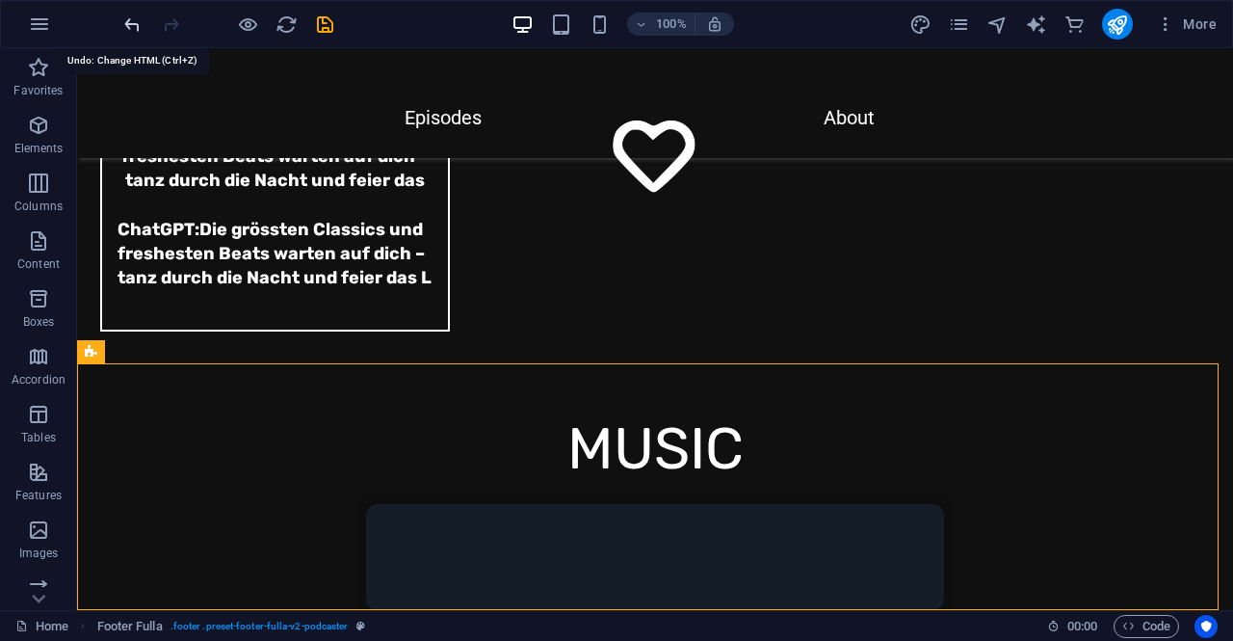
click at [125, 14] on icon "undo" at bounding box center [132, 24] width 22 height 22
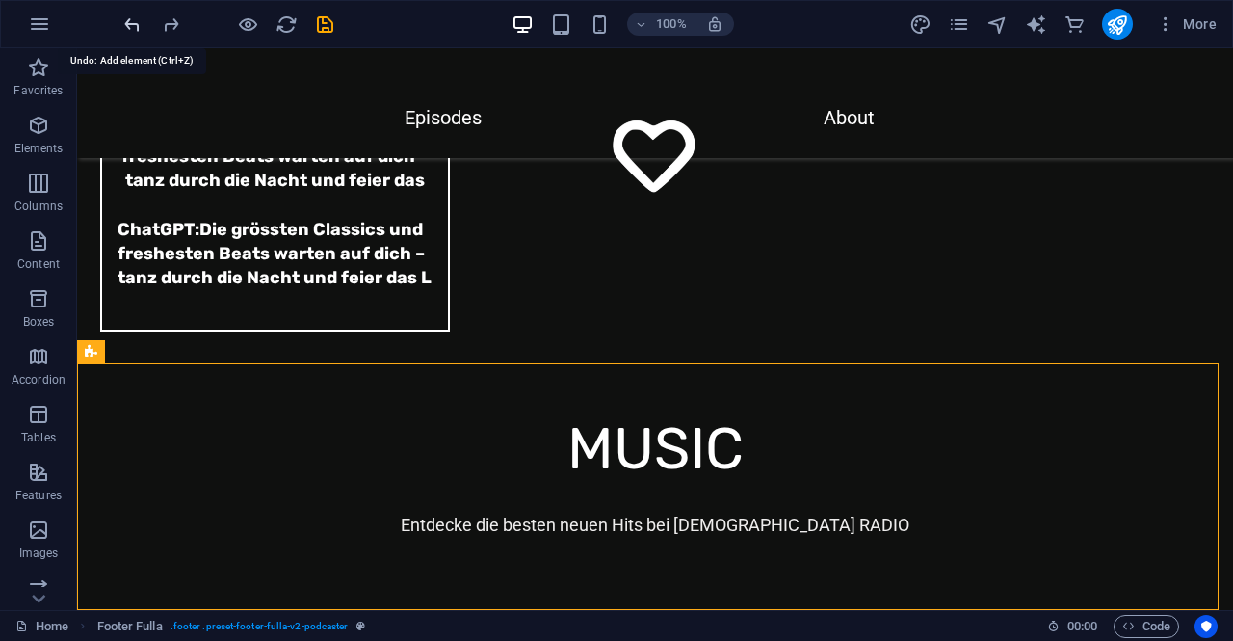
click at [125, 14] on icon "undo" at bounding box center [132, 24] width 22 height 22
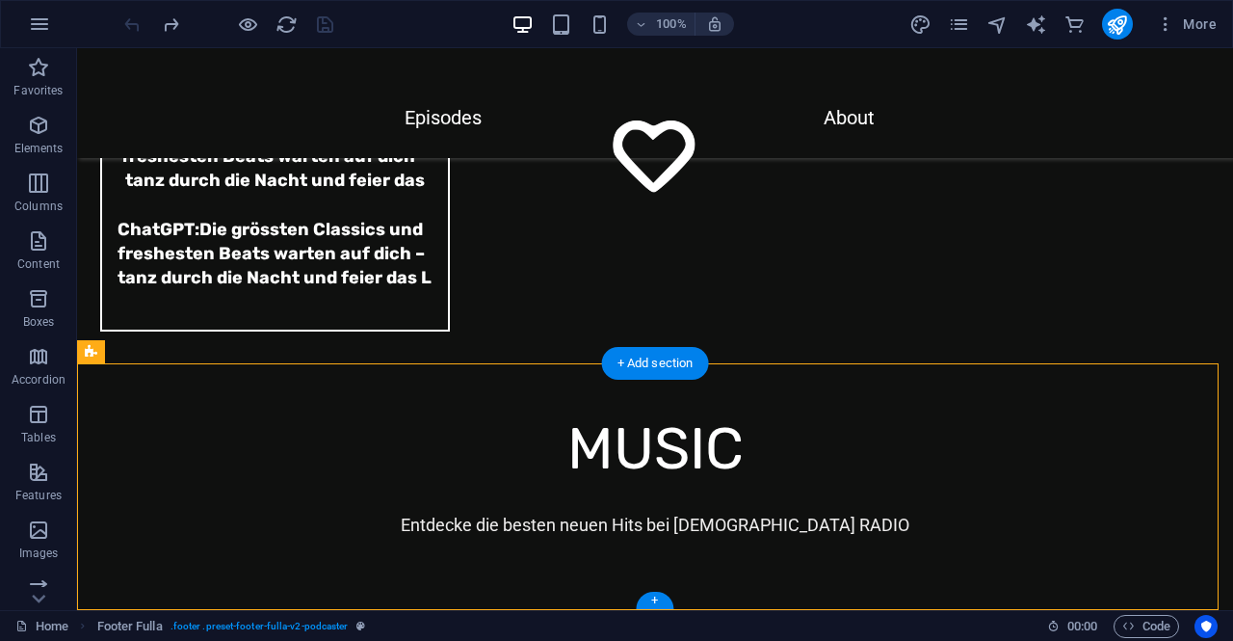
click at [651, 606] on div "+" at bounding box center [655, 600] width 38 height 17
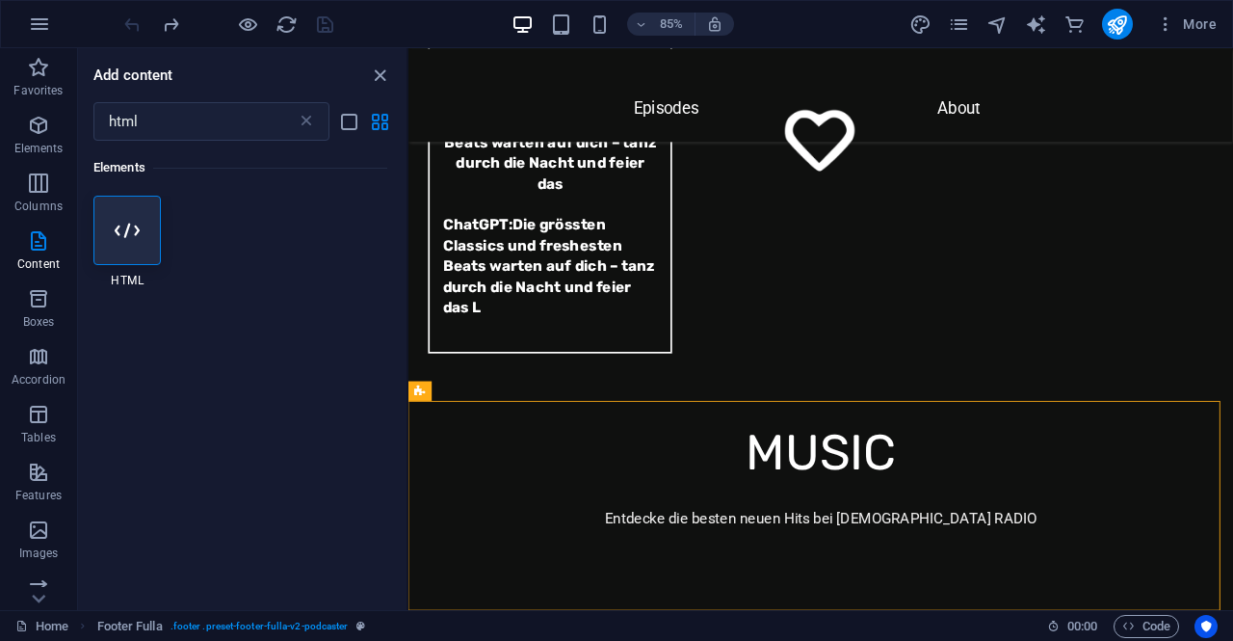
click at [124, 244] on div at bounding box center [126, 230] width 67 height 69
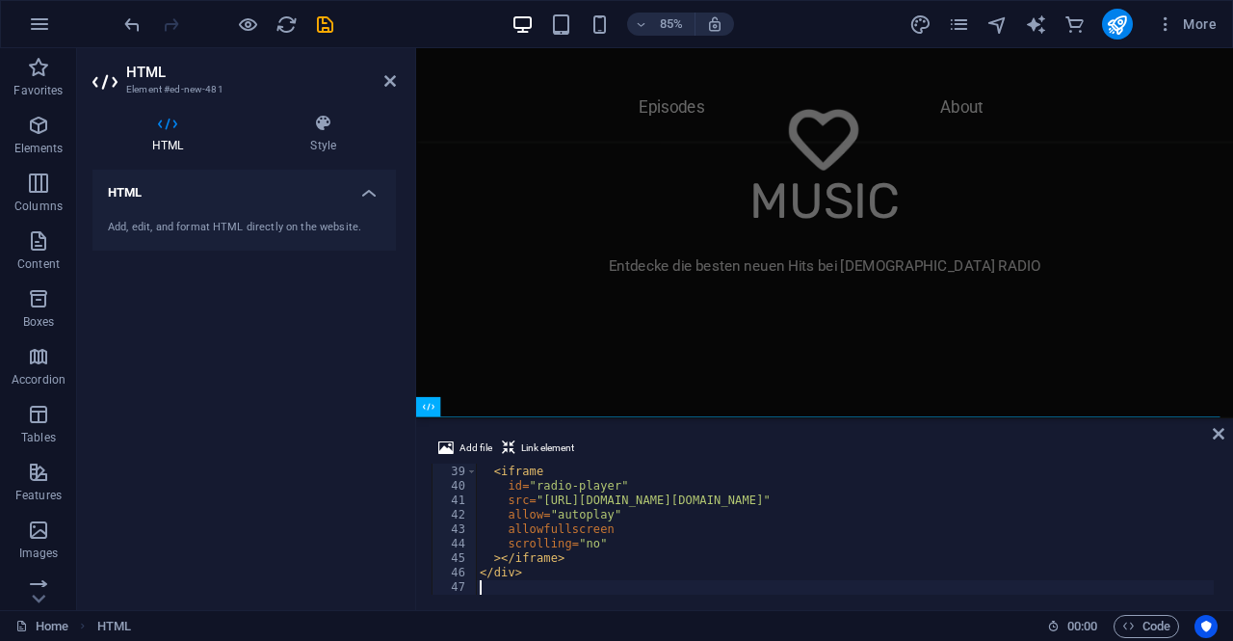
scroll to position [548, 0]
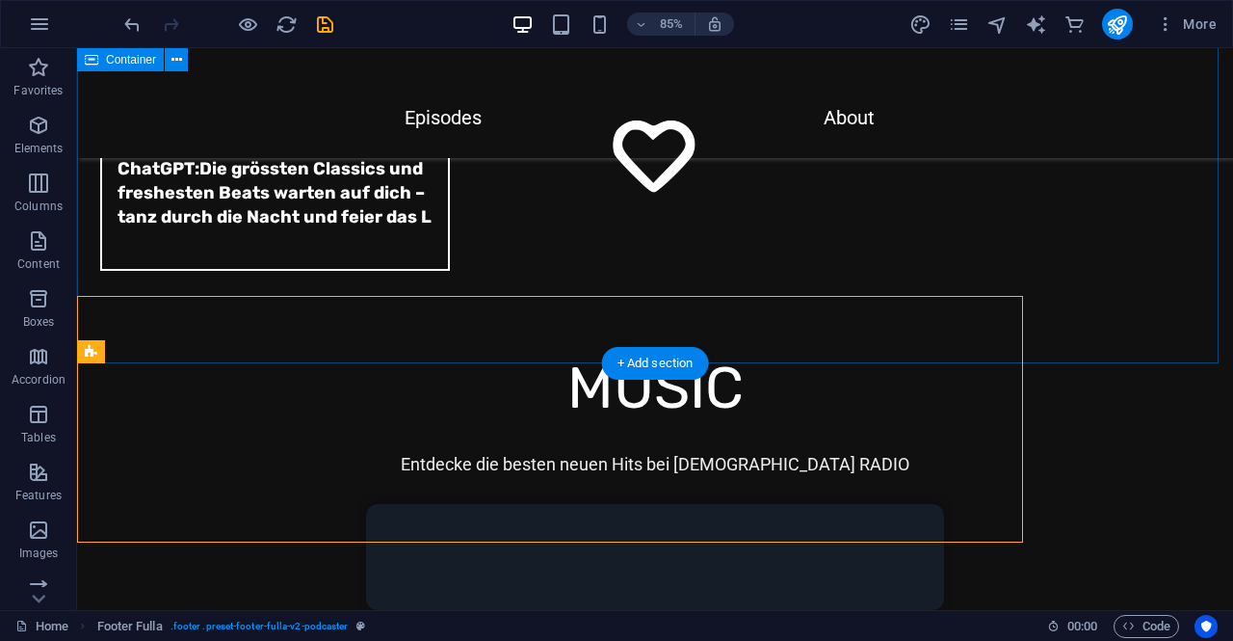
scroll to position [6618, 0]
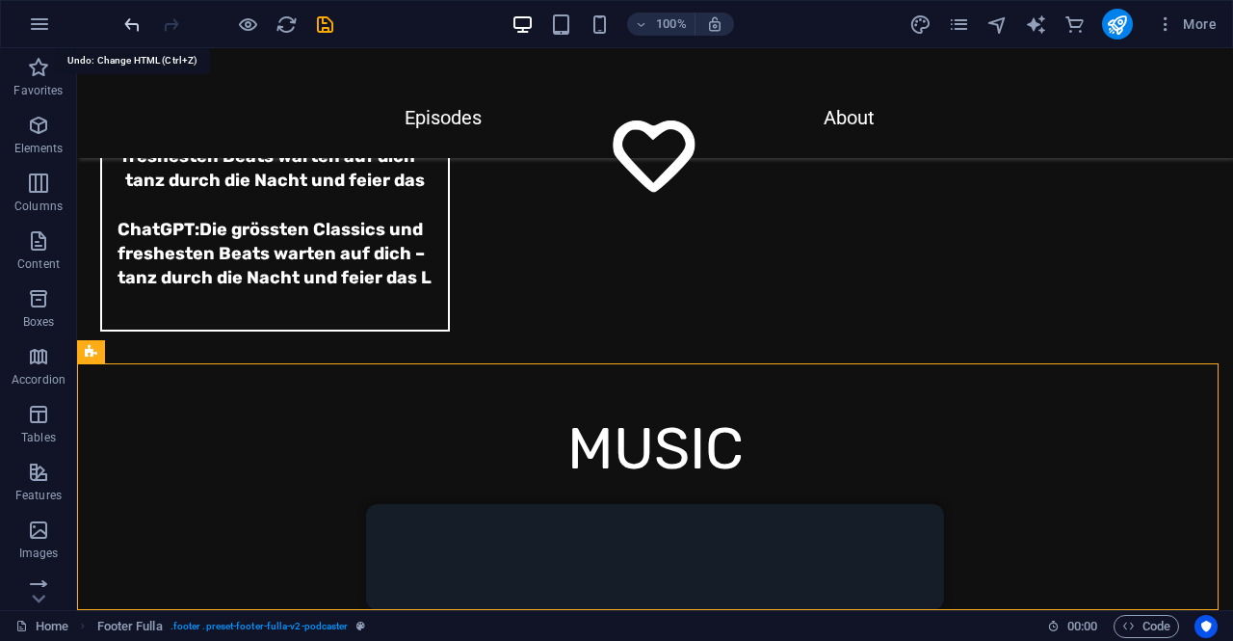
click at [128, 29] on icon "undo" at bounding box center [132, 24] width 22 height 22
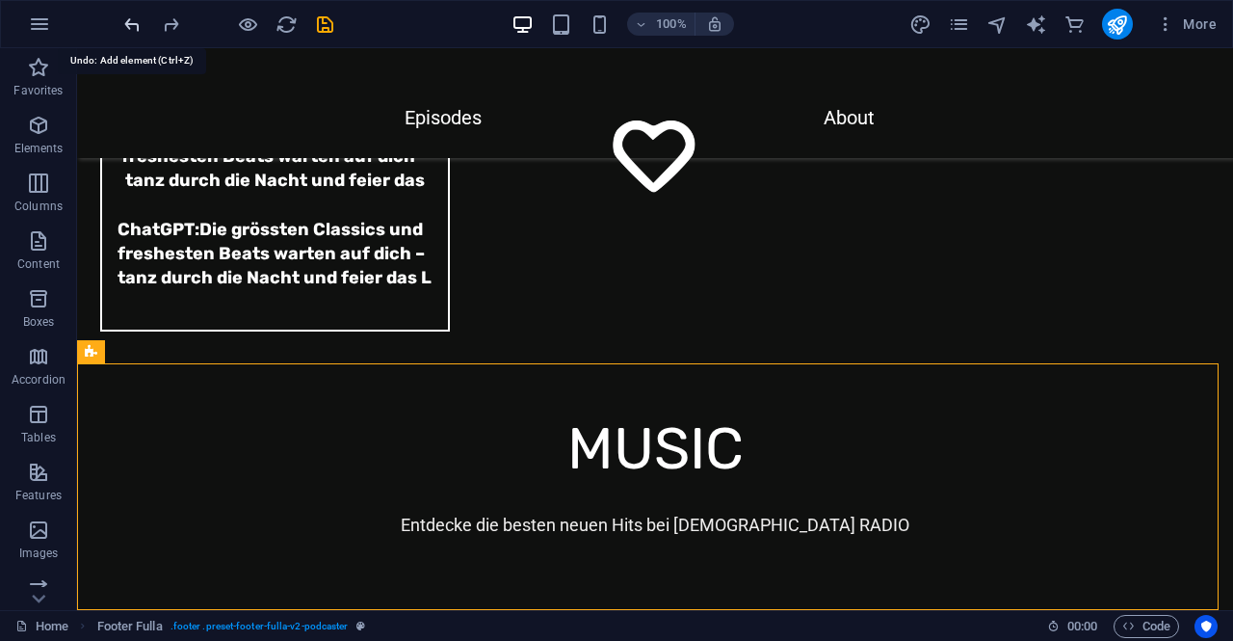
click at [128, 29] on icon "undo" at bounding box center [132, 24] width 22 height 22
click at [128, 29] on div at bounding box center [228, 24] width 216 height 31
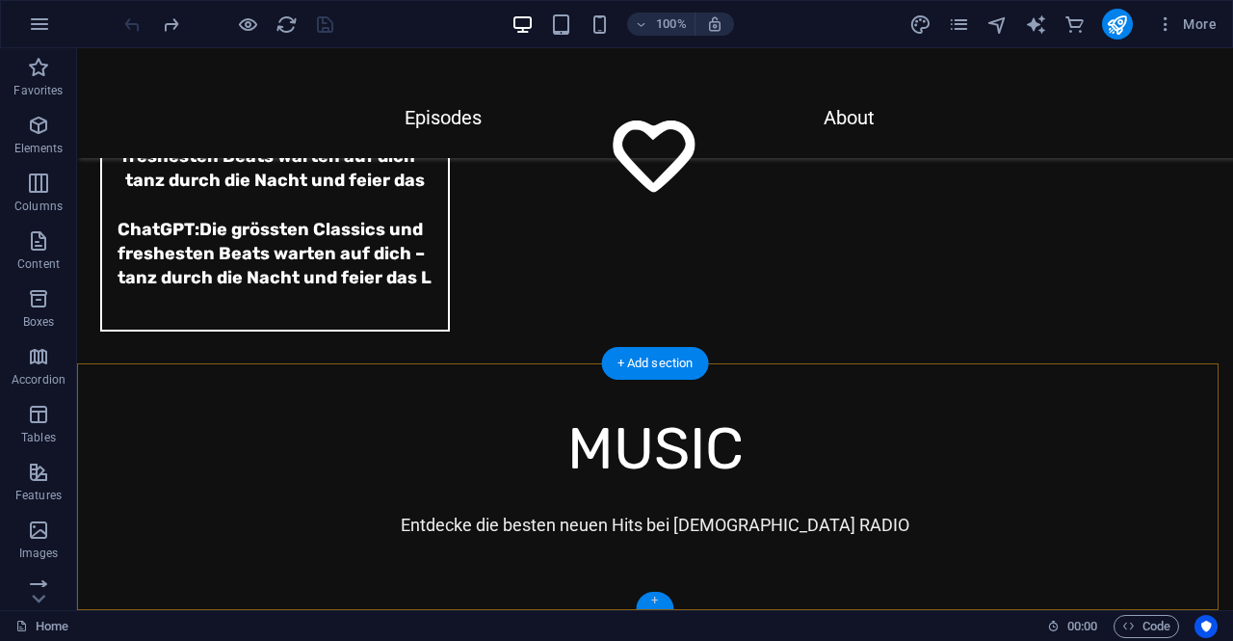
click at [655, 600] on div "+" at bounding box center [655, 600] width 38 height 17
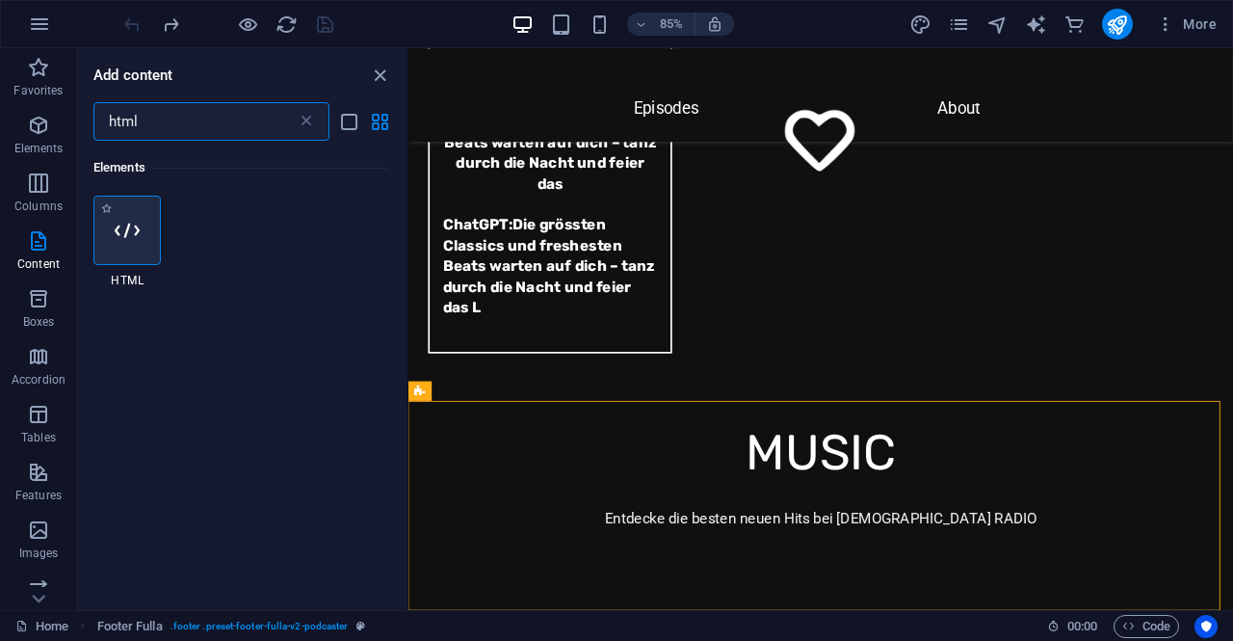
click at [122, 211] on div at bounding box center [126, 230] width 67 height 69
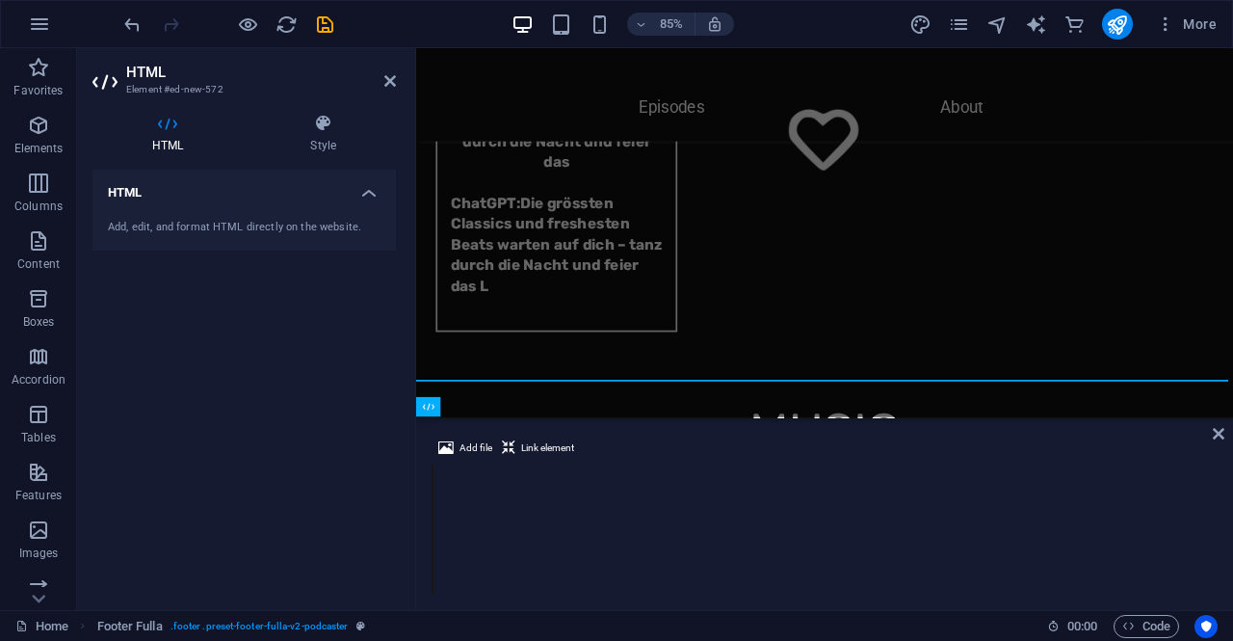
scroll to position [6679, 0]
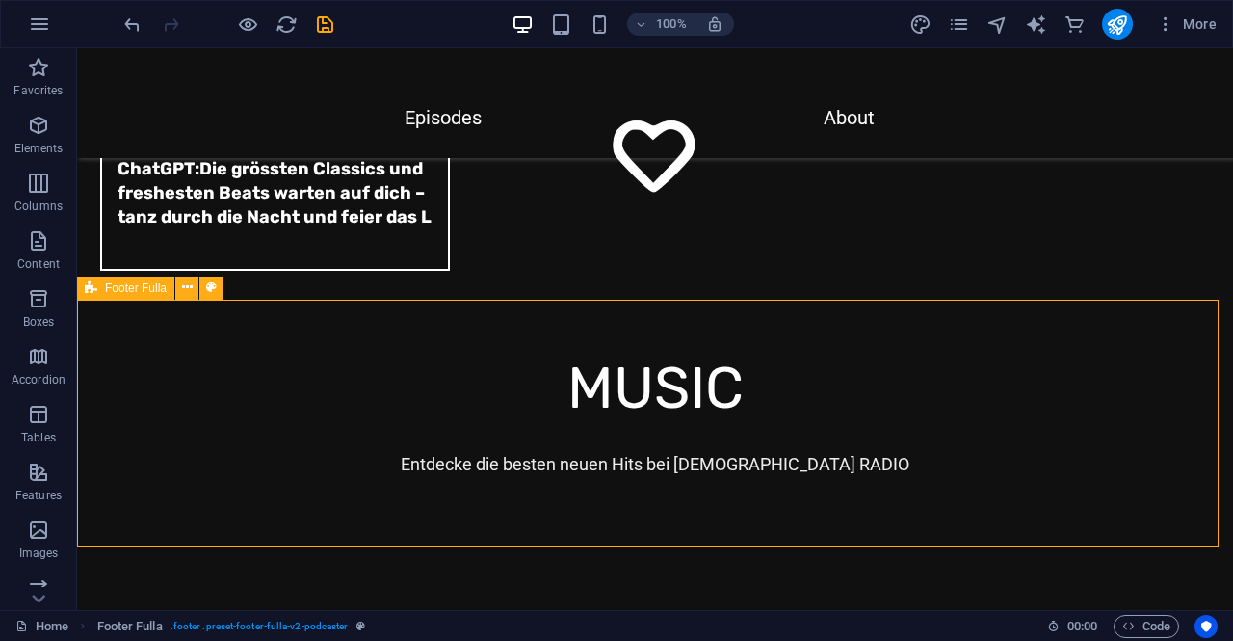
scroll to position [6681, 0]
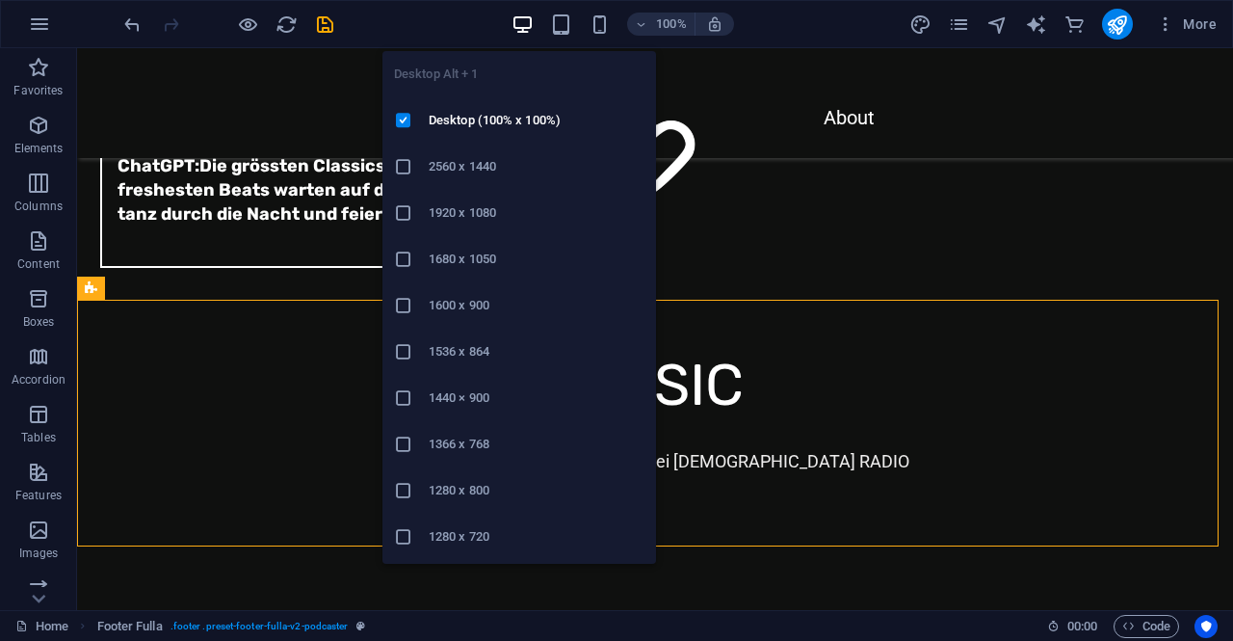
click at [533, 22] on icon "button" at bounding box center [523, 24] width 22 height 22
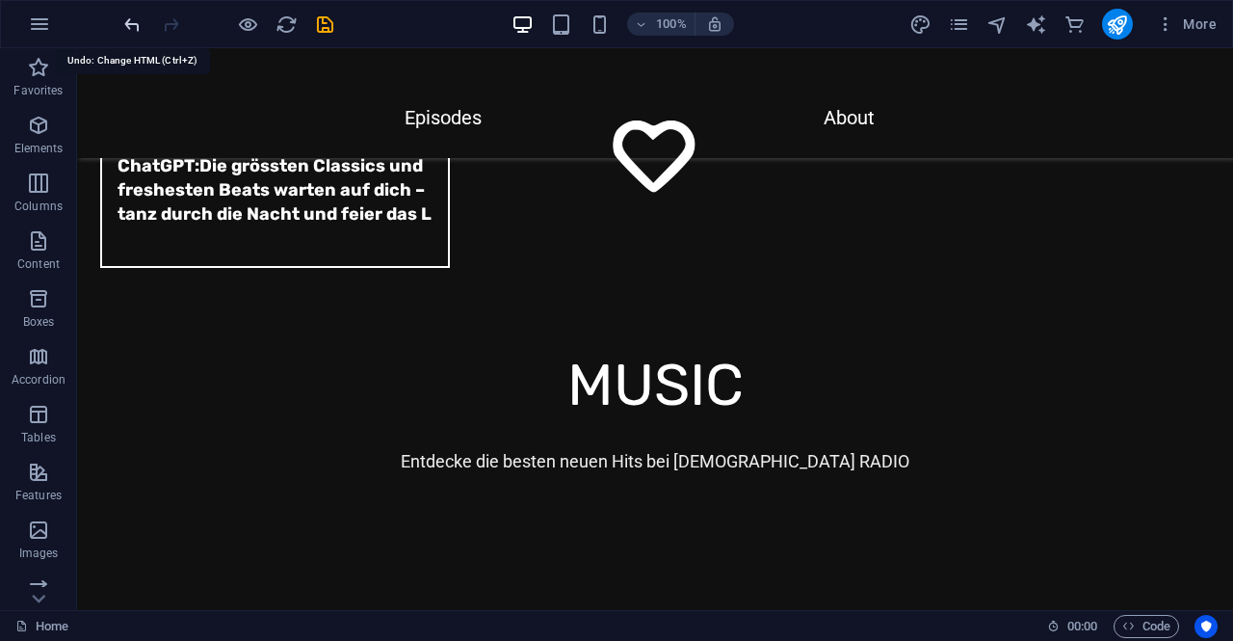
click at [128, 31] on icon "undo" at bounding box center [132, 24] width 22 height 22
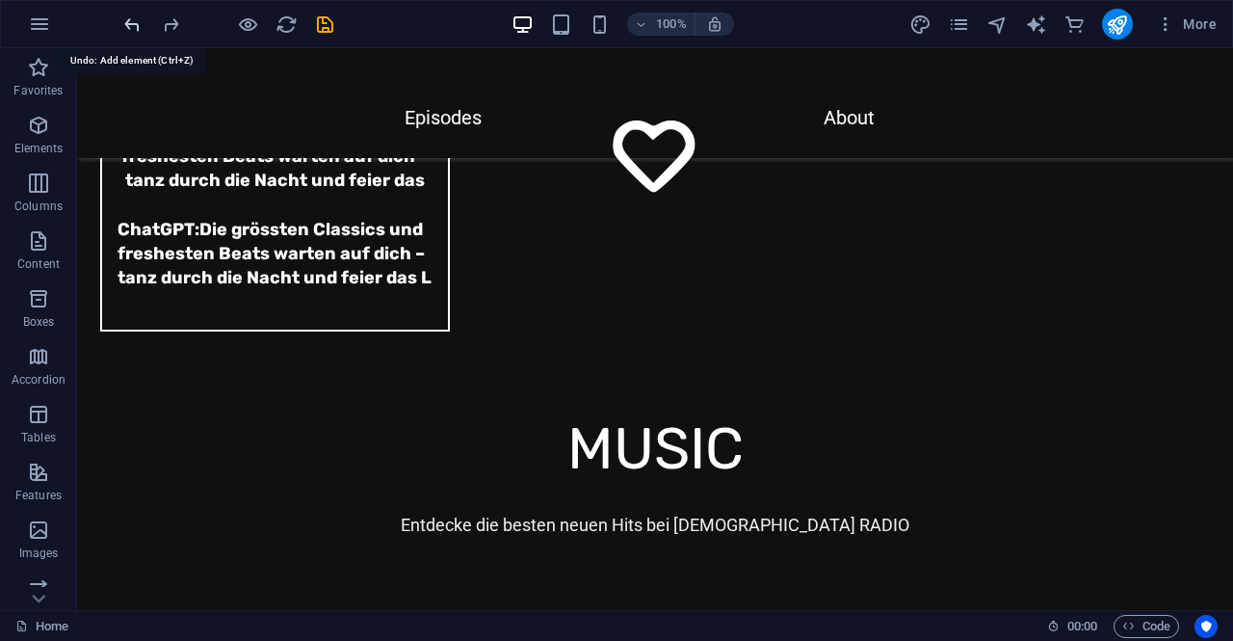
click at [128, 31] on icon "undo" at bounding box center [132, 24] width 22 height 22
click at [125, 31] on div at bounding box center [228, 24] width 216 height 31
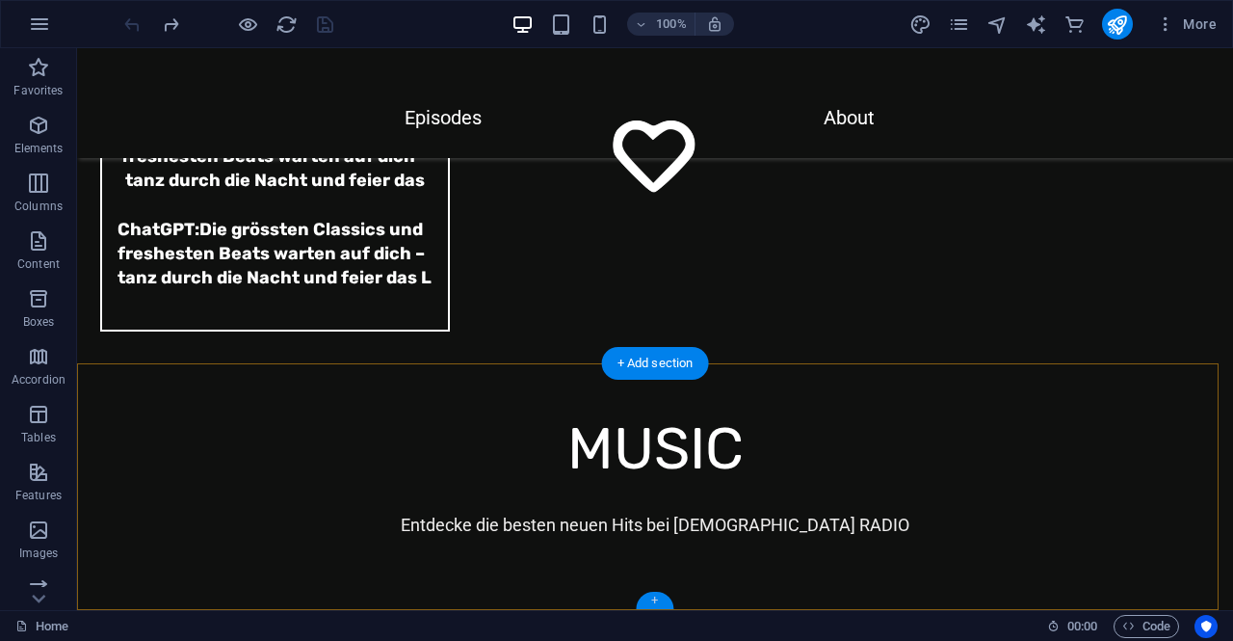
click at [654, 601] on div "+" at bounding box center [655, 600] width 38 height 17
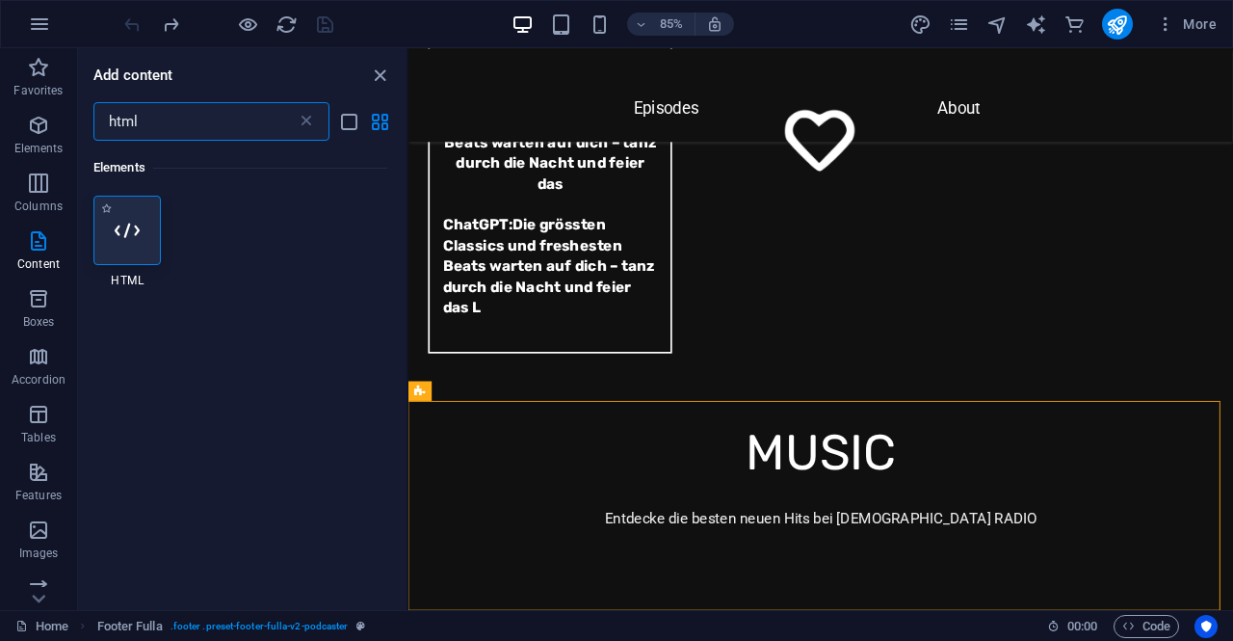
click at [135, 218] on icon at bounding box center [127, 230] width 25 height 25
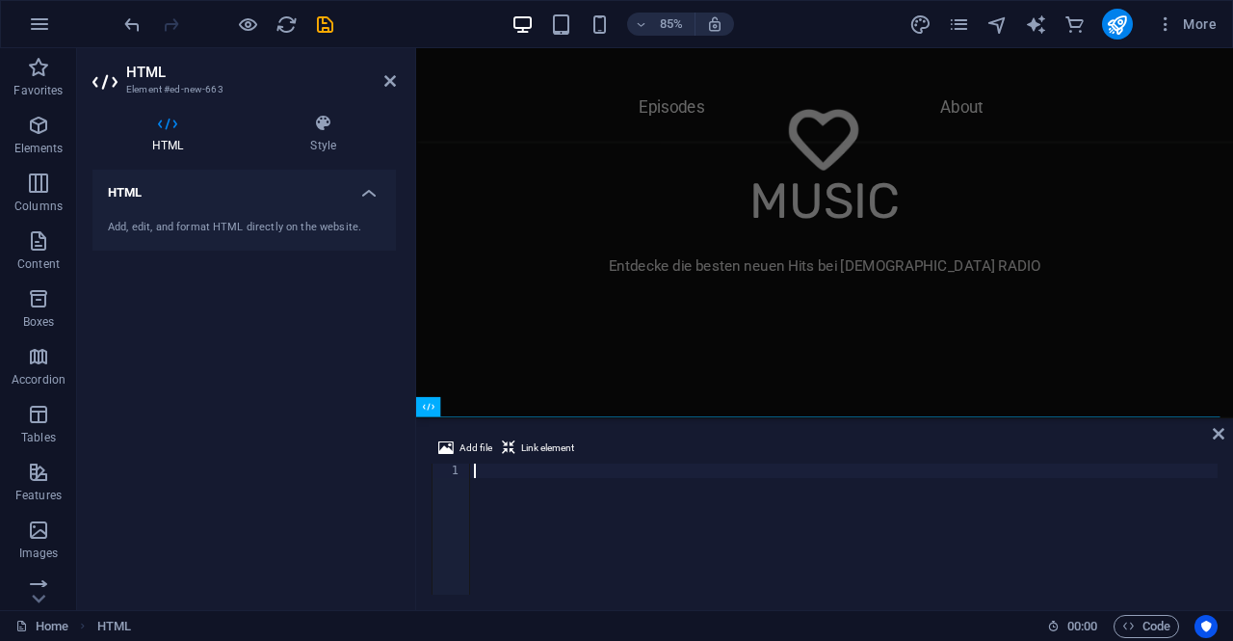
scroll to position [86, 0]
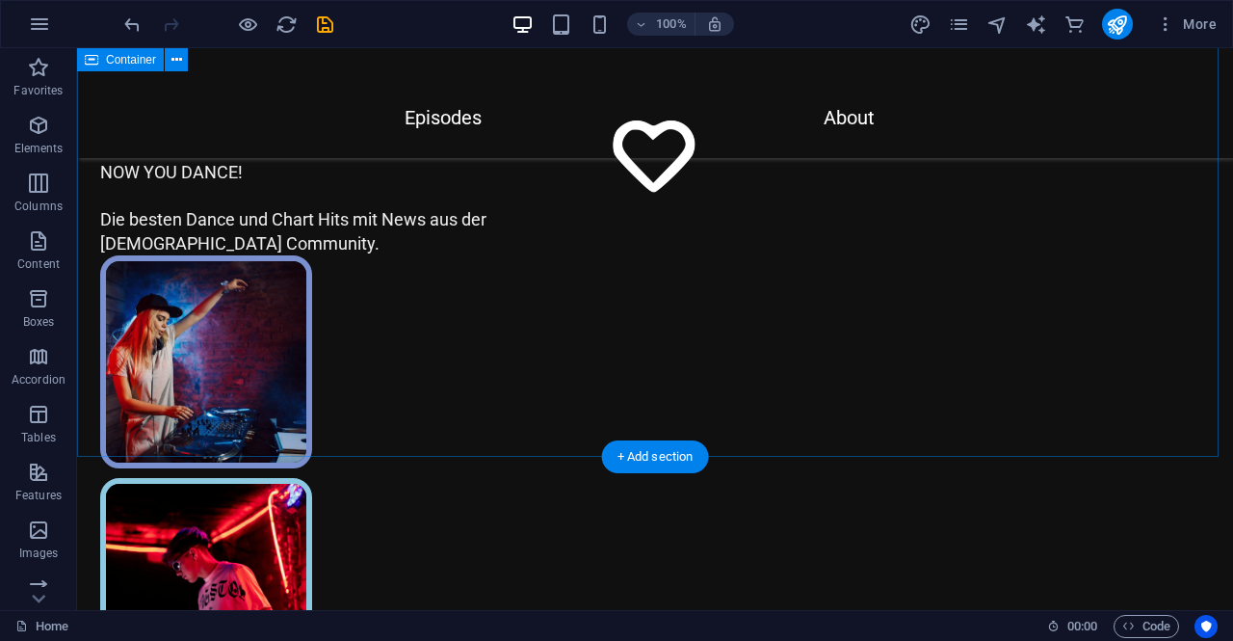
scroll to position [0, 0]
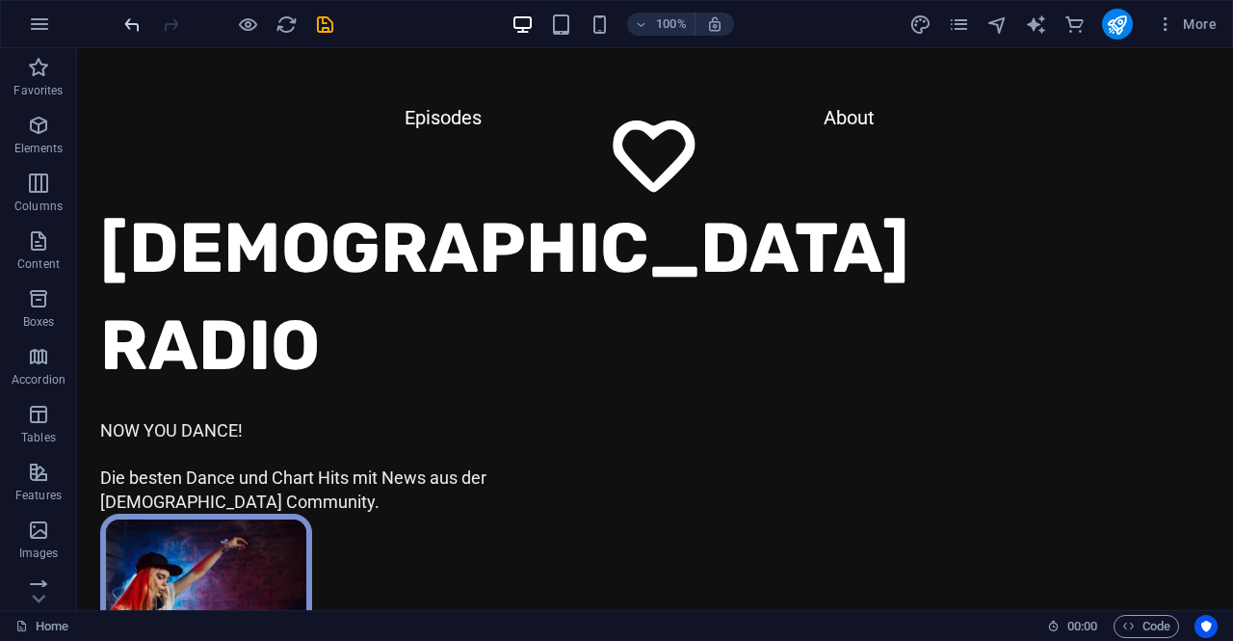
click at [133, 22] on icon "undo" at bounding box center [132, 24] width 22 height 22
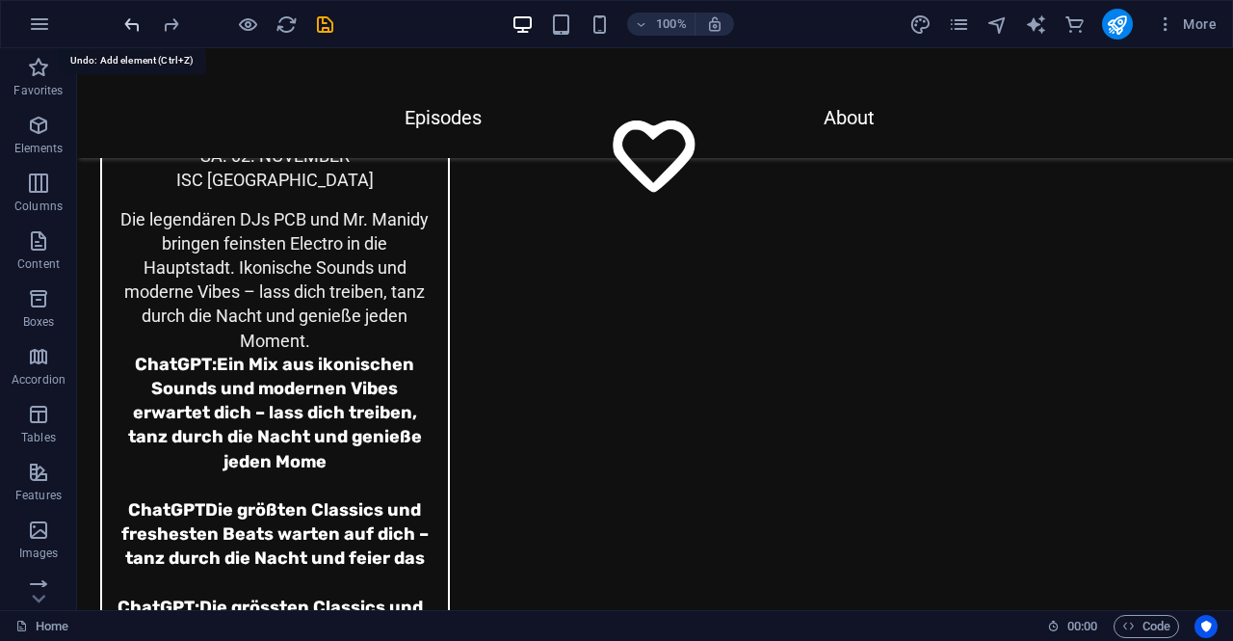
scroll to position [6618, 0]
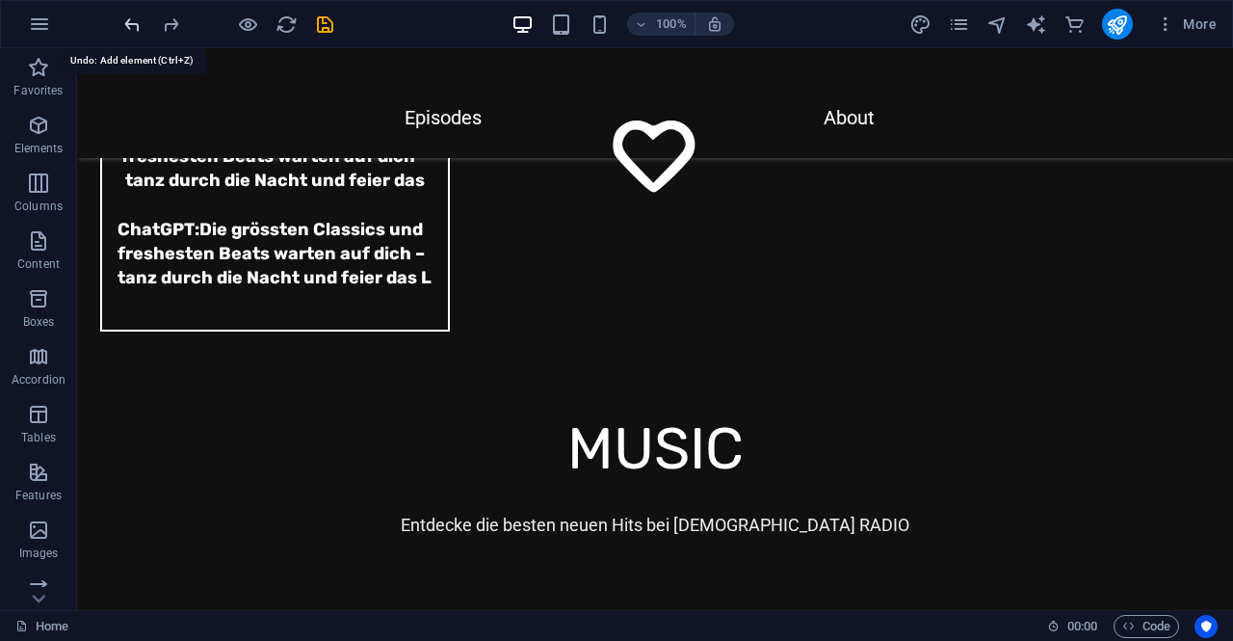
click at [130, 22] on icon "undo" at bounding box center [132, 24] width 22 height 22
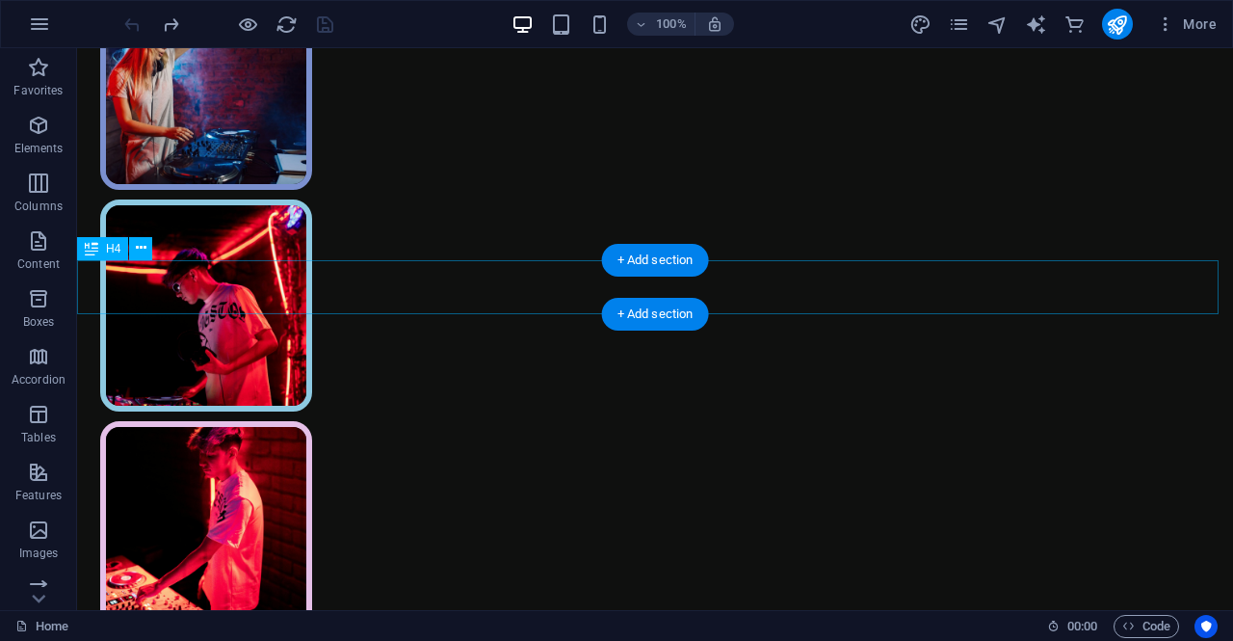
scroll to position [0, 0]
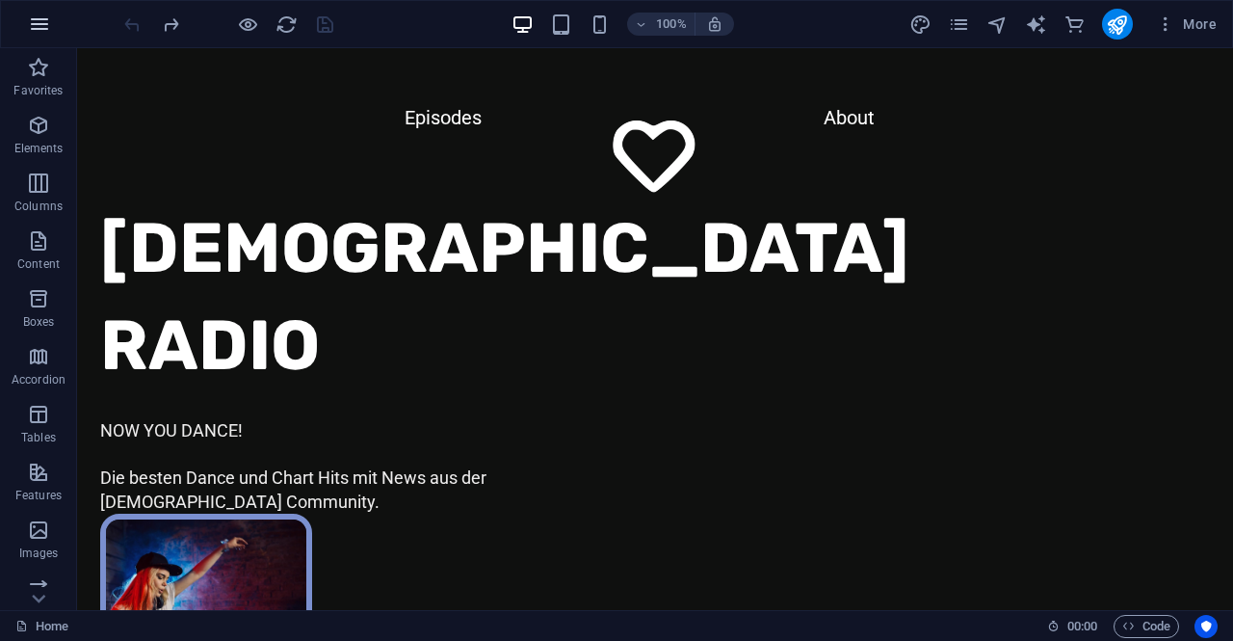
click at [31, 28] on icon "button" at bounding box center [39, 24] width 23 height 23
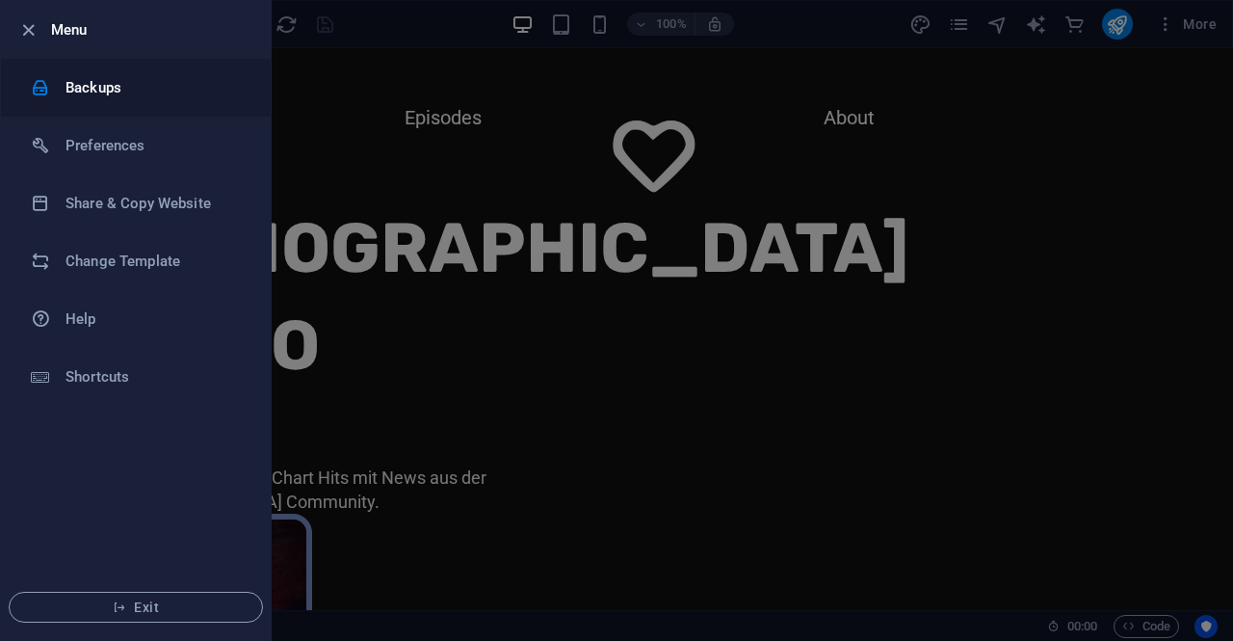
click at [96, 83] on h6 "Backups" at bounding box center [155, 87] width 178 height 23
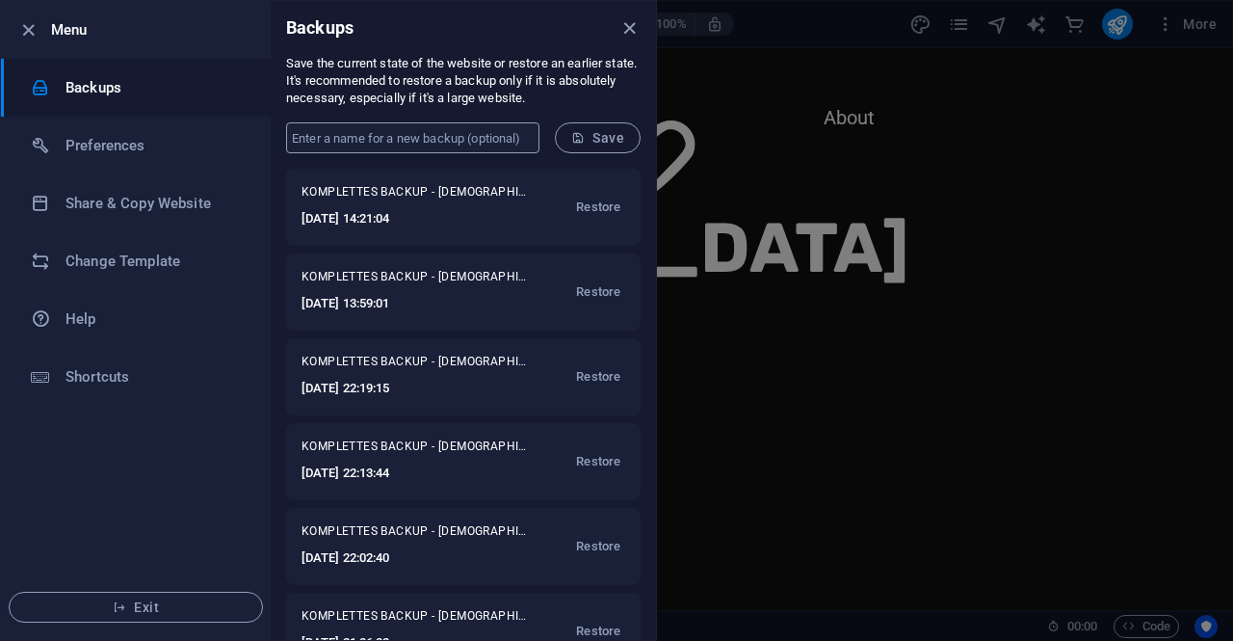
click at [384, 142] on input "text" at bounding box center [412, 137] width 253 height 31
type input "KOMPLETTES BACKUP"
click at [601, 138] on span "Save" at bounding box center [597, 137] width 53 height 15
click at [627, 28] on icon "close" at bounding box center [630, 28] width 22 height 22
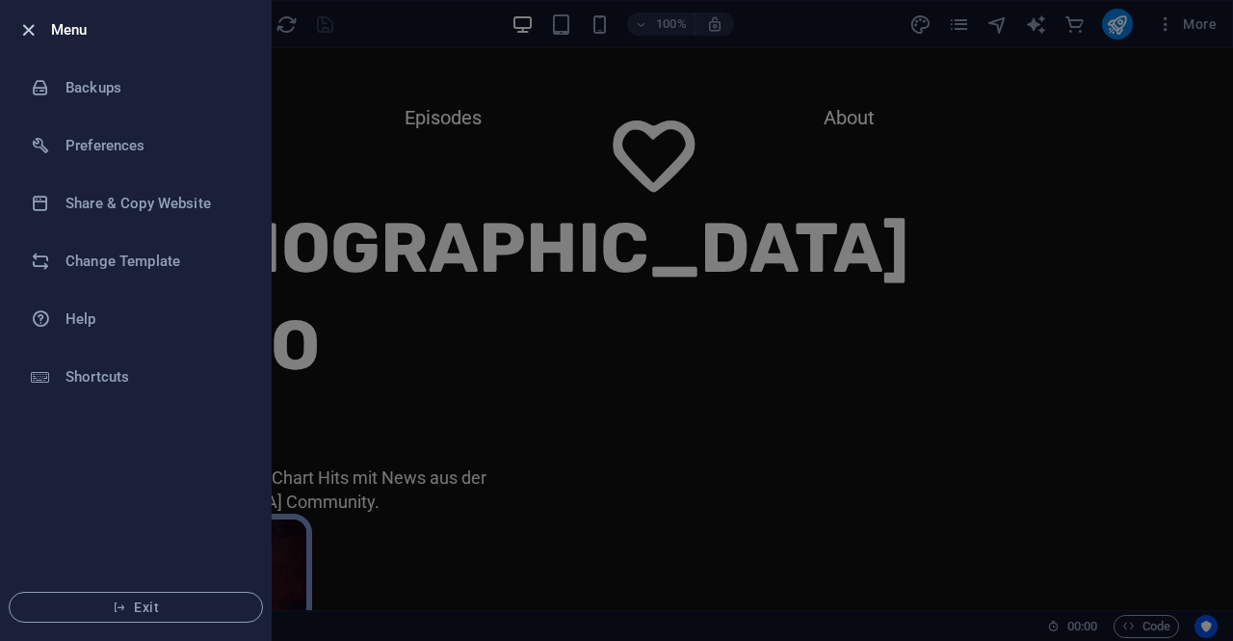
click at [31, 28] on icon "button" at bounding box center [28, 30] width 22 height 22
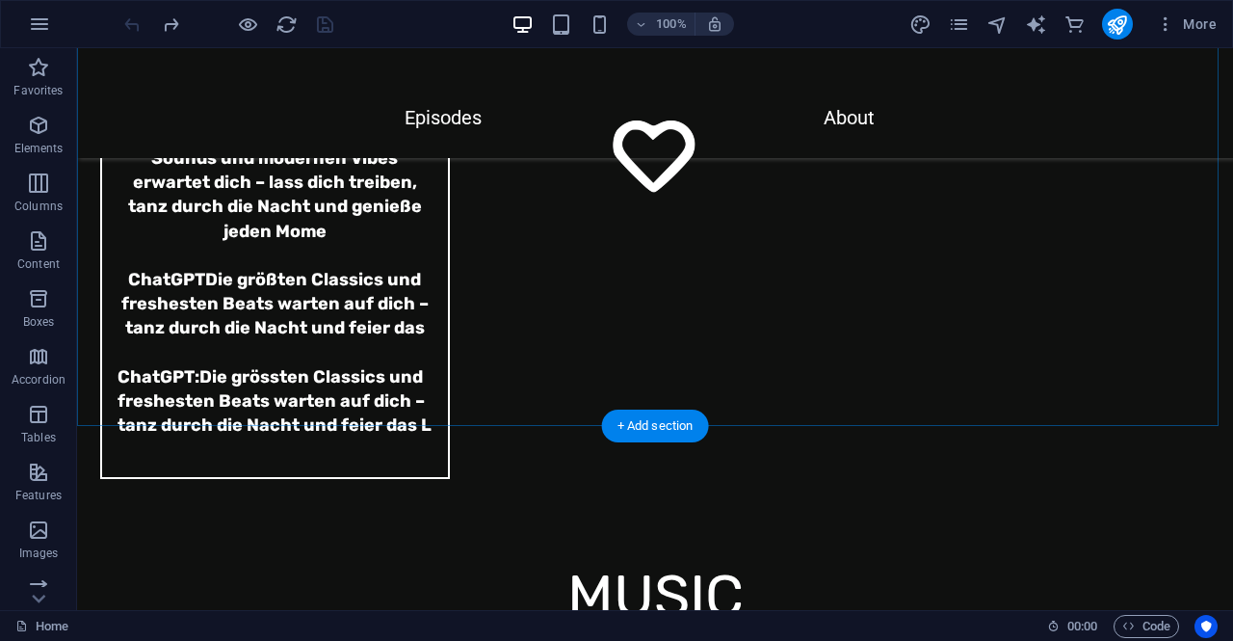
scroll to position [6618, 0]
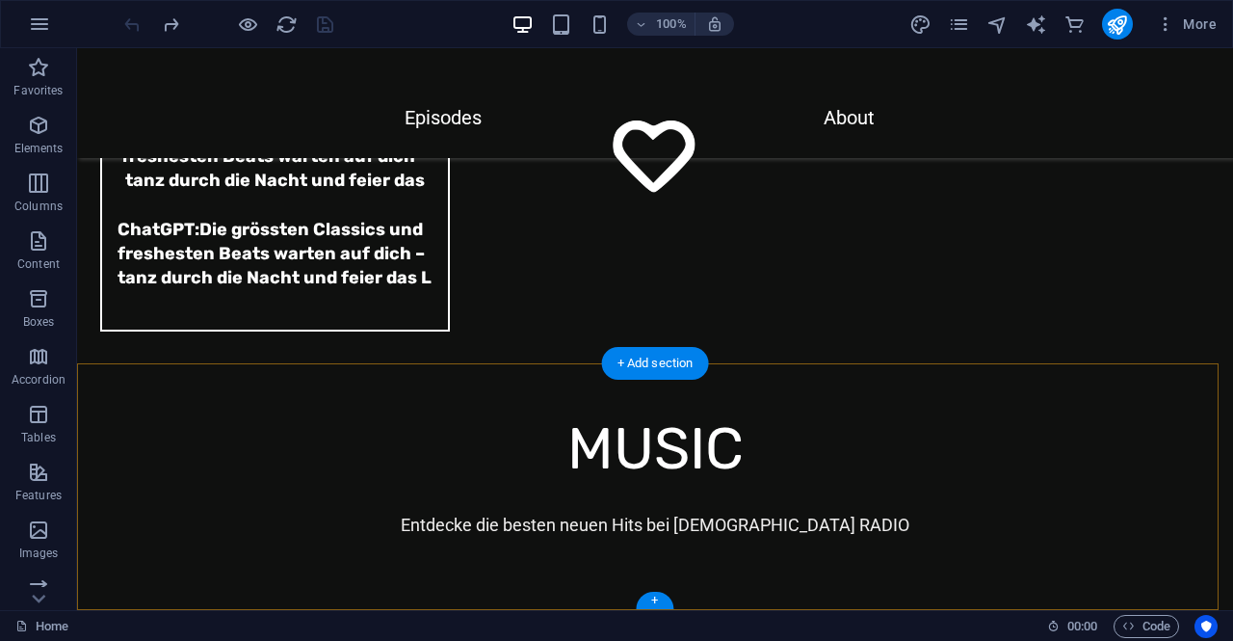
click at [654, 601] on div "+" at bounding box center [655, 600] width 38 height 17
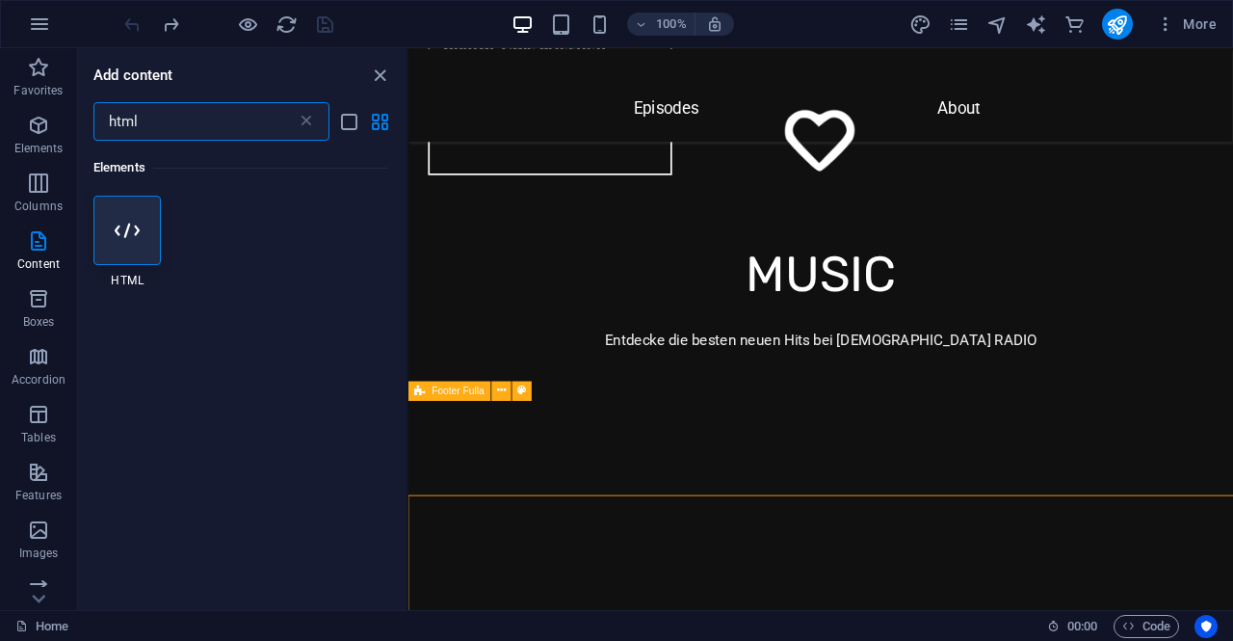
scroll to position [6408, 0]
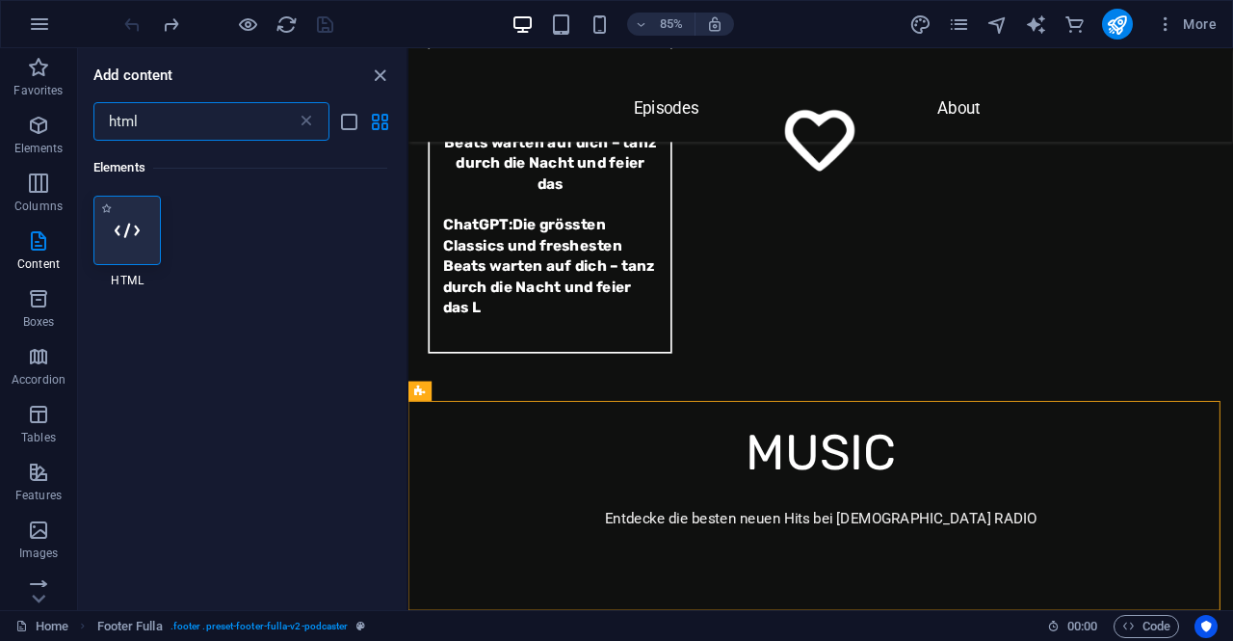
click at [112, 227] on div at bounding box center [126, 230] width 67 height 69
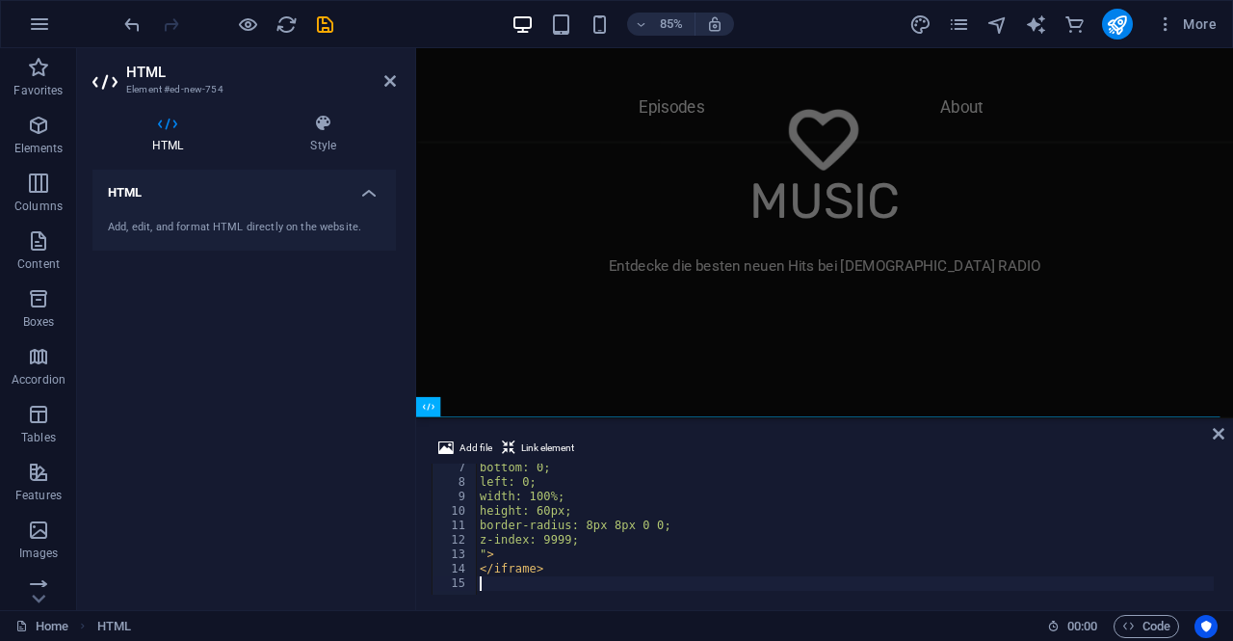
scroll to position [90, 0]
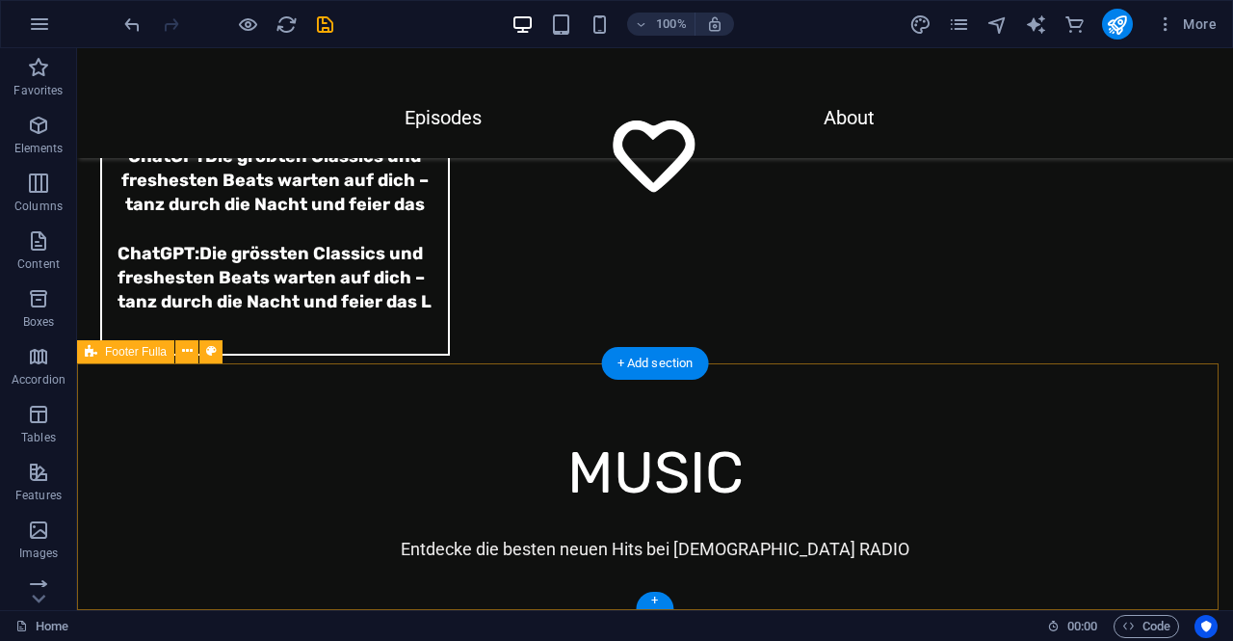
scroll to position [6618, 0]
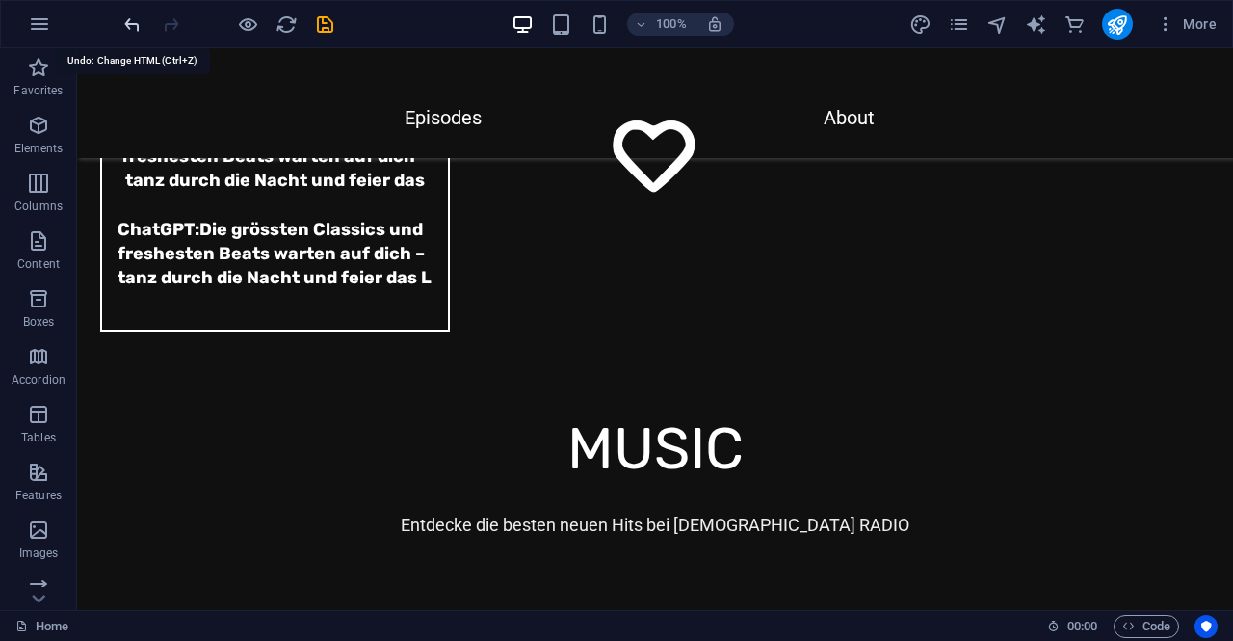
click at [138, 29] on icon "undo" at bounding box center [132, 24] width 22 height 22
click at [131, 26] on icon "undo" at bounding box center [132, 24] width 22 height 22
click at [131, 26] on div at bounding box center [228, 24] width 216 height 31
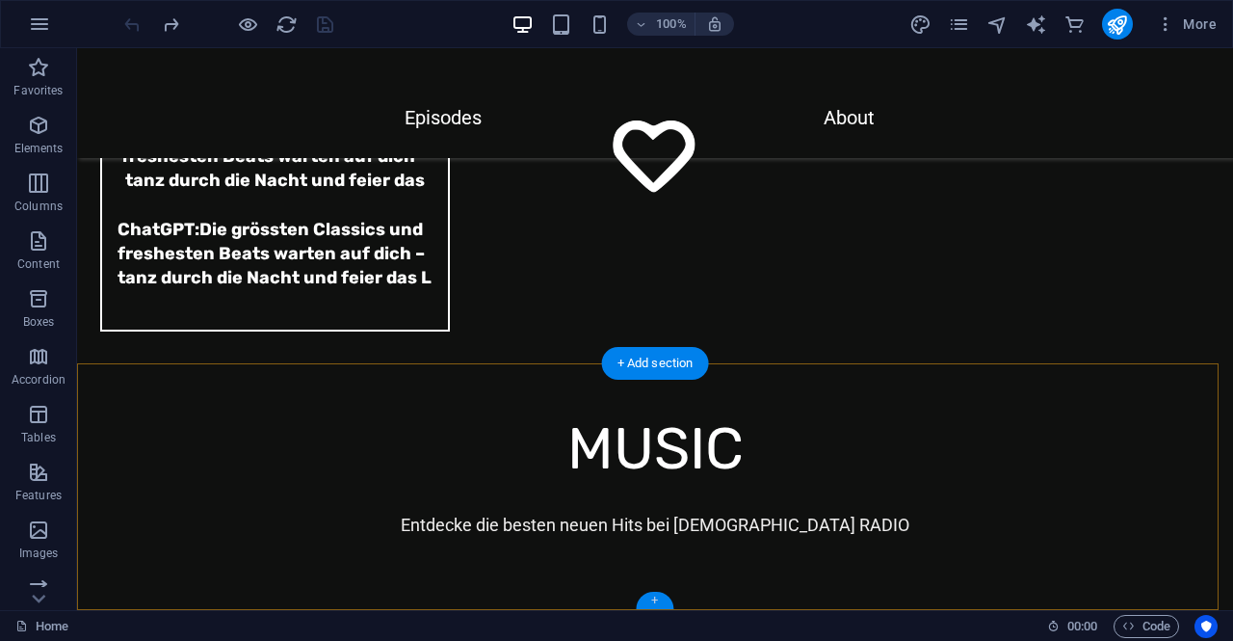
click at [656, 598] on div "+" at bounding box center [655, 600] width 38 height 17
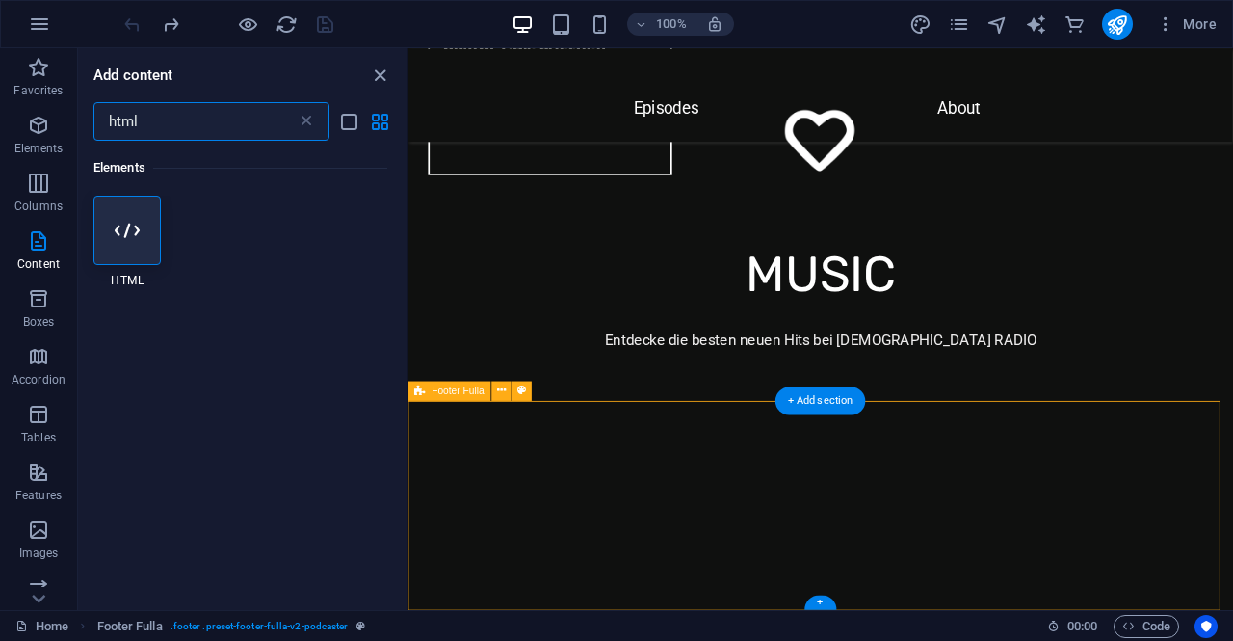
scroll to position [6408, 0]
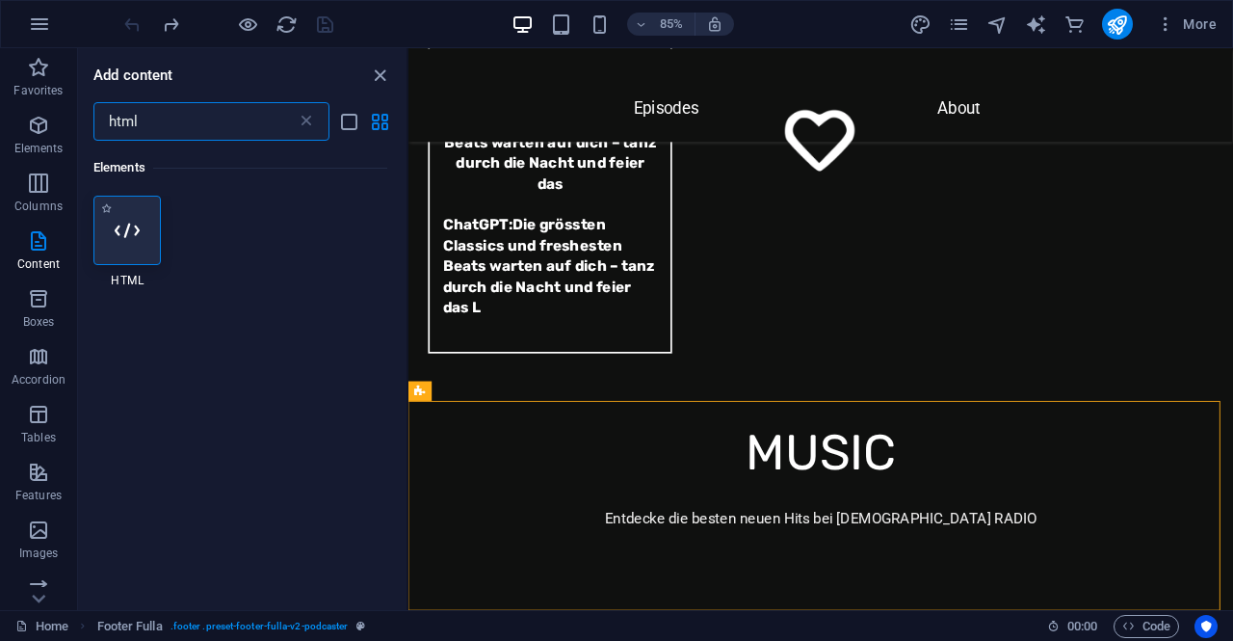
click at [138, 235] on icon at bounding box center [127, 230] width 25 height 25
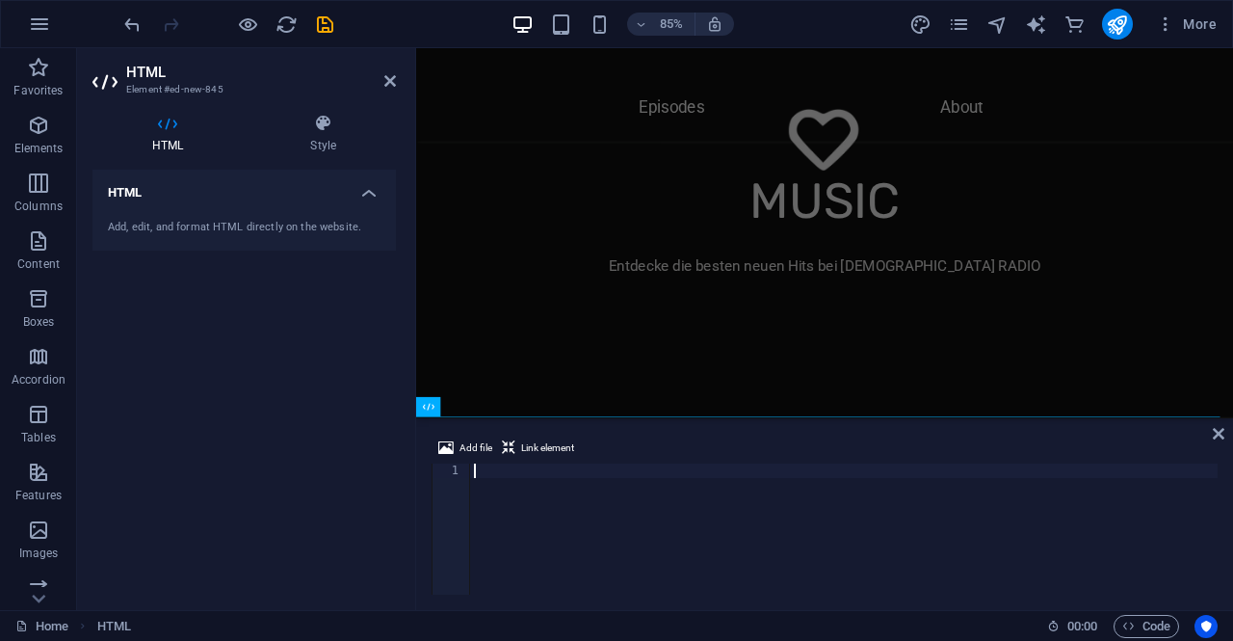
scroll to position [100, 0]
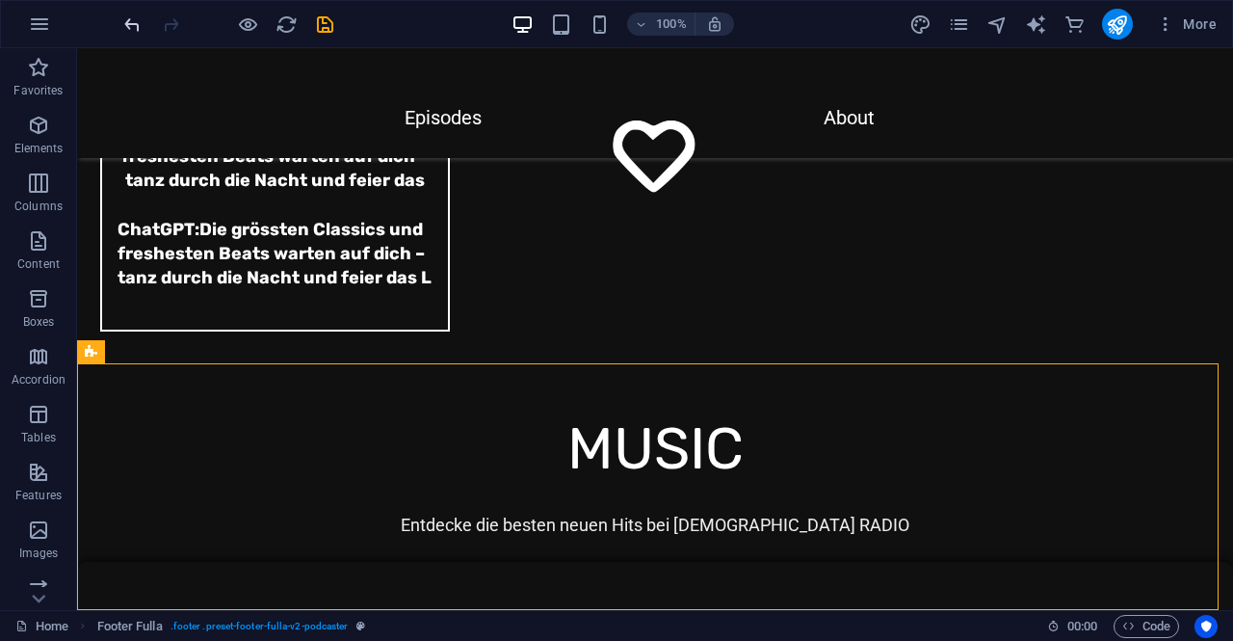
click at [132, 22] on icon "undo" at bounding box center [132, 24] width 22 height 22
click at [655, 600] on div "+" at bounding box center [655, 600] width 38 height 17
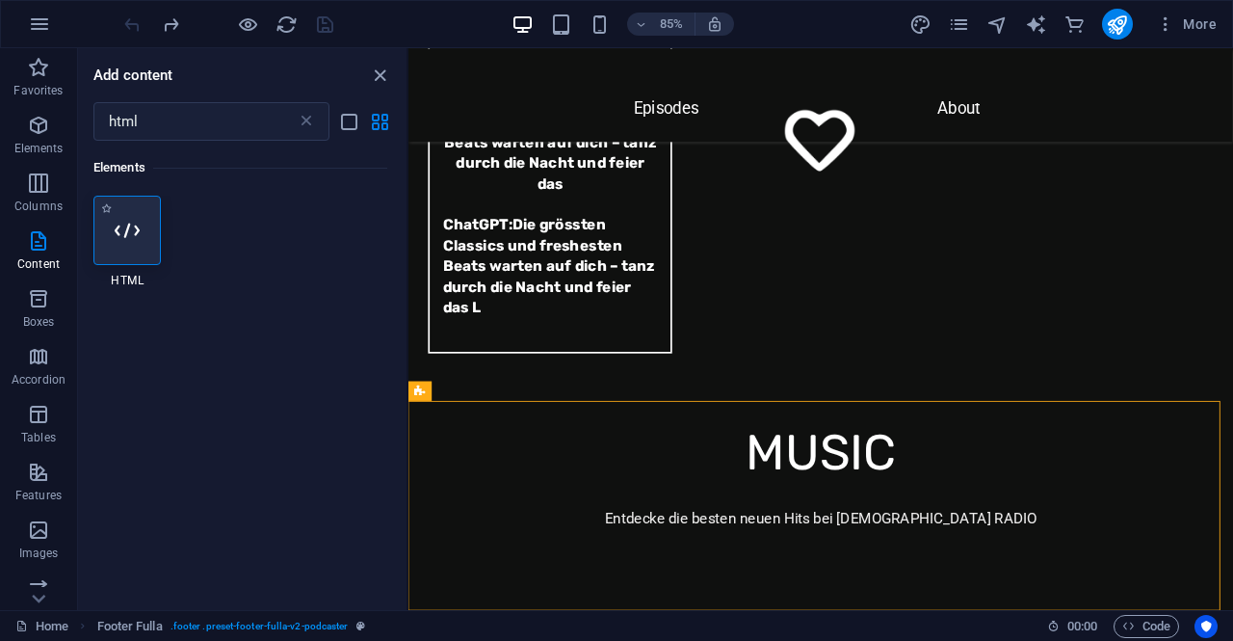
click at [129, 221] on icon at bounding box center [127, 230] width 25 height 25
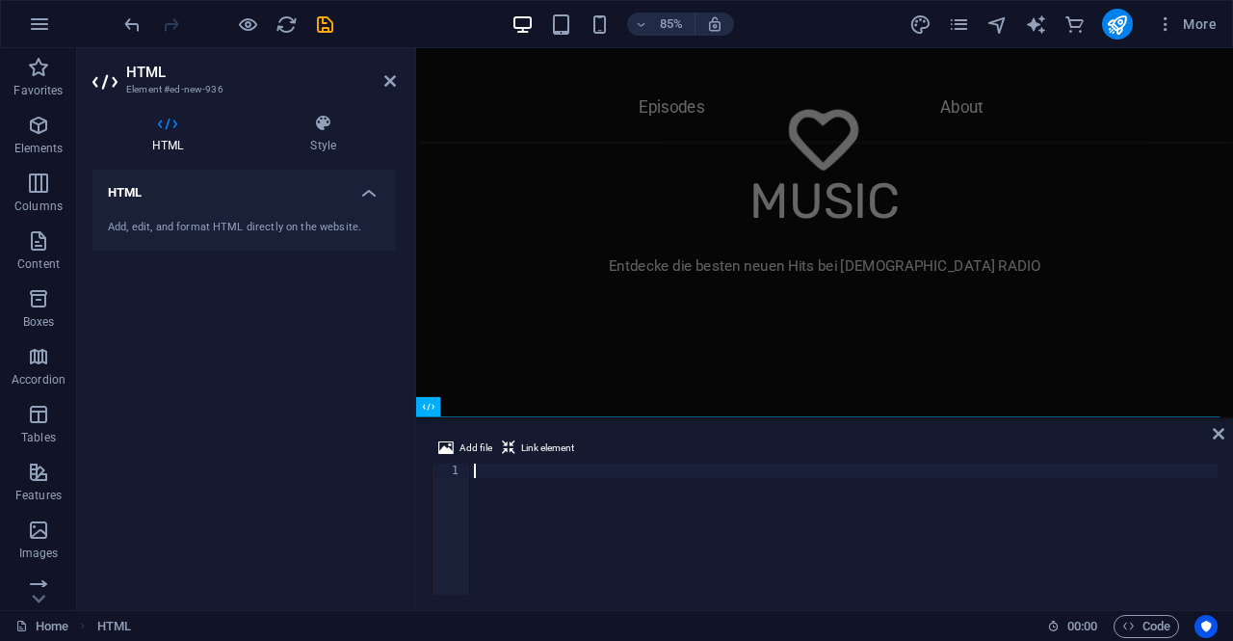
click at [567, 467] on div at bounding box center [844, 543] width 748 height 160
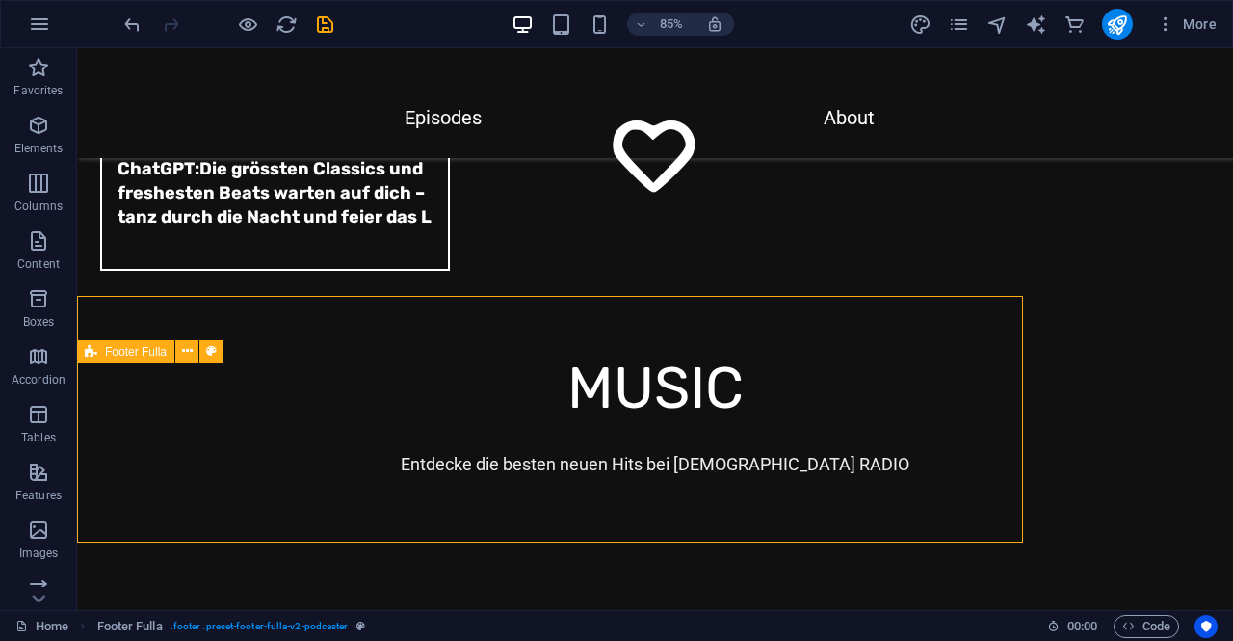
scroll to position [6618, 0]
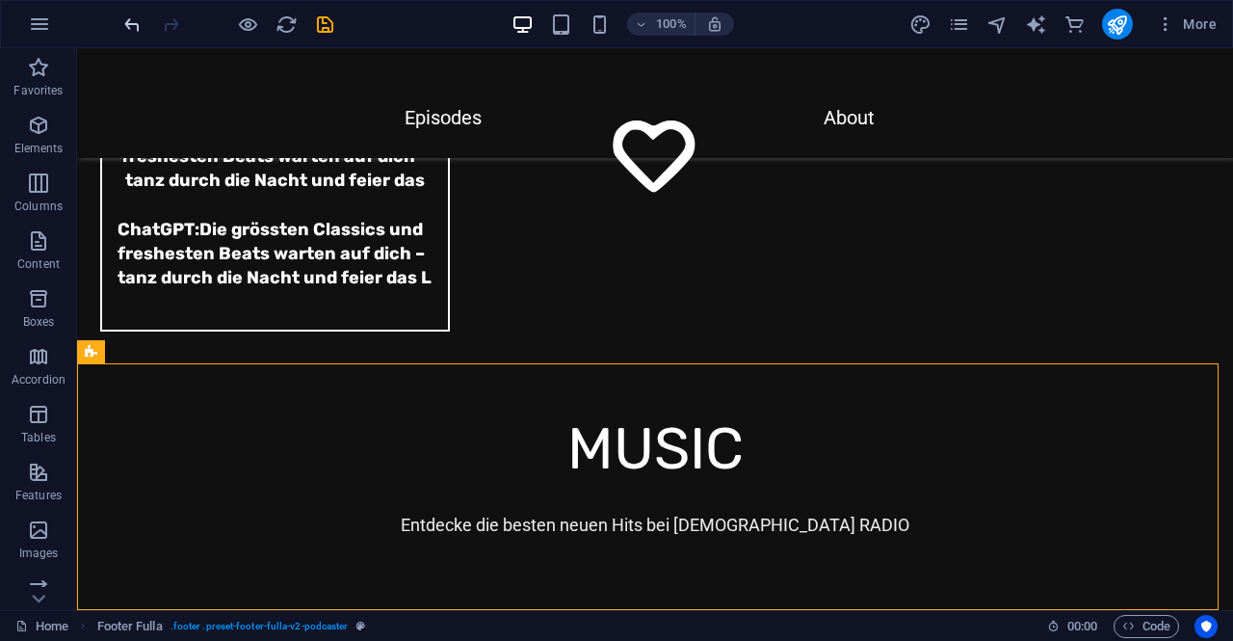
click at [127, 22] on icon "undo" at bounding box center [132, 24] width 22 height 22
click at [127, 22] on div at bounding box center [228, 24] width 216 height 31
click at [655, 596] on div "+" at bounding box center [655, 600] width 38 height 17
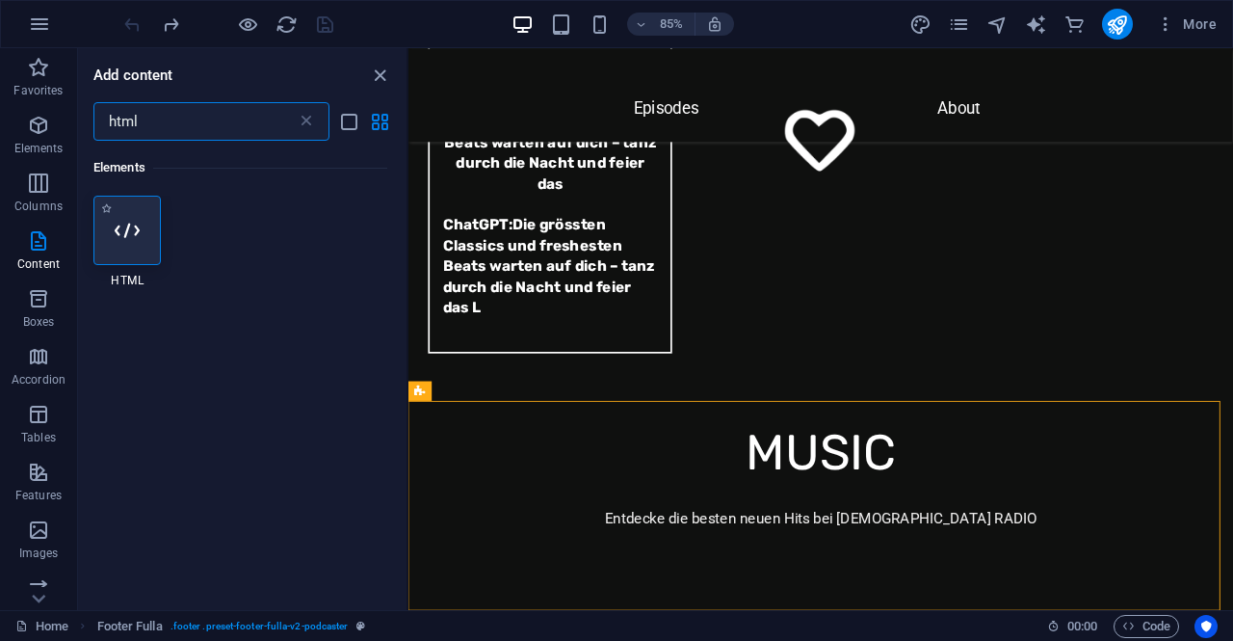
click at [134, 222] on icon at bounding box center [127, 230] width 25 height 25
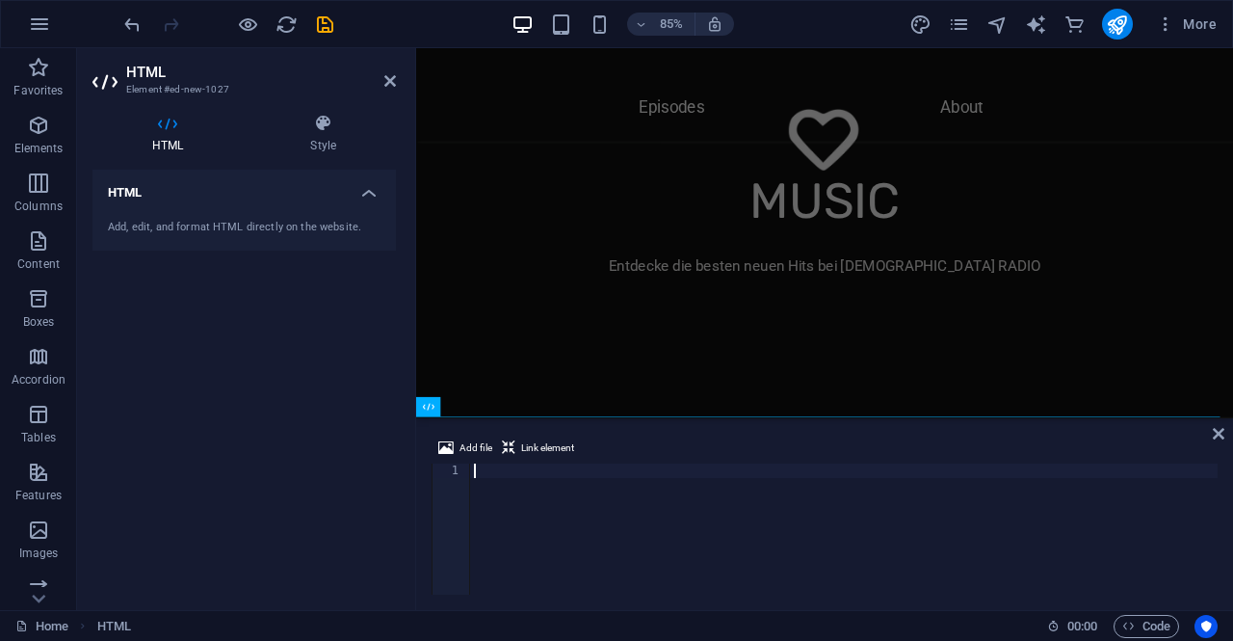
scroll to position [1228, 0]
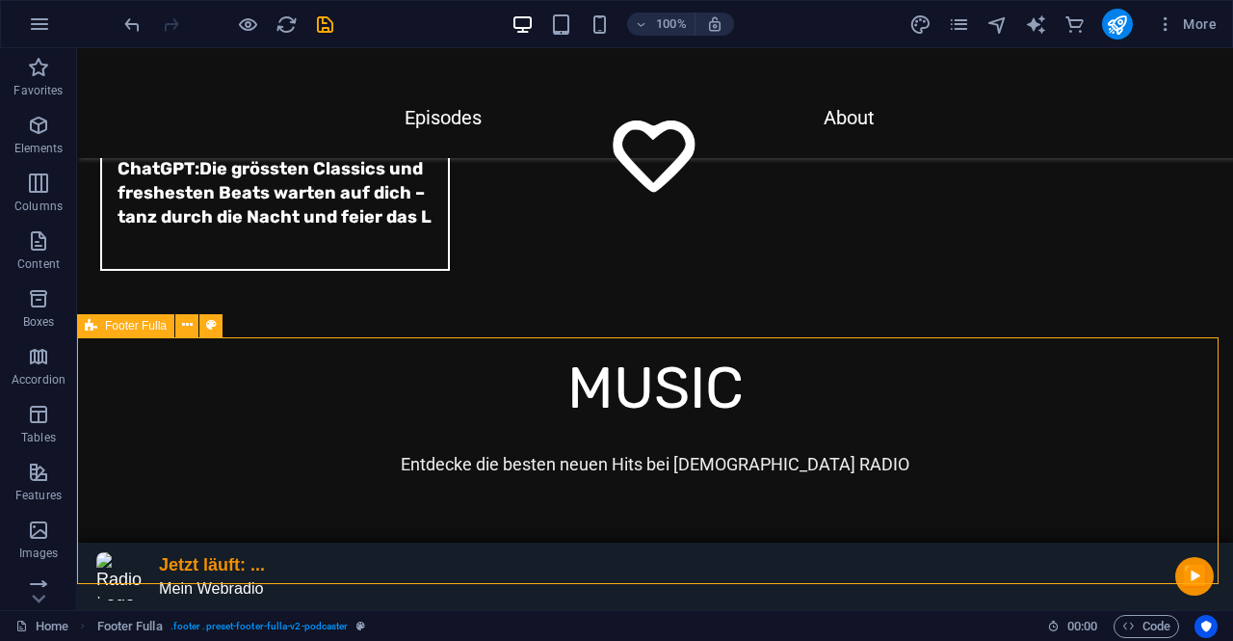
scroll to position [6645, 0]
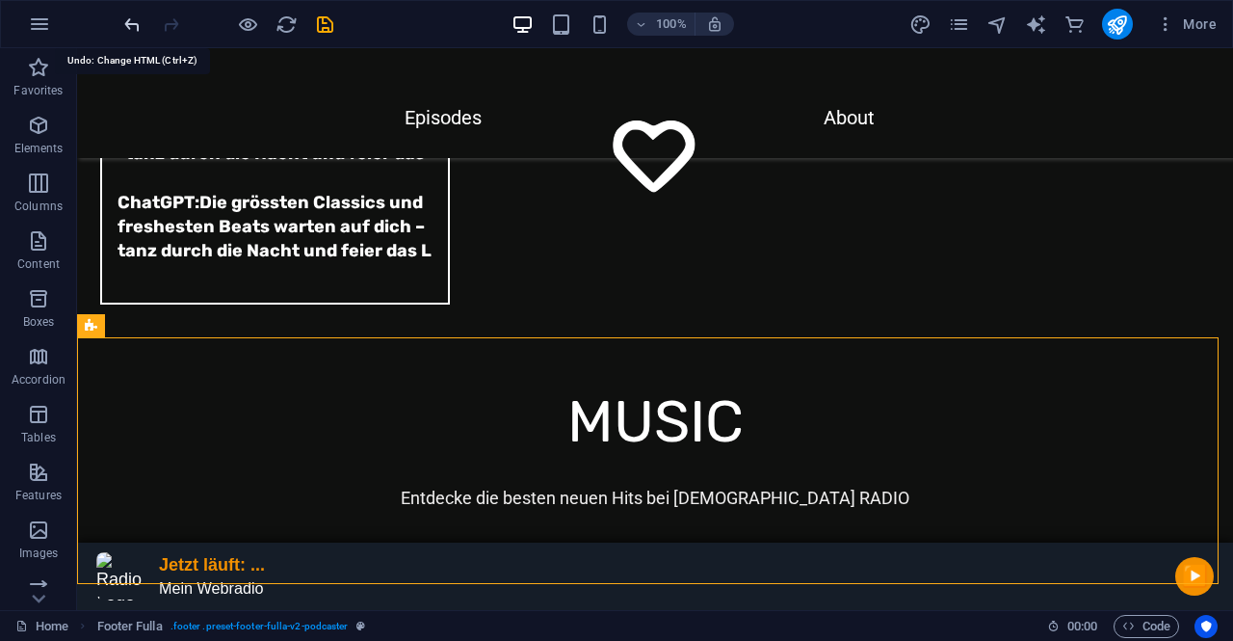
click at [131, 18] on icon "undo" at bounding box center [132, 24] width 22 height 22
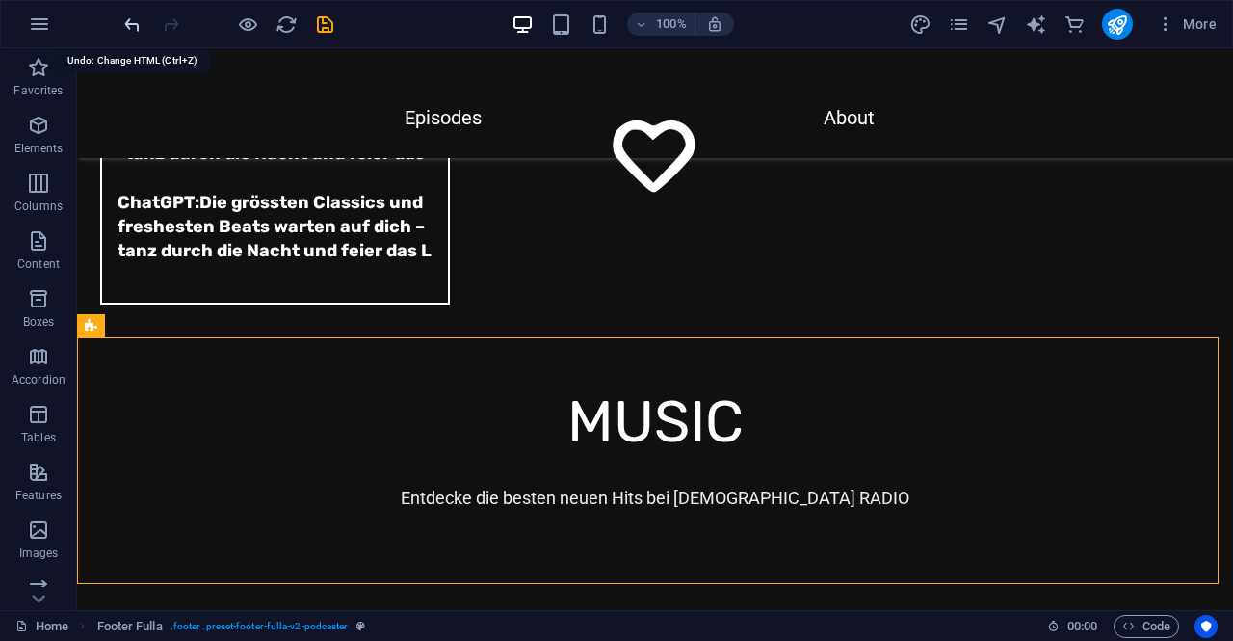
scroll to position [6618, 0]
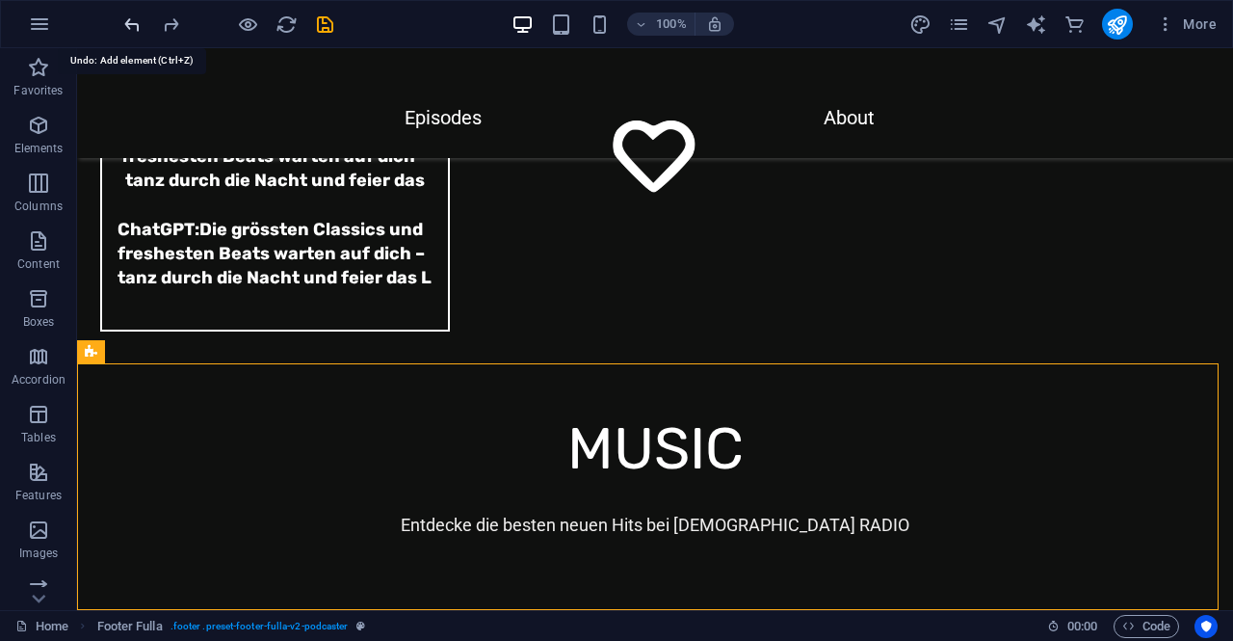
click at [131, 18] on icon "undo" at bounding box center [132, 24] width 22 height 22
click at [129, 19] on div at bounding box center [228, 24] width 216 height 31
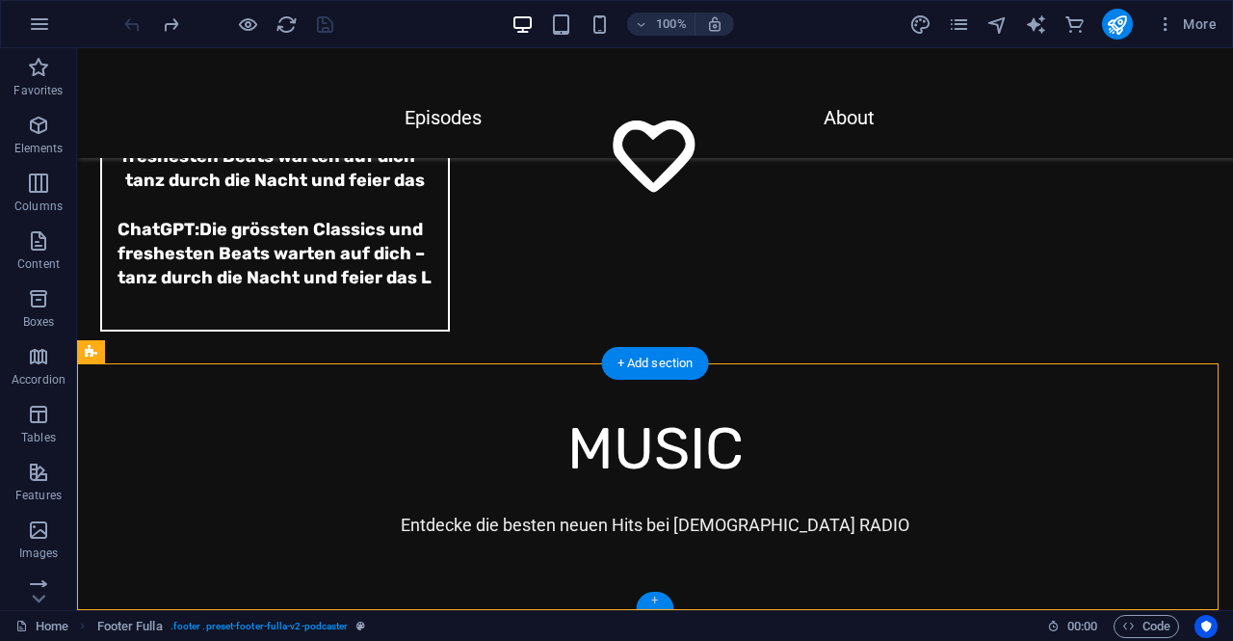
click at [649, 600] on div "+" at bounding box center [655, 600] width 38 height 17
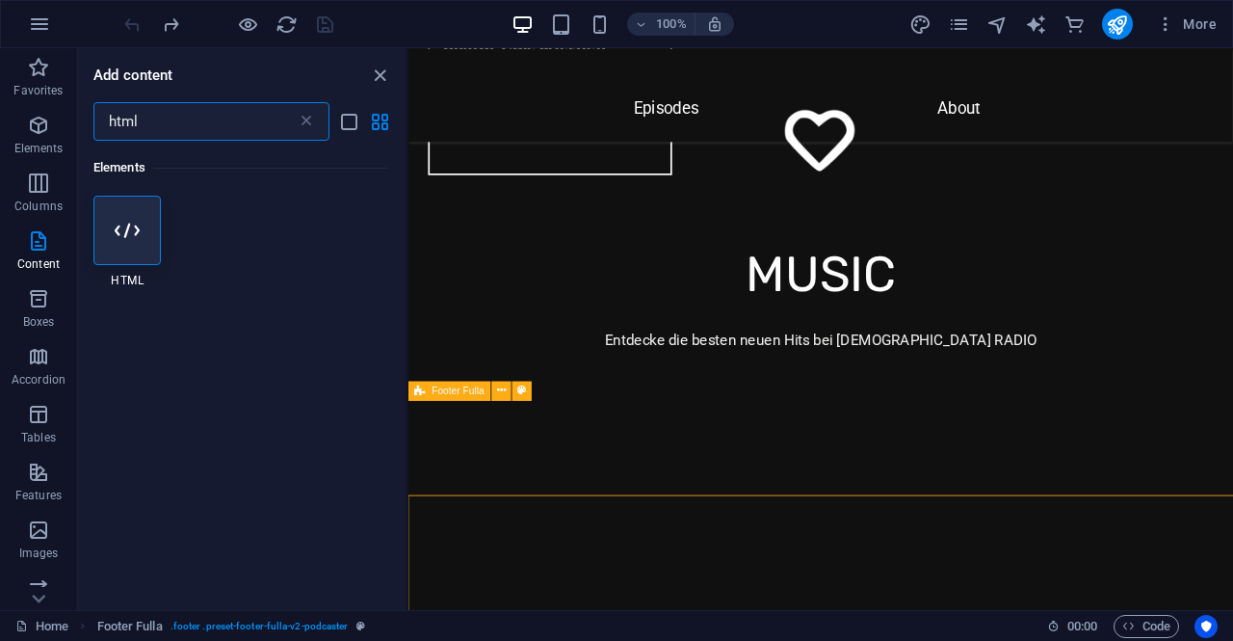
scroll to position [6408, 0]
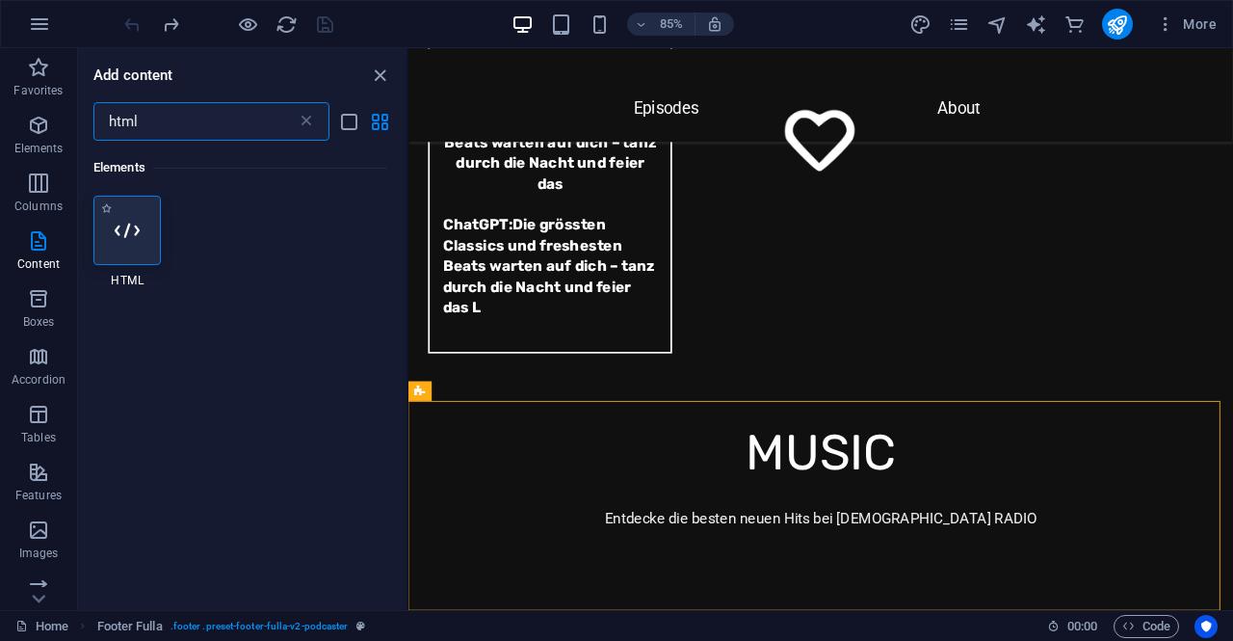
click at [118, 234] on icon at bounding box center [127, 230] width 25 height 25
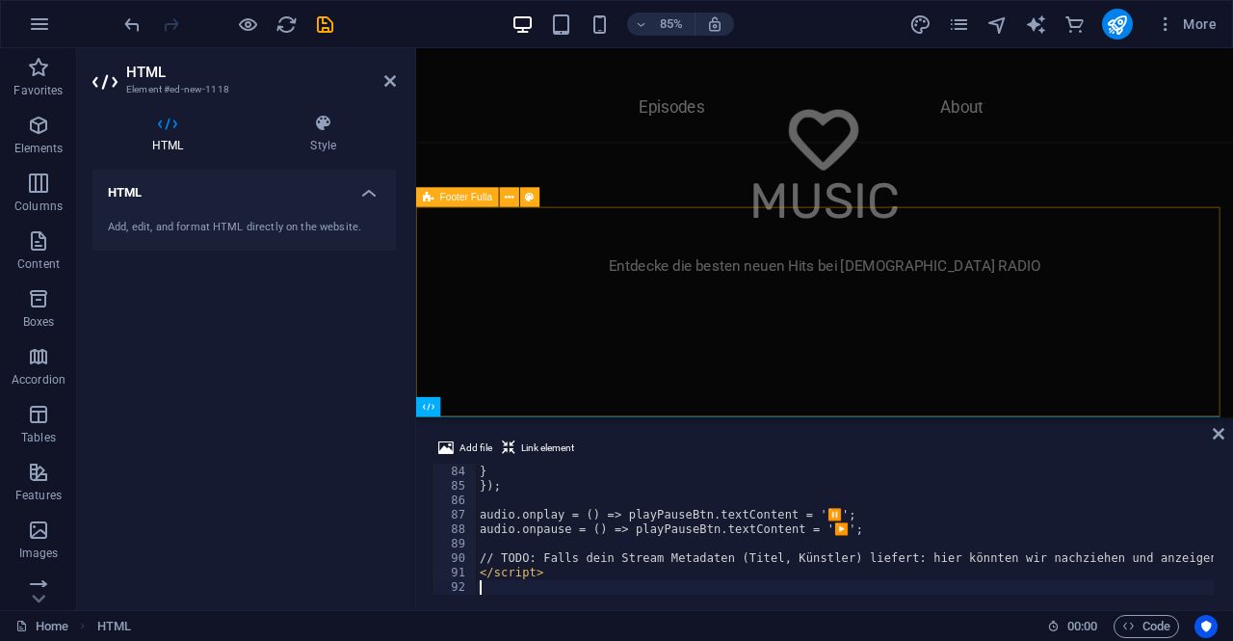
scroll to position [1199, 0]
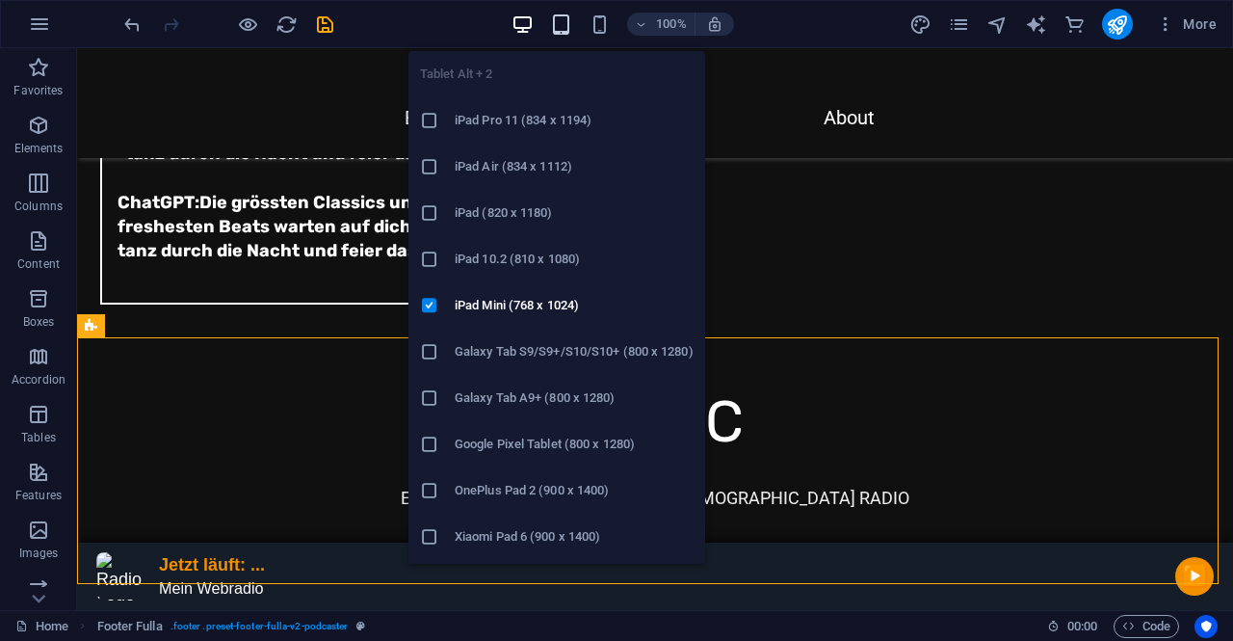
click at [569, 21] on icon "button" at bounding box center [561, 24] width 22 height 22
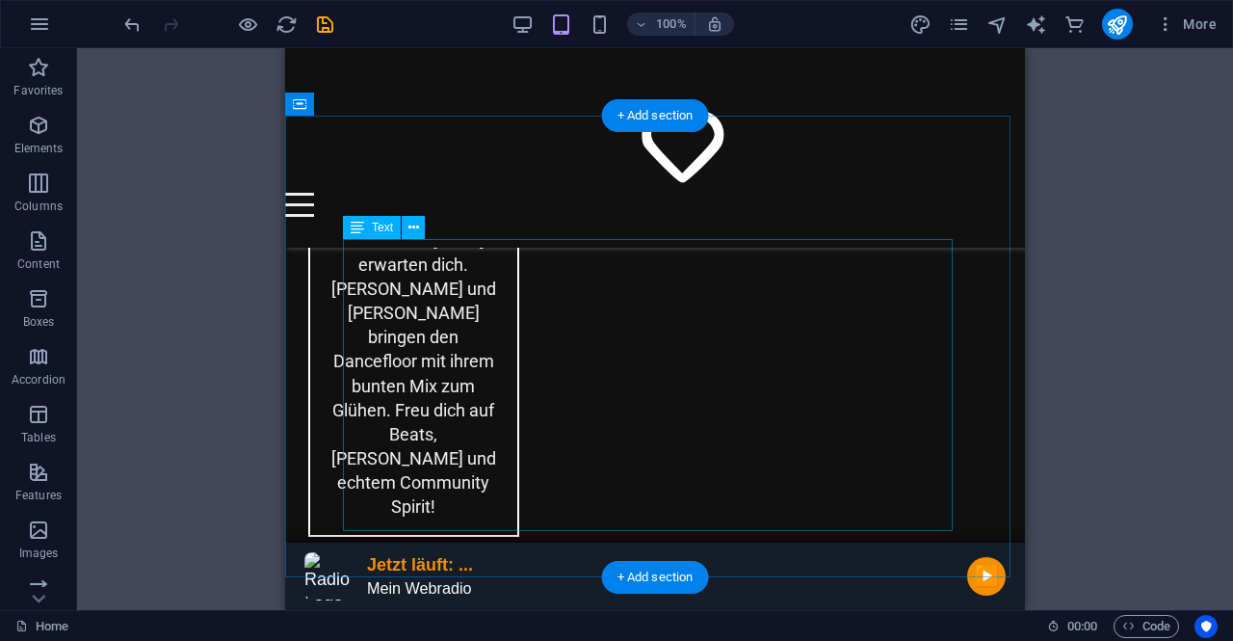
scroll to position [4174, 0]
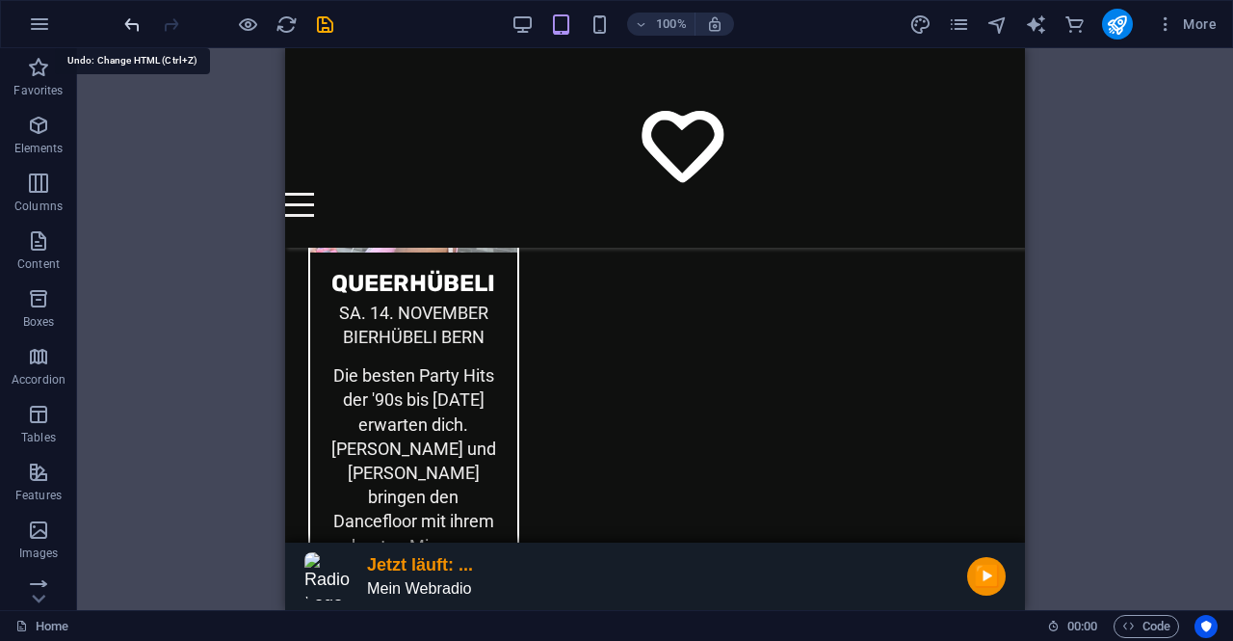
click at [135, 24] on icon "undo" at bounding box center [132, 24] width 22 height 22
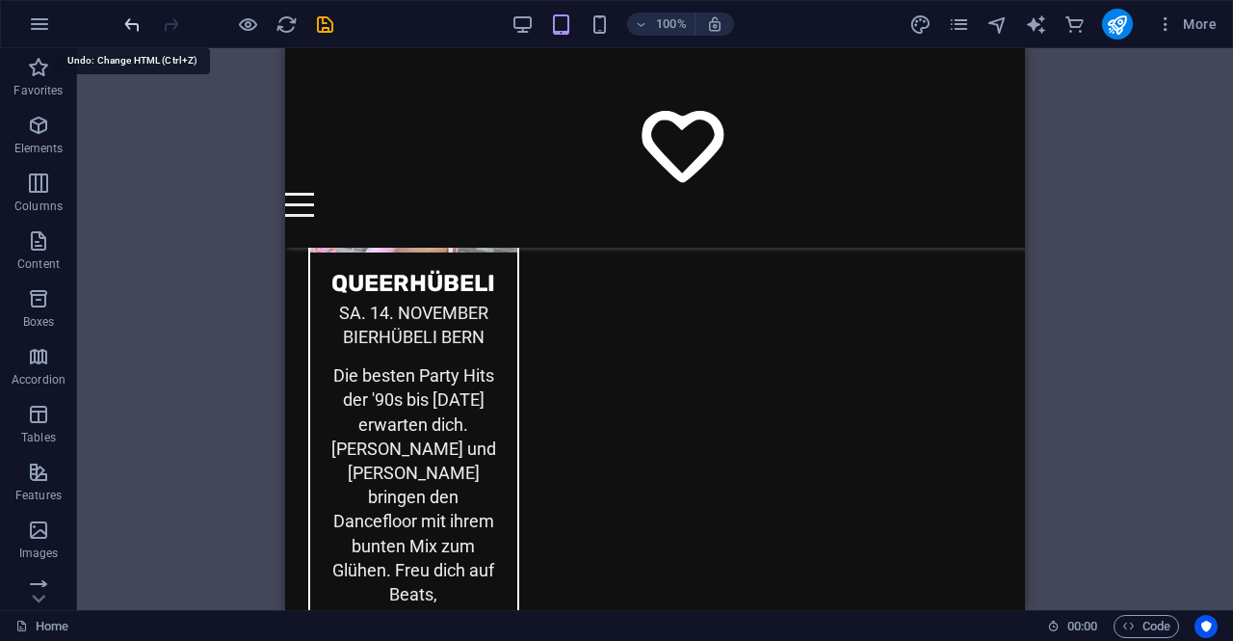
scroll to position [5208, 0]
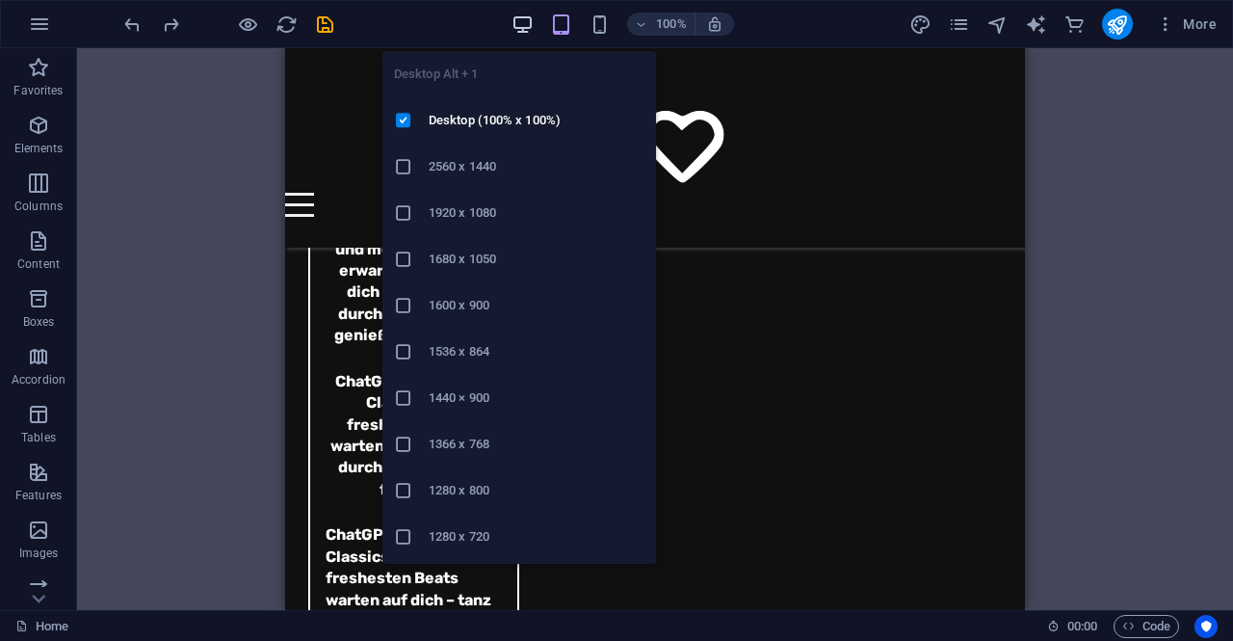
click at [530, 24] on icon "button" at bounding box center [523, 24] width 22 height 22
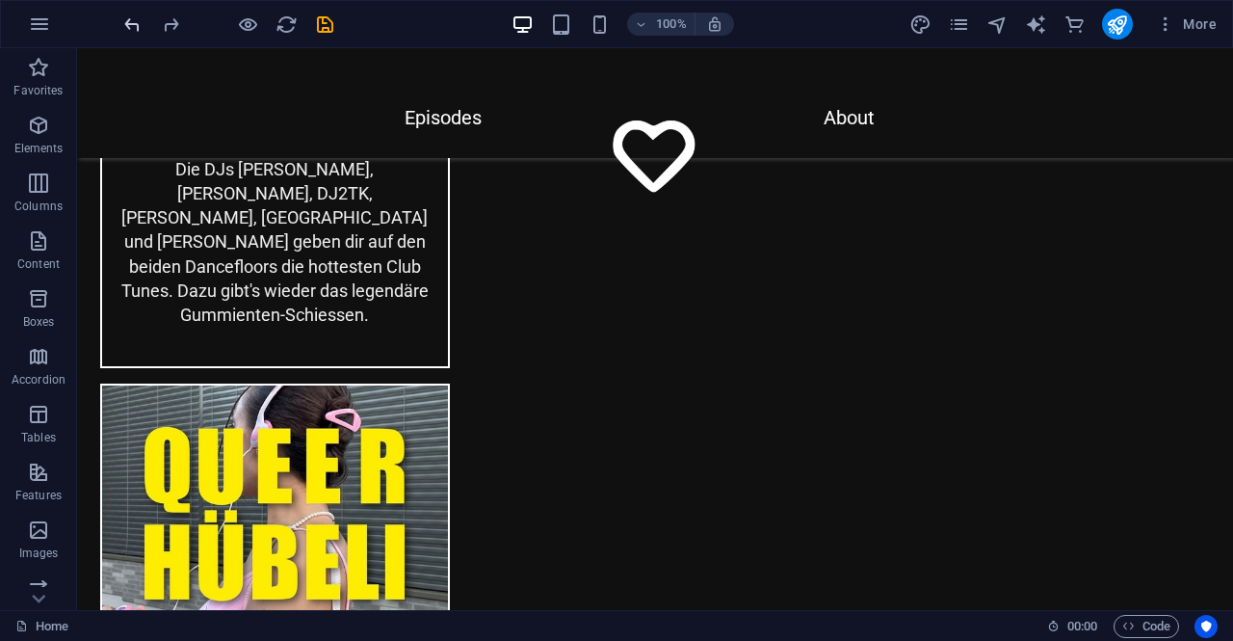
scroll to position [5143, 0]
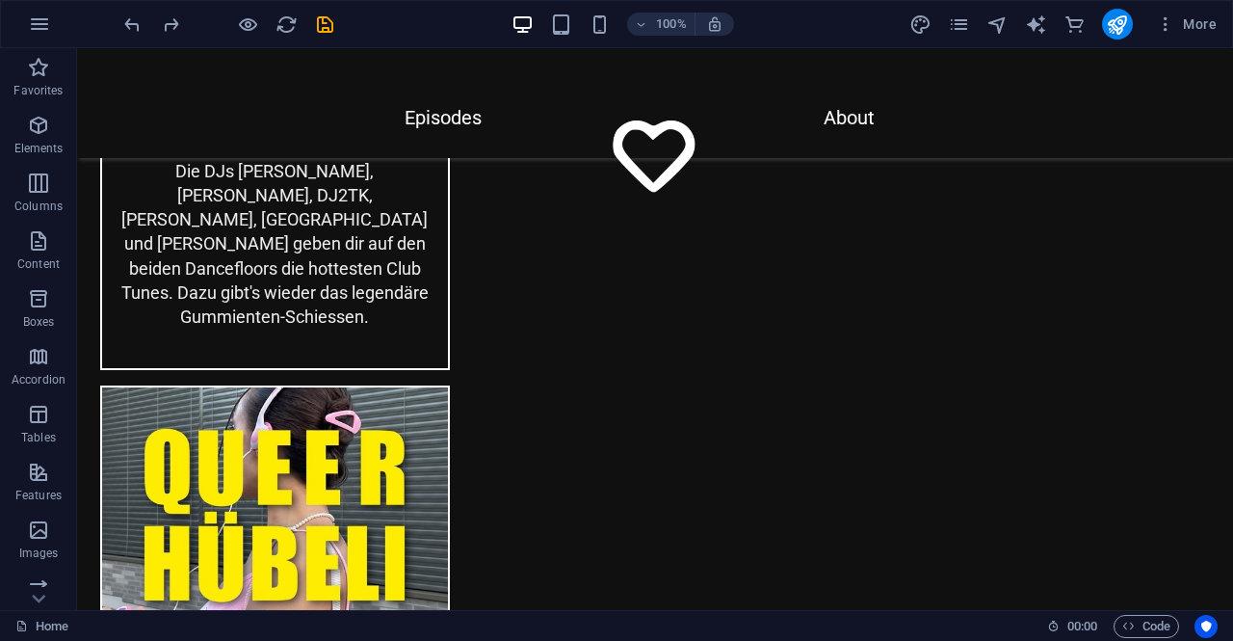
click at [137, 35] on div at bounding box center [228, 24] width 216 height 31
click at [135, 29] on icon "undo" at bounding box center [132, 24] width 22 height 22
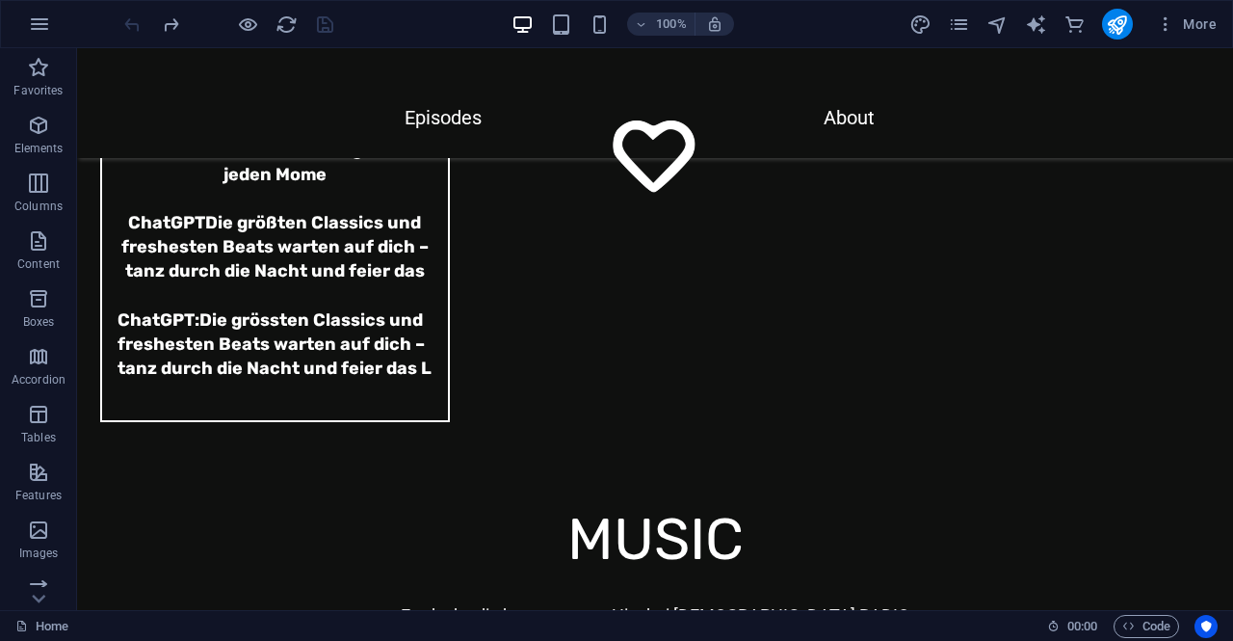
click at [135, 29] on div at bounding box center [228, 24] width 216 height 31
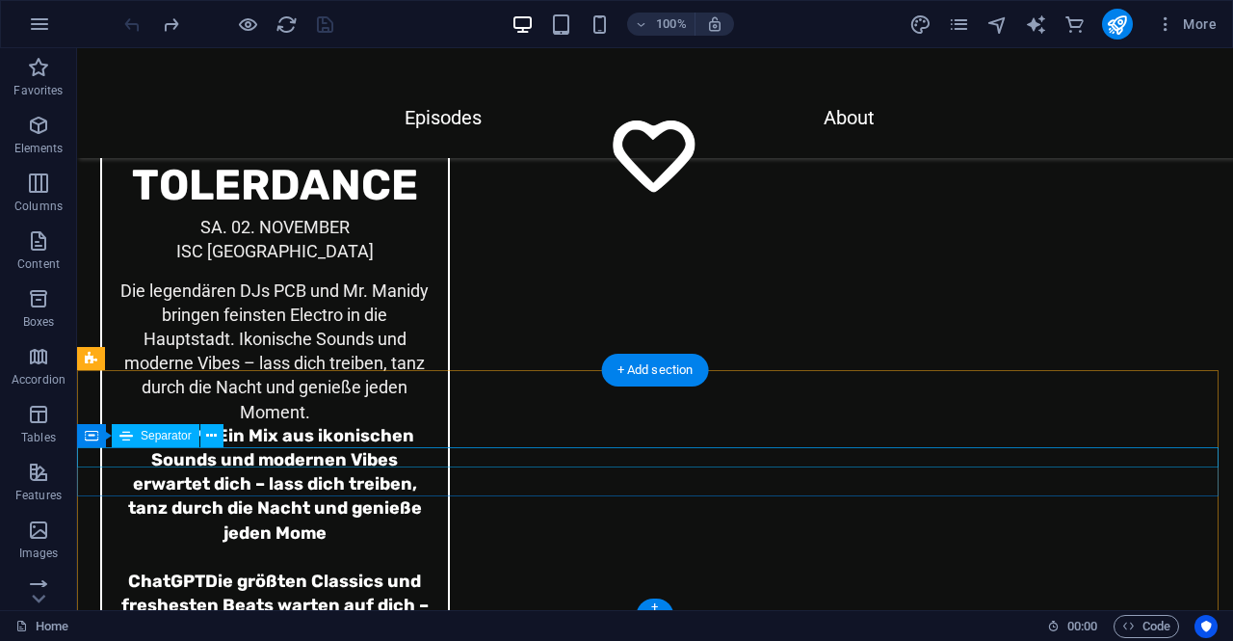
scroll to position [6618, 0]
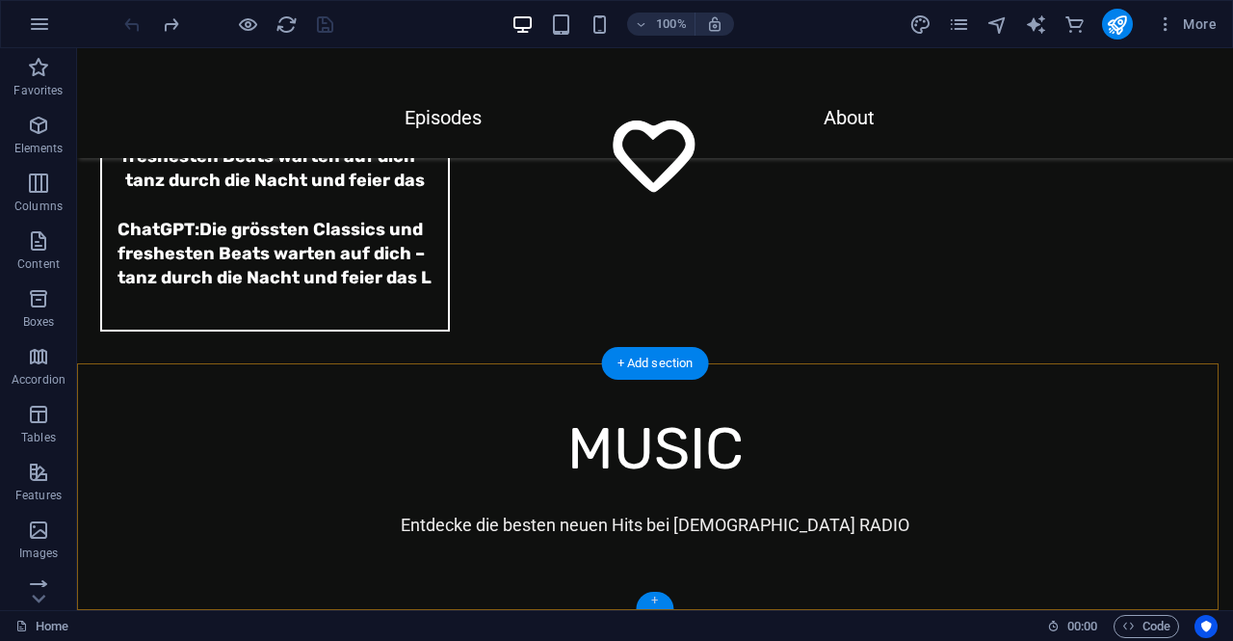
click at [657, 600] on div "+" at bounding box center [655, 600] width 38 height 17
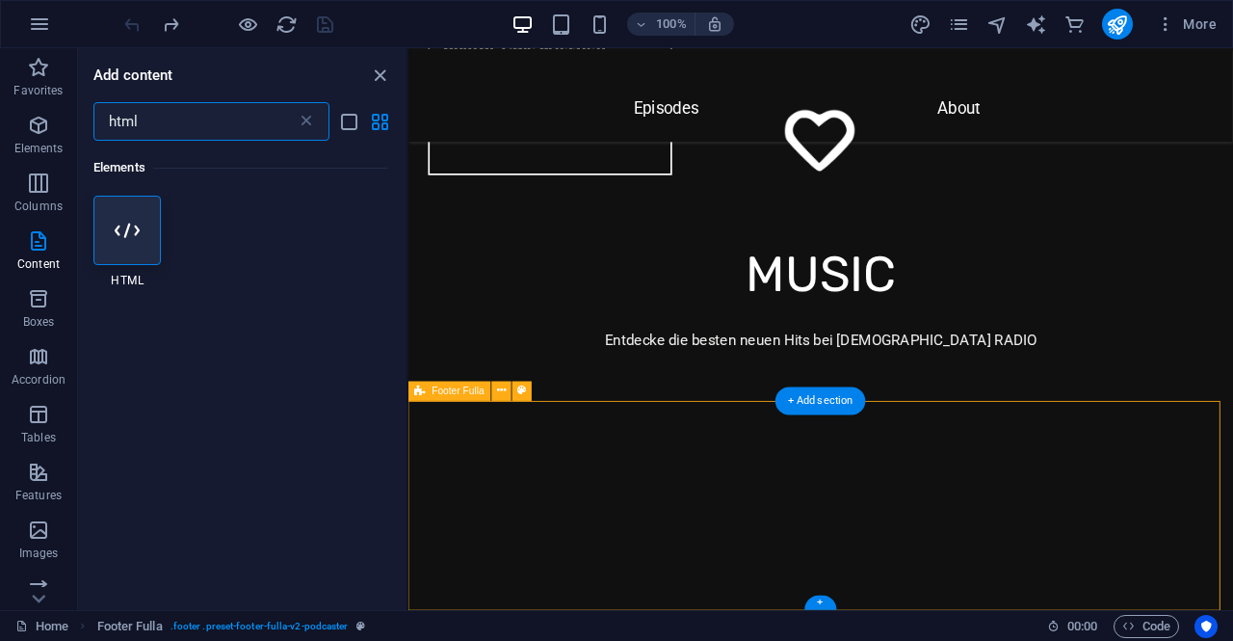
scroll to position [6408, 0]
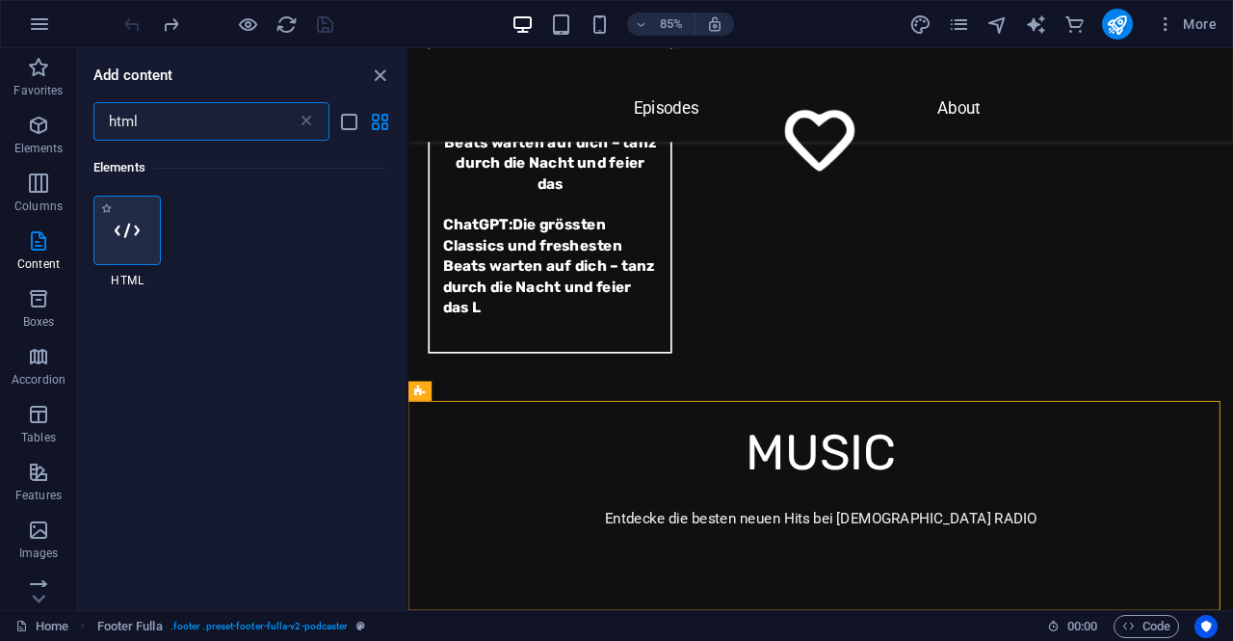
click at [134, 224] on icon at bounding box center [127, 230] width 25 height 25
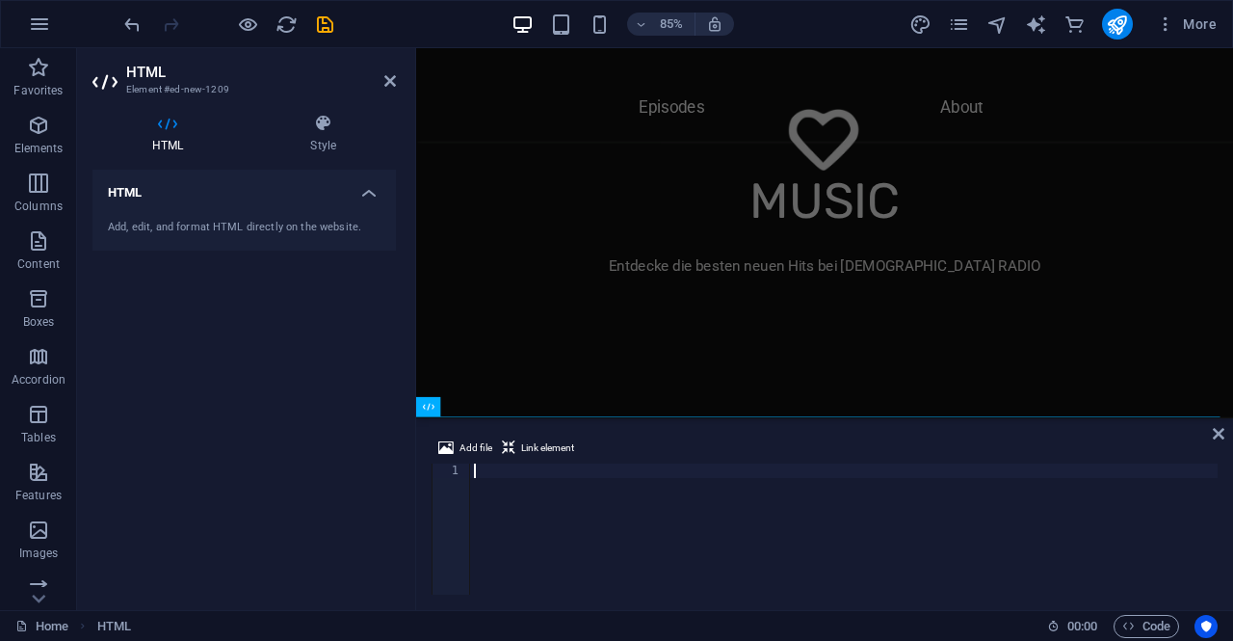
scroll to position [71, 0]
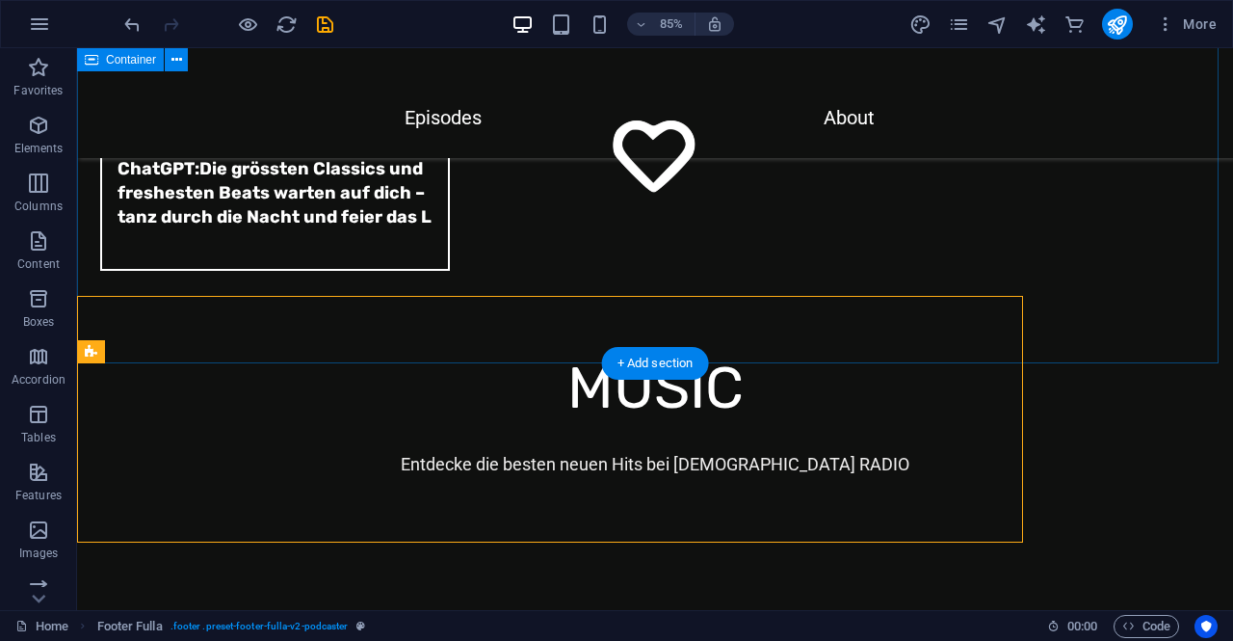
scroll to position [6618, 0]
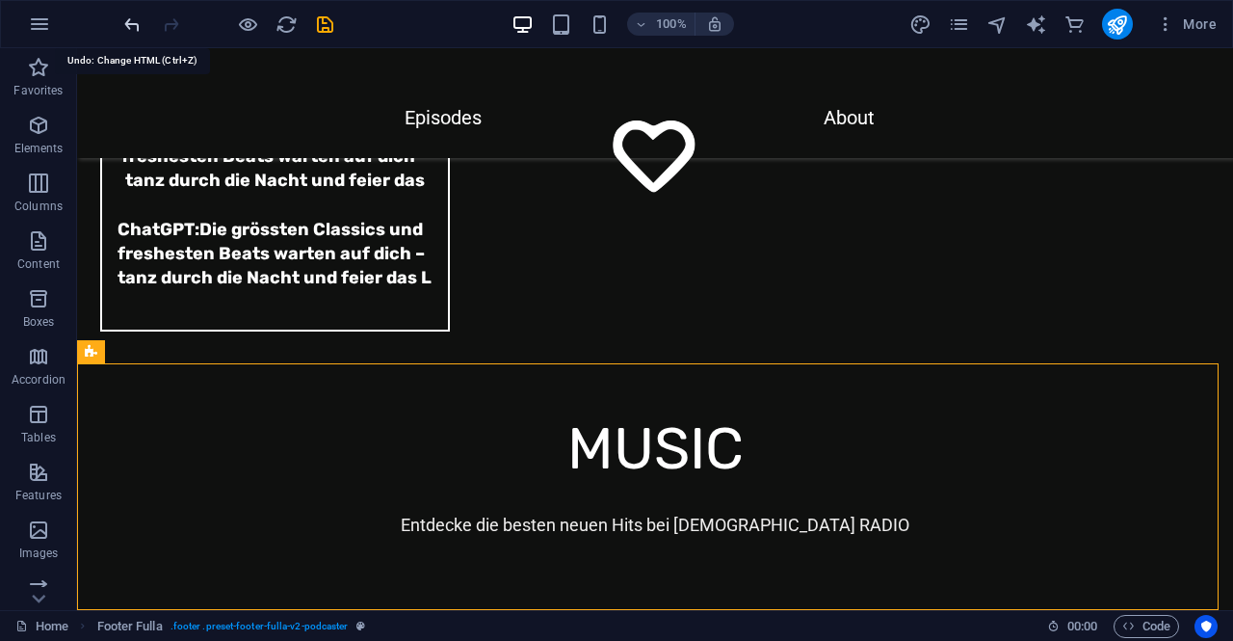
click at [129, 25] on icon "undo" at bounding box center [132, 24] width 22 height 22
click at [127, 25] on div at bounding box center [228, 24] width 216 height 31
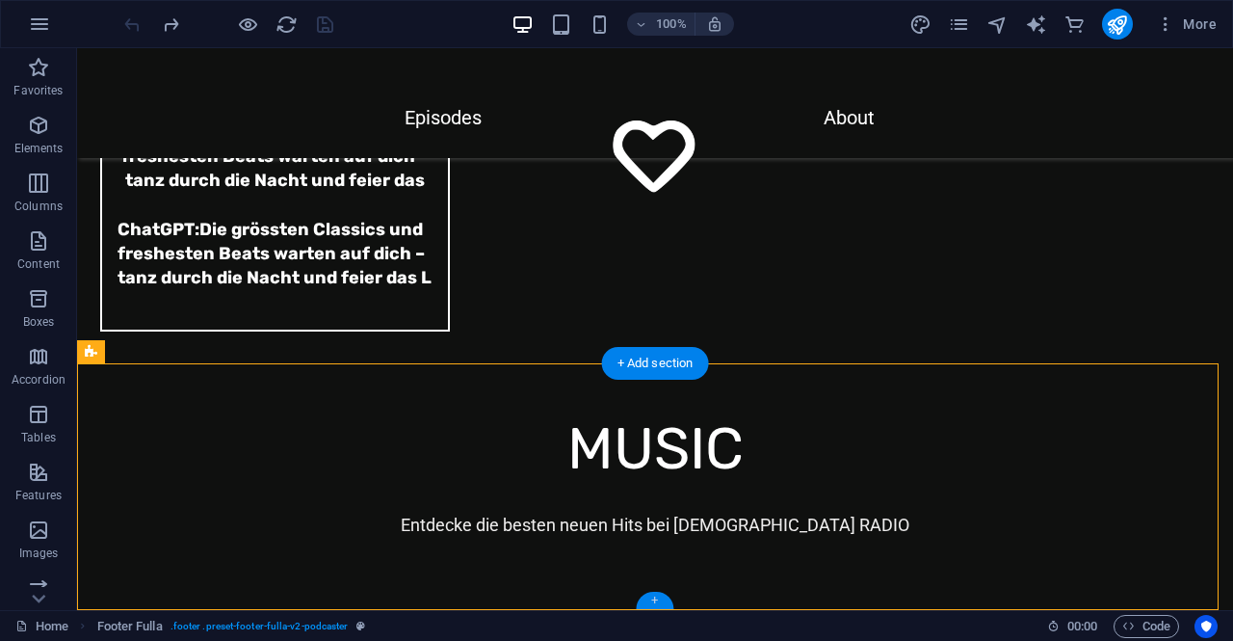
click at [659, 597] on div "+" at bounding box center [655, 600] width 38 height 17
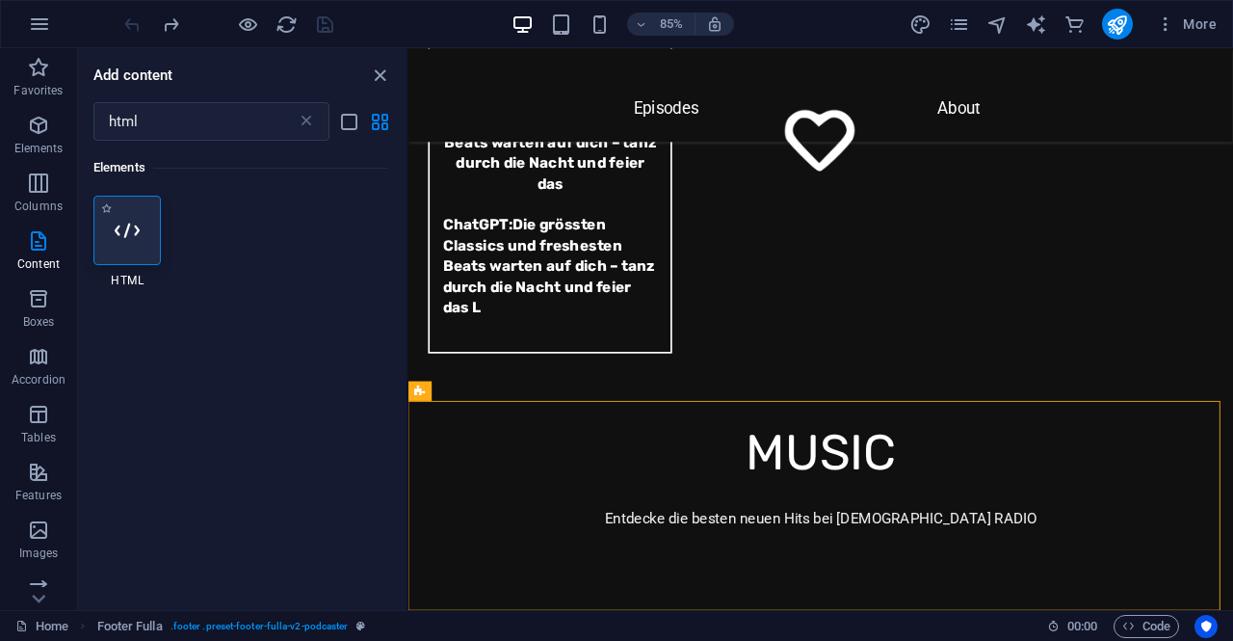
click at [114, 232] on div at bounding box center [126, 230] width 67 height 69
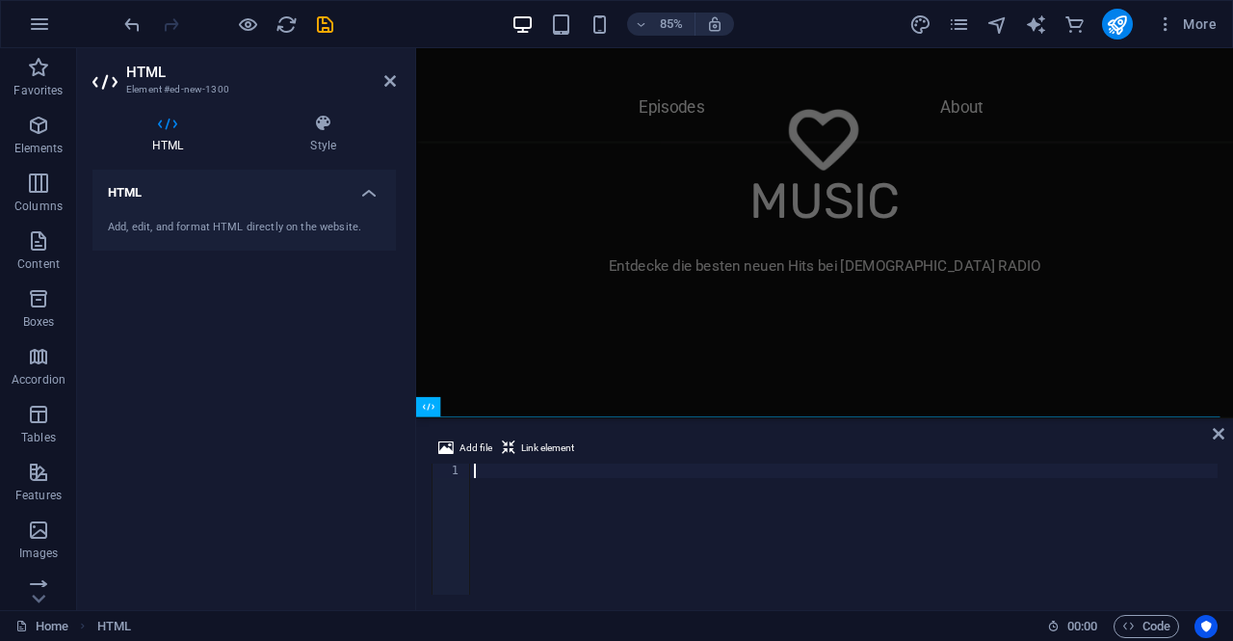
scroll to position [71, 0]
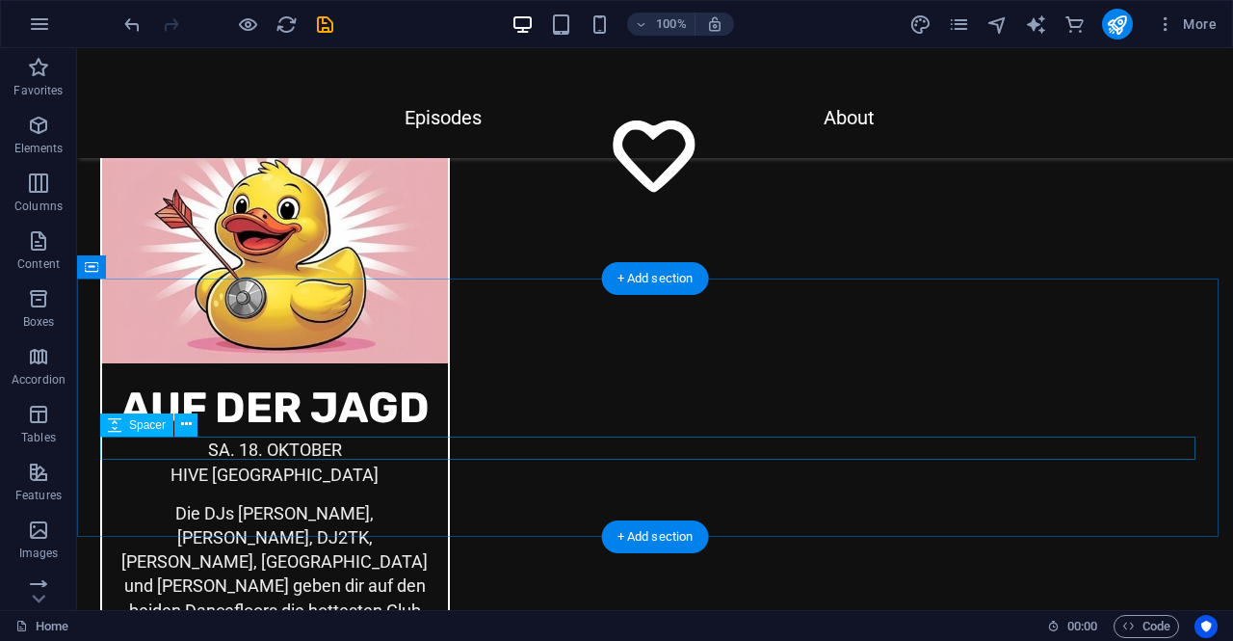
scroll to position [4691, 0]
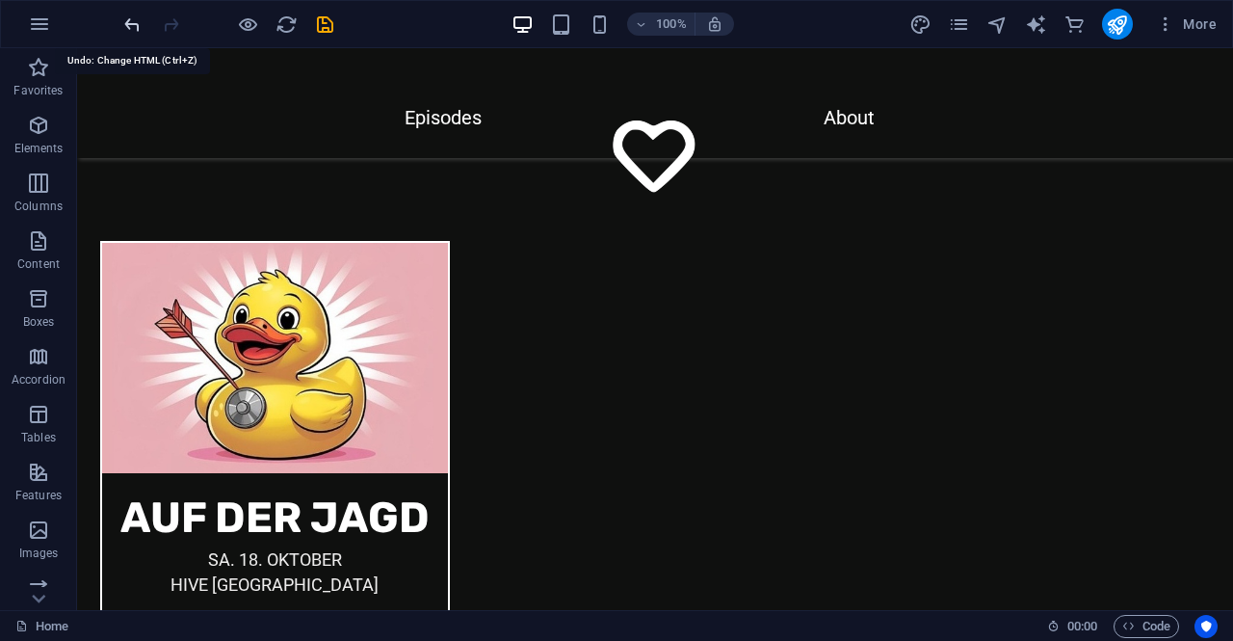
click at [133, 23] on icon "undo" at bounding box center [132, 24] width 22 height 22
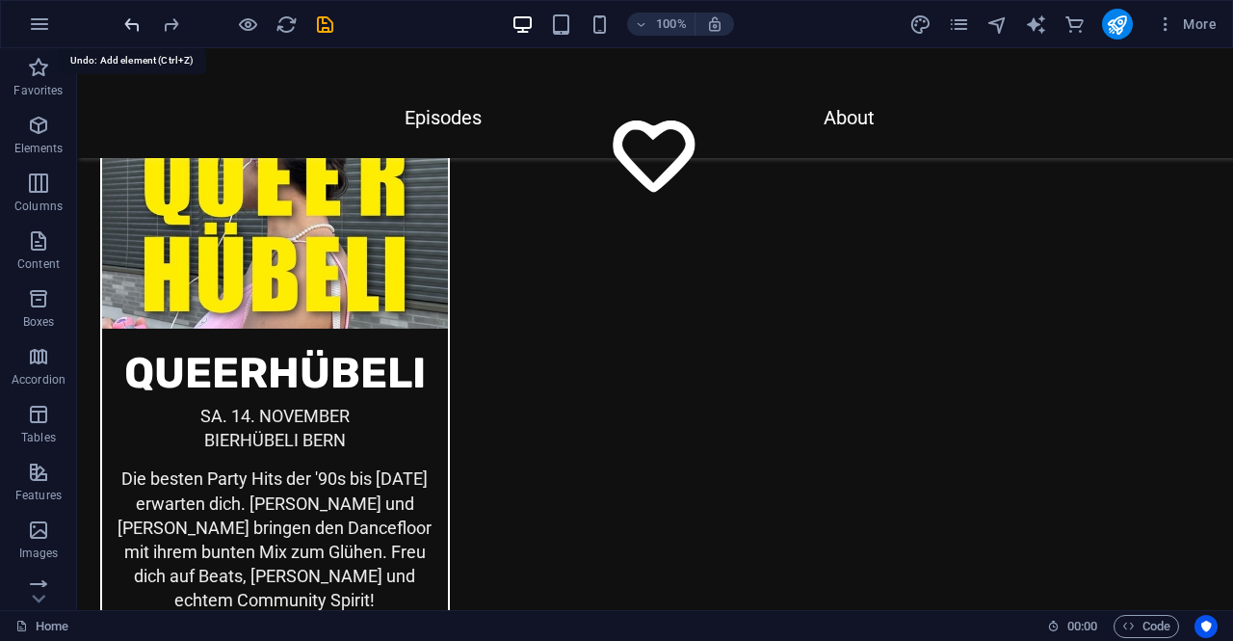
scroll to position [6618, 0]
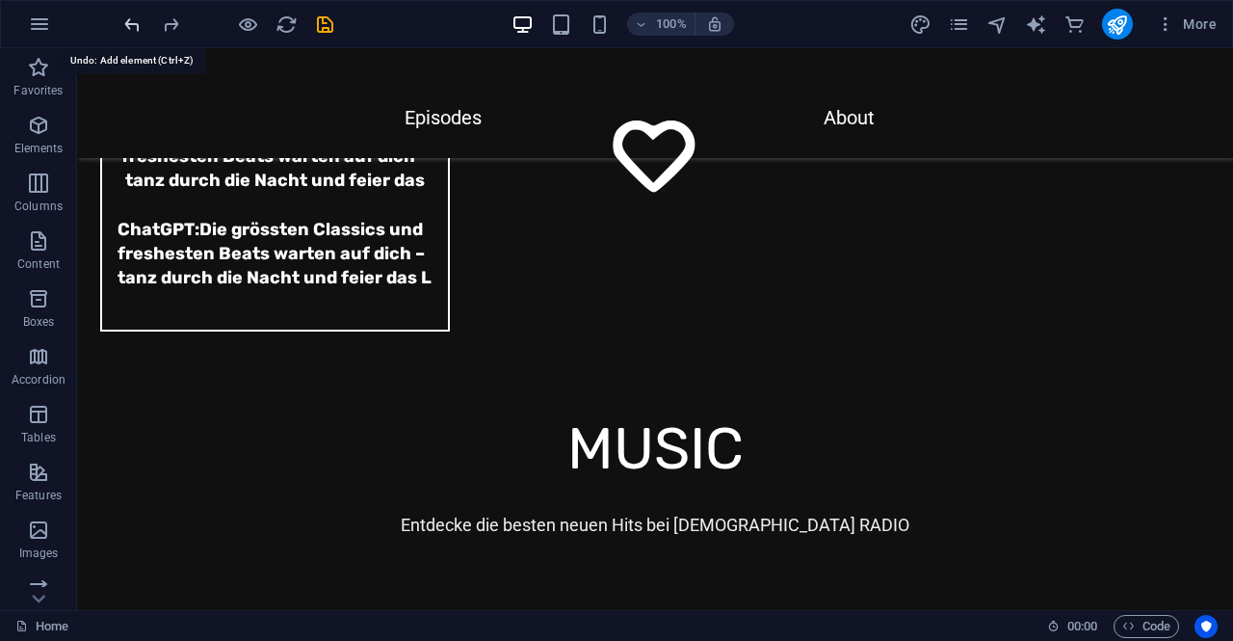
click at [133, 23] on icon "undo" at bounding box center [132, 24] width 22 height 22
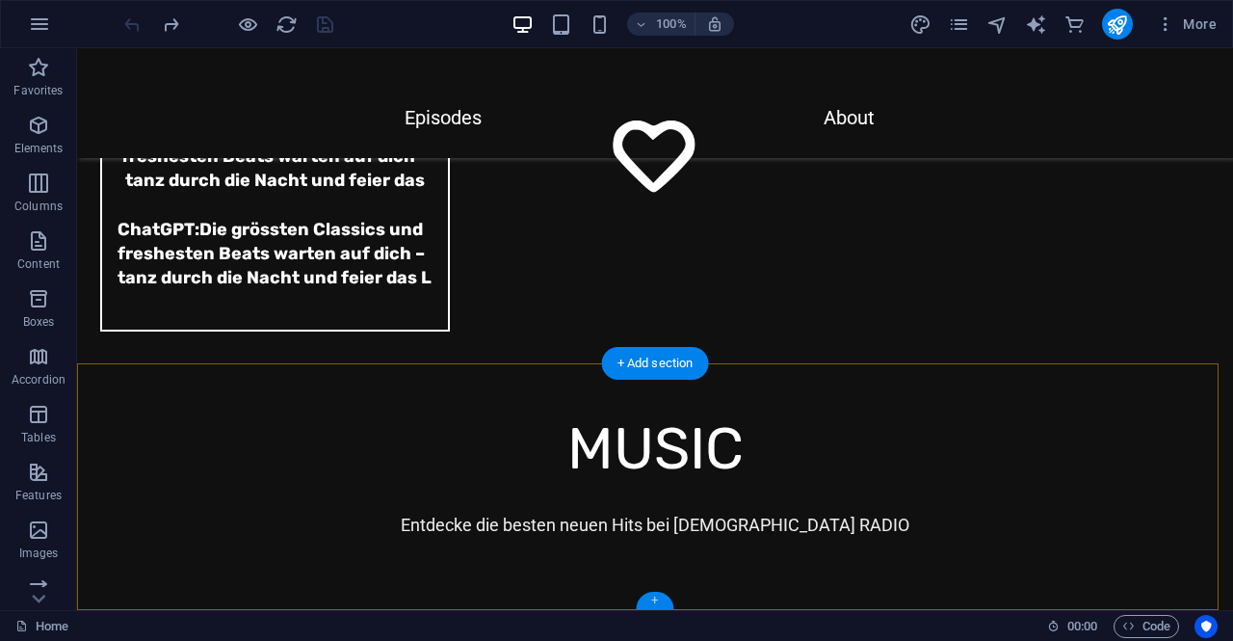
click at [654, 598] on div "+" at bounding box center [655, 600] width 38 height 17
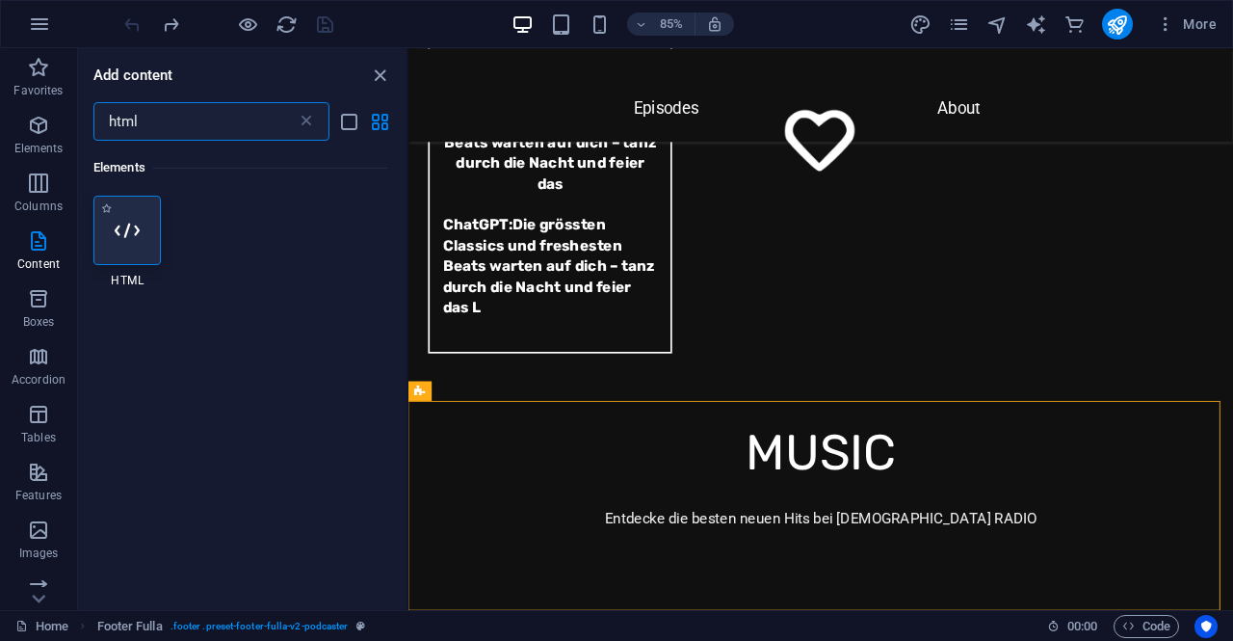
click at [137, 233] on icon at bounding box center [127, 230] width 25 height 25
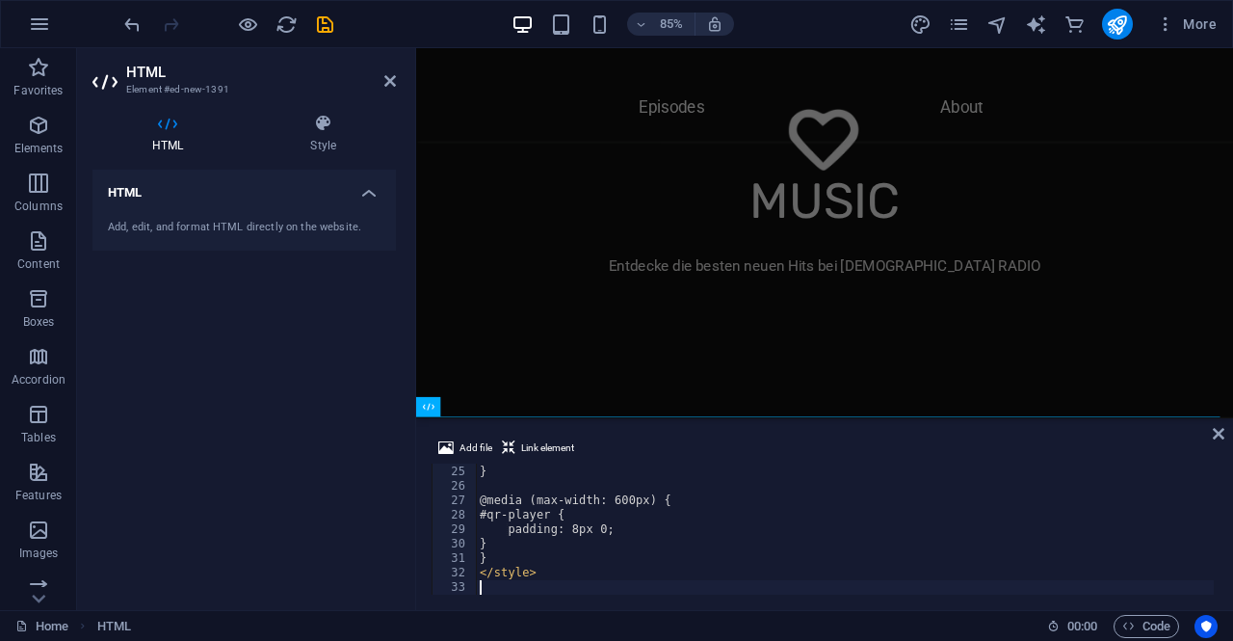
scroll to position [346, 0]
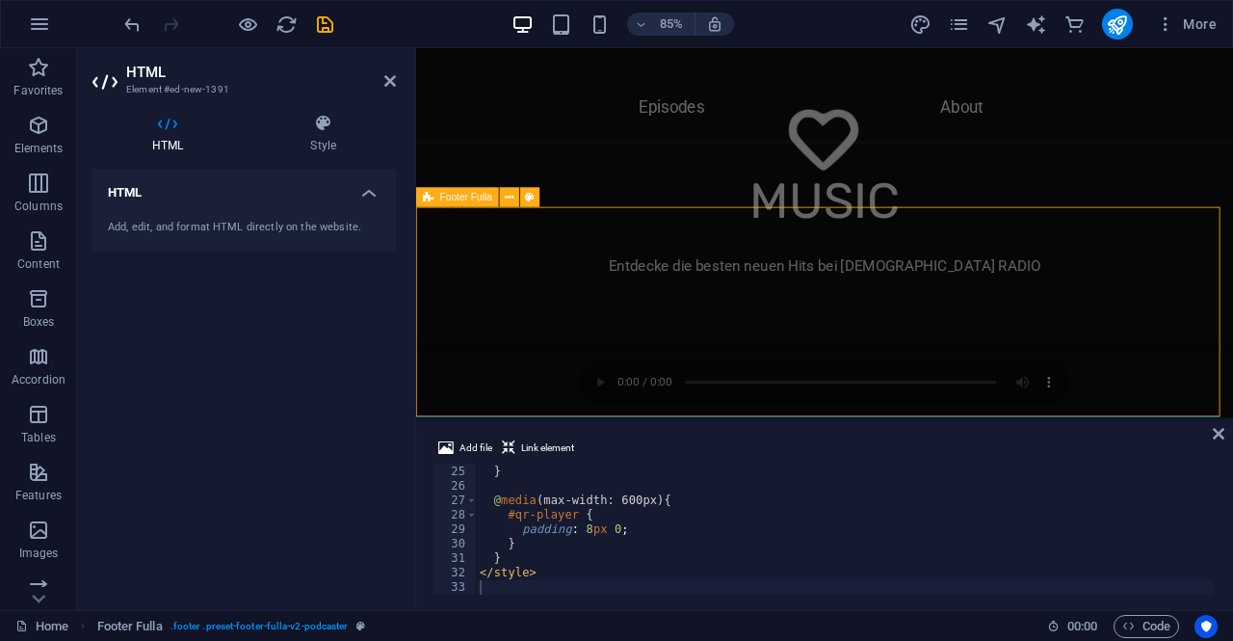
scroll to position [6618, 0]
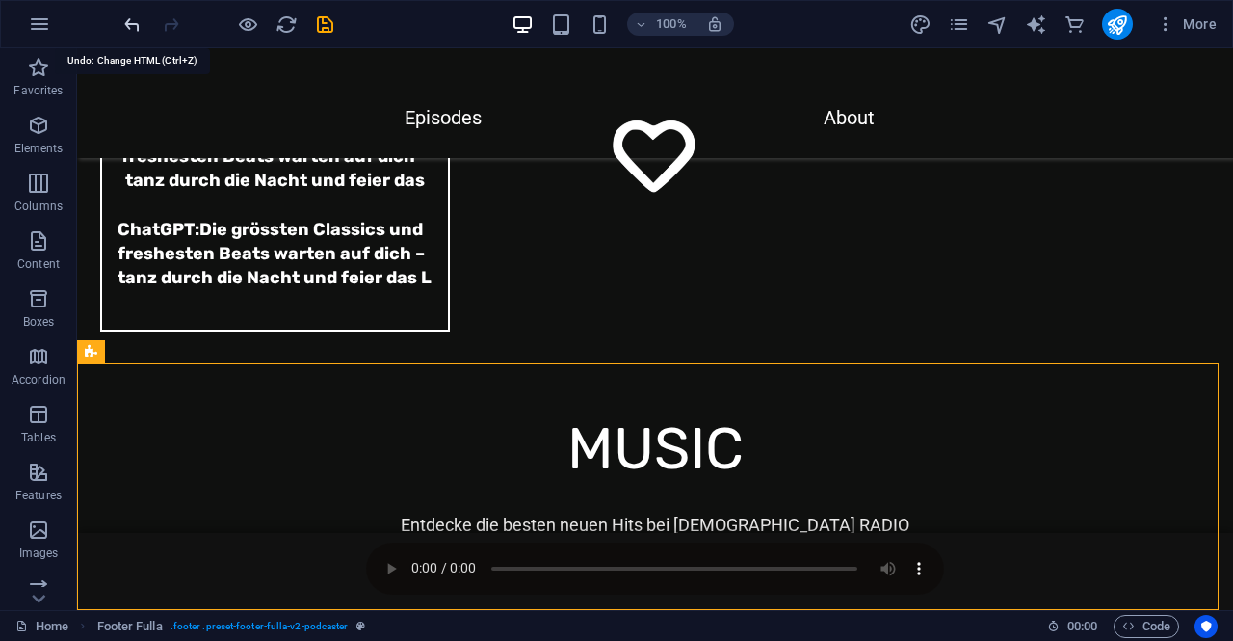
click at [133, 18] on icon "undo" at bounding box center [132, 24] width 22 height 22
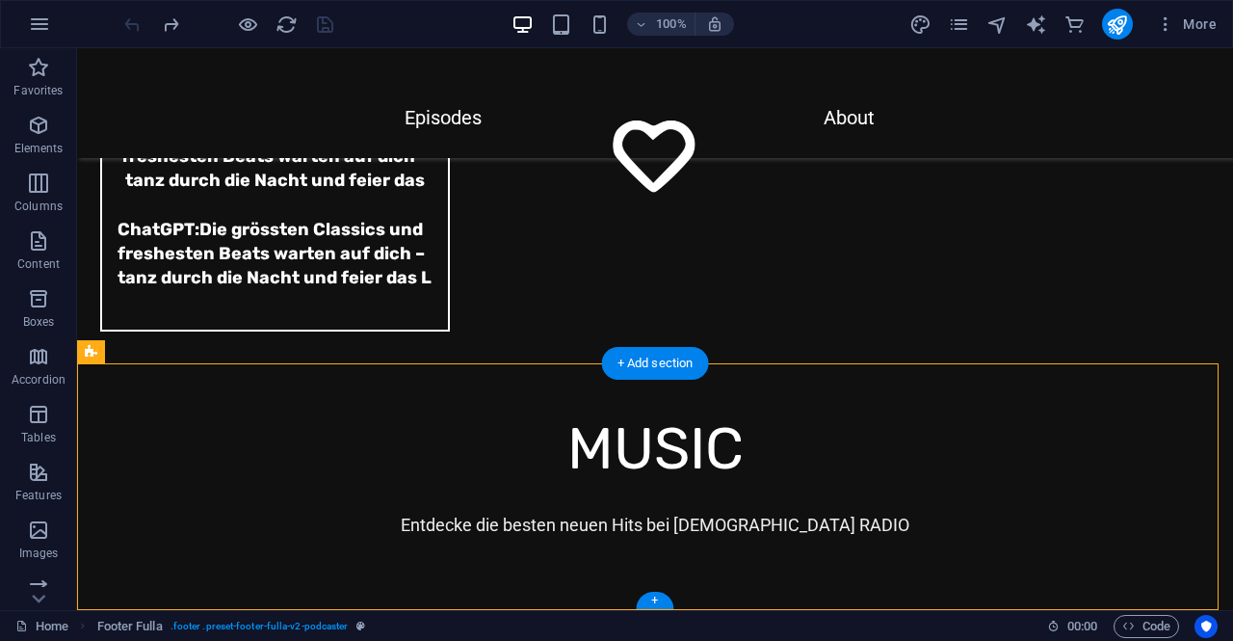
click at [656, 600] on div "+" at bounding box center [655, 600] width 38 height 17
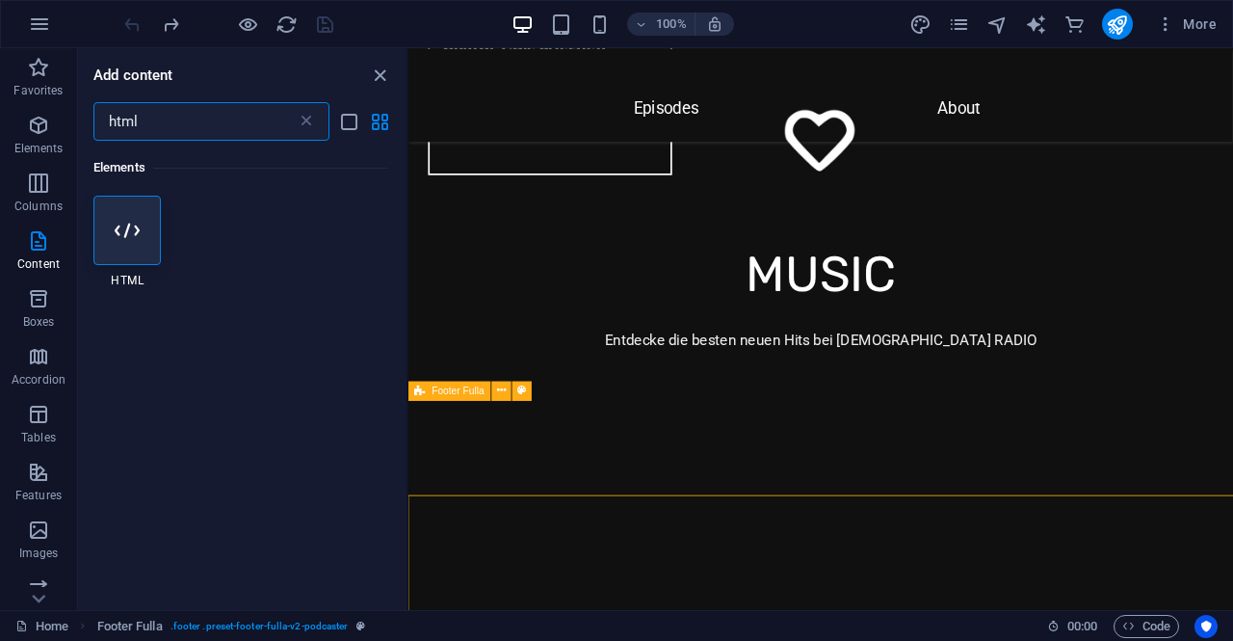
scroll to position [6408, 0]
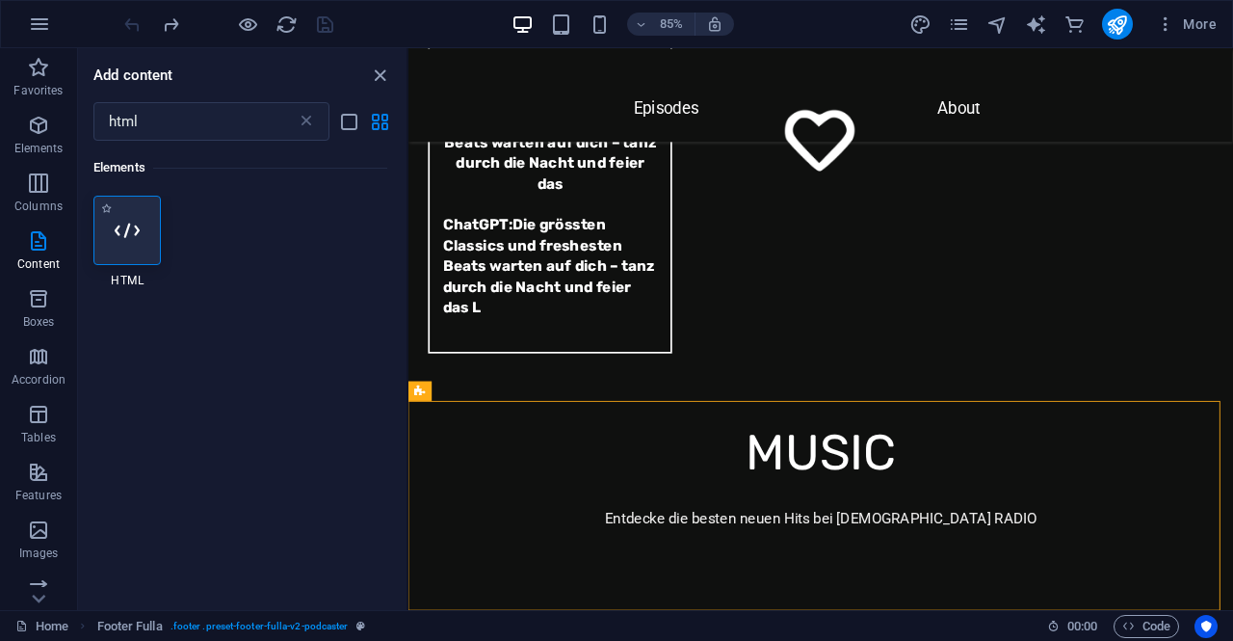
click at [135, 221] on icon at bounding box center [127, 230] width 25 height 25
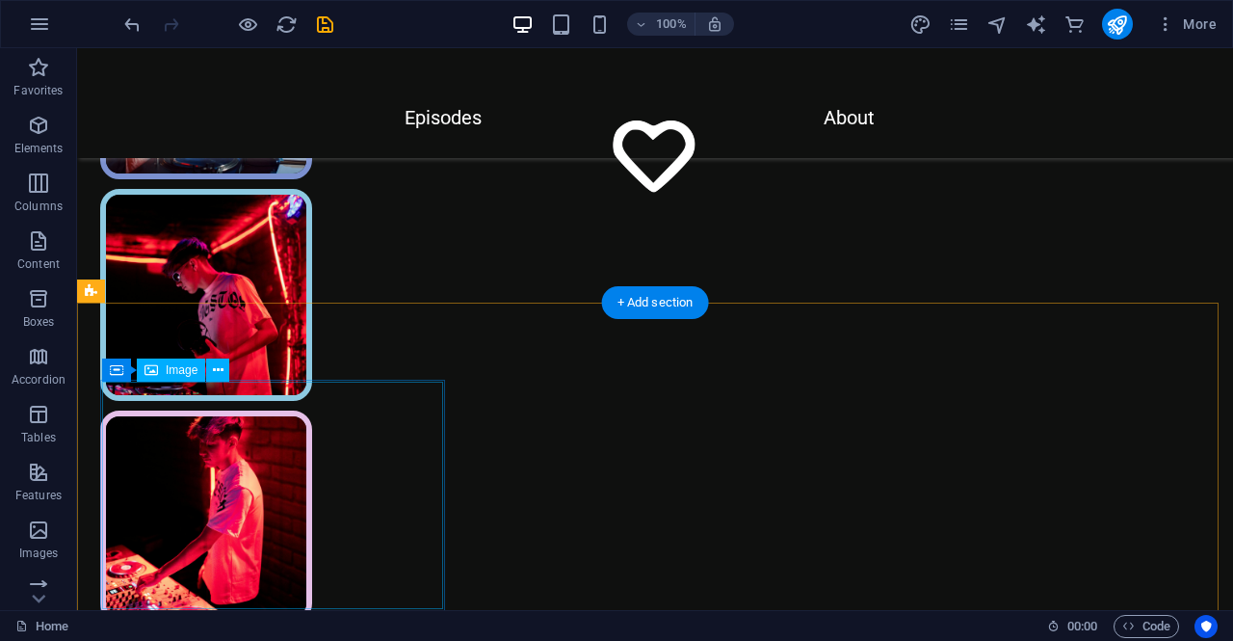
scroll to position [0, 0]
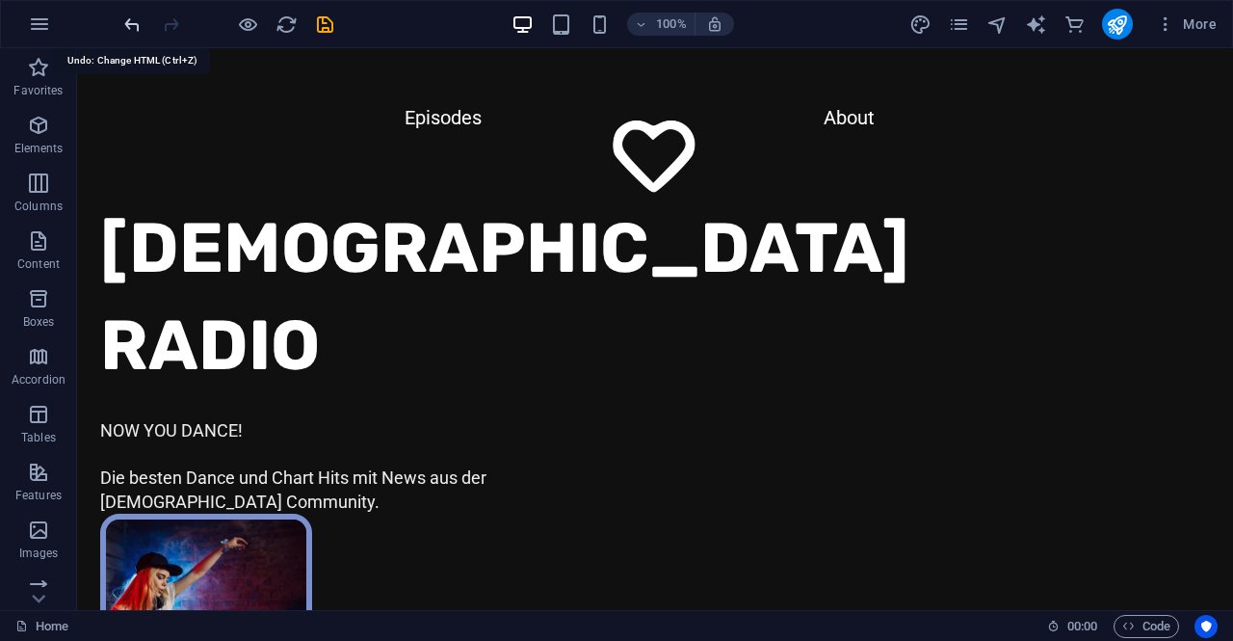
click at [129, 20] on icon "undo" at bounding box center [132, 24] width 22 height 22
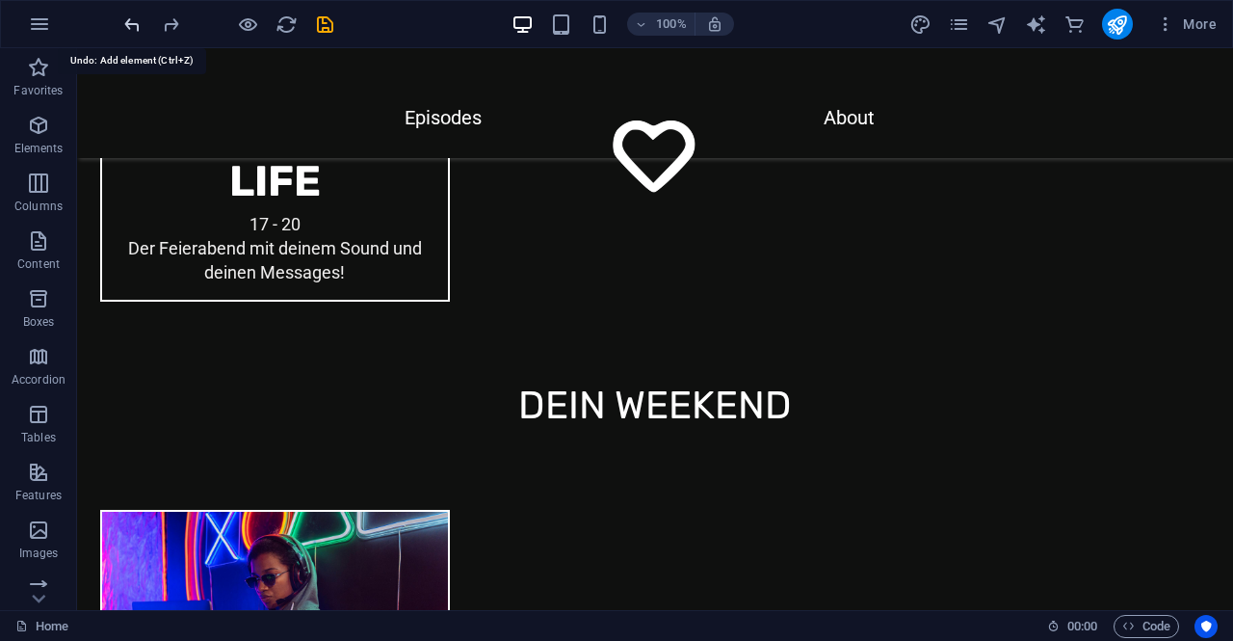
click at [129, 20] on icon "undo" at bounding box center [132, 24] width 22 height 22
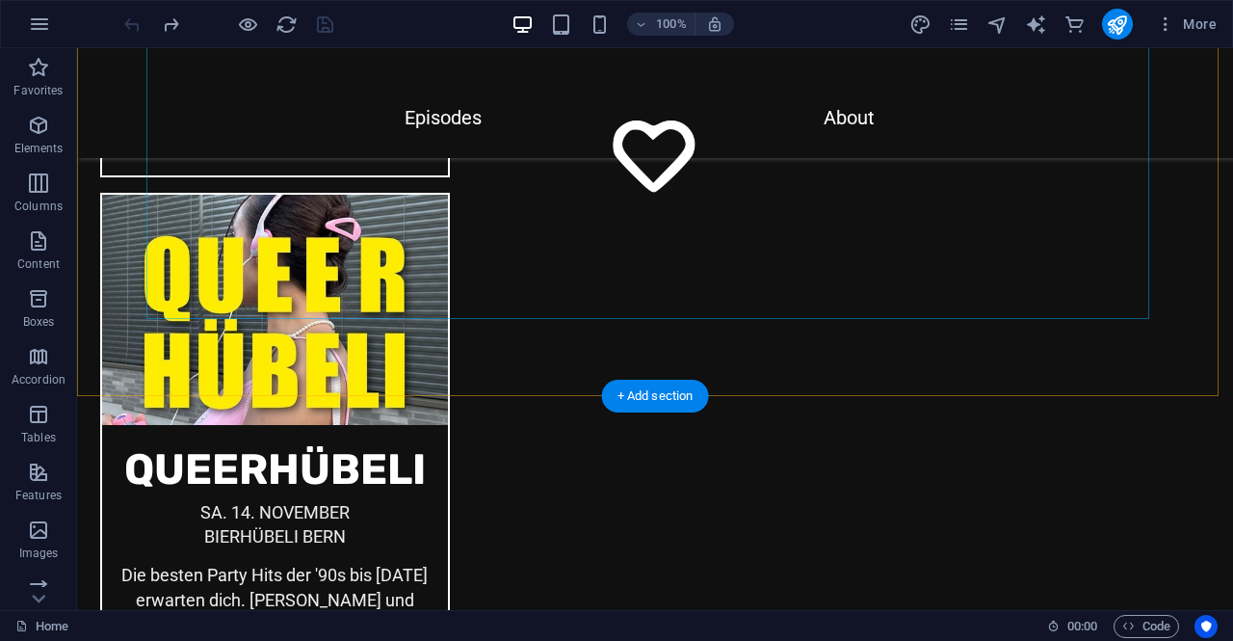
scroll to position [5558, 0]
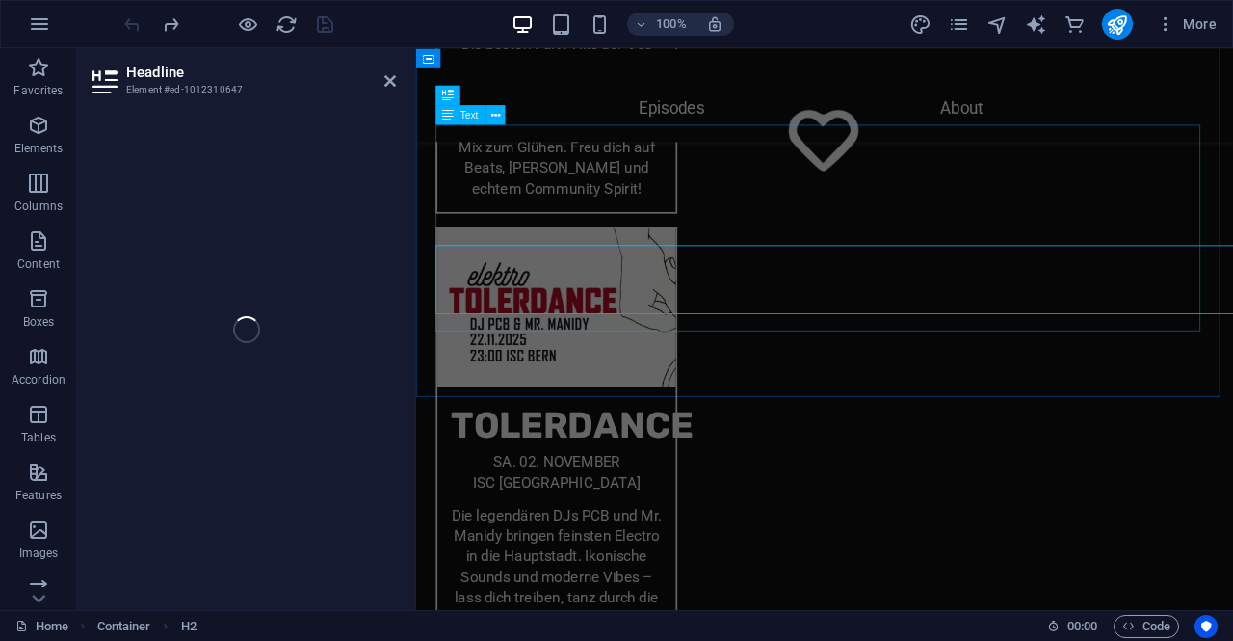
scroll to position [5630, 0]
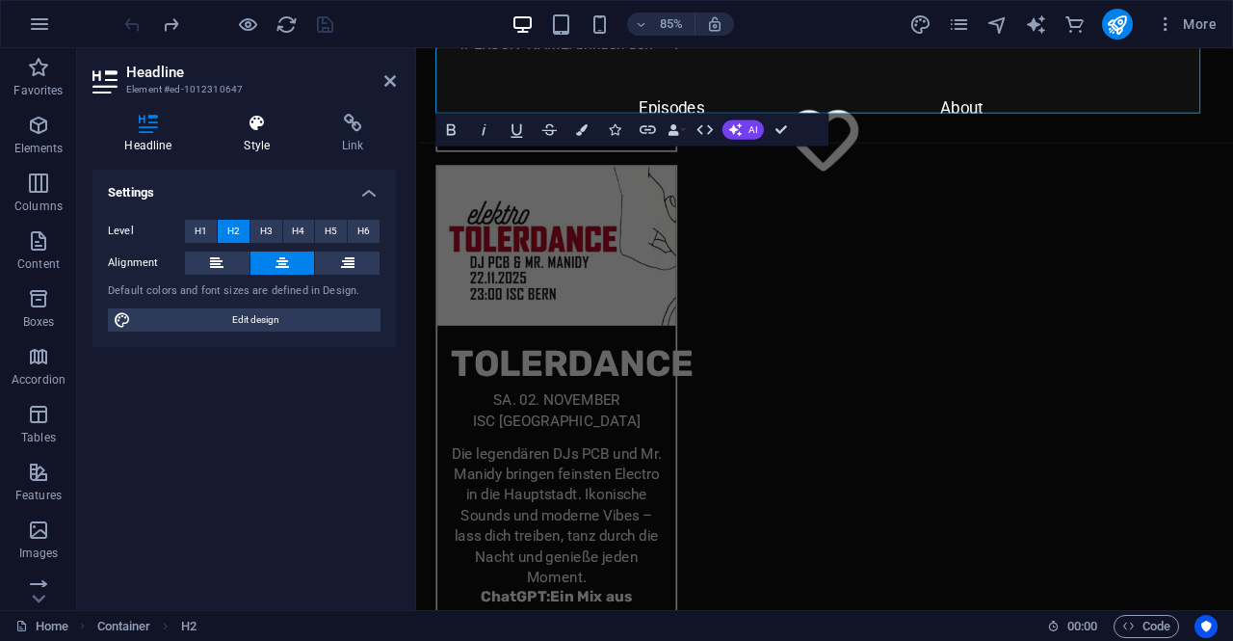
click at [270, 134] on h4 "Style" at bounding box center [261, 134] width 98 height 40
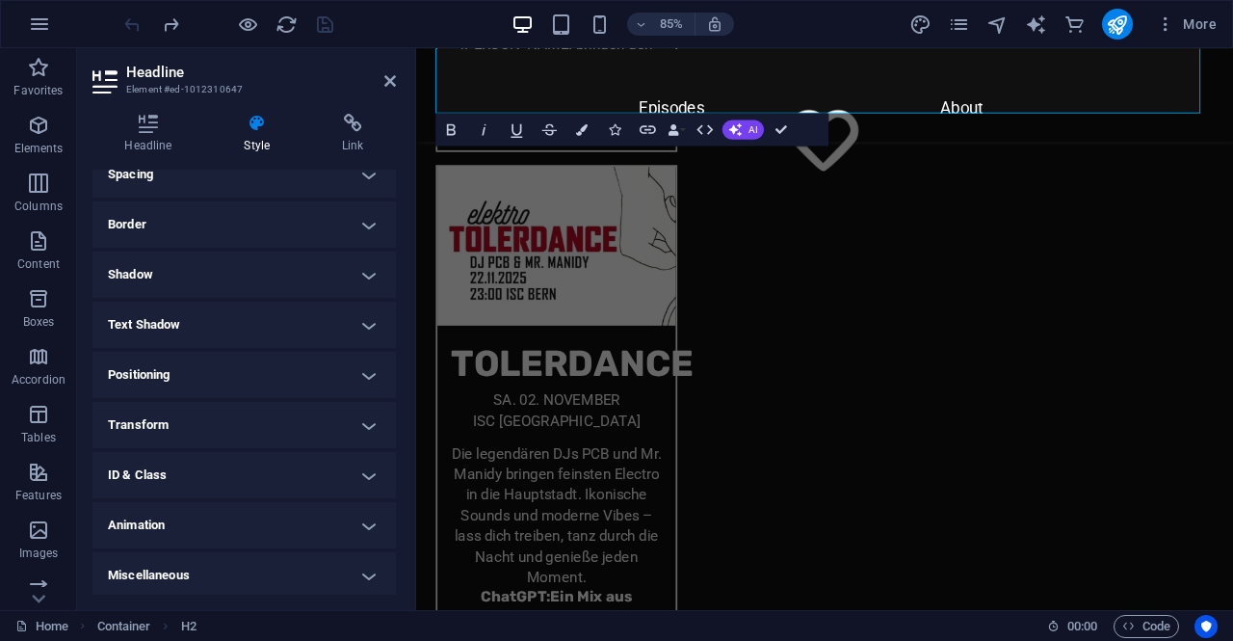
scroll to position [387, 0]
click at [174, 326] on h4 "Text Shadow" at bounding box center [245, 323] width 304 height 46
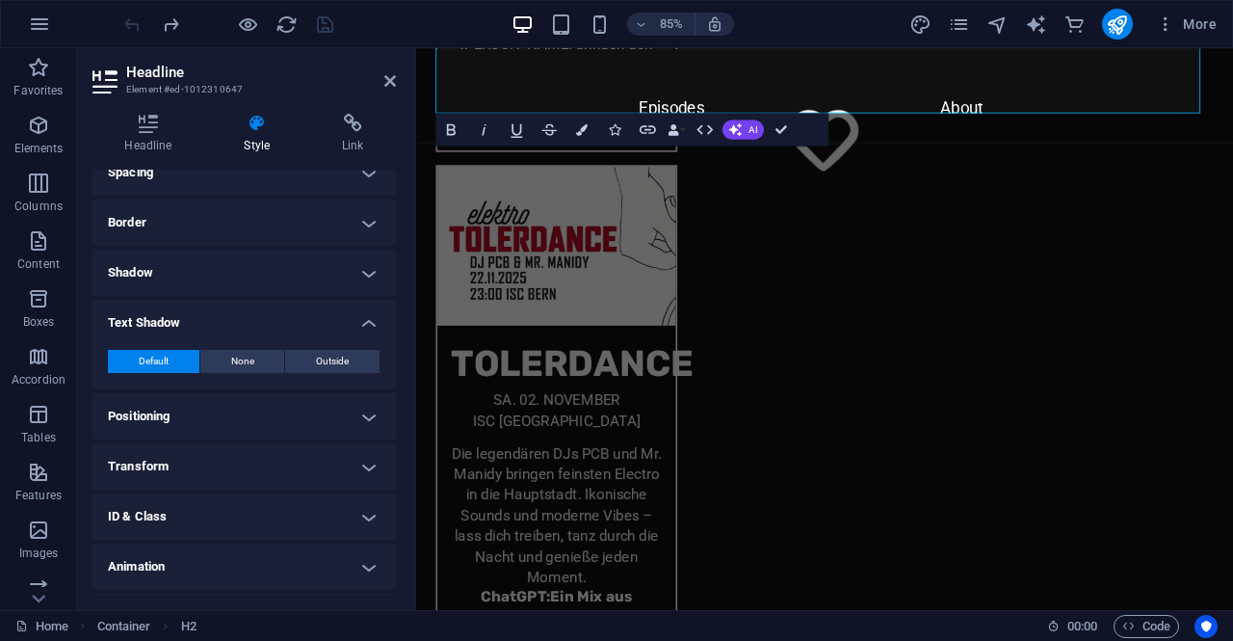
click at [174, 326] on h4 "Text Shadow" at bounding box center [245, 317] width 304 height 35
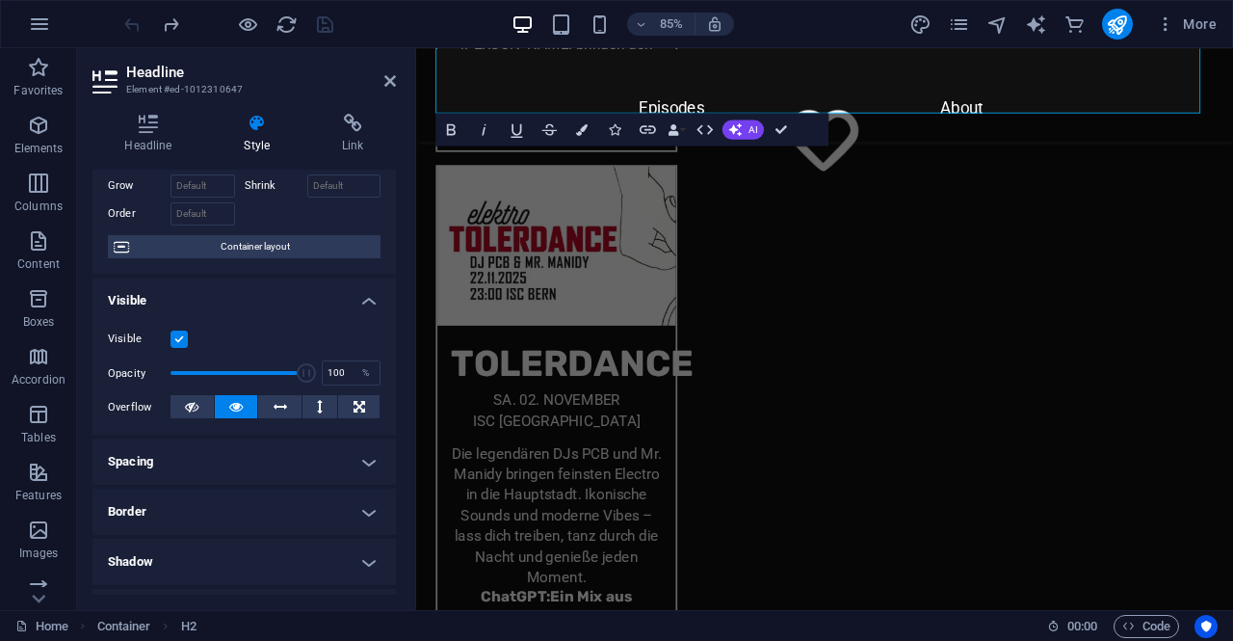
scroll to position [0, 0]
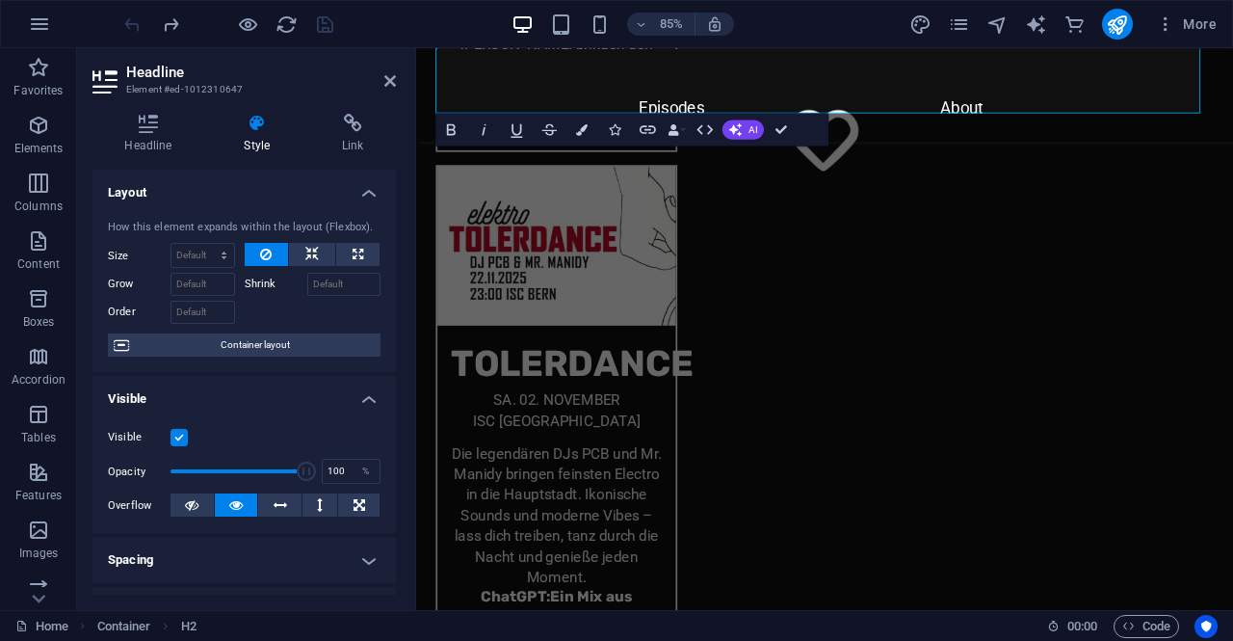
click at [383, 80] on h2 "Headline" at bounding box center [261, 72] width 270 height 17
click at [389, 80] on icon at bounding box center [390, 80] width 12 height 15
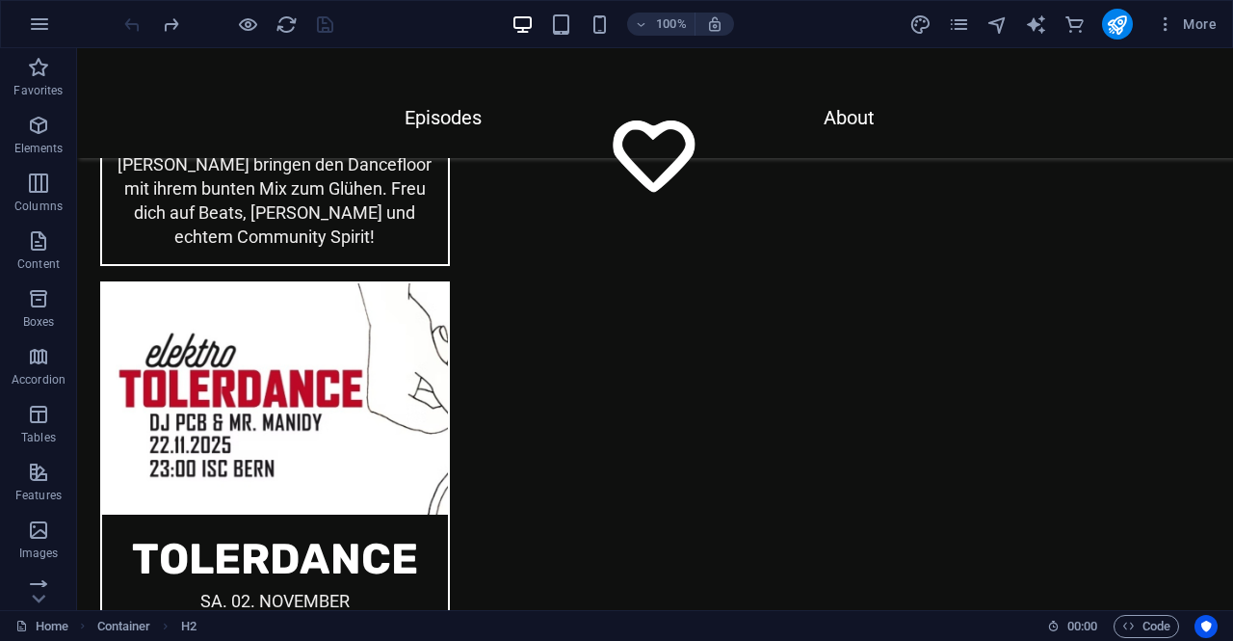
scroll to position [6618, 0]
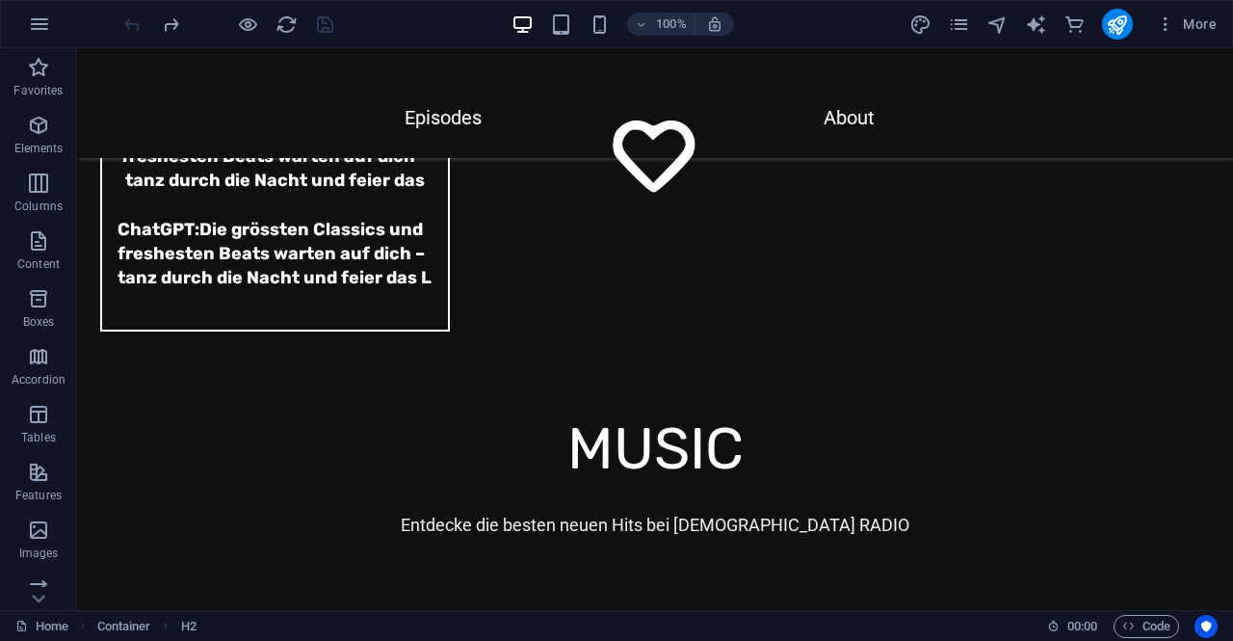
drag, startPoint x: 1226, startPoint y: 514, endPoint x: 1299, endPoint y: 679, distance: 181.2
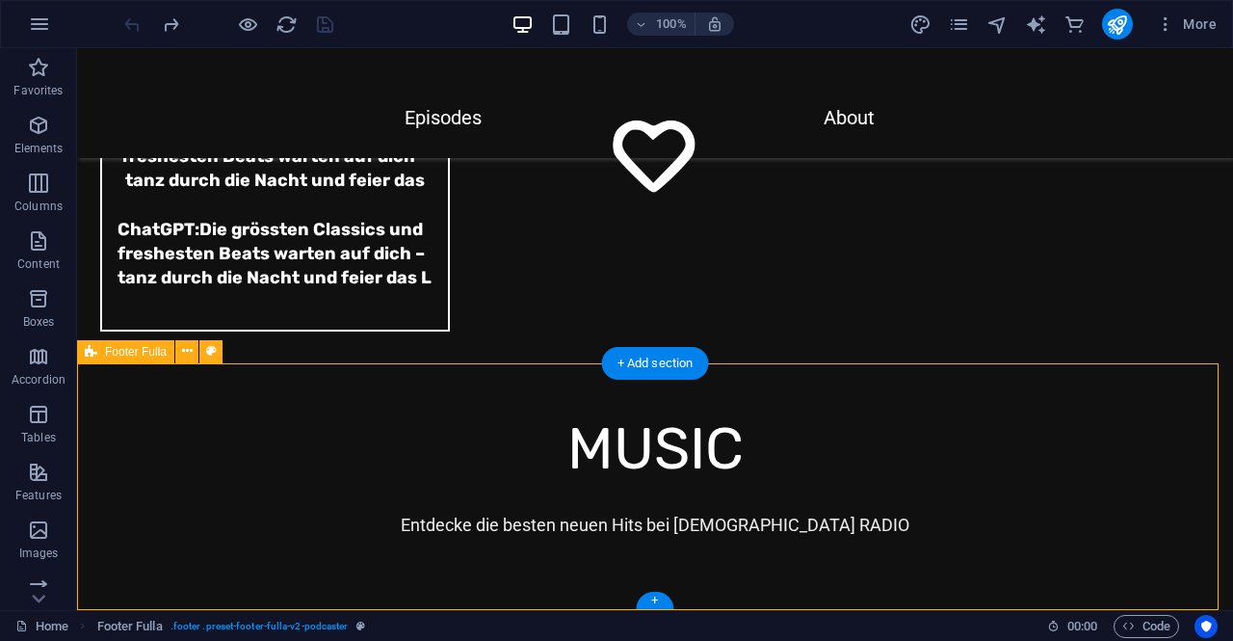
select select "footer"
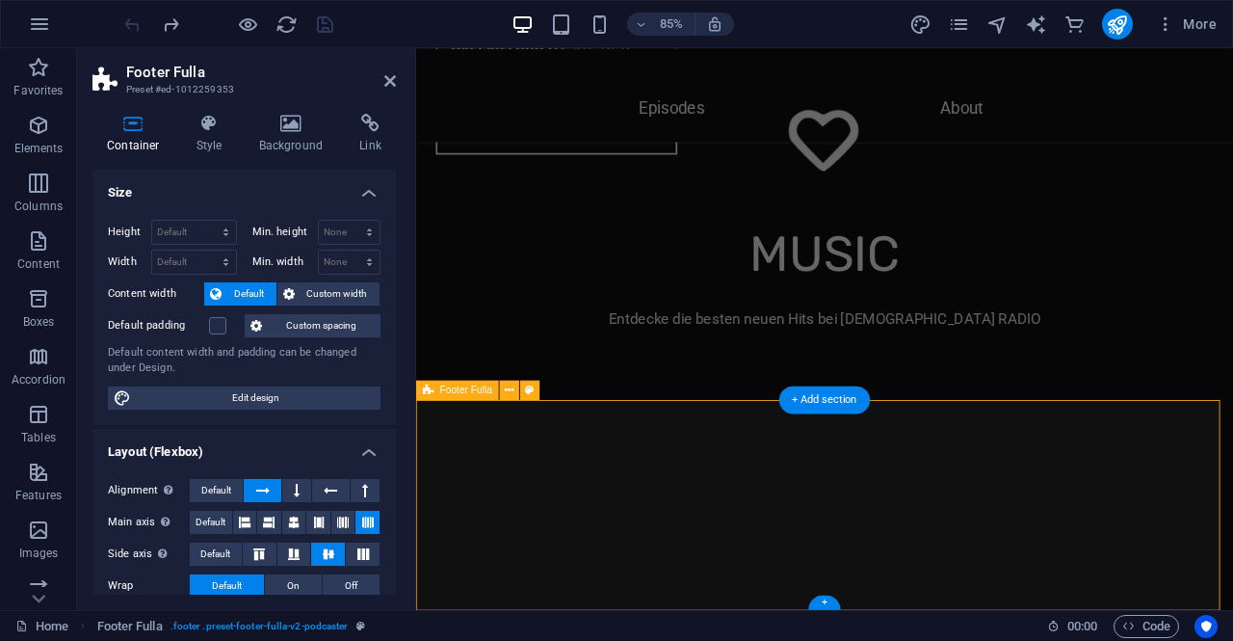
scroll to position [6452, 0]
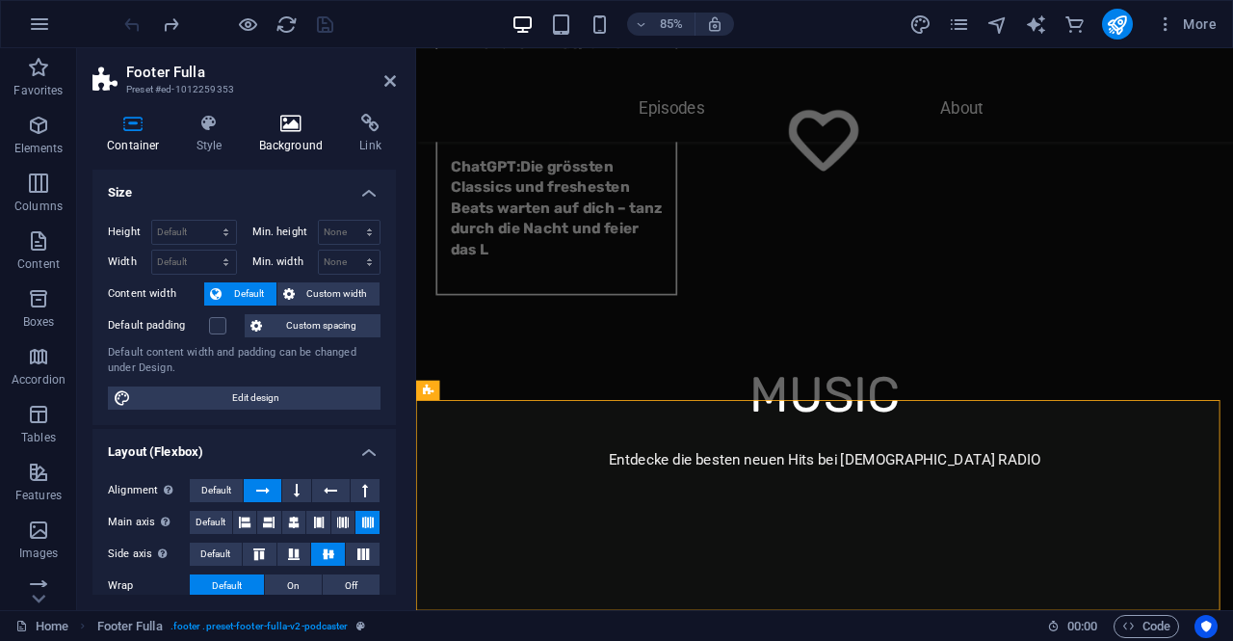
click at [293, 122] on icon at bounding box center [291, 123] width 93 height 19
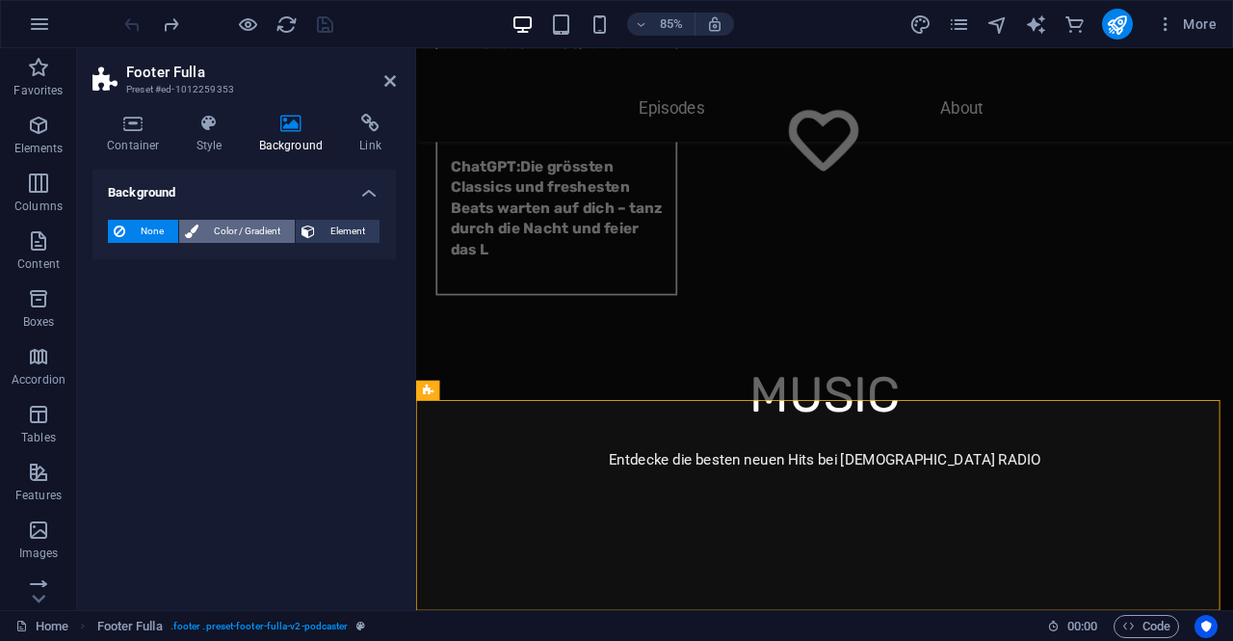
click at [247, 230] on span "Color / Gradient" at bounding box center [246, 231] width 85 height 23
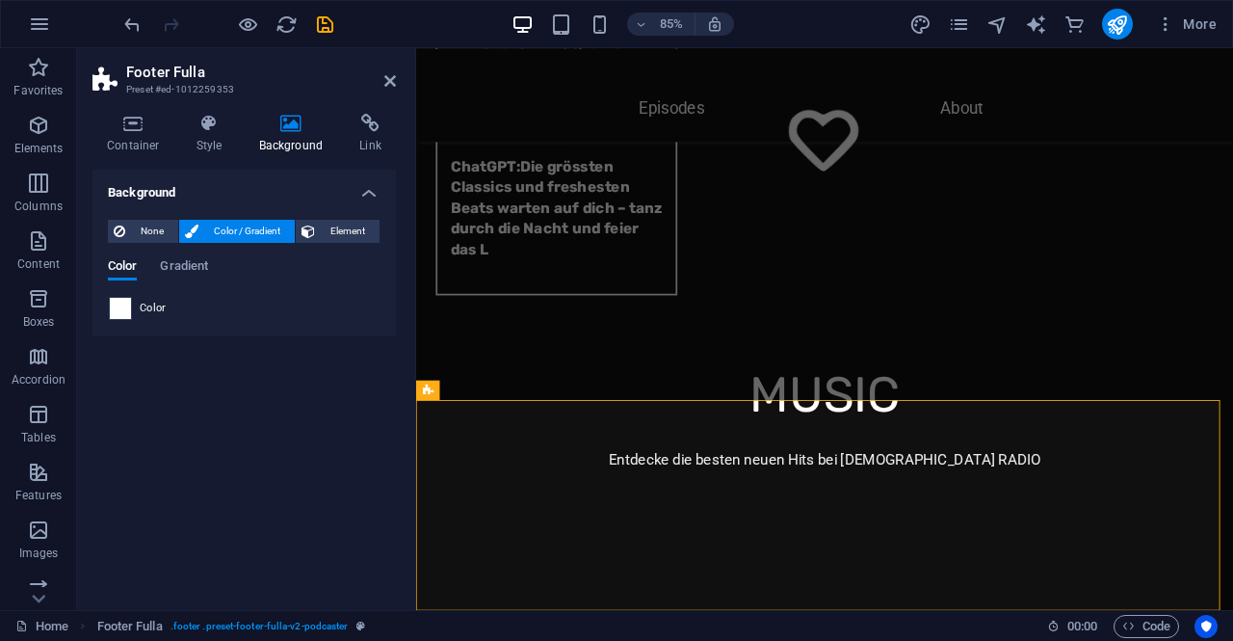
click at [119, 304] on span at bounding box center [120, 308] width 21 height 21
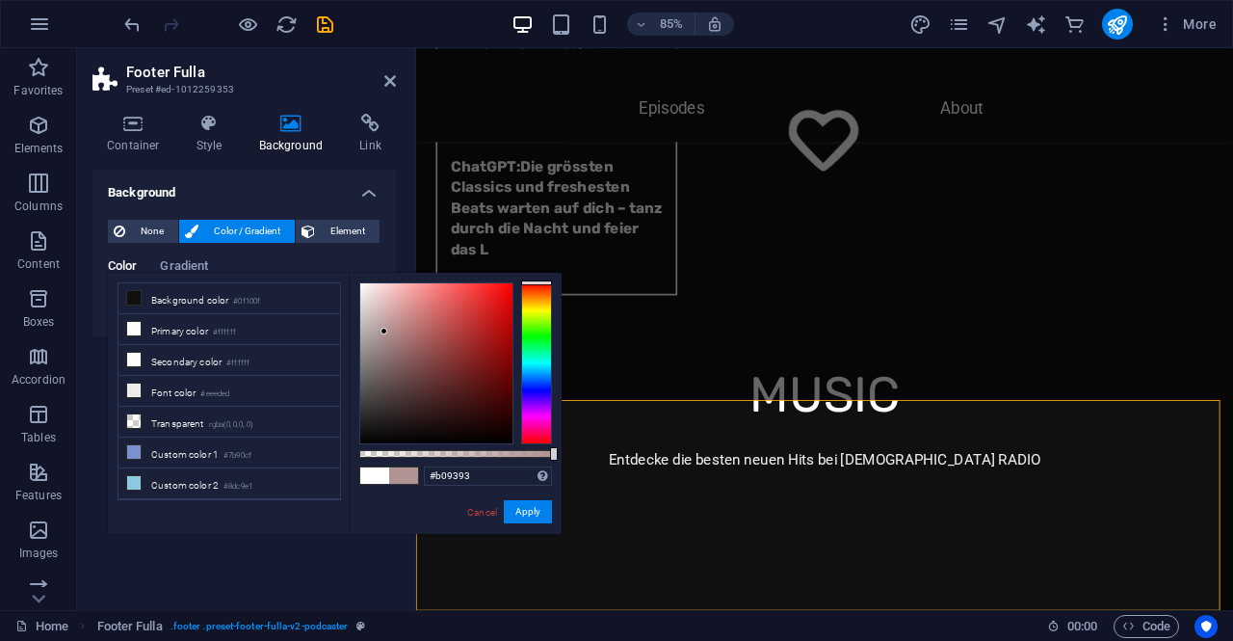
drag, startPoint x: 445, startPoint y: 342, endPoint x: 384, endPoint y: 331, distance: 61.6
click at [384, 331] on div at bounding box center [436, 363] width 152 height 160
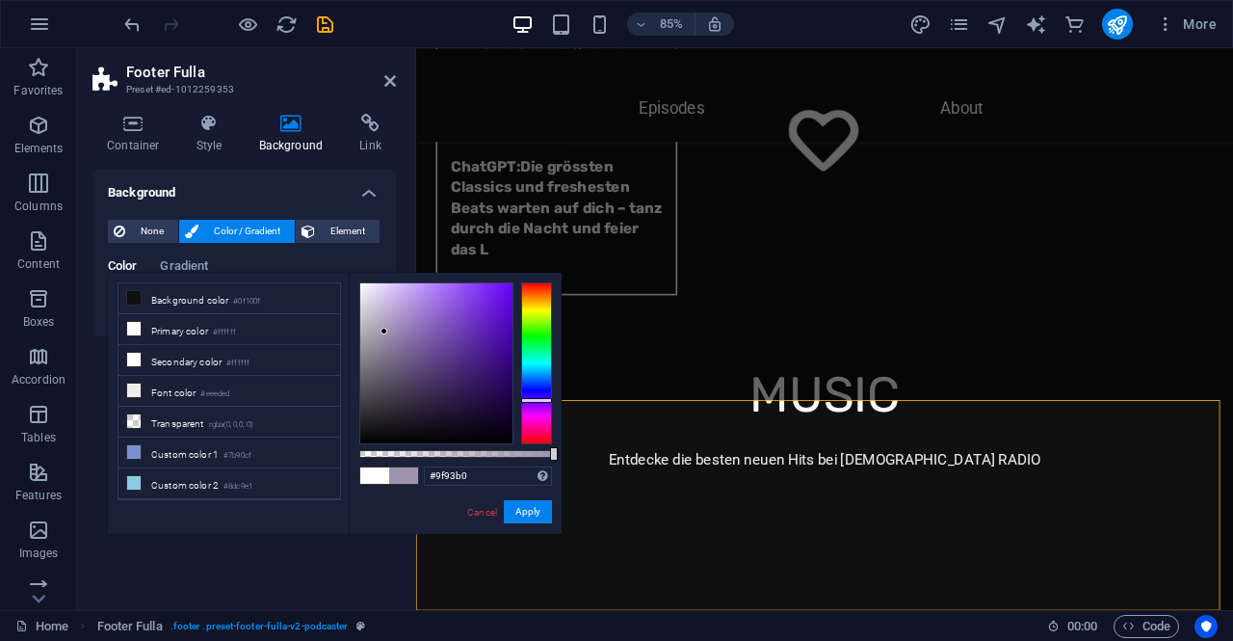
click at [530, 400] on div at bounding box center [536, 363] width 31 height 162
drag, startPoint x: 457, startPoint y: 317, endPoint x: 514, endPoint y: 350, distance: 65.6
click at [514, 350] on div at bounding box center [455, 363] width 193 height 162
drag, startPoint x: 507, startPoint y: 343, endPoint x: 516, endPoint y: 336, distance: 11.8
click at [516, 336] on div at bounding box center [455, 363] width 193 height 162
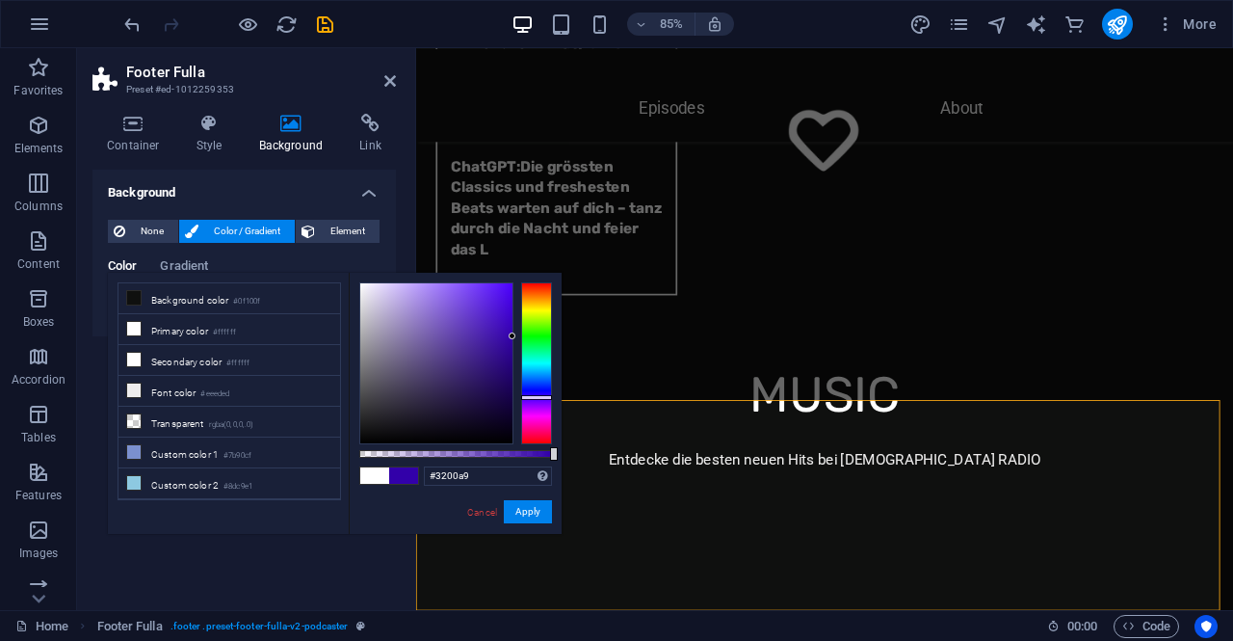
click at [535, 397] on div at bounding box center [536, 363] width 31 height 162
drag, startPoint x: 506, startPoint y: 332, endPoint x: 493, endPoint y: 336, distance: 13.1
click at [493, 336] on div at bounding box center [436, 363] width 152 height 160
click at [534, 398] on div at bounding box center [536, 398] width 31 height 5
drag, startPoint x: 487, startPoint y: 323, endPoint x: 556, endPoint y: 346, distance: 73.1
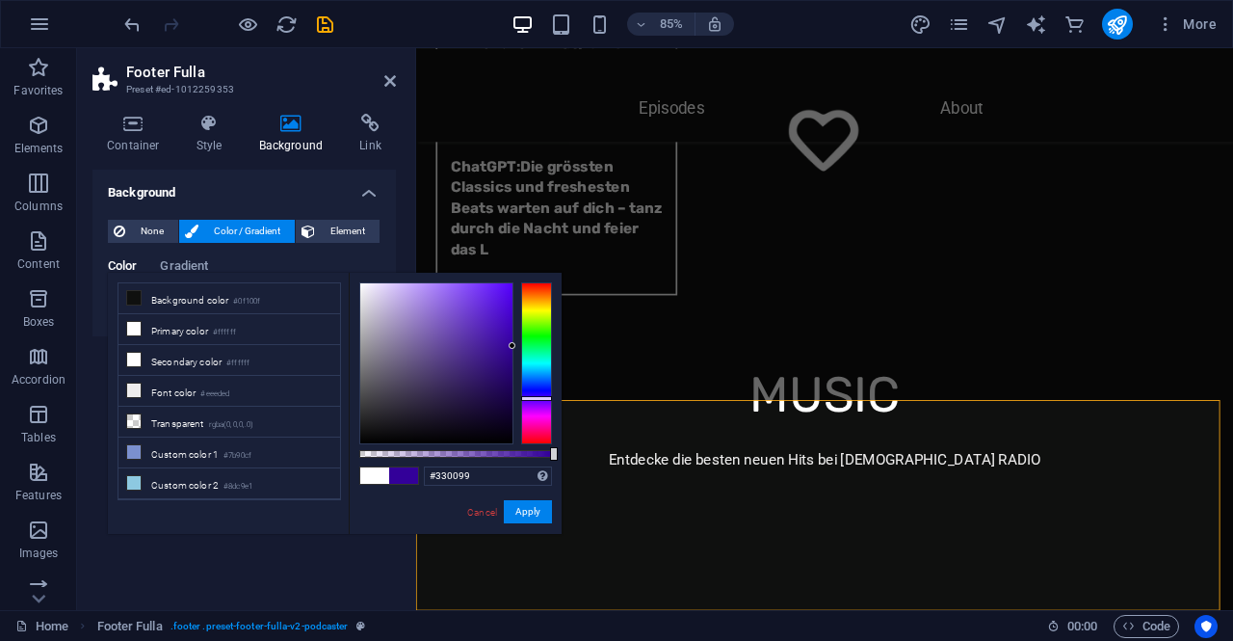
click at [556, 346] on div "#330099 Supported formats #0852ed rgb(8, 82, 237) rgba(8, 82, 237, 90%) hsv(221…" at bounding box center [455, 543] width 213 height 541
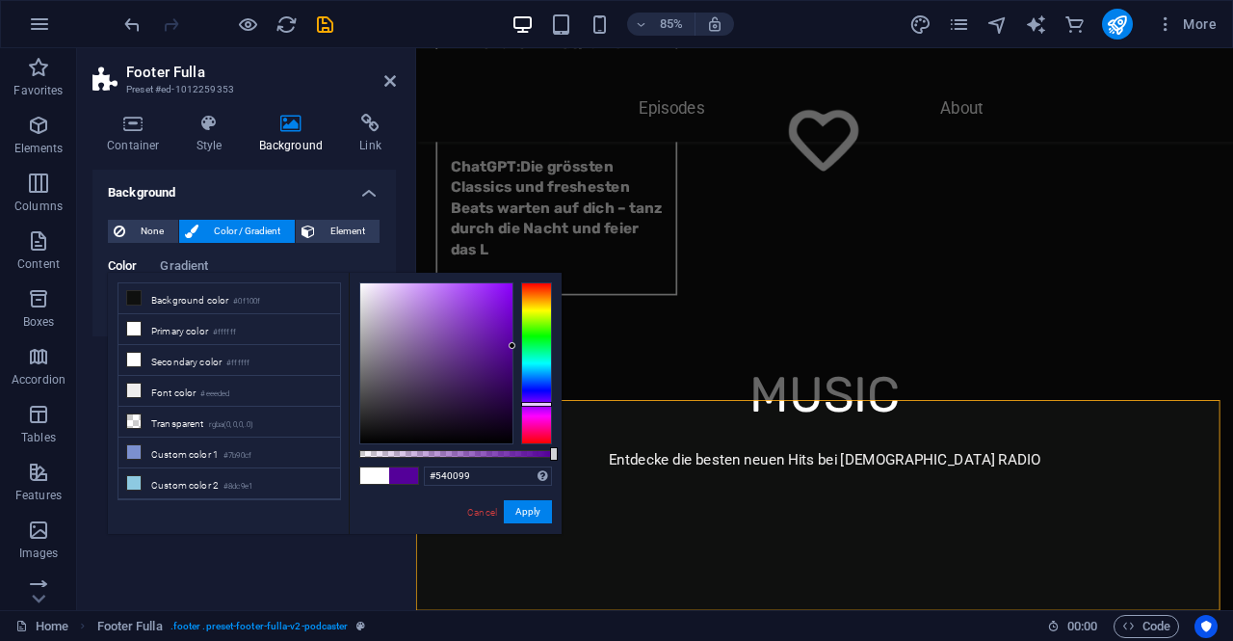
drag, startPoint x: 537, startPoint y: 396, endPoint x: 171, endPoint y: 407, distance: 366.3
click at [563, 404] on body "[DEMOGRAPHIC_DATA] RADIO Home Favorites Elements Columns Content Boxes Accordio…" at bounding box center [616, 320] width 1233 height 641
drag, startPoint x: 509, startPoint y: 340, endPoint x: 507, endPoint y: 406, distance: 65.6
click at [507, 406] on div at bounding box center [436, 363] width 152 height 160
click at [539, 402] on div at bounding box center [536, 363] width 31 height 162
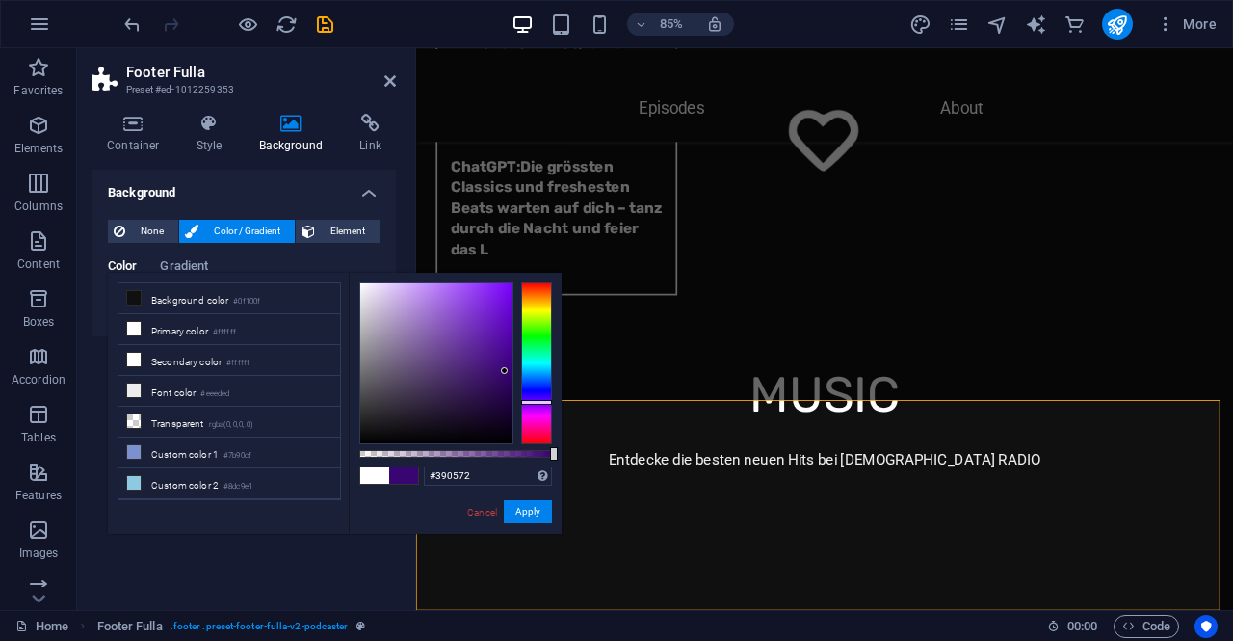
drag, startPoint x: 503, startPoint y: 400, endPoint x: 505, endPoint y: 371, distance: 29.0
click at [505, 371] on div at bounding box center [436, 363] width 152 height 160
click at [540, 402] on div at bounding box center [536, 402] width 31 height 5
drag, startPoint x: 502, startPoint y: 368, endPoint x: 536, endPoint y: 379, distance: 35.4
click at [536, 379] on div at bounding box center [455, 363] width 193 height 162
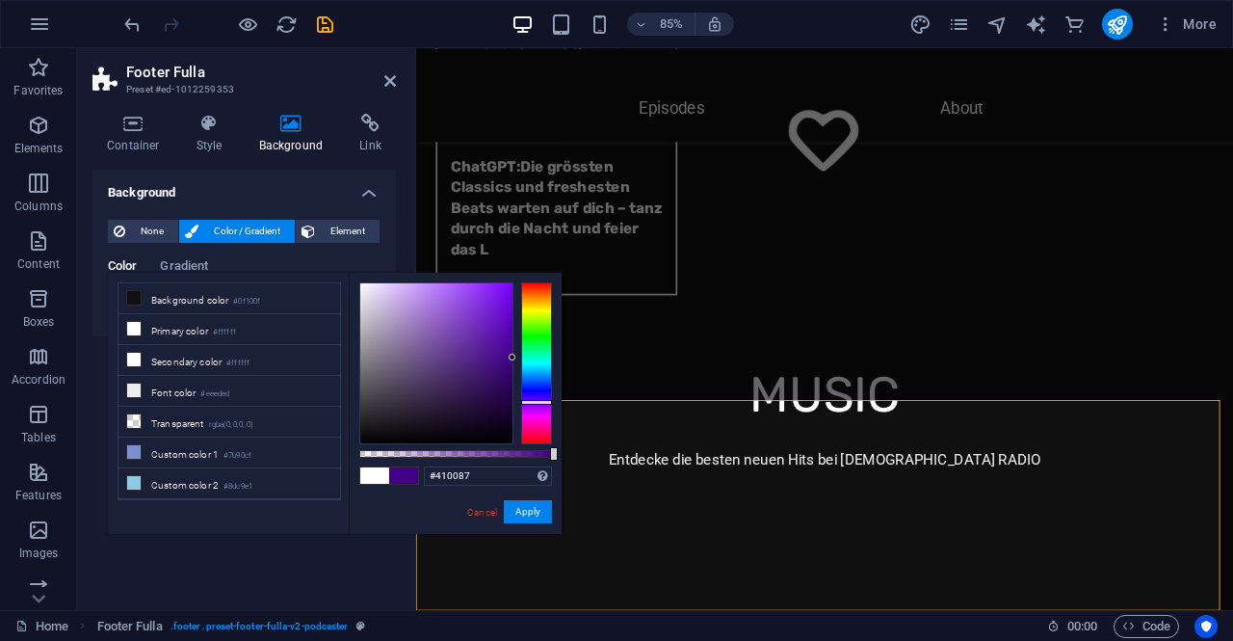
drag, startPoint x: 511, startPoint y: 375, endPoint x: 181, endPoint y: 369, distance: 329.6
click at [569, 357] on body "[DEMOGRAPHIC_DATA] RADIO Home Favorites Elements Columns Content Boxes Accordio…" at bounding box center [616, 320] width 1233 height 641
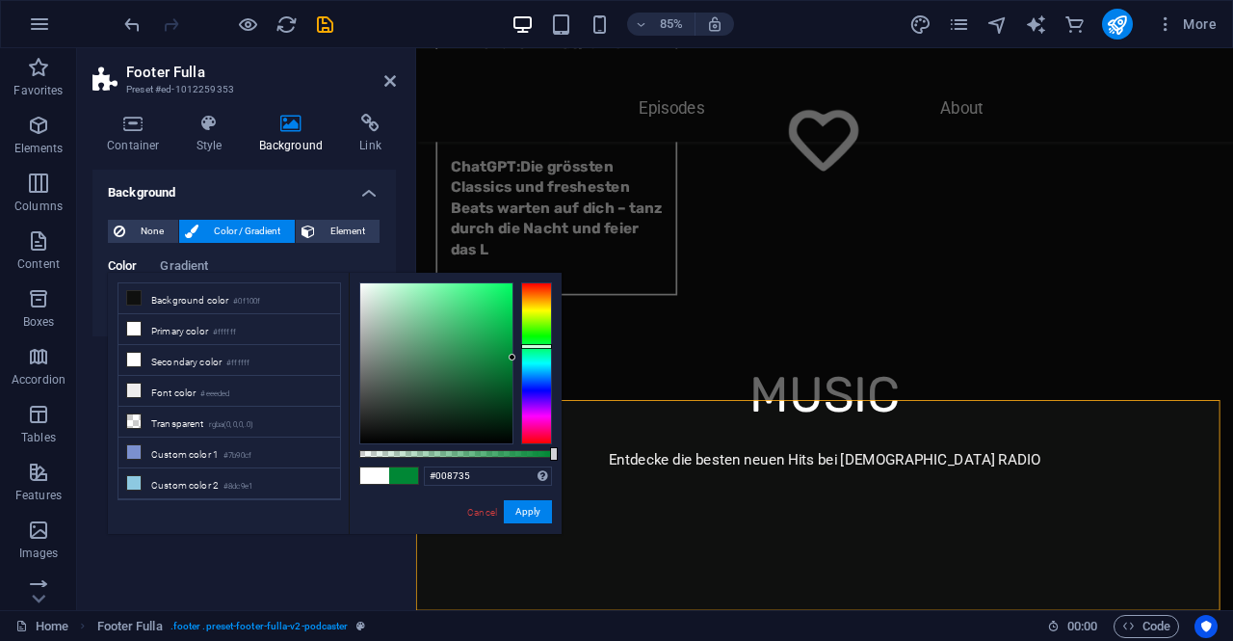
drag, startPoint x: 531, startPoint y: 337, endPoint x: 542, endPoint y: 346, distance: 13.7
click at [542, 346] on div at bounding box center [536, 363] width 31 height 162
drag, startPoint x: 508, startPoint y: 354, endPoint x: 450, endPoint y: 328, distance: 63.4
click at [450, 328] on div at bounding box center [436, 363] width 152 height 160
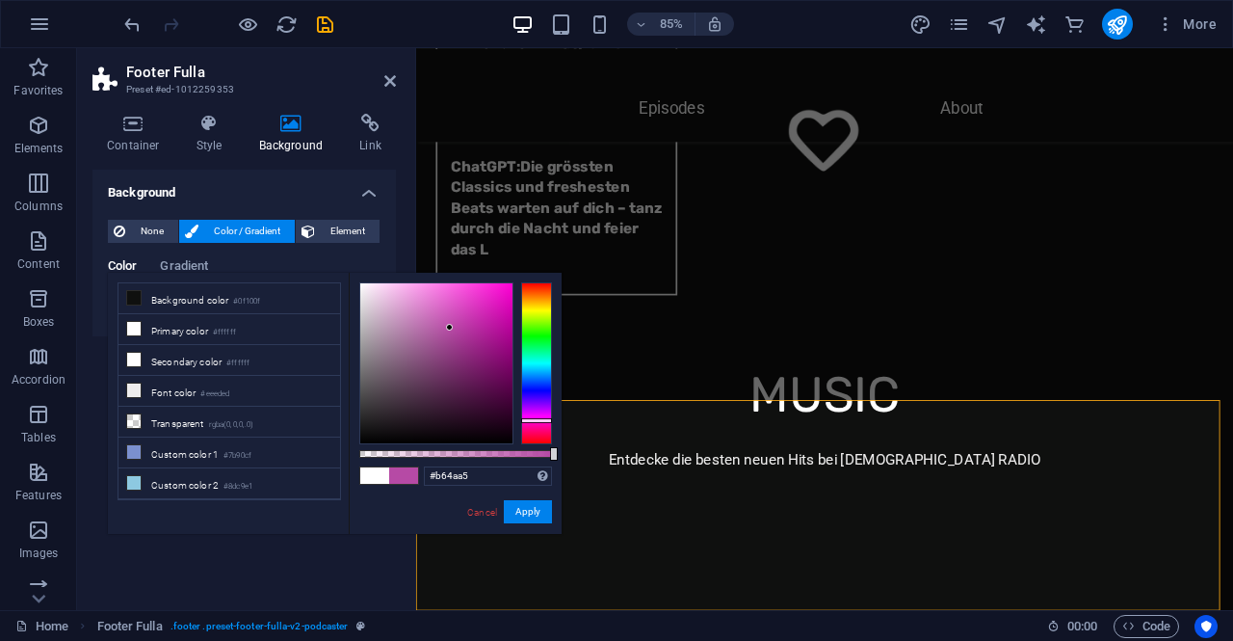
drag, startPoint x: 538, startPoint y: 346, endPoint x: 560, endPoint y: 421, distance: 78.4
click at [560, 421] on div "#b64aa5 Supported formats #0852ed rgb(8, 82, 237) rgba(8, 82, 237, 90%) hsv(221…" at bounding box center [455, 543] width 213 height 541
type input "#be0098"
drag, startPoint x: 451, startPoint y: 323, endPoint x: 525, endPoint y: 323, distance: 74.2
click at [525, 323] on div at bounding box center [455, 363] width 193 height 162
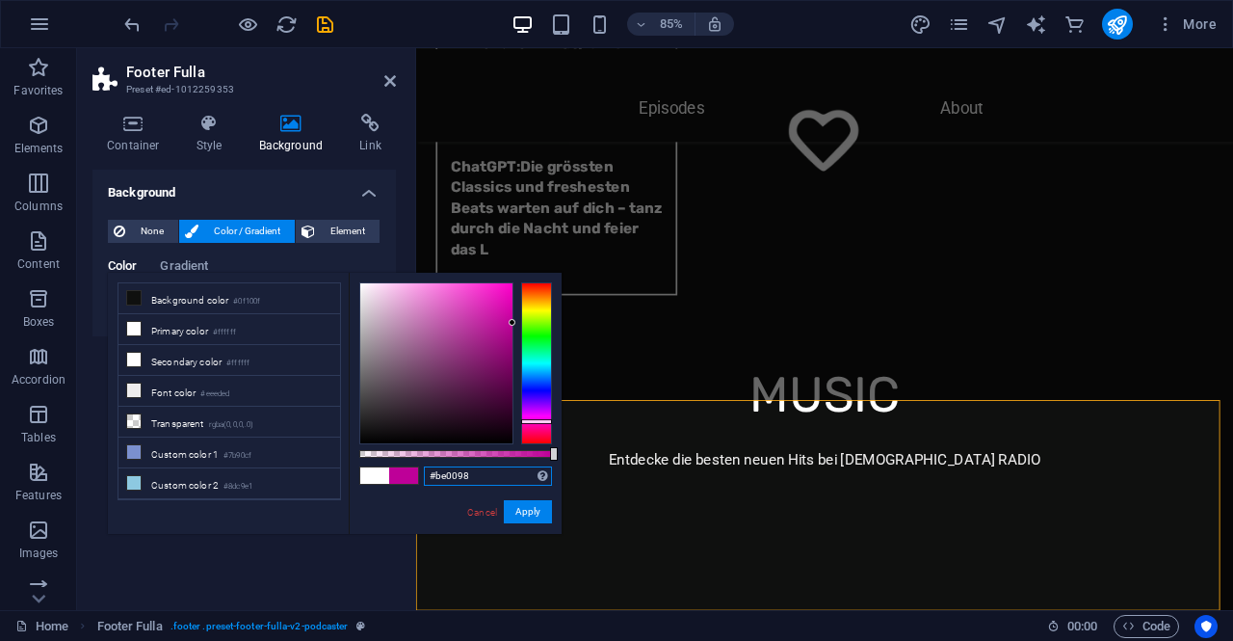
drag, startPoint x: 482, startPoint y: 473, endPoint x: 414, endPoint y: 471, distance: 67.5
click at [414, 471] on div "#be0098 Supported formats #0852ed rgb(8, 82, 237) rgba(8, 82, 237, 90%) hsv(221…" at bounding box center [455, 543] width 213 height 541
click at [343, 73] on h2 "Footer Fulla" at bounding box center [261, 72] width 270 height 17
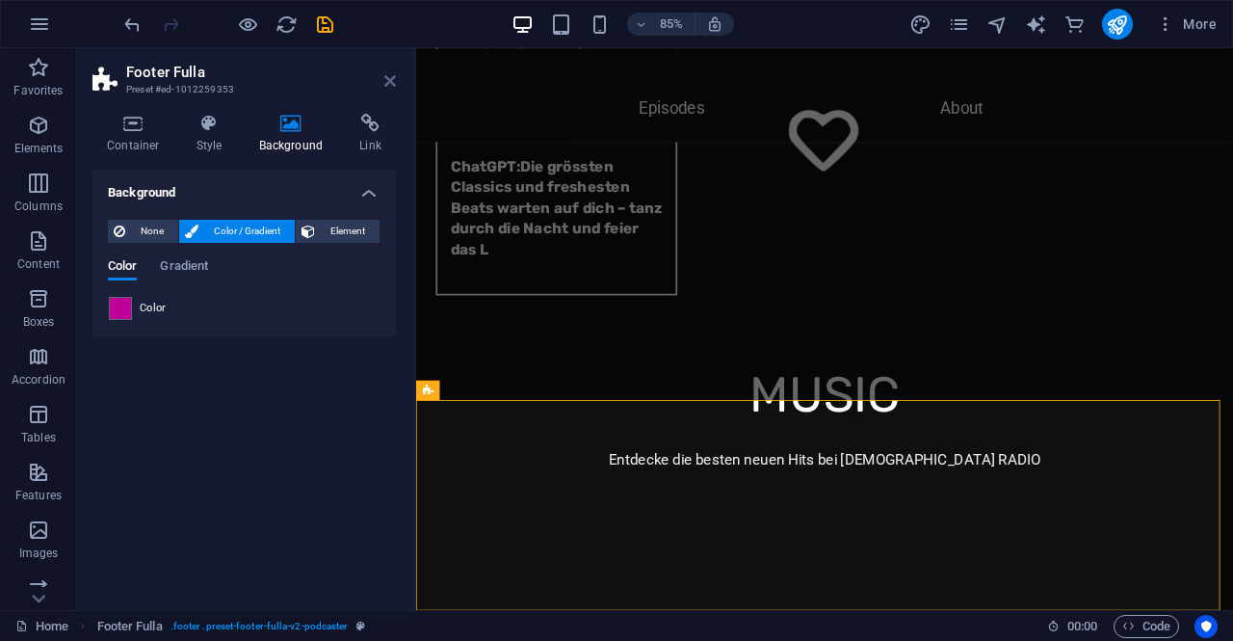
click at [391, 76] on icon at bounding box center [390, 80] width 12 height 15
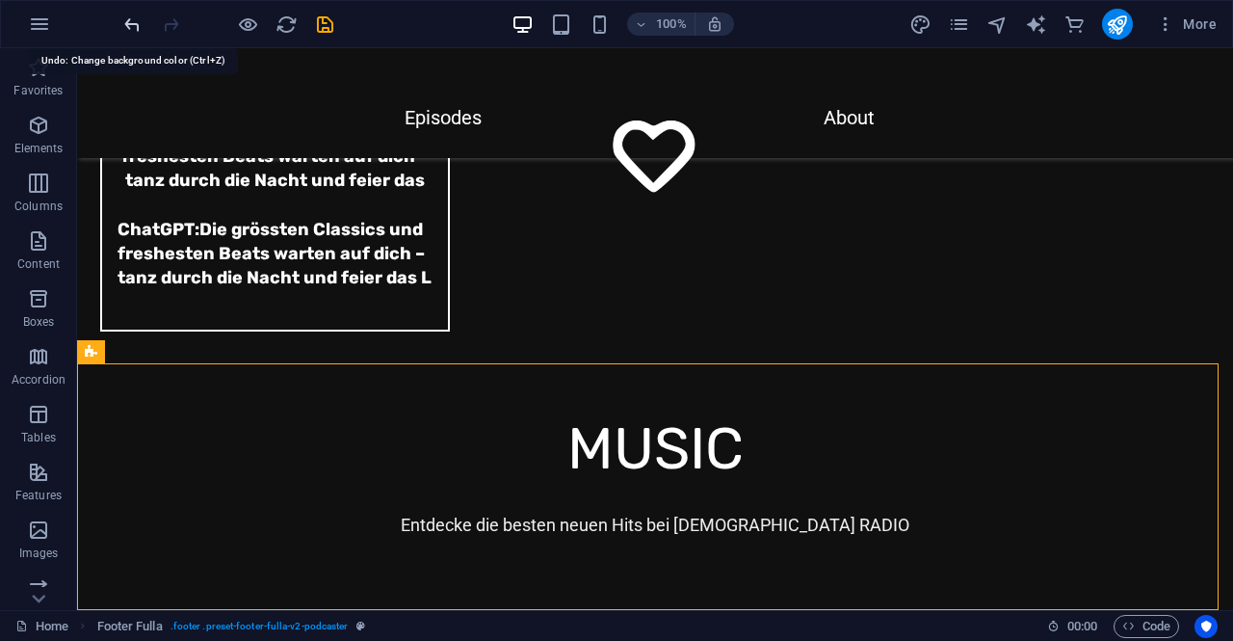
click at [133, 25] on icon "undo" at bounding box center [132, 24] width 22 height 22
click at [132, 24] on icon "undo" at bounding box center [132, 24] width 22 height 22
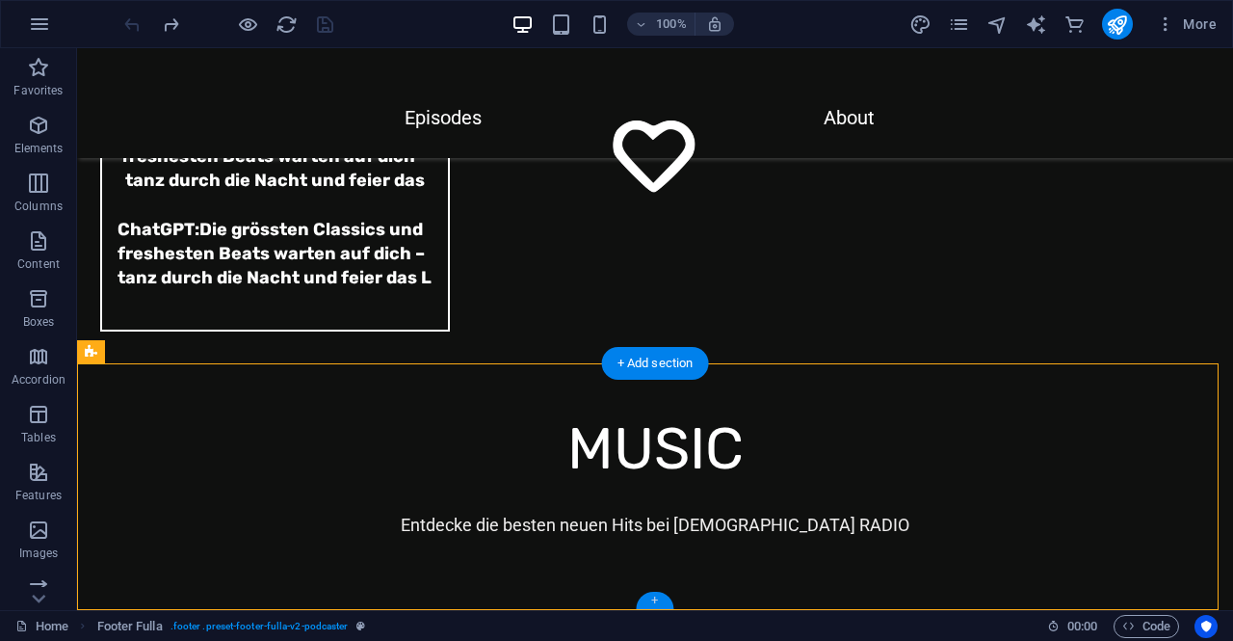
click at [655, 596] on div "+" at bounding box center [655, 600] width 38 height 17
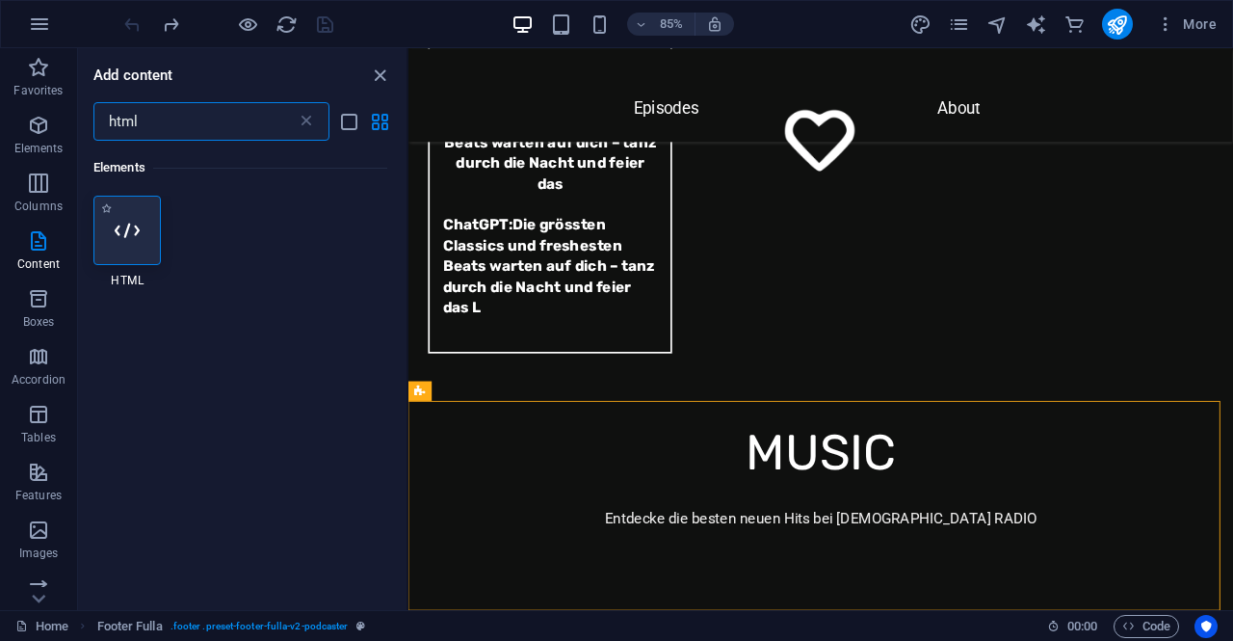
click at [134, 238] on icon at bounding box center [127, 230] width 25 height 25
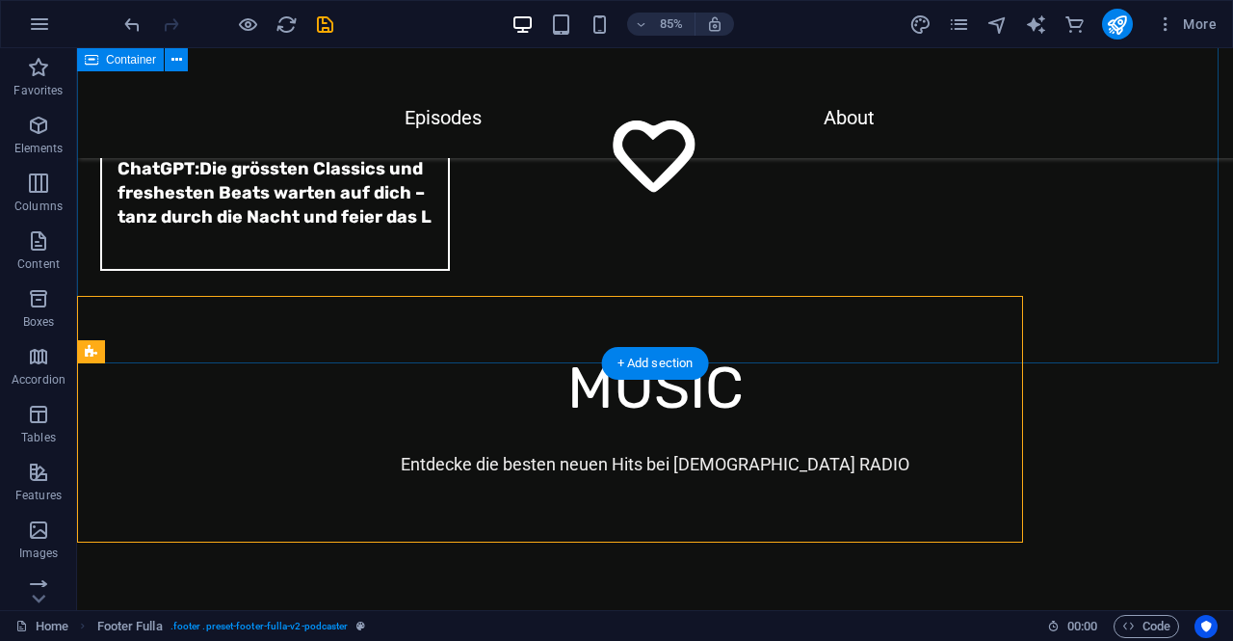
scroll to position [6618, 0]
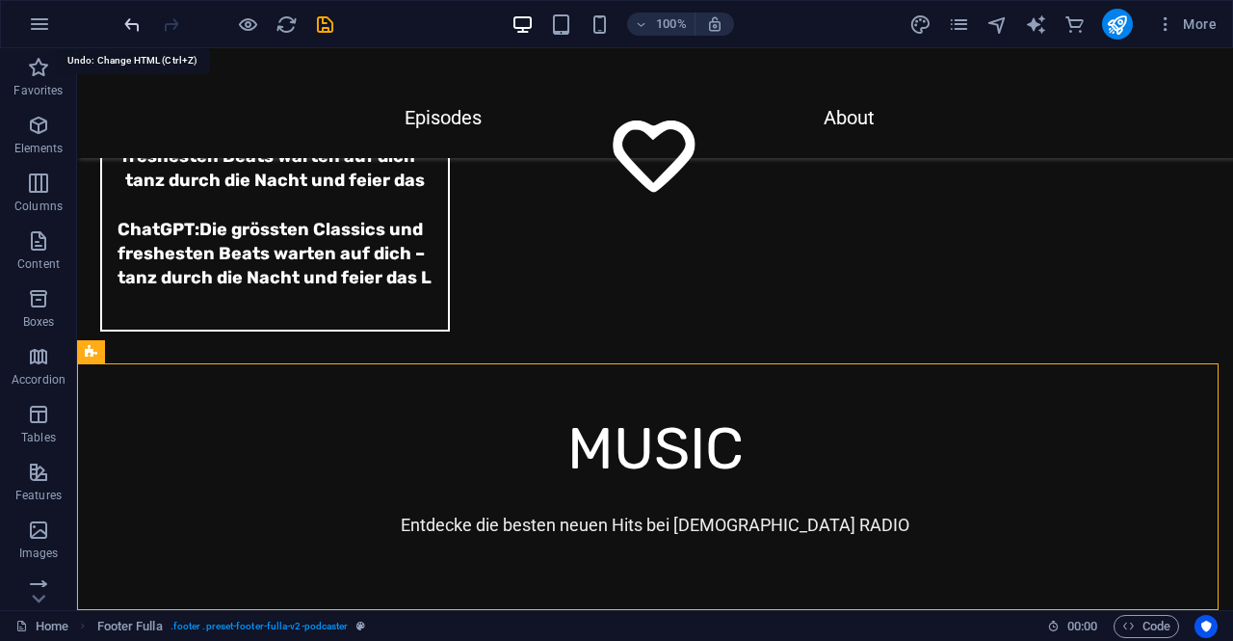
click at [127, 18] on icon "undo" at bounding box center [132, 24] width 22 height 22
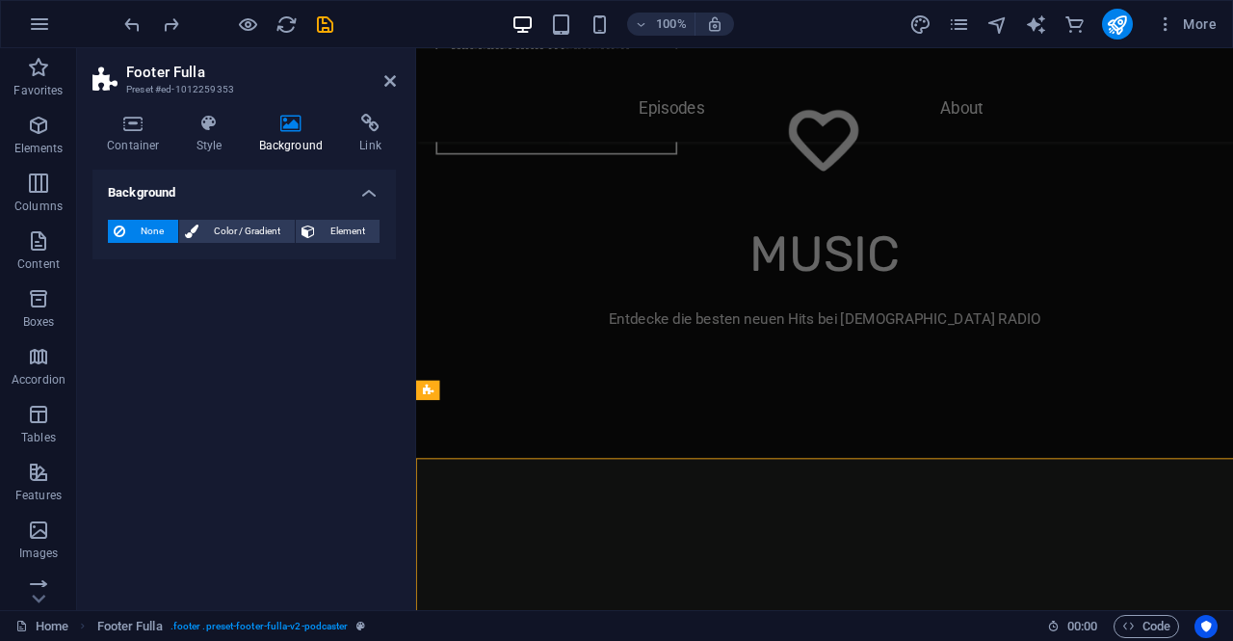
scroll to position [6452, 0]
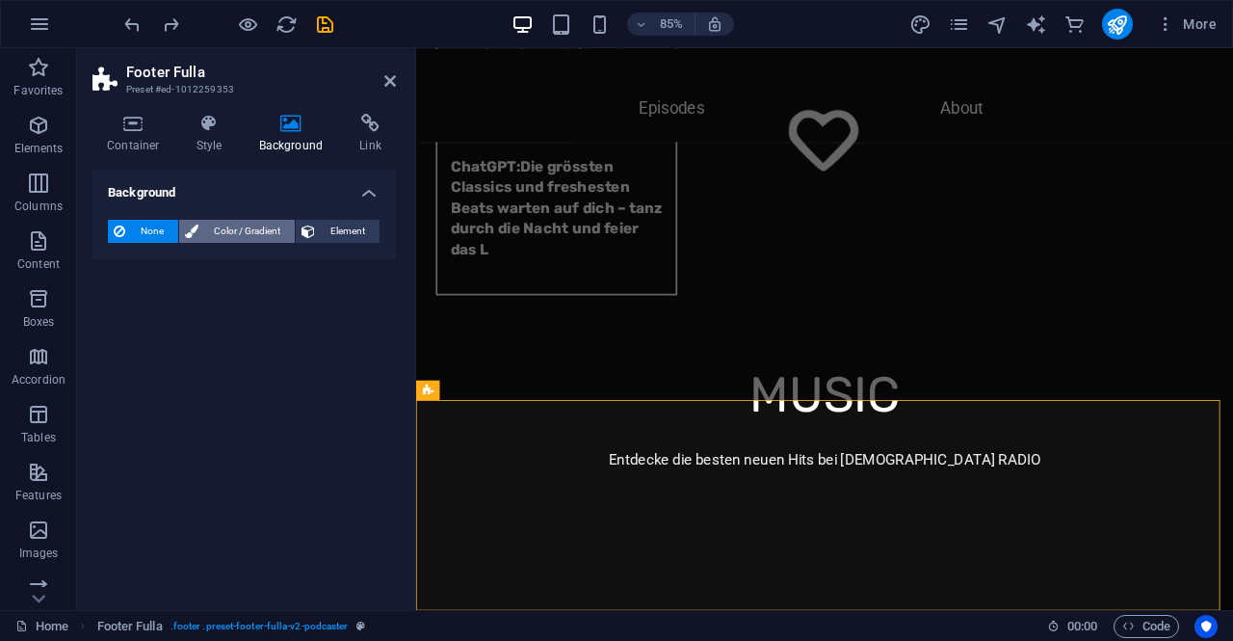
click at [232, 232] on span "Color / Gradient" at bounding box center [246, 231] width 85 height 23
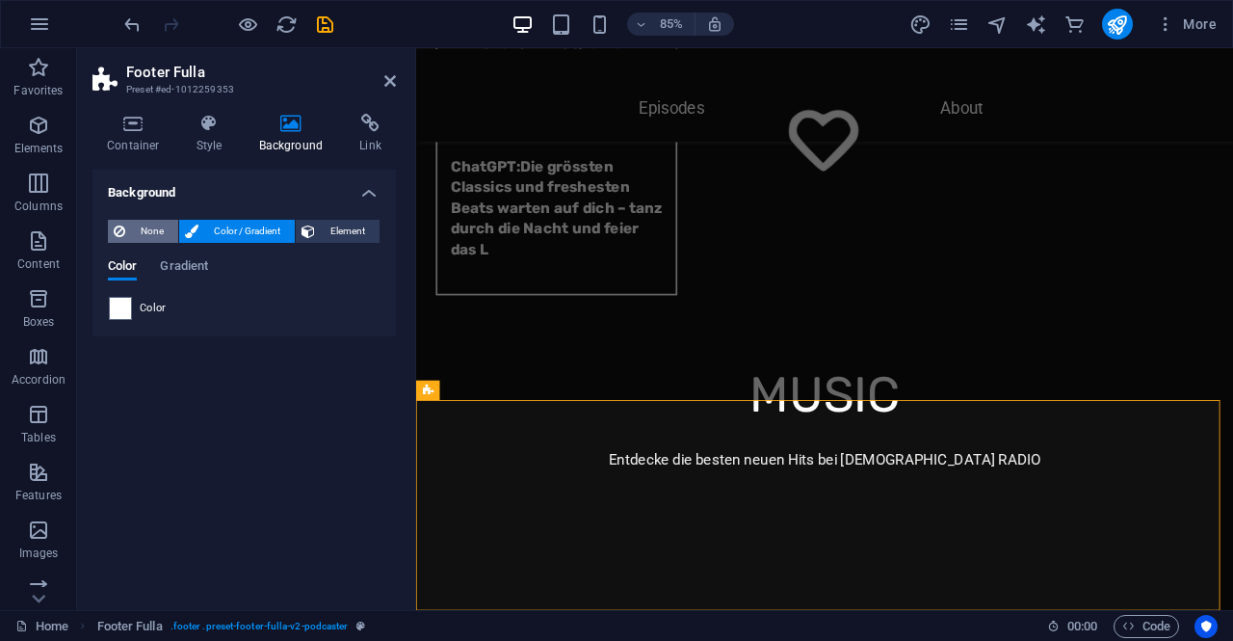
click at [150, 230] on span "None" at bounding box center [151, 231] width 41 height 23
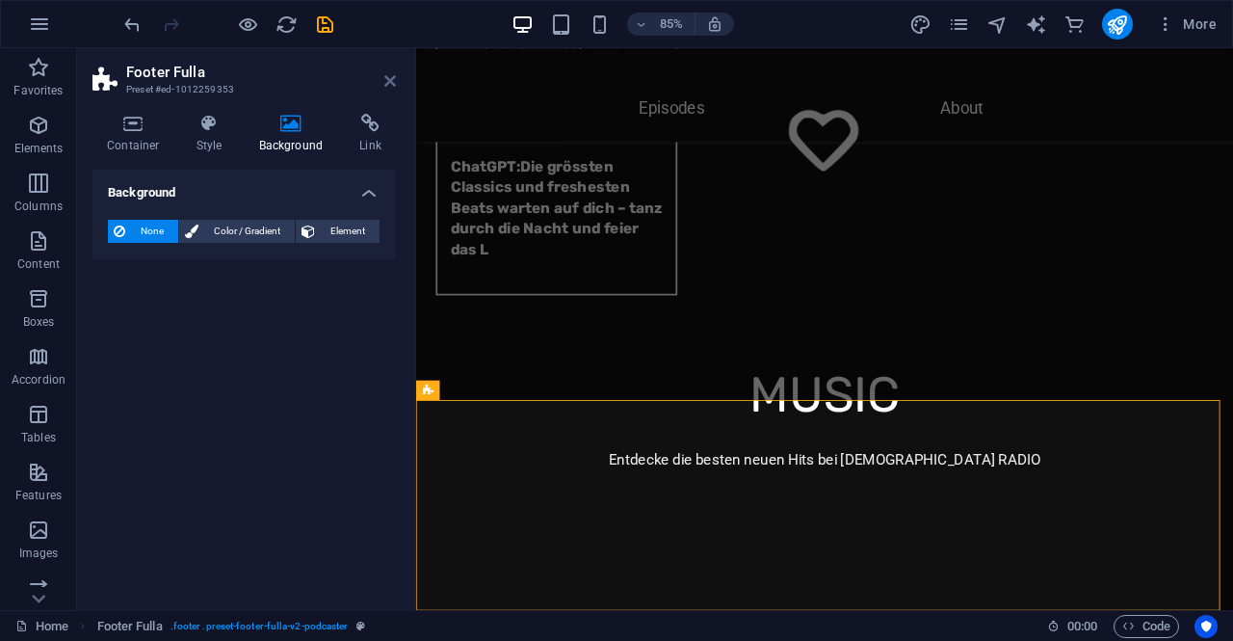
click at [391, 82] on icon at bounding box center [390, 80] width 12 height 15
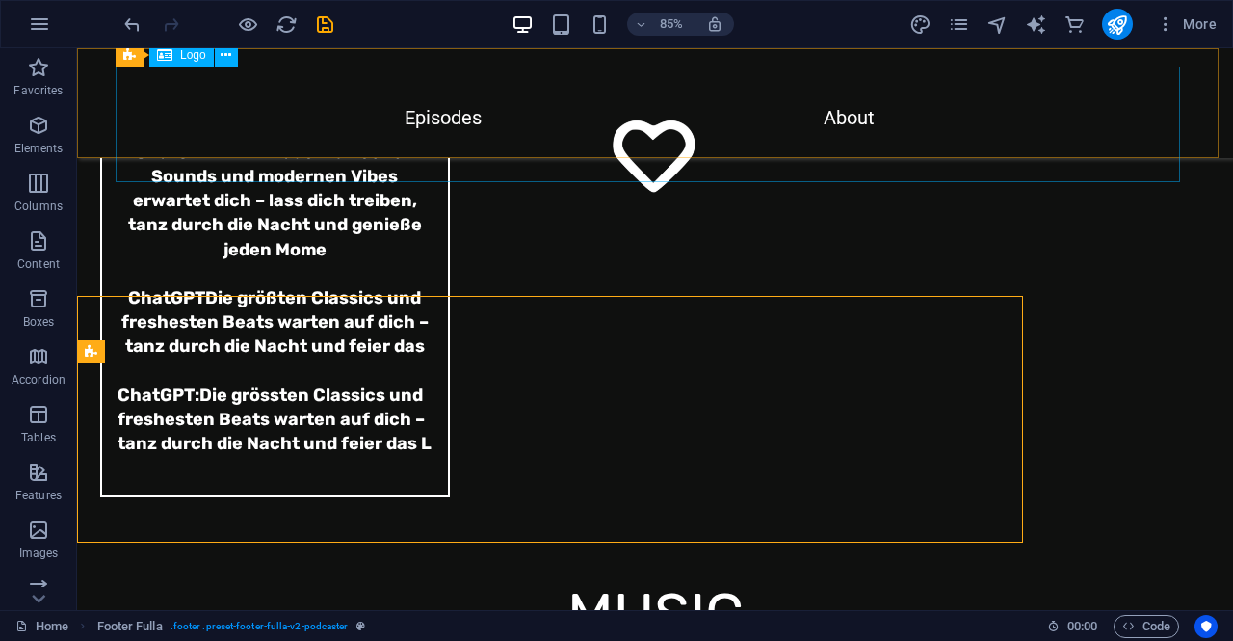
scroll to position [6618, 0]
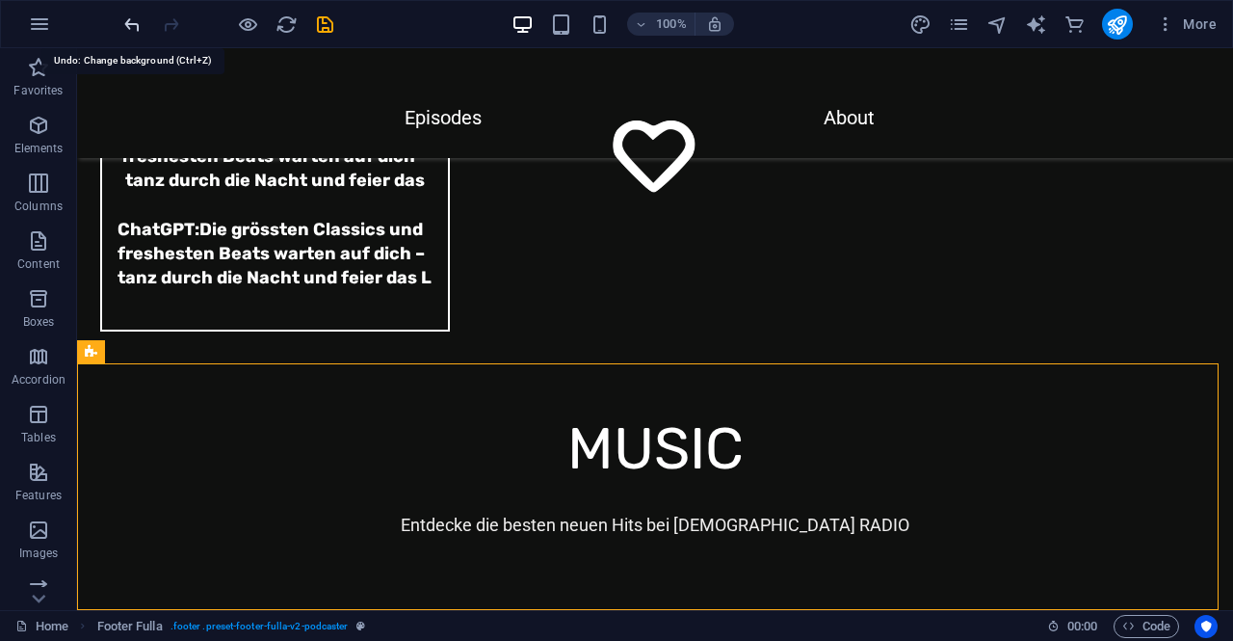
click at [129, 18] on icon "undo" at bounding box center [132, 24] width 22 height 22
click at [129, 18] on div at bounding box center [228, 24] width 216 height 31
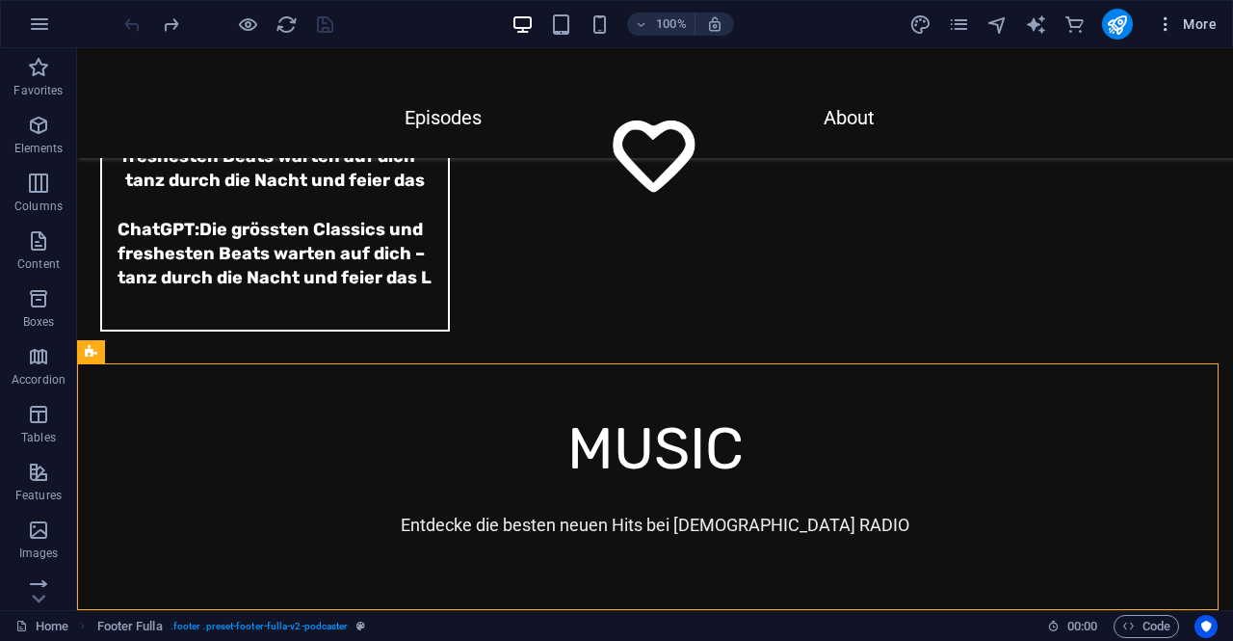
click at [1177, 26] on span "More" at bounding box center [1186, 23] width 61 height 19
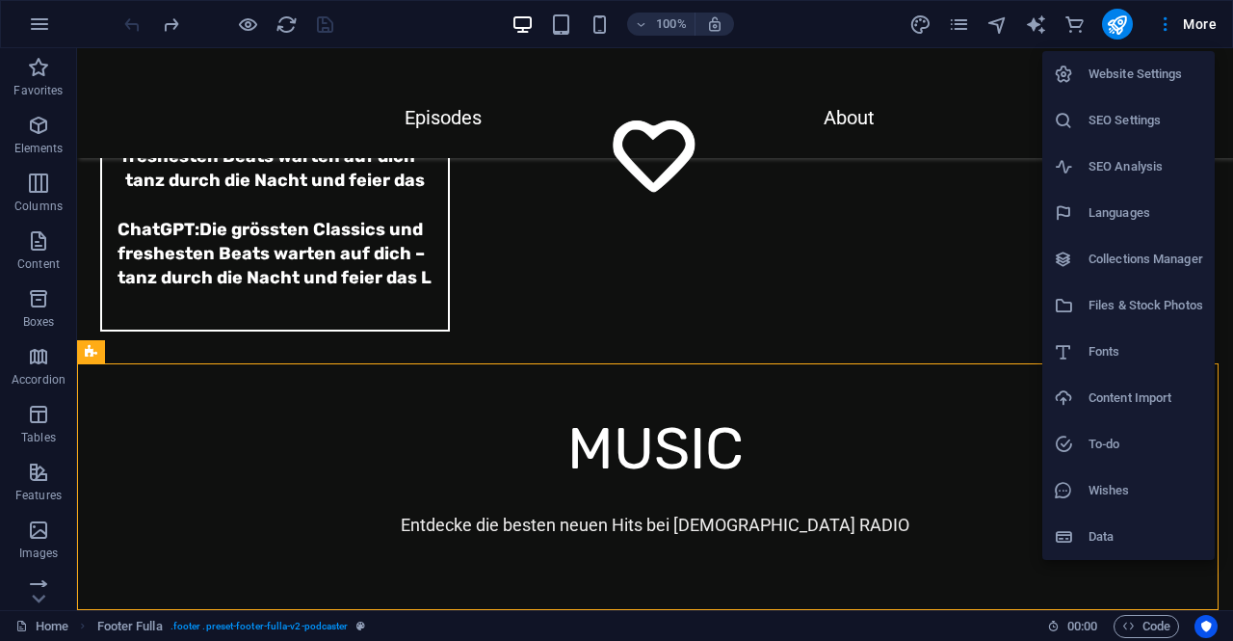
click at [1094, 350] on h6 "Fonts" at bounding box center [1146, 351] width 115 height 23
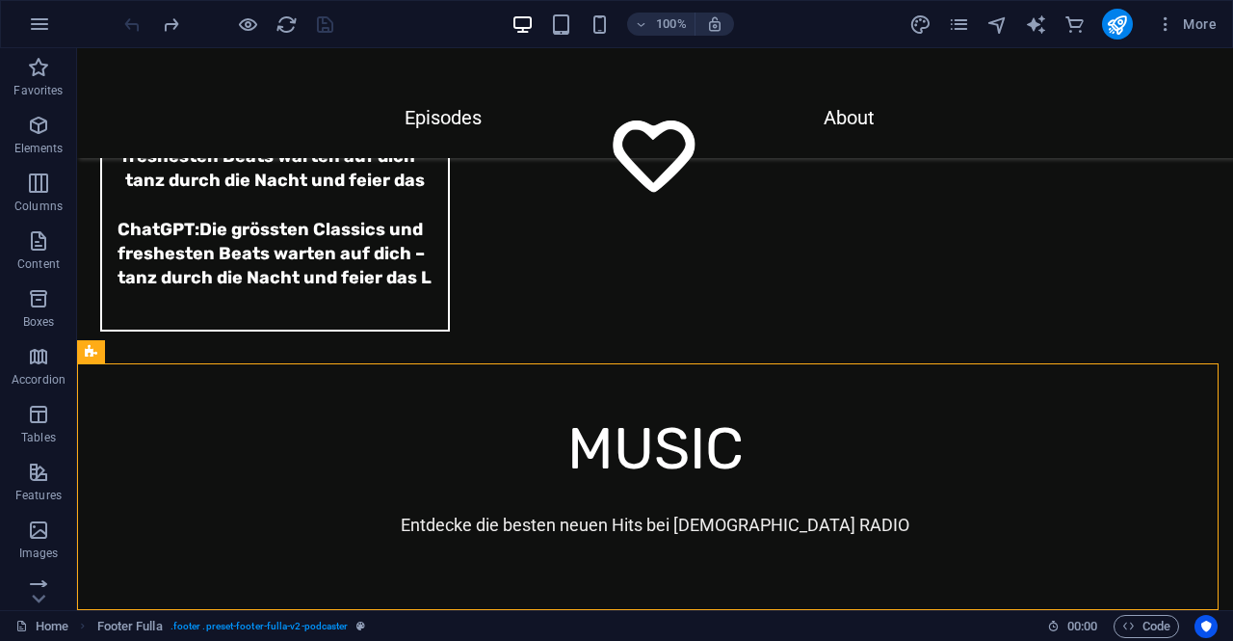
select select "popularity"
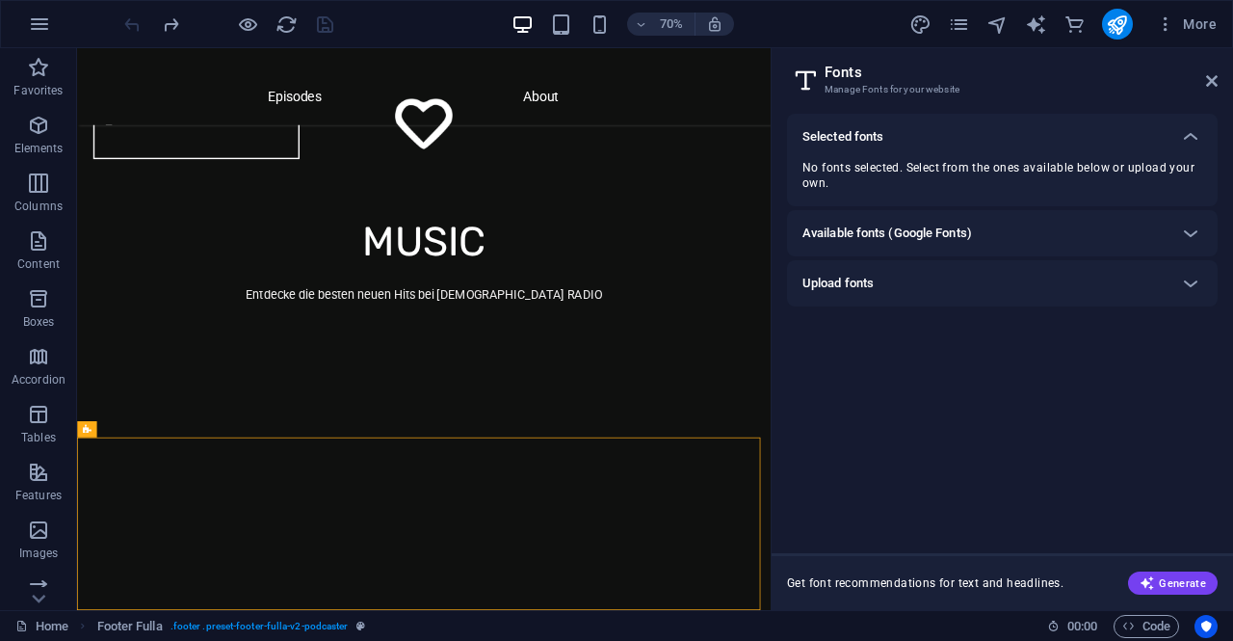
scroll to position [6300, 0]
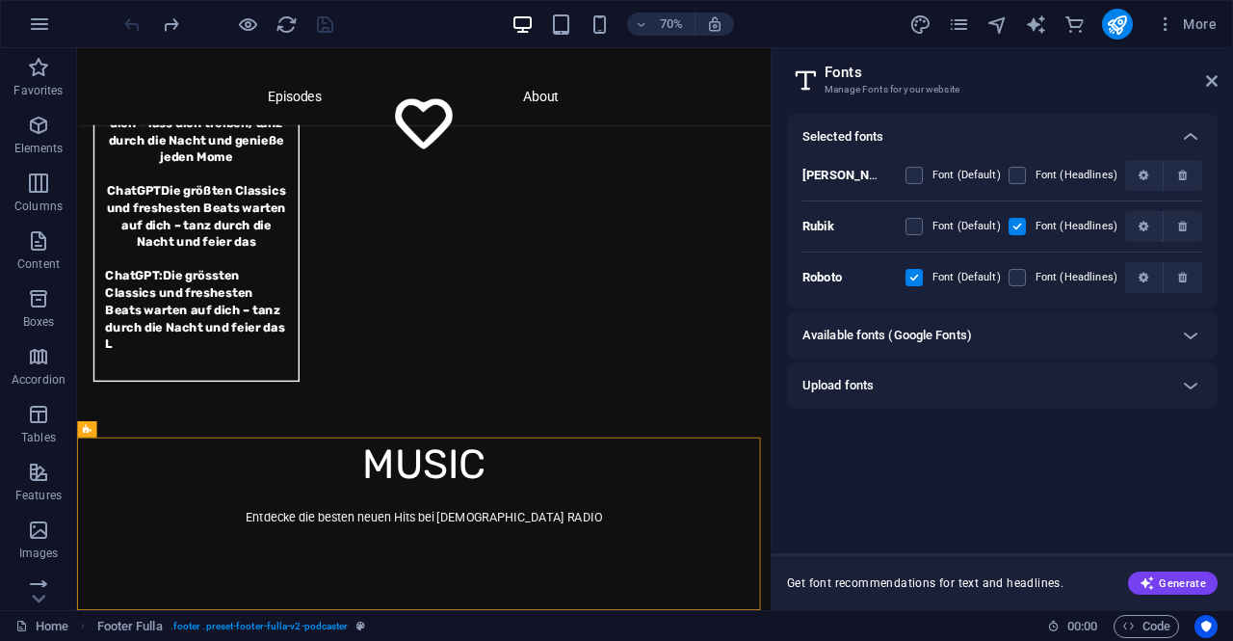
click at [829, 277] on b "Roboto" at bounding box center [823, 277] width 40 height 14
click at [839, 331] on h6 "Available fonts (Google Fonts)" at bounding box center [888, 335] width 170 height 23
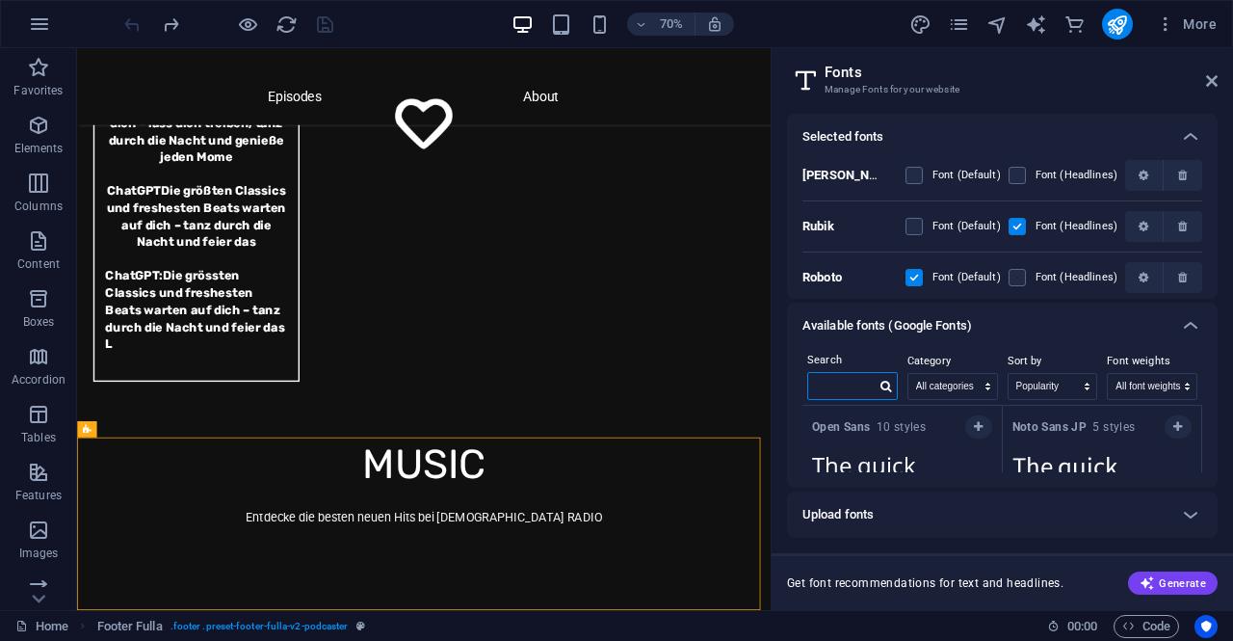
click at [859, 396] on input "text" at bounding box center [841, 385] width 67 height 25
type input "roboto"
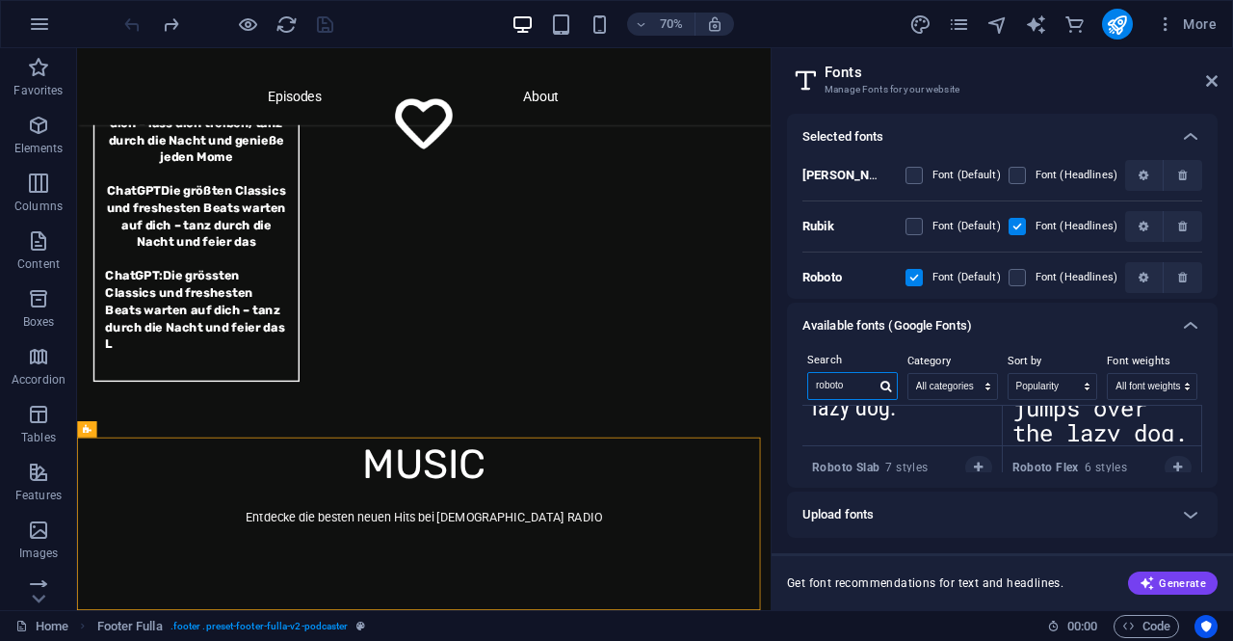
scroll to position [0, 0]
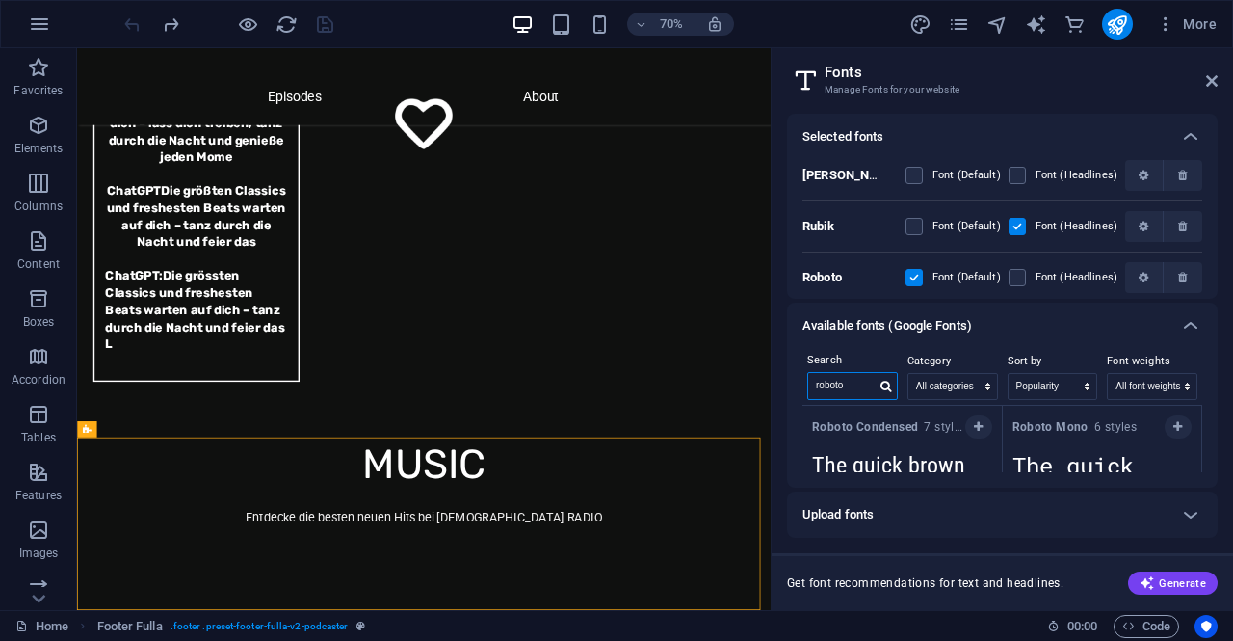
drag, startPoint x: 860, startPoint y: 387, endPoint x: 804, endPoint y: 392, distance: 56.1
click at [804, 392] on div "Search roboto" at bounding box center [853, 377] width 100 height 56
click at [1219, 82] on aside "Fonts Manage Fonts for your website Selected fonts Montserrat Alternates Font (…" at bounding box center [1002, 329] width 463 height 562
click at [1214, 82] on icon at bounding box center [1212, 80] width 12 height 15
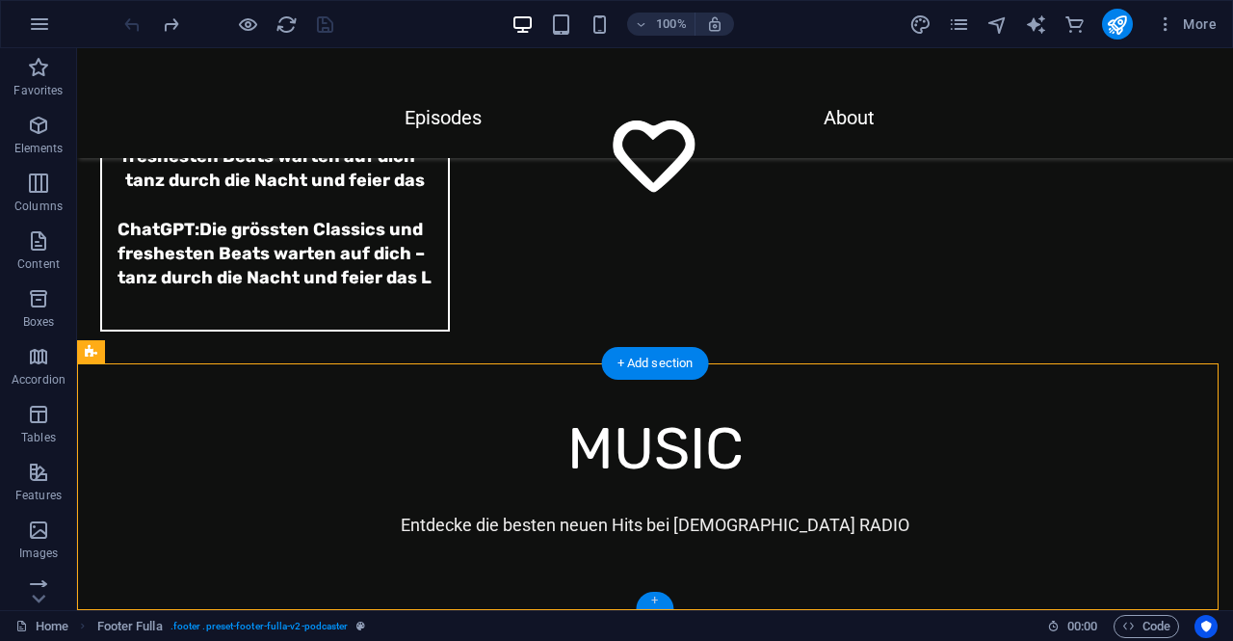
click at [661, 595] on div "+" at bounding box center [655, 600] width 38 height 17
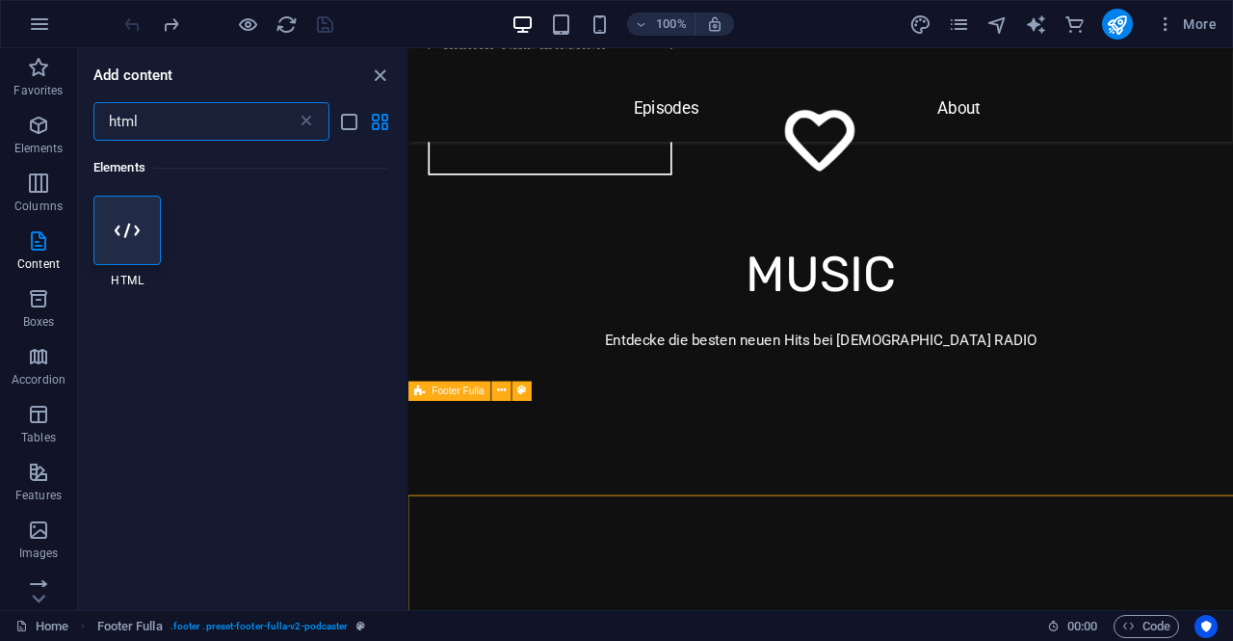
scroll to position [6408, 0]
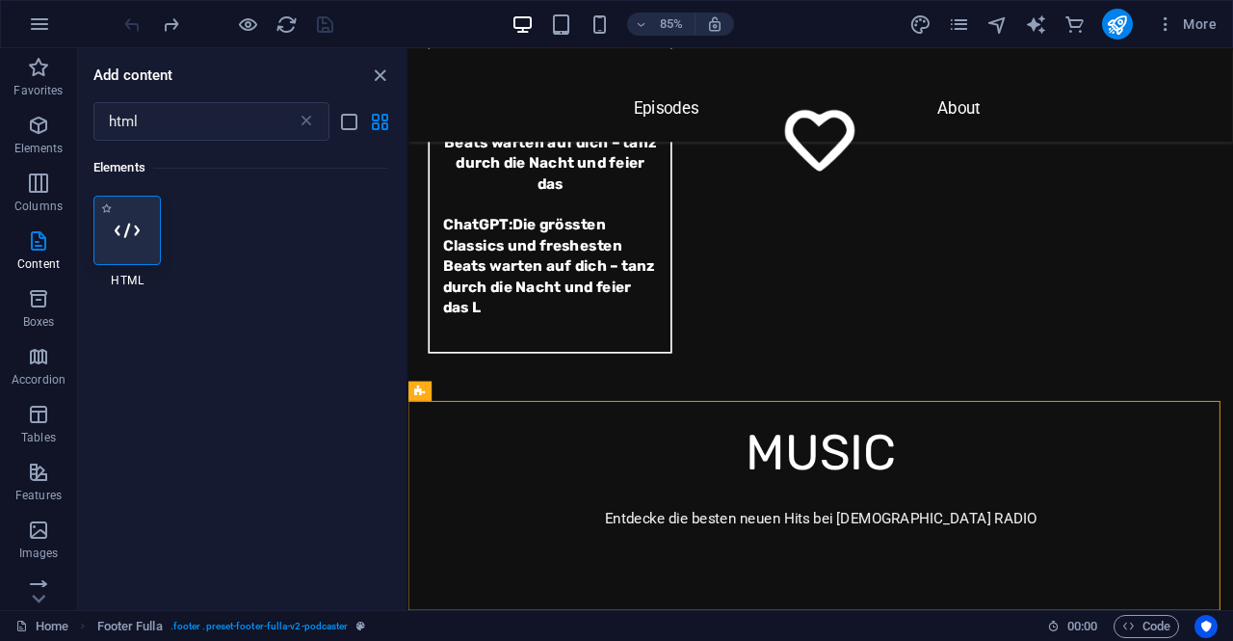
click at [126, 238] on icon at bounding box center [127, 230] width 25 height 25
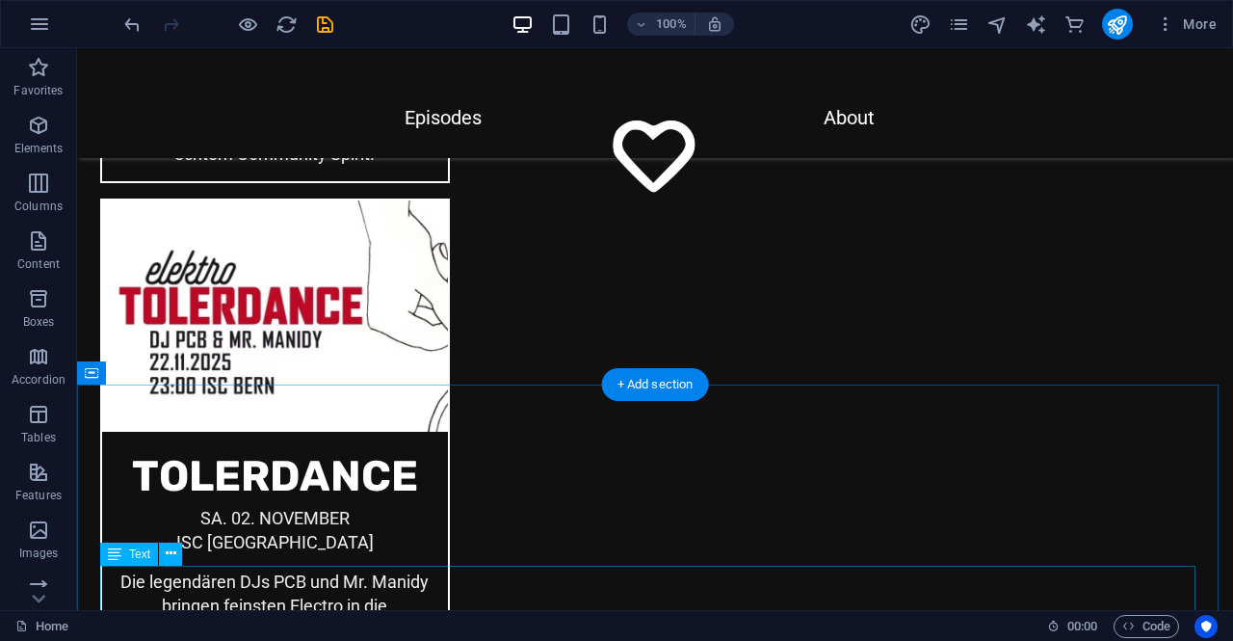
scroll to position [6618, 0]
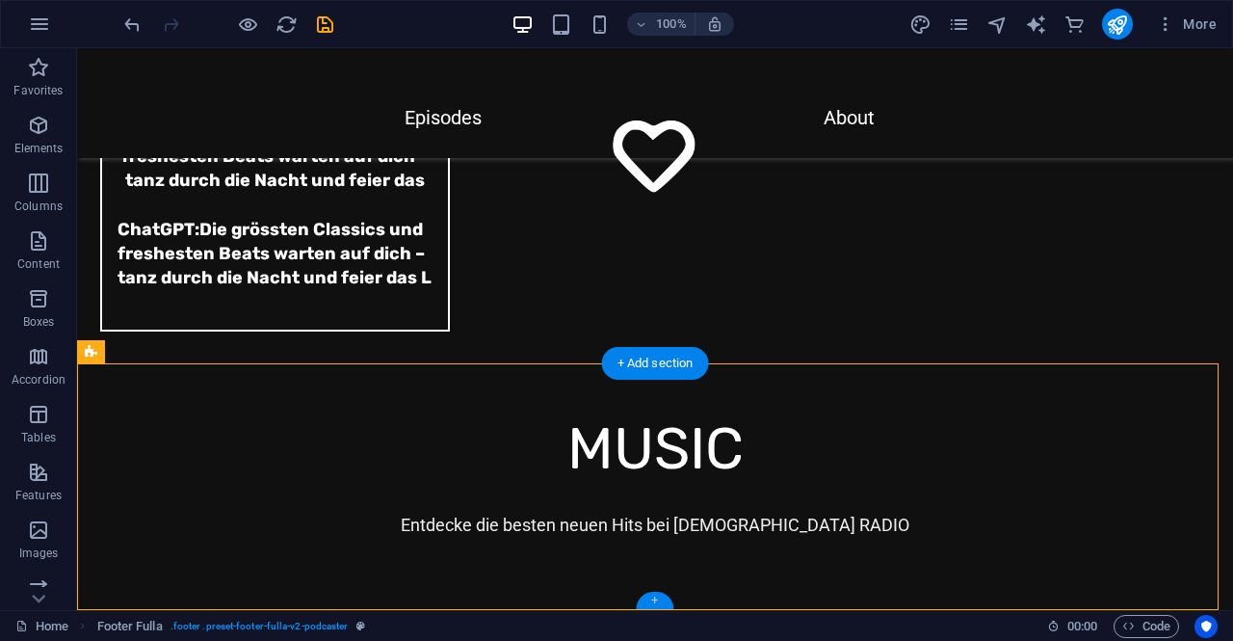
click at [655, 600] on div "+" at bounding box center [655, 600] width 38 height 17
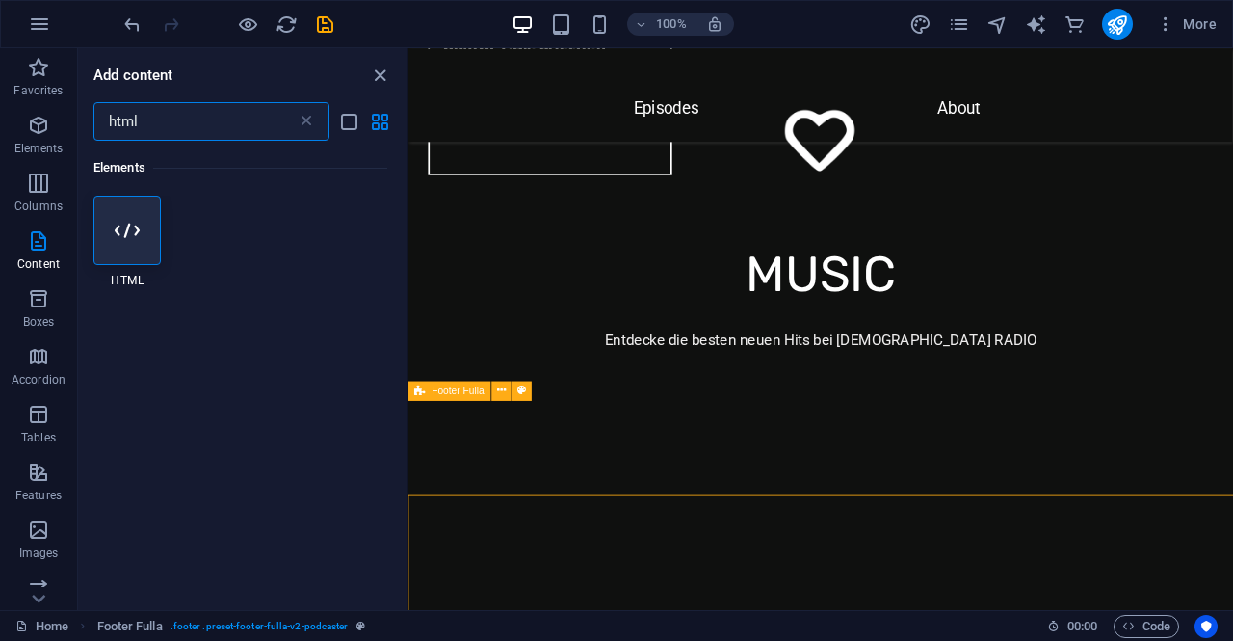
scroll to position [6408, 0]
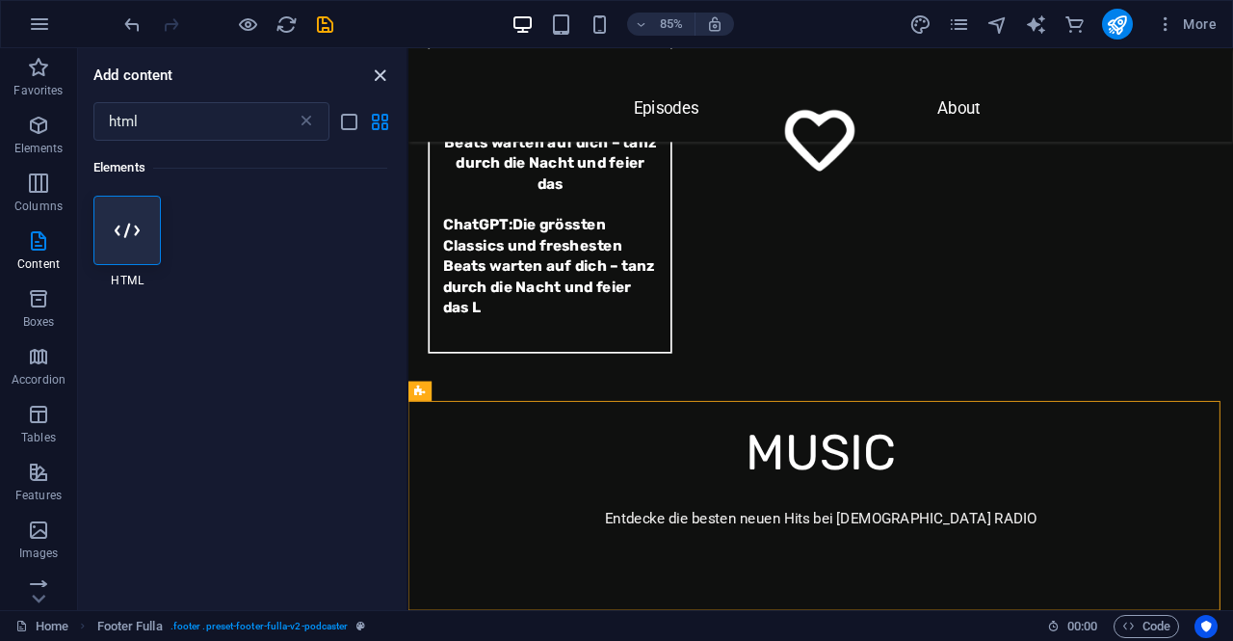
click at [384, 78] on icon "close panel" at bounding box center [380, 76] width 22 height 22
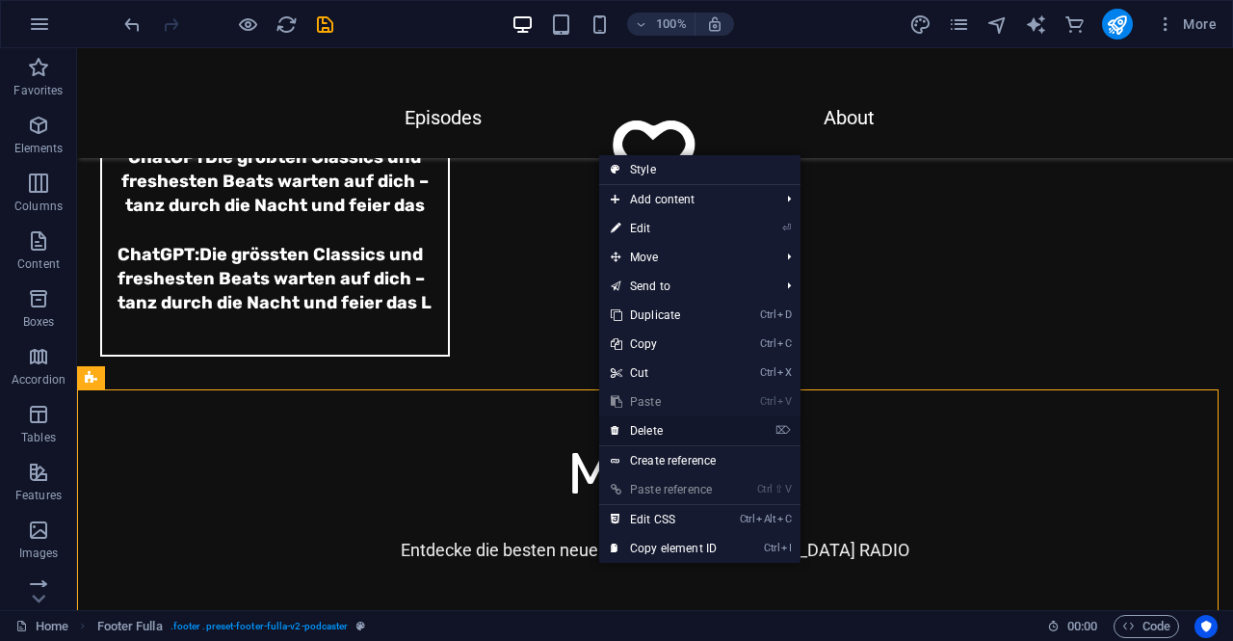
click at [658, 425] on link "⌦ Delete" at bounding box center [663, 430] width 129 height 29
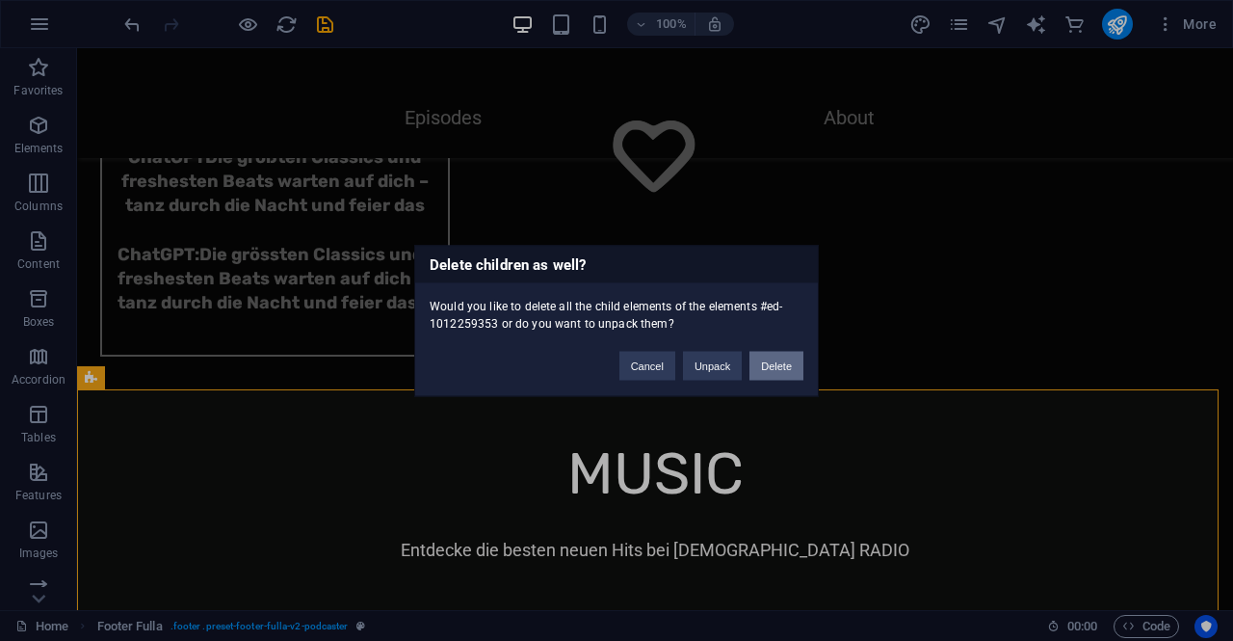
click at [775, 367] on button "Delete" at bounding box center [777, 365] width 54 height 29
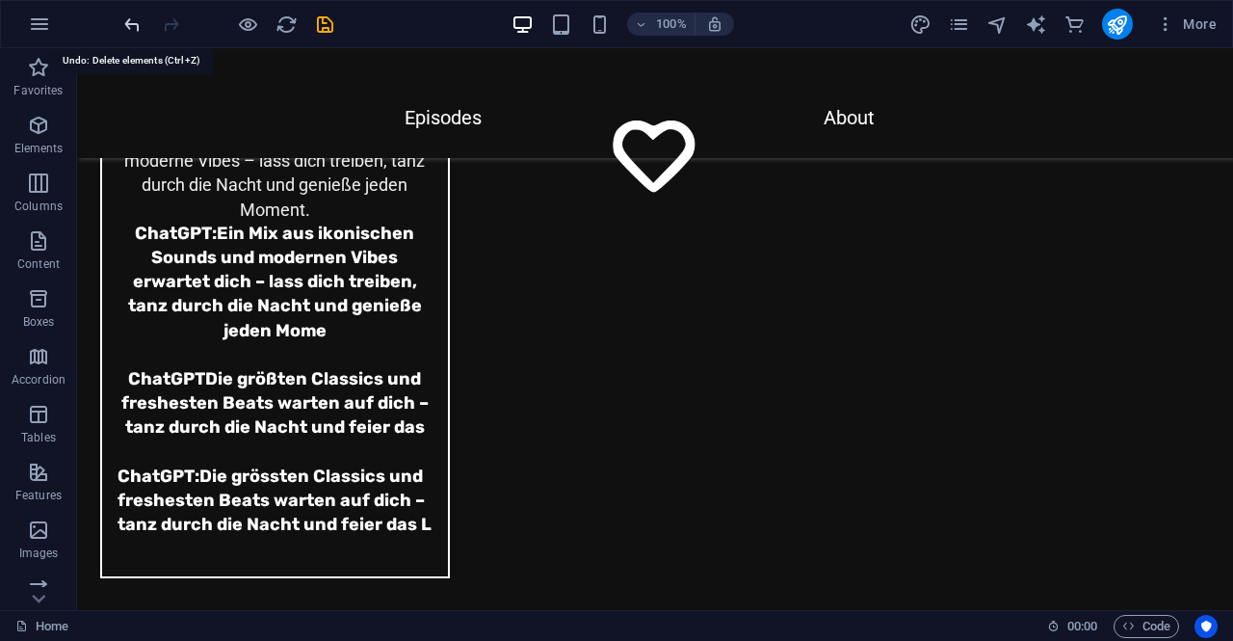
click at [131, 22] on icon "undo" at bounding box center [132, 24] width 22 height 22
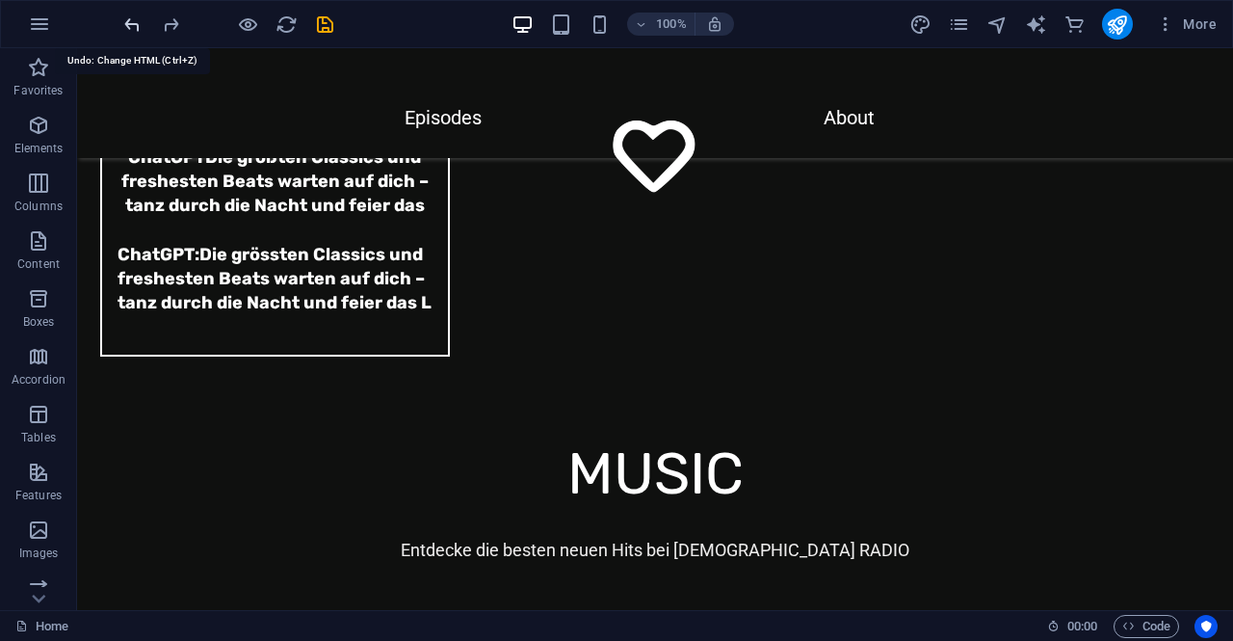
click at [131, 22] on icon "undo" at bounding box center [132, 24] width 22 height 22
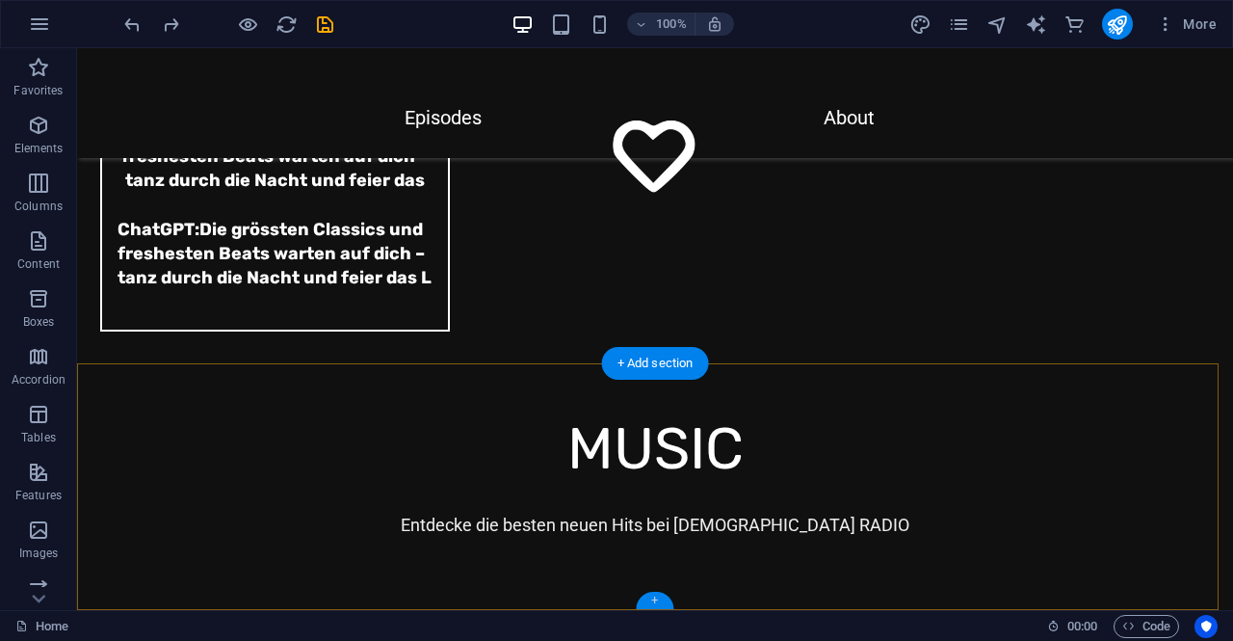
click at [659, 602] on div "+" at bounding box center [655, 600] width 38 height 17
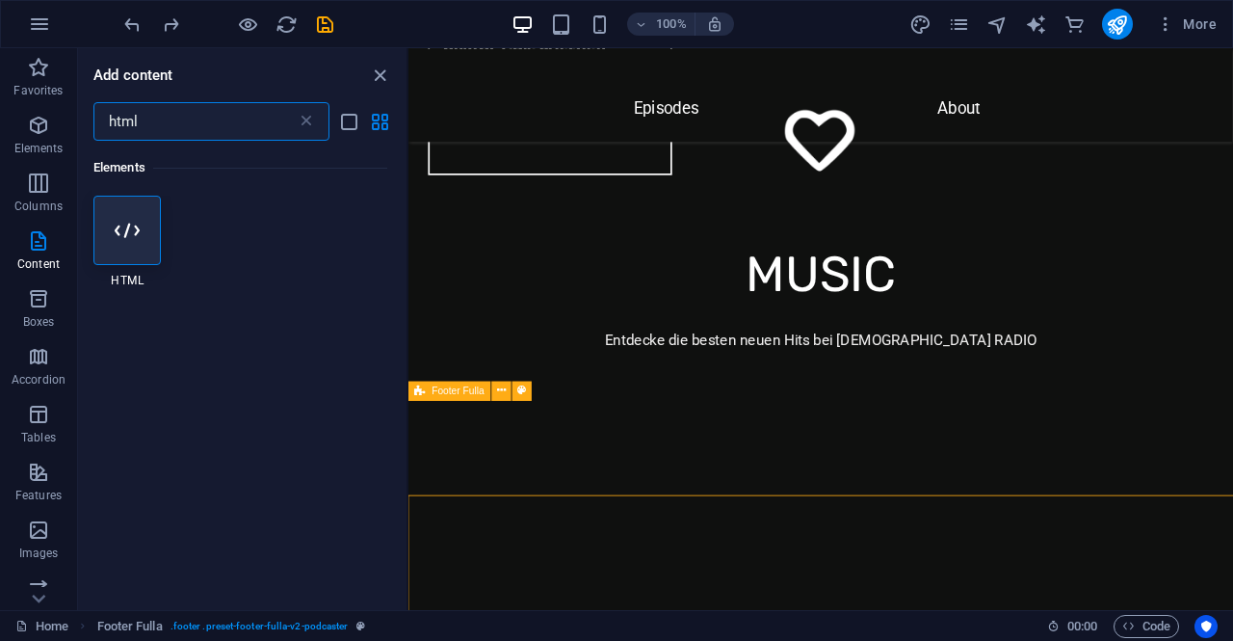
scroll to position [6408, 0]
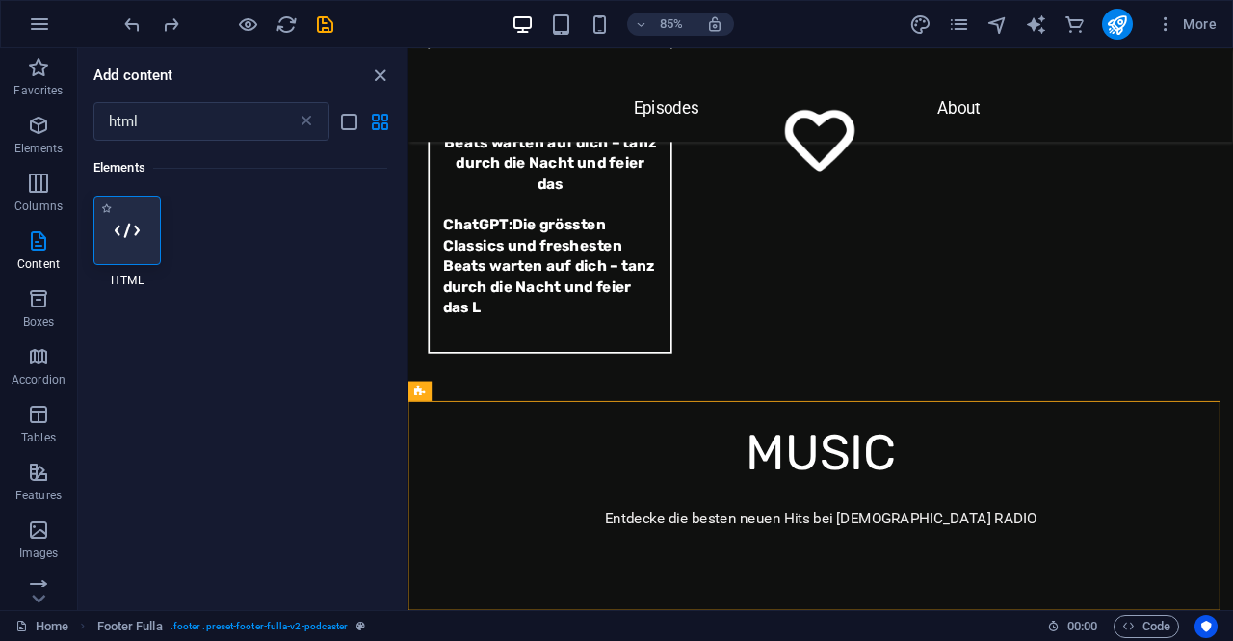
click at [133, 250] on div at bounding box center [126, 230] width 67 height 69
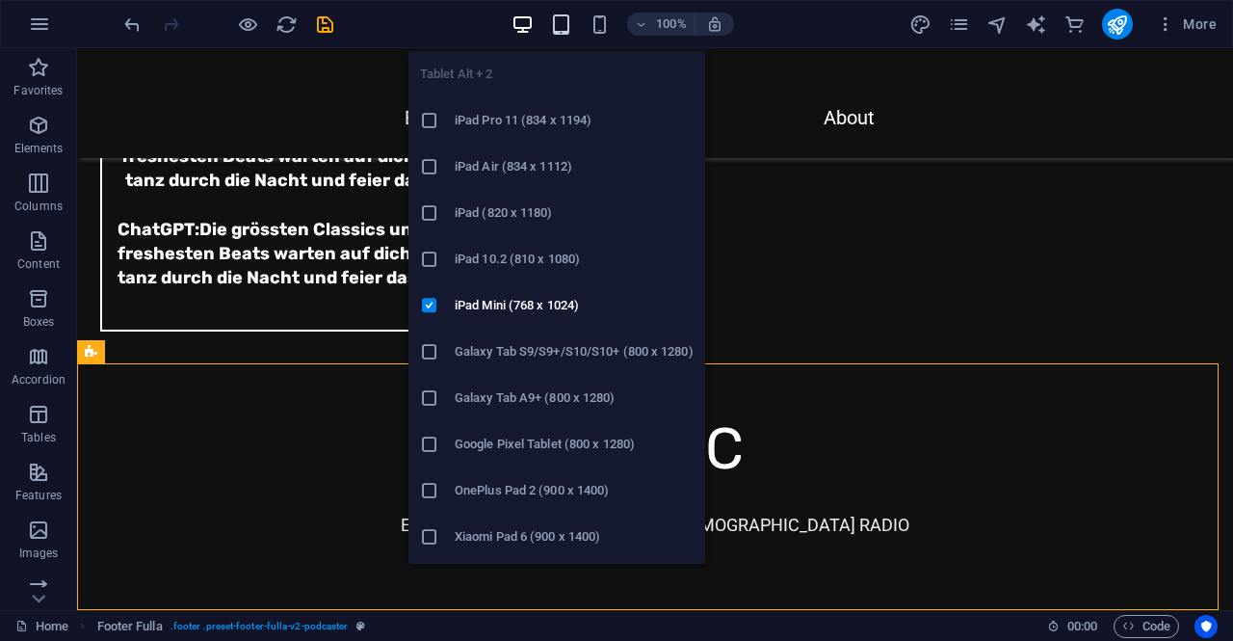
click at [570, 26] on icon "button" at bounding box center [561, 24] width 22 height 22
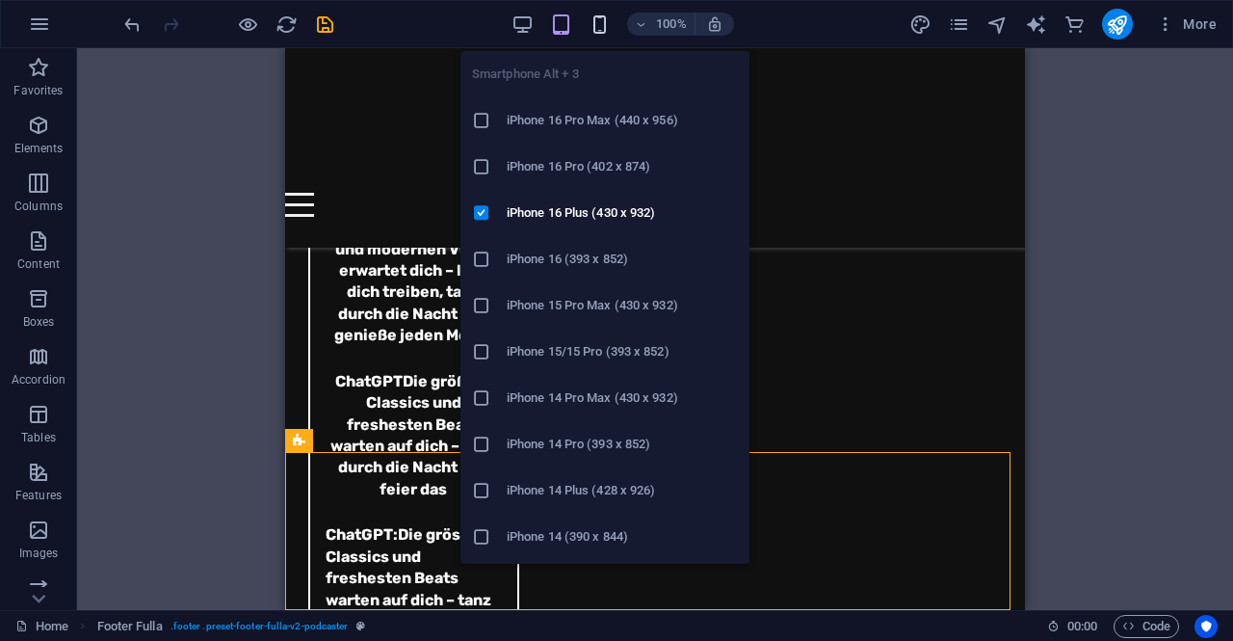
click at [602, 17] on icon "button" at bounding box center [600, 24] width 22 height 22
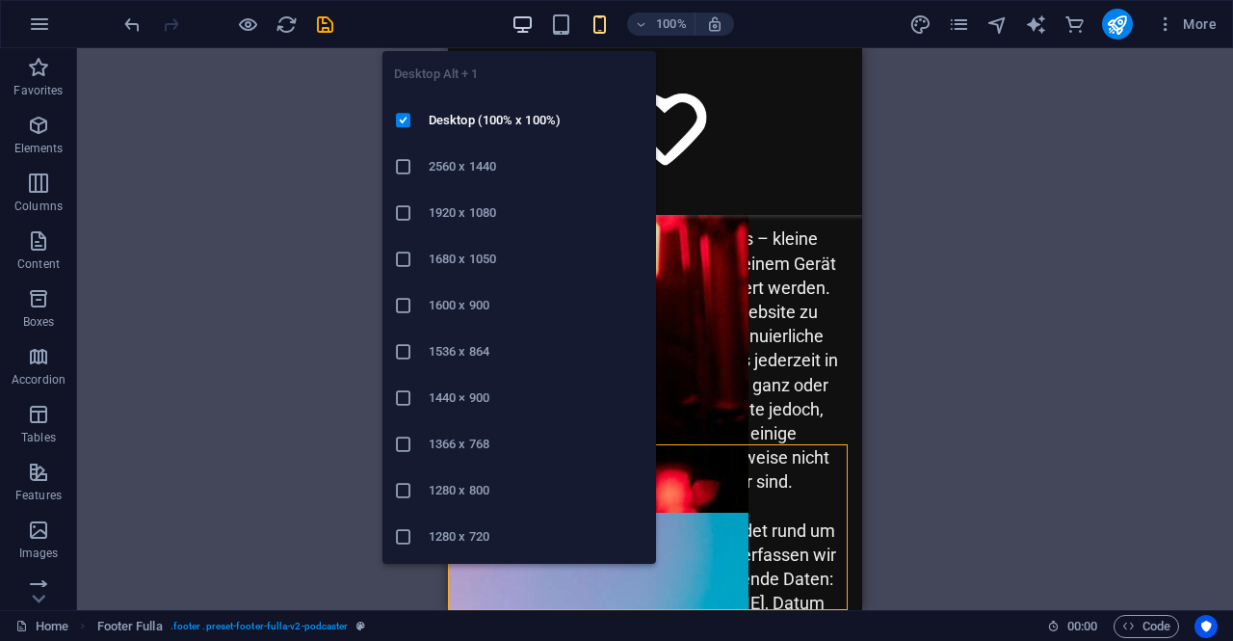
click at [528, 24] on icon "button" at bounding box center [523, 24] width 22 height 22
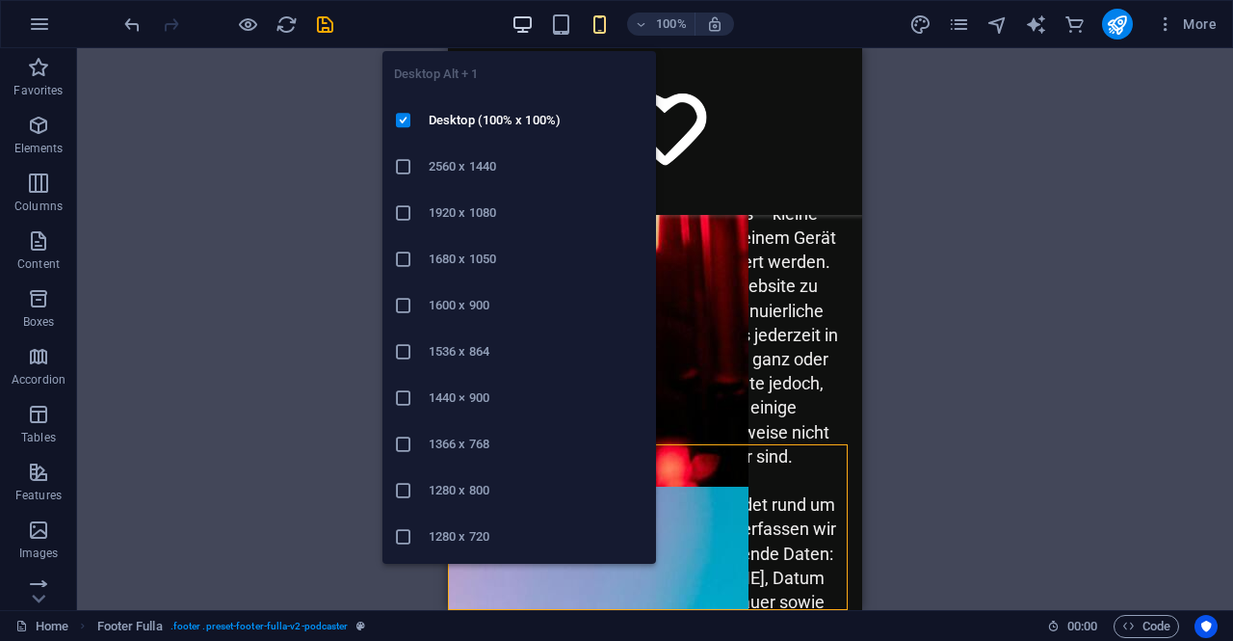
scroll to position [6618, 0]
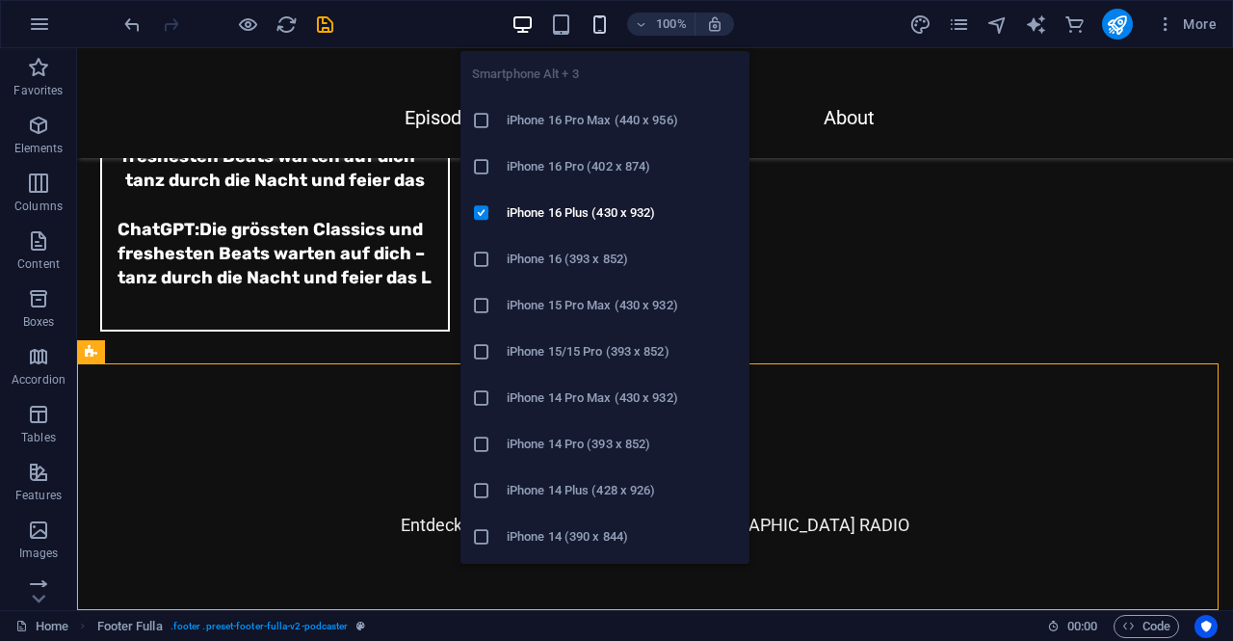
click at [597, 22] on icon "button" at bounding box center [600, 24] width 22 height 22
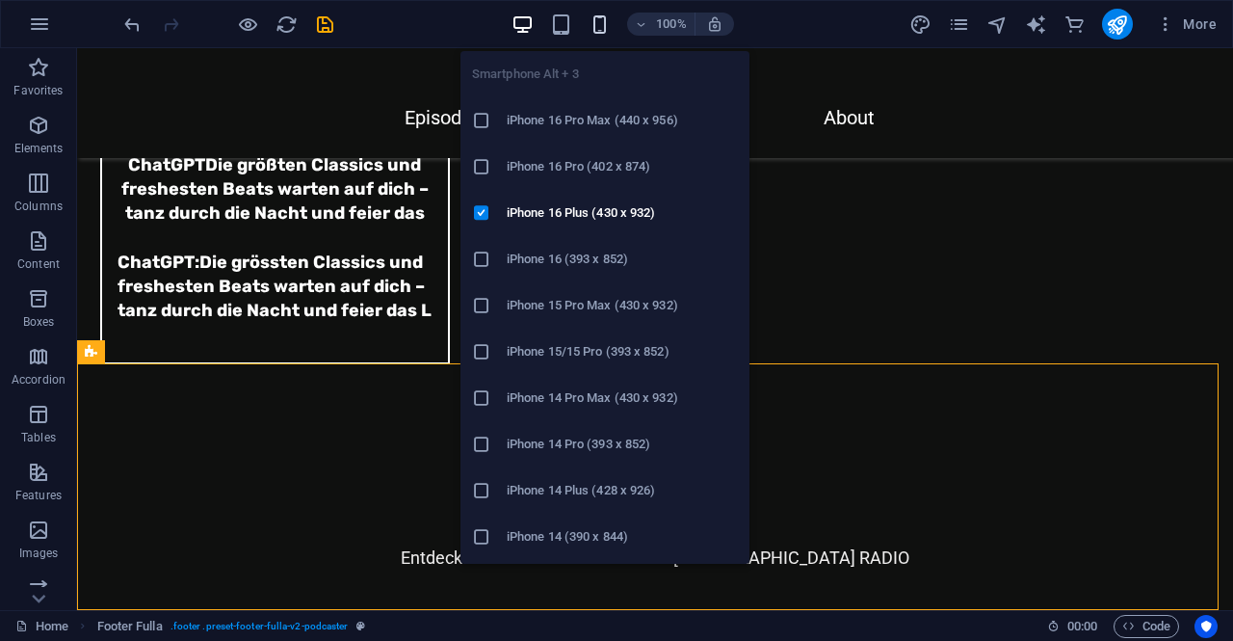
scroll to position [10566, 0]
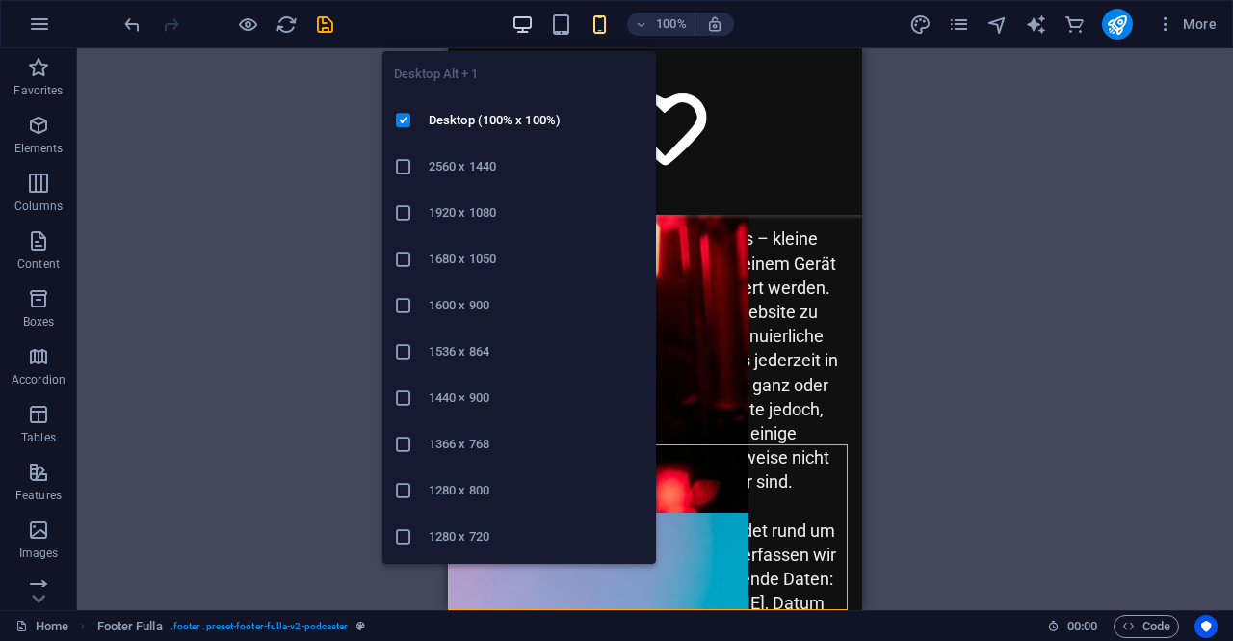
click at [520, 29] on icon "button" at bounding box center [523, 24] width 22 height 22
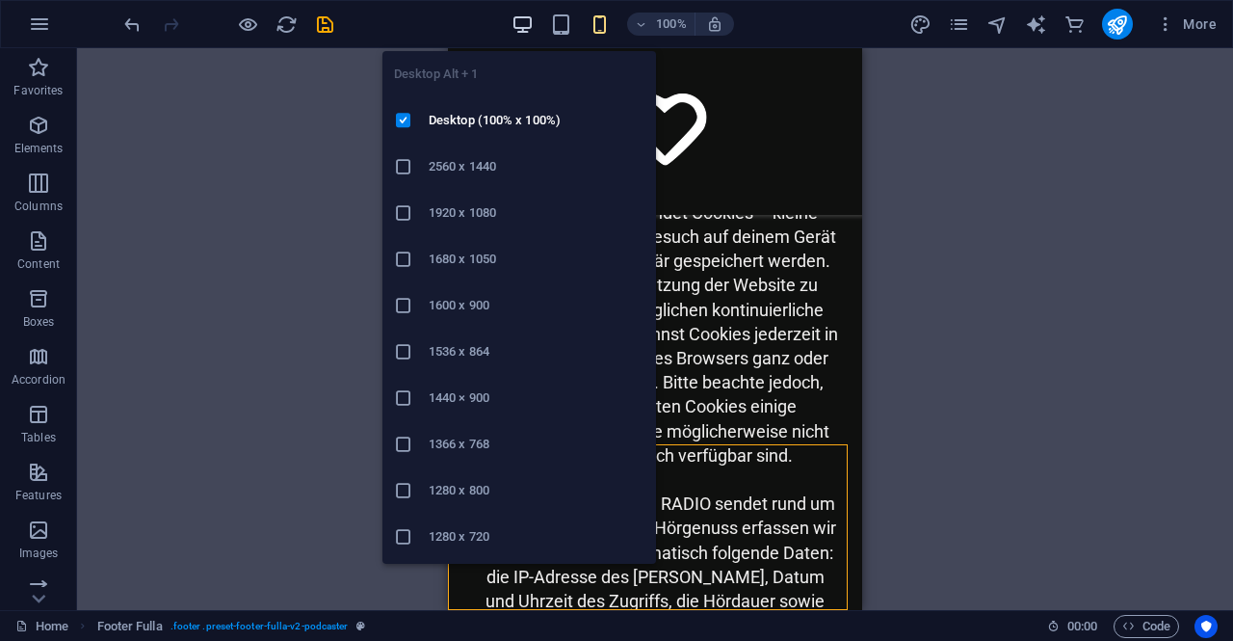
scroll to position [6618, 0]
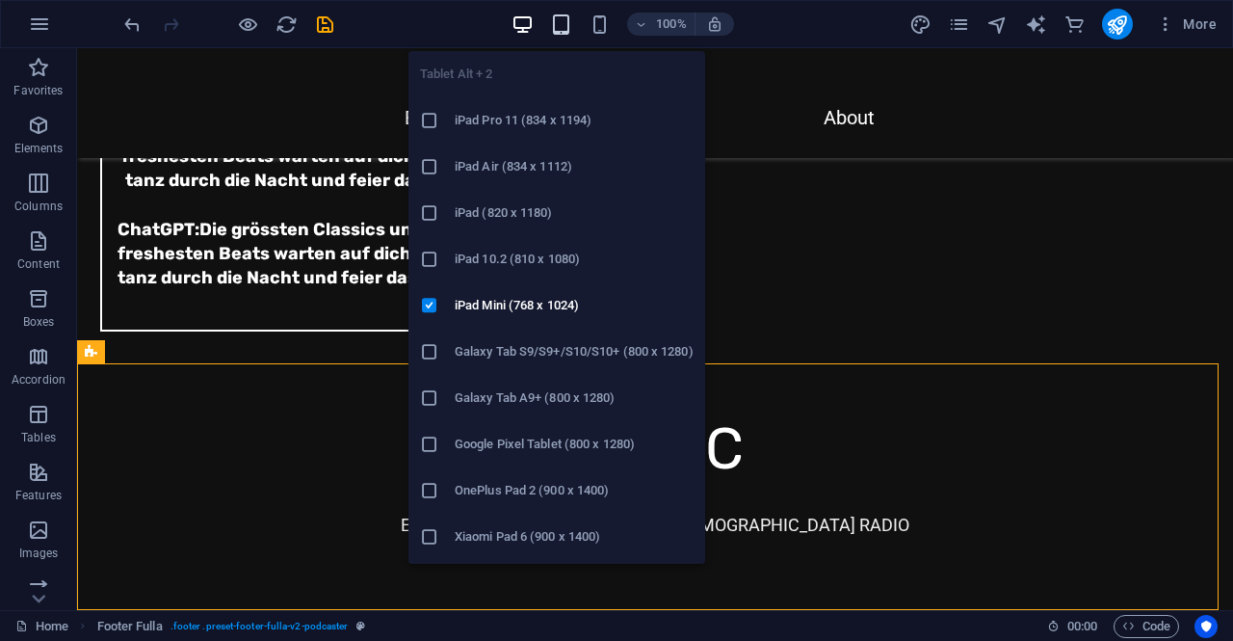
click at [569, 21] on icon "button" at bounding box center [561, 24] width 22 height 22
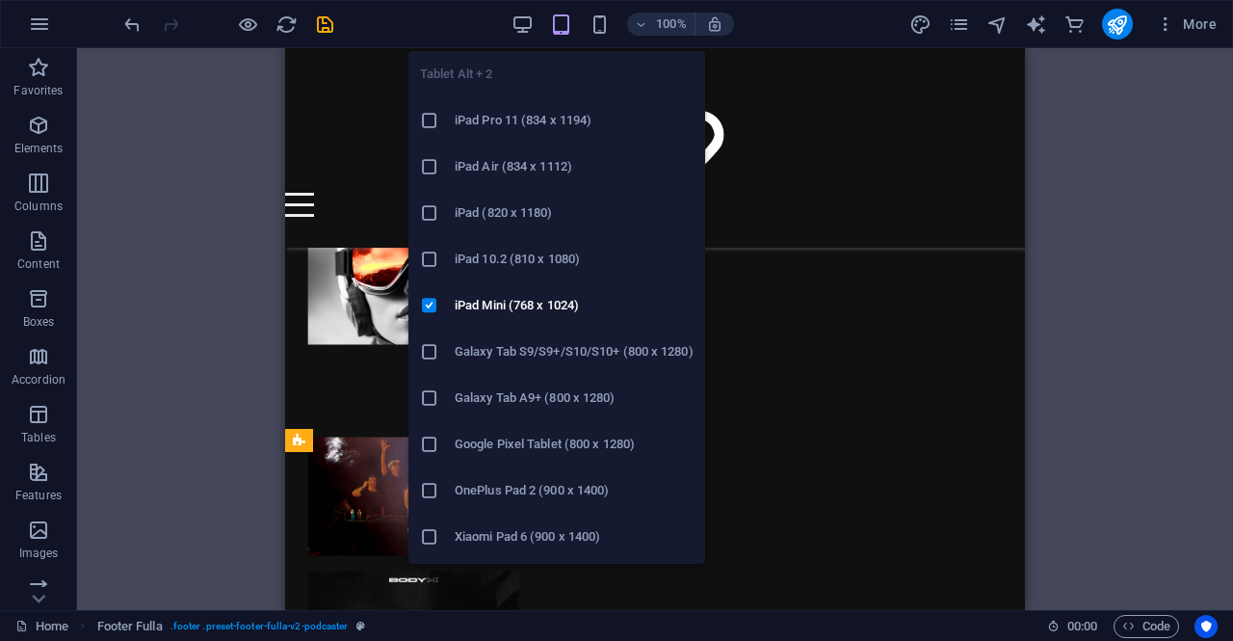
scroll to position [5208, 0]
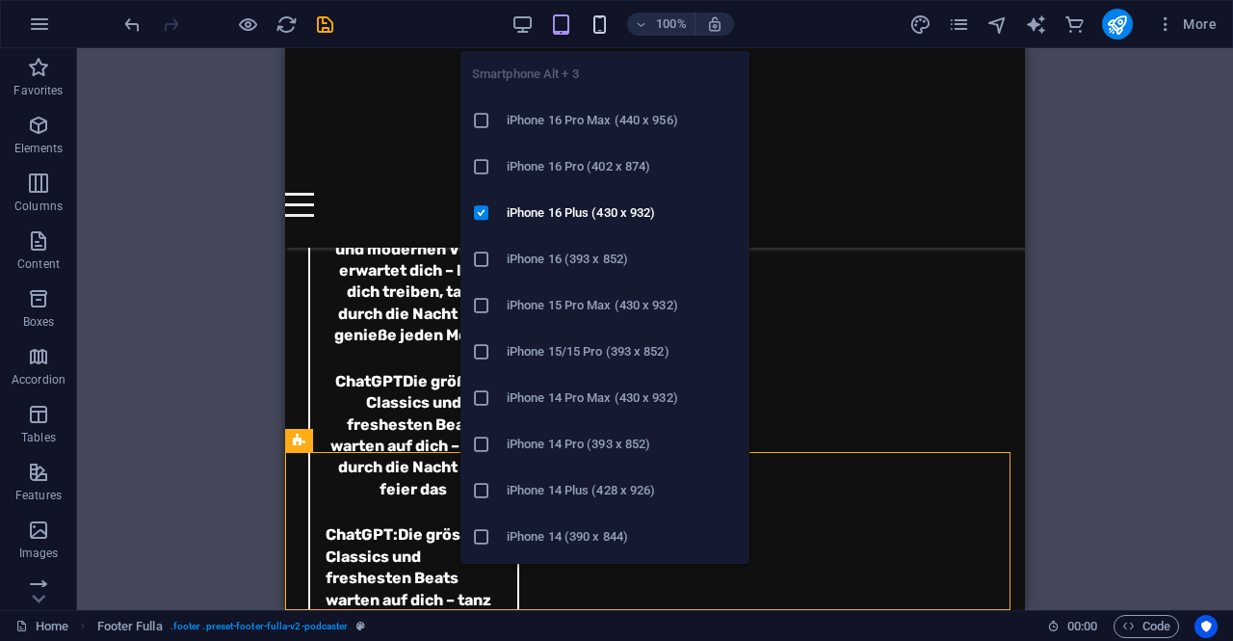
click at [606, 26] on icon "button" at bounding box center [600, 24] width 22 height 22
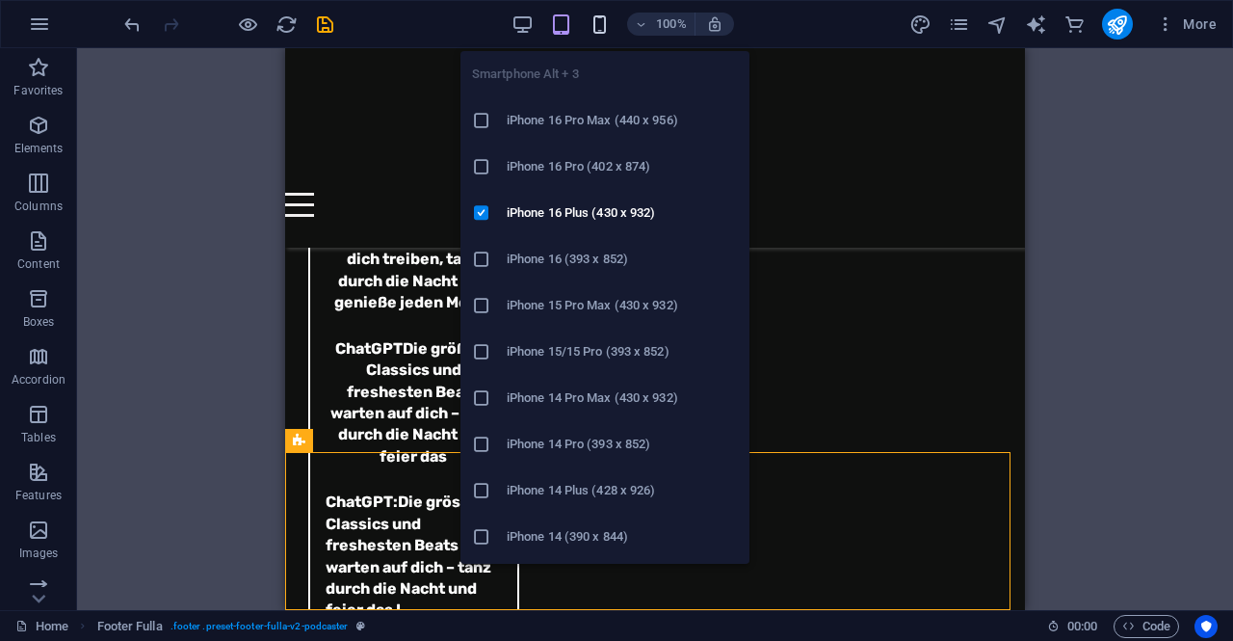
scroll to position [10566, 0]
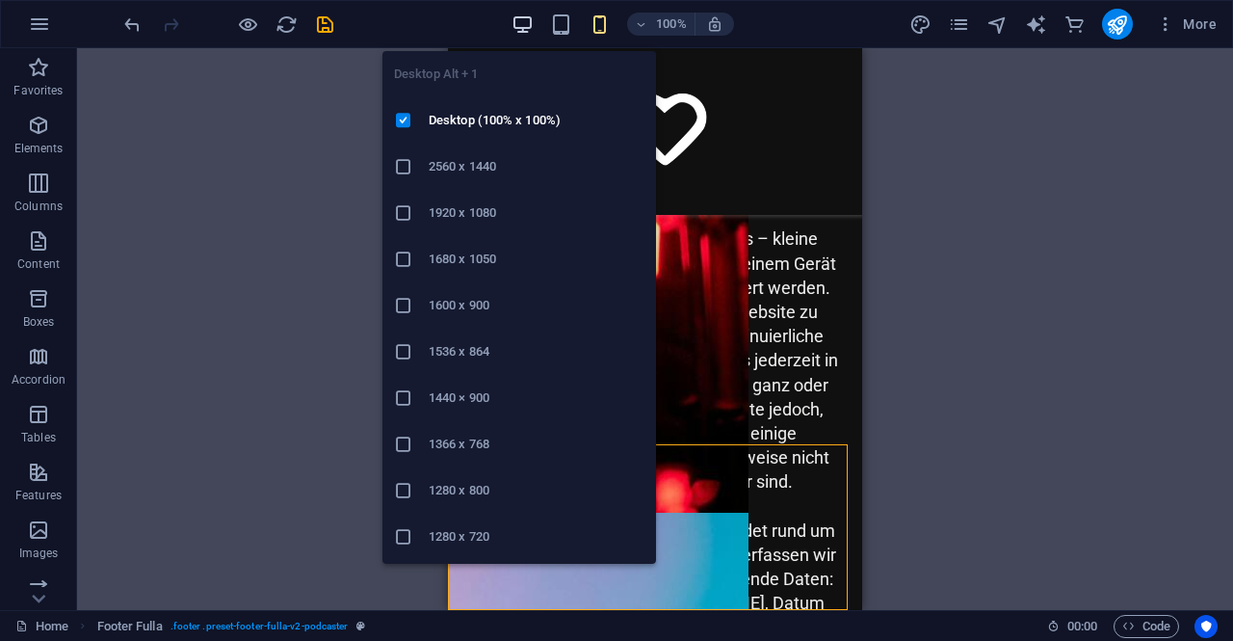
click at [521, 28] on icon "button" at bounding box center [523, 24] width 22 height 22
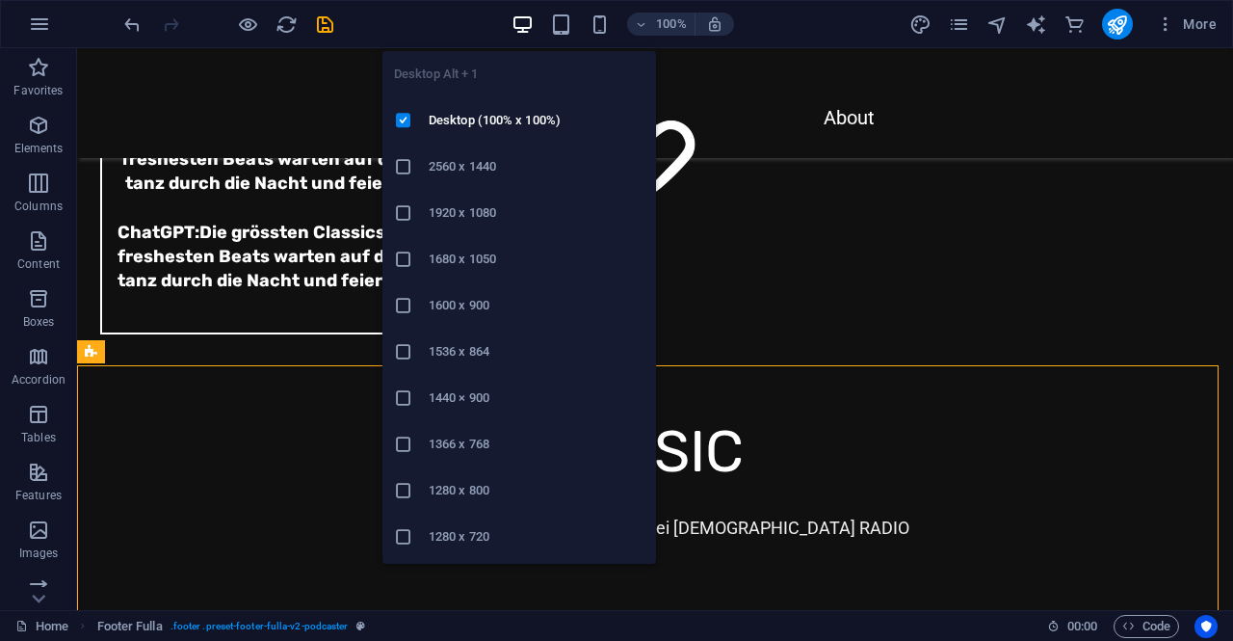
scroll to position [6618, 0]
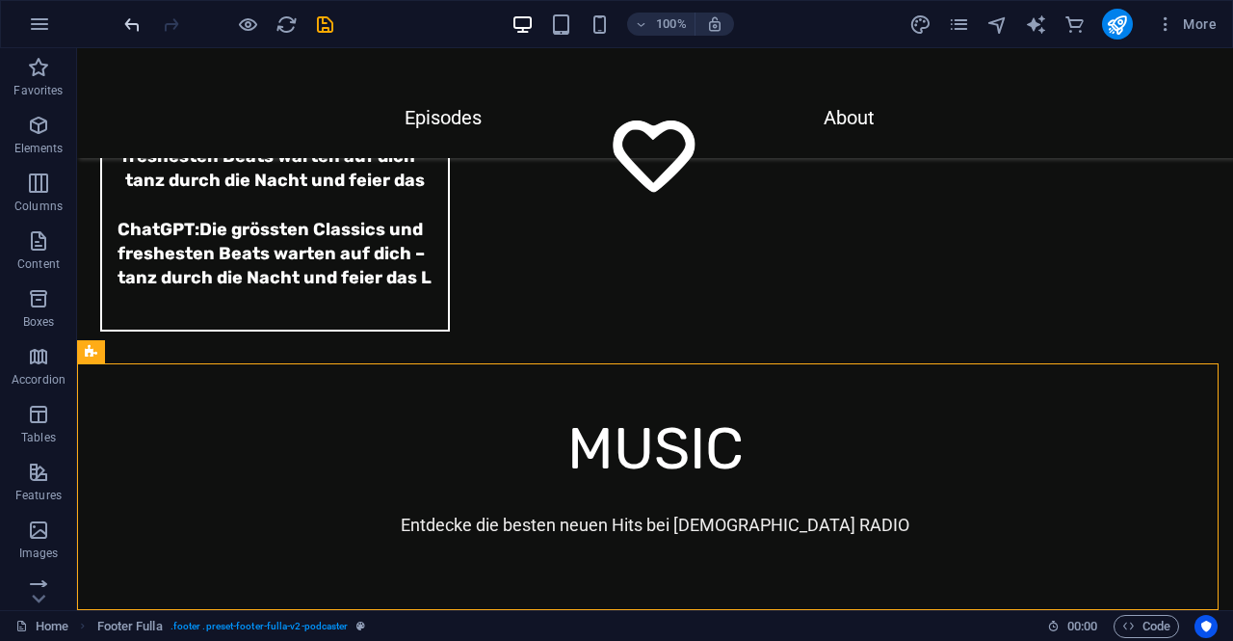
click at [128, 21] on icon "undo" at bounding box center [132, 24] width 22 height 22
click at [128, 21] on div at bounding box center [228, 24] width 216 height 31
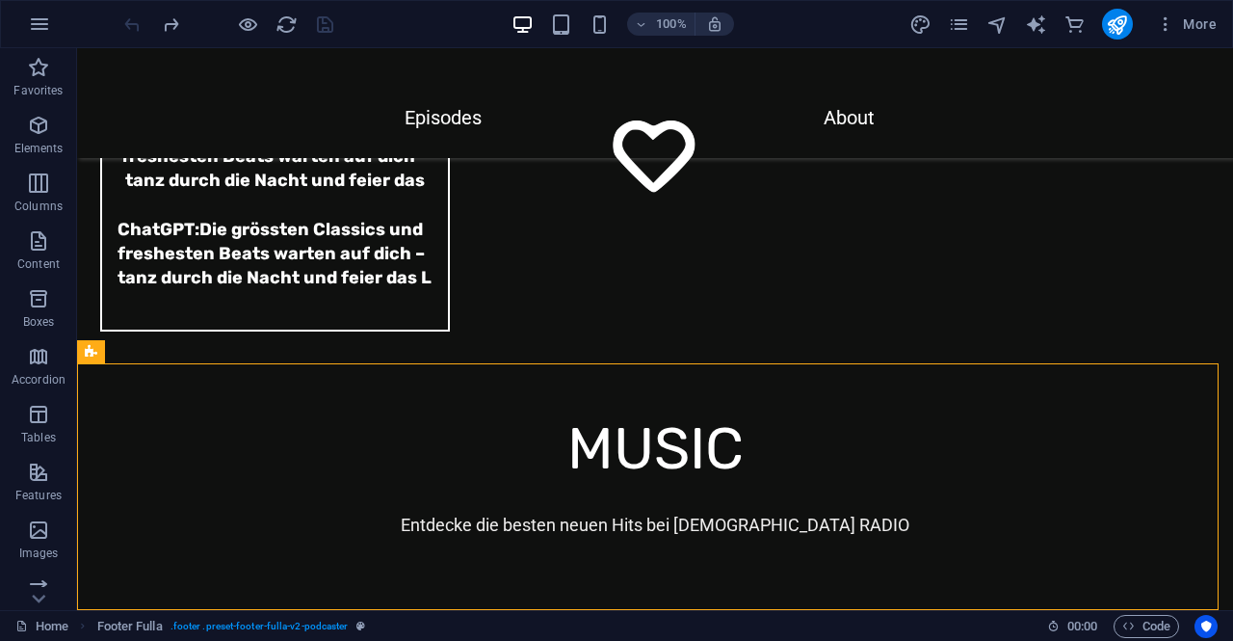
click at [128, 22] on div at bounding box center [228, 24] width 216 height 31
